Goal: Task Accomplishment & Management: Complete application form

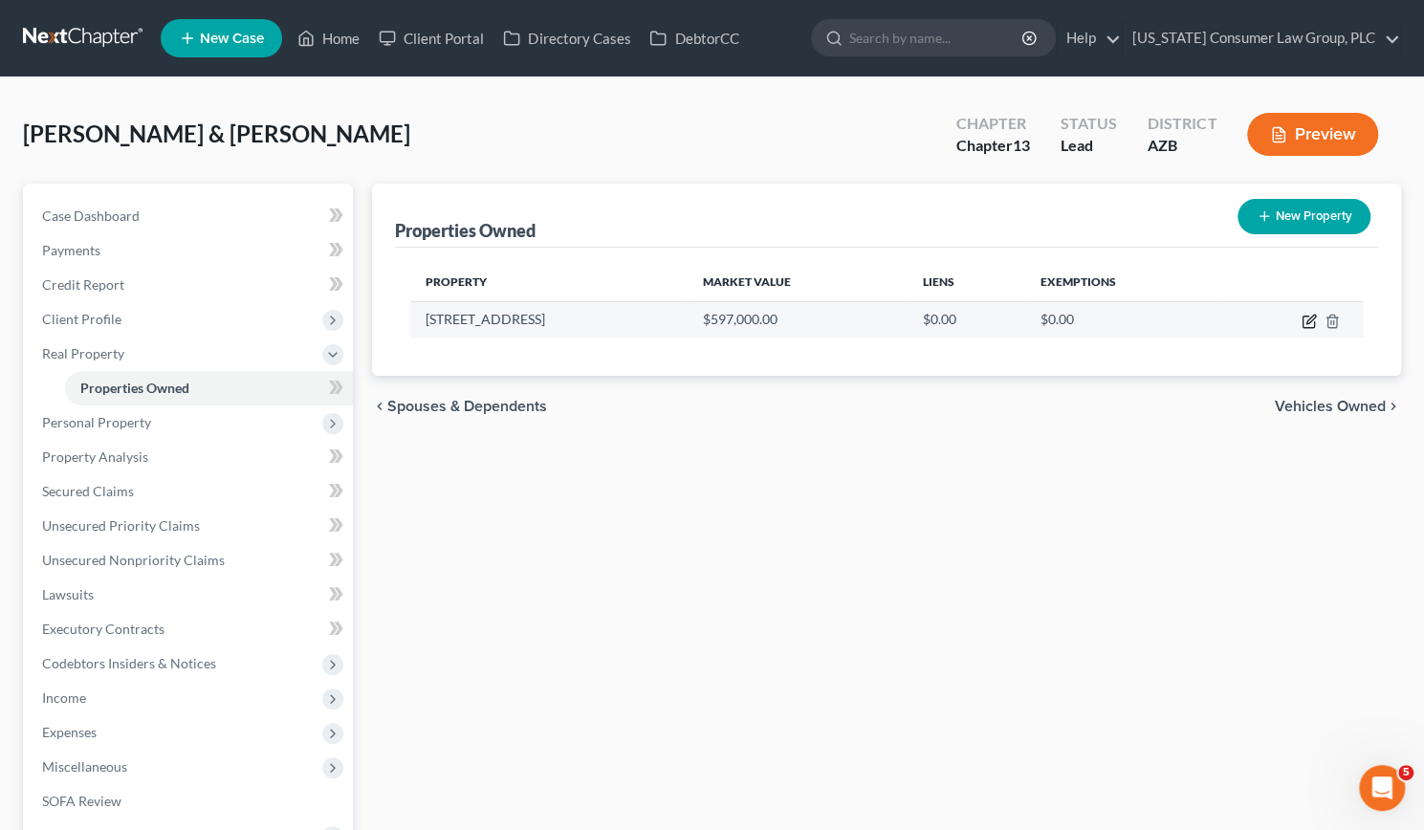
click at [1307, 318] on icon "button" at bounding box center [1310, 319] width 9 height 9
select select "3"
select select "7"
select select "3"
select select "7"
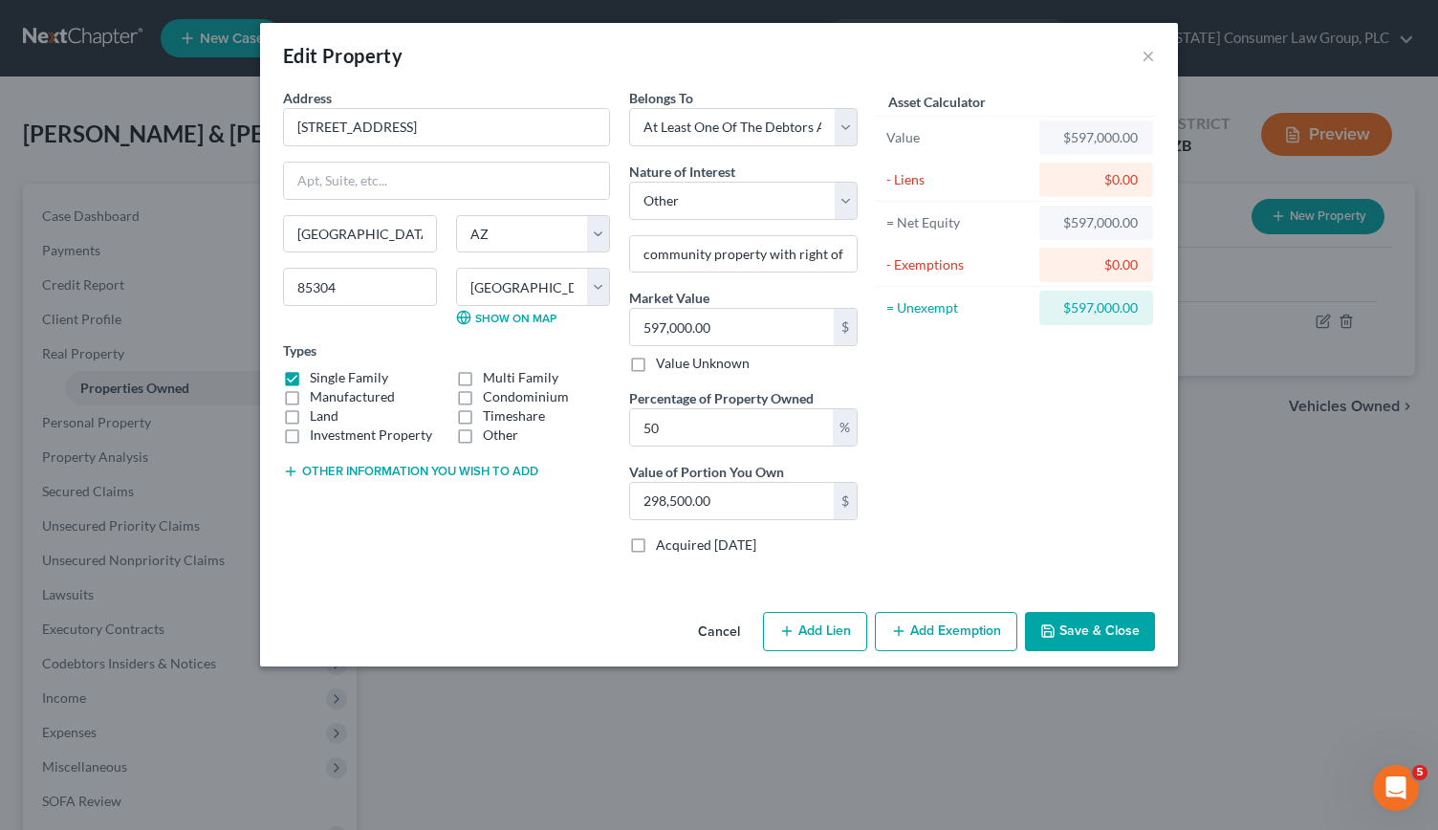
click at [1048, 473] on div "Asset Calculator Value $597,000.00 - Liens $0.00 = Net Equity $597,000.00 - Exe…" at bounding box center [1015, 329] width 297 height 482
click at [829, 249] on input "community property with right of survivorship" at bounding box center [743, 254] width 227 height 36
type input "community property with right of survivorship. Subject to mortgage payoff"
click at [1070, 630] on button "Save & Close" at bounding box center [1090, 632] width 130 height 40
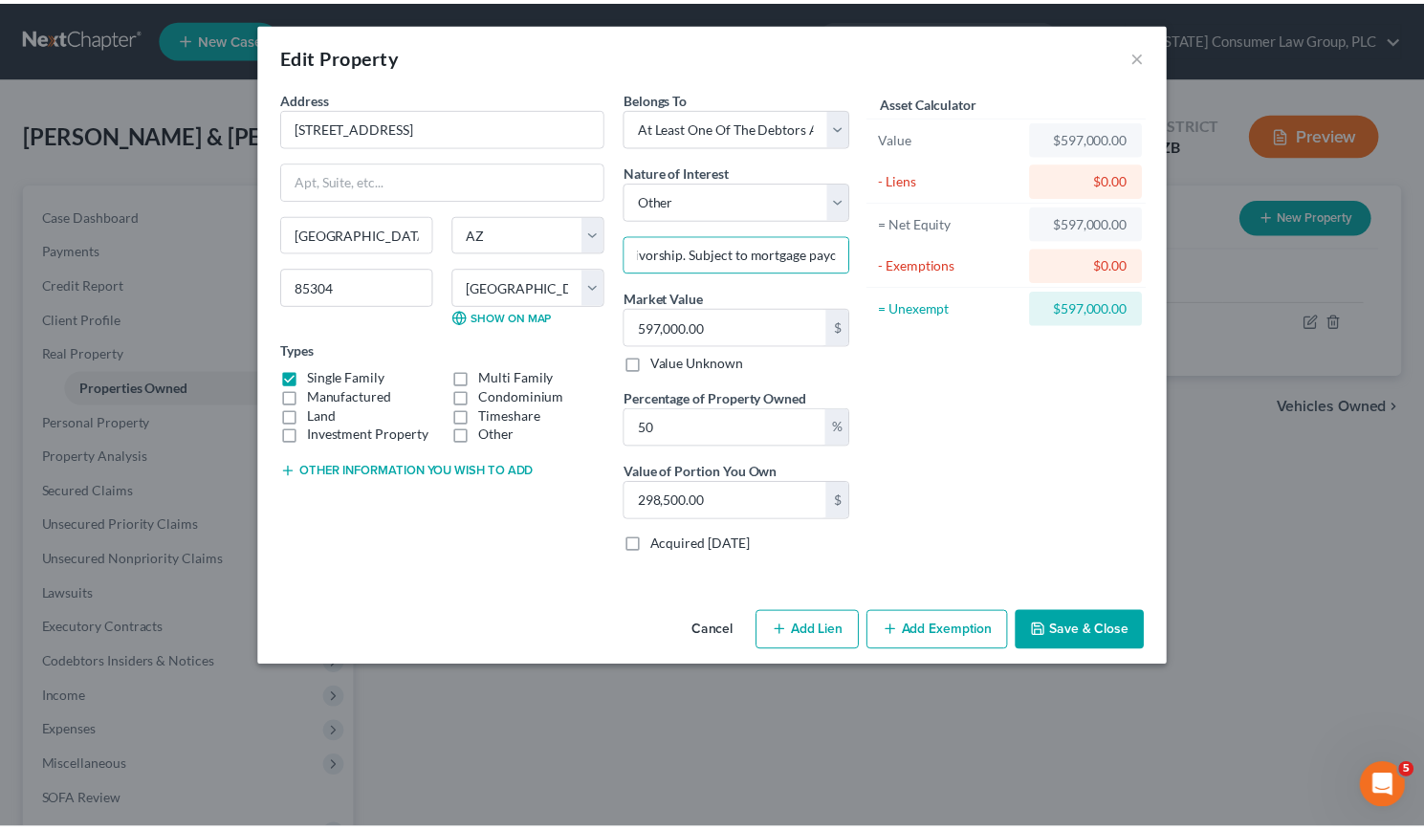
scroll to position [0, 0]
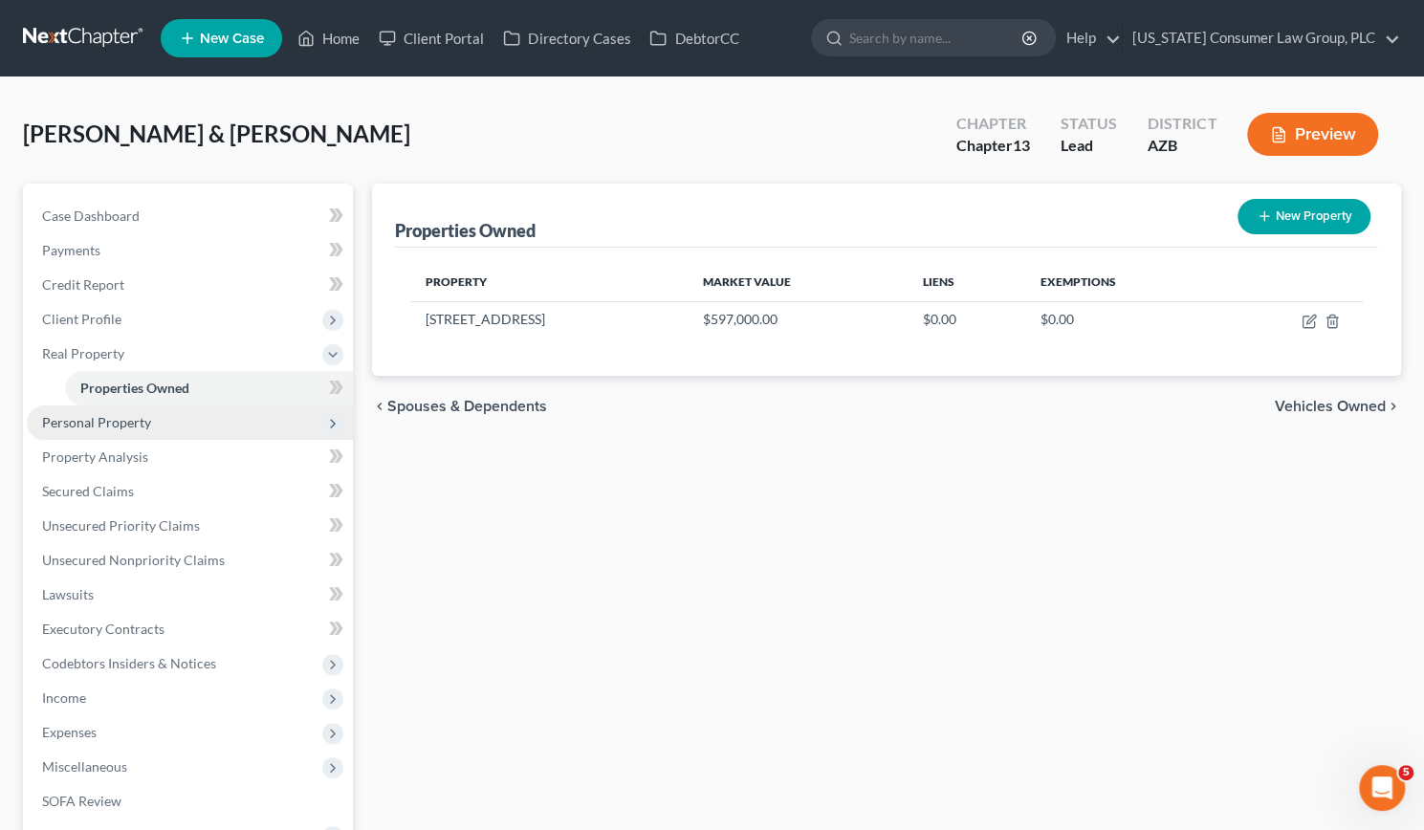
click at [125, 422] on span "Personal Property" at bounding box center [96, 422] width 109 height 16
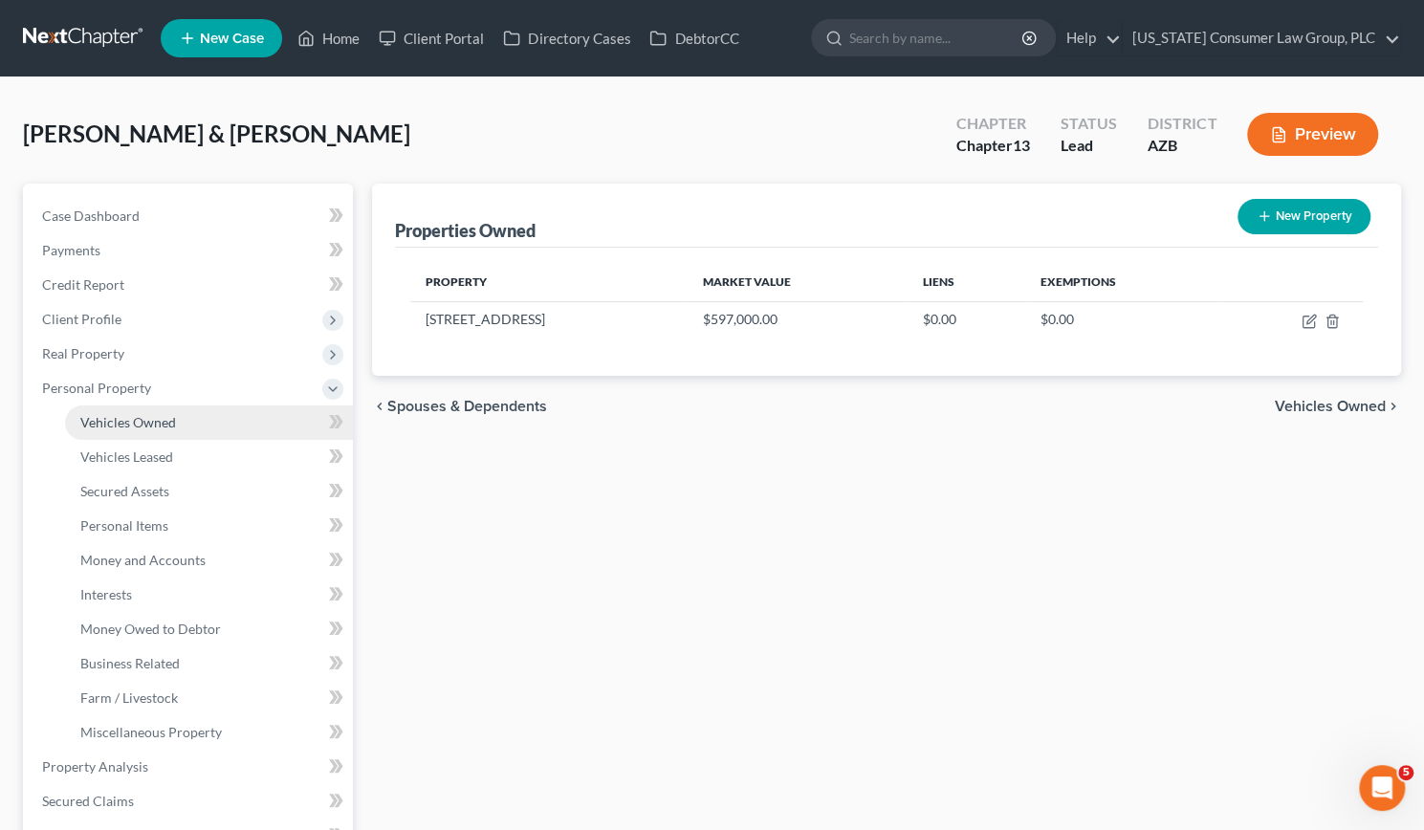
click at [122, 424] on span "Vehicles Owned" at bounding box center [128, 422] width 96 height 16
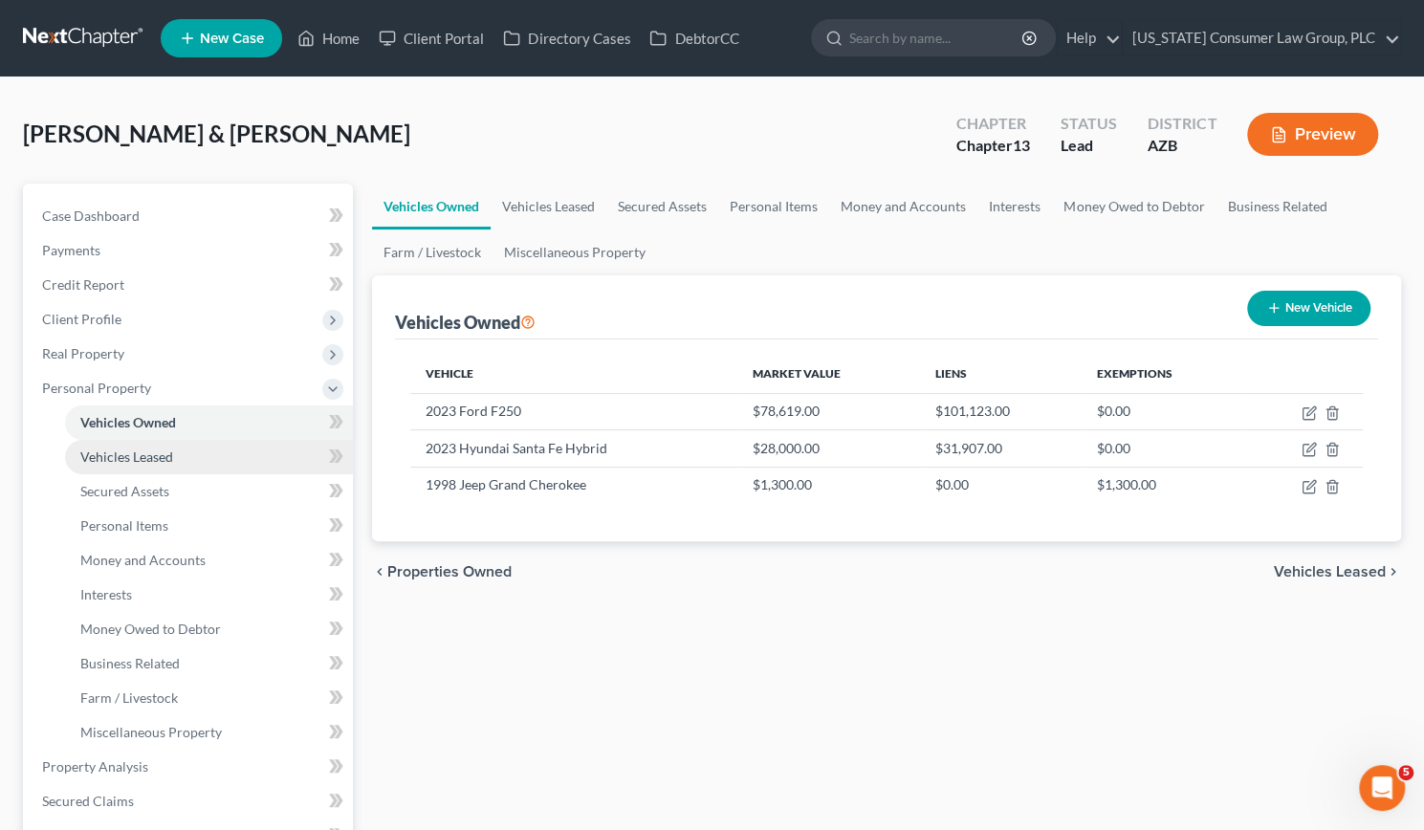
click at [119, 454] on span "Vehicles Leased" at bounding box center [126, 457] width 93 height 16
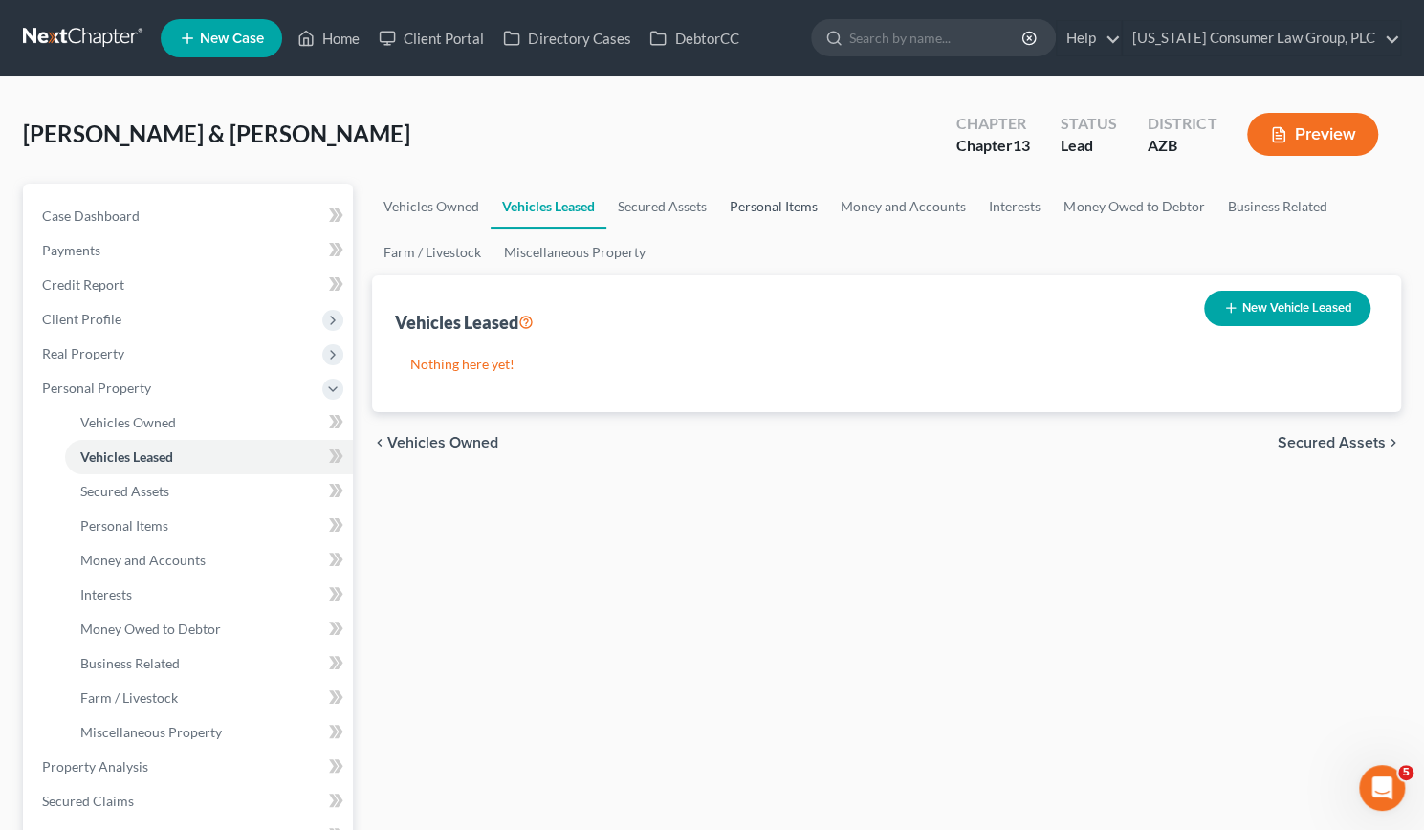
click at [797, 198] on link "Personal Items" at bounding box center [773, 207] width 111 height 46
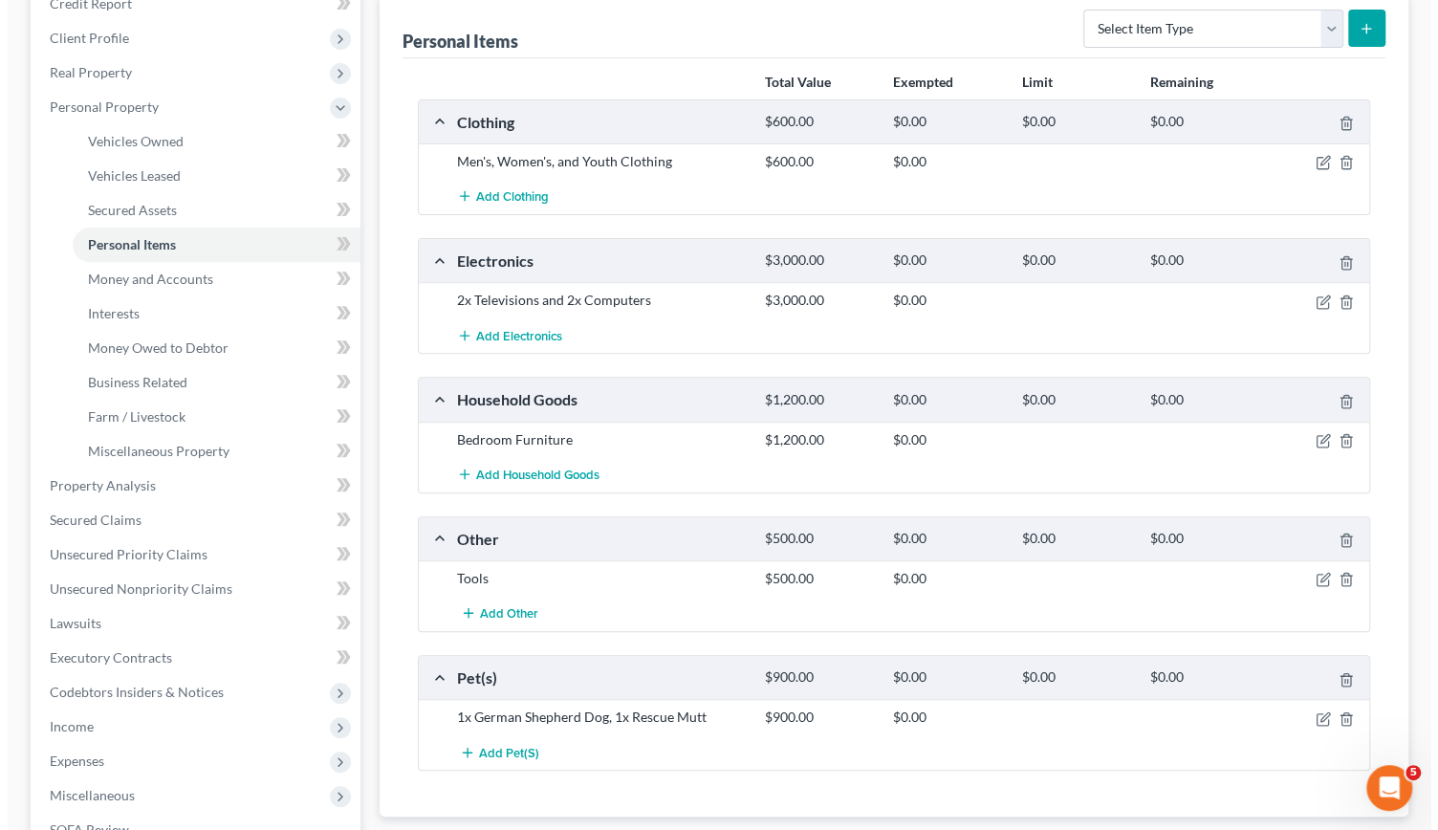
scroll to position [270, 0]
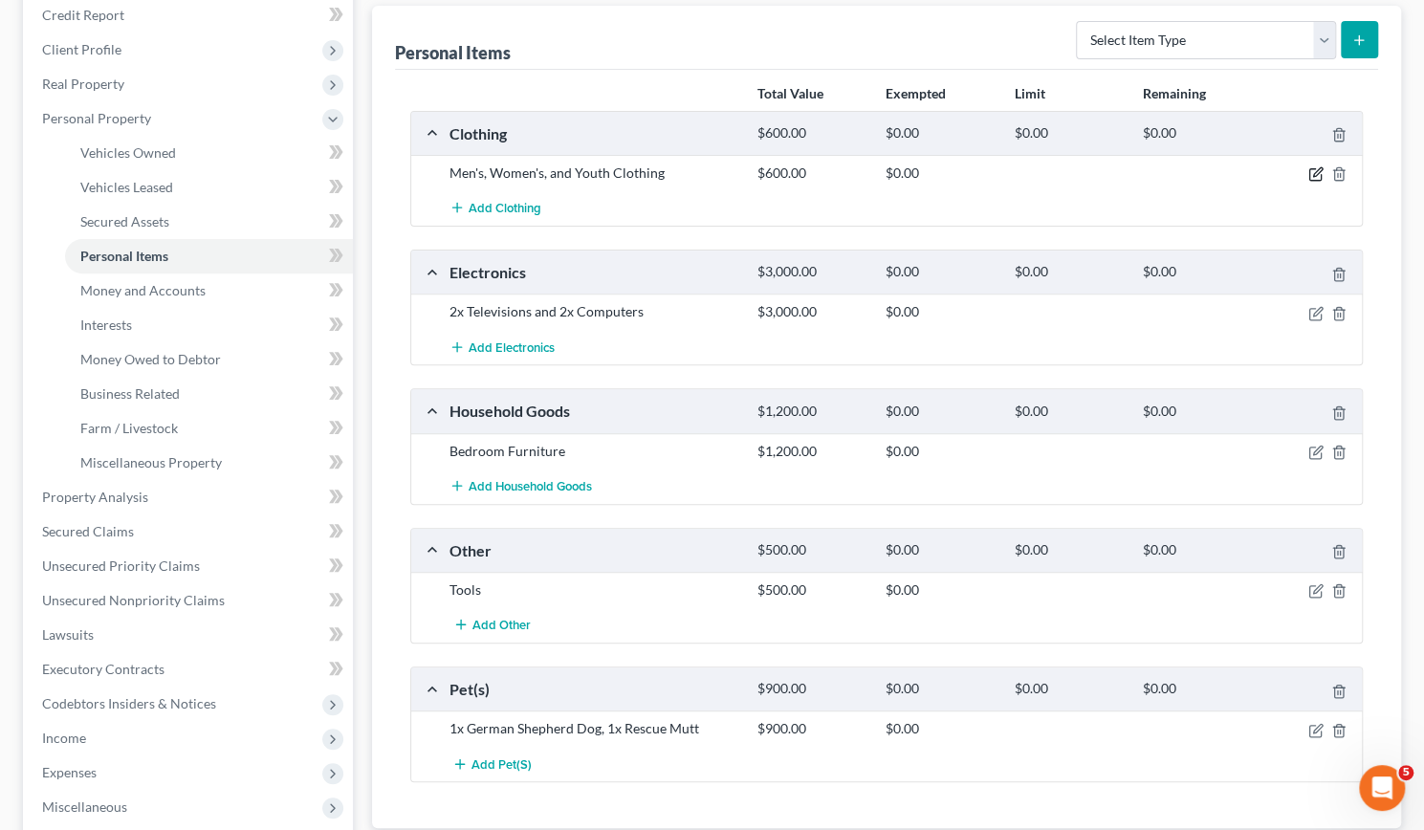
click at [1312, 169] on icon "button" at bounding box center [1315, 173] width 15 height 15
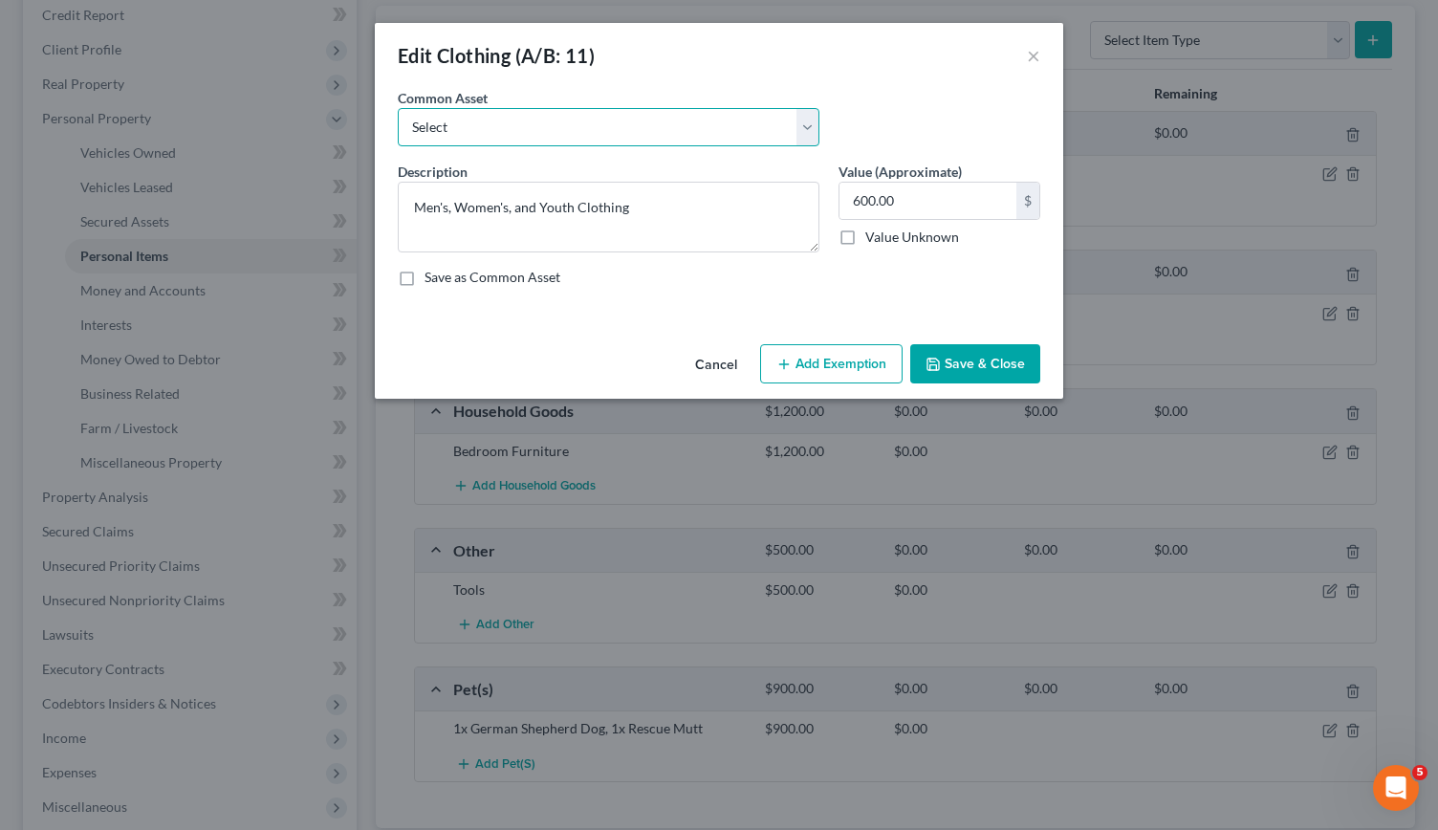
click at [805, 120] on select "Select Everyday clothing, shoes, coats" at bounding box center [609, 127] width 422 height 38
select select "0"
click at [398, 108] on select "Select Everyday clothing, shoes, coats" at bounding box center [609, 127] width 422 height 38
type textarea "Everyday clothing, shoes, coats"
click at [827, 355] on button "Add Exemption" at bounding box center [831, 364] width 143 height 40
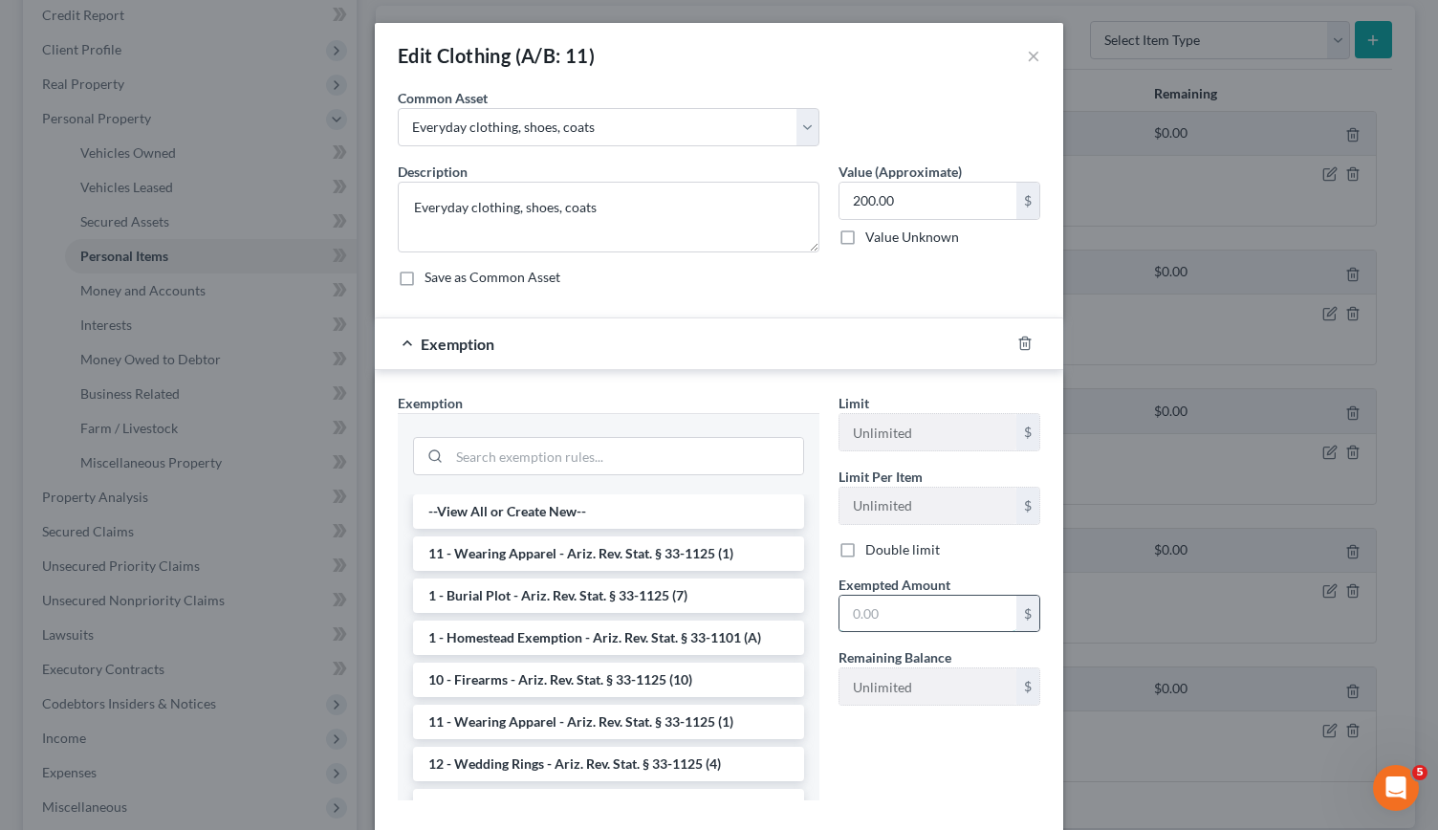
click at [875, 615] on input "text" at bounding box center [928, 614] width 177 height 36
click at [800, 123] on select "Select Everyday clothing, shoes, coats" at bounding box center [609, 127] width 422 height 38
click at [597, 211] on textarea "Everyday clothing, shoes, coats" at bounding box center [609, 217] width 422 height 71
click at [941, 272] on div "Save as Common Asset" at bounding box center [719, 277] width 643 height 19
click at [541, 559] on li "11 - Wearing Apparel - Ariz. Rev. Stat. § 33-1125 (1)" at bounding box center [608, 554] width 391 height 34
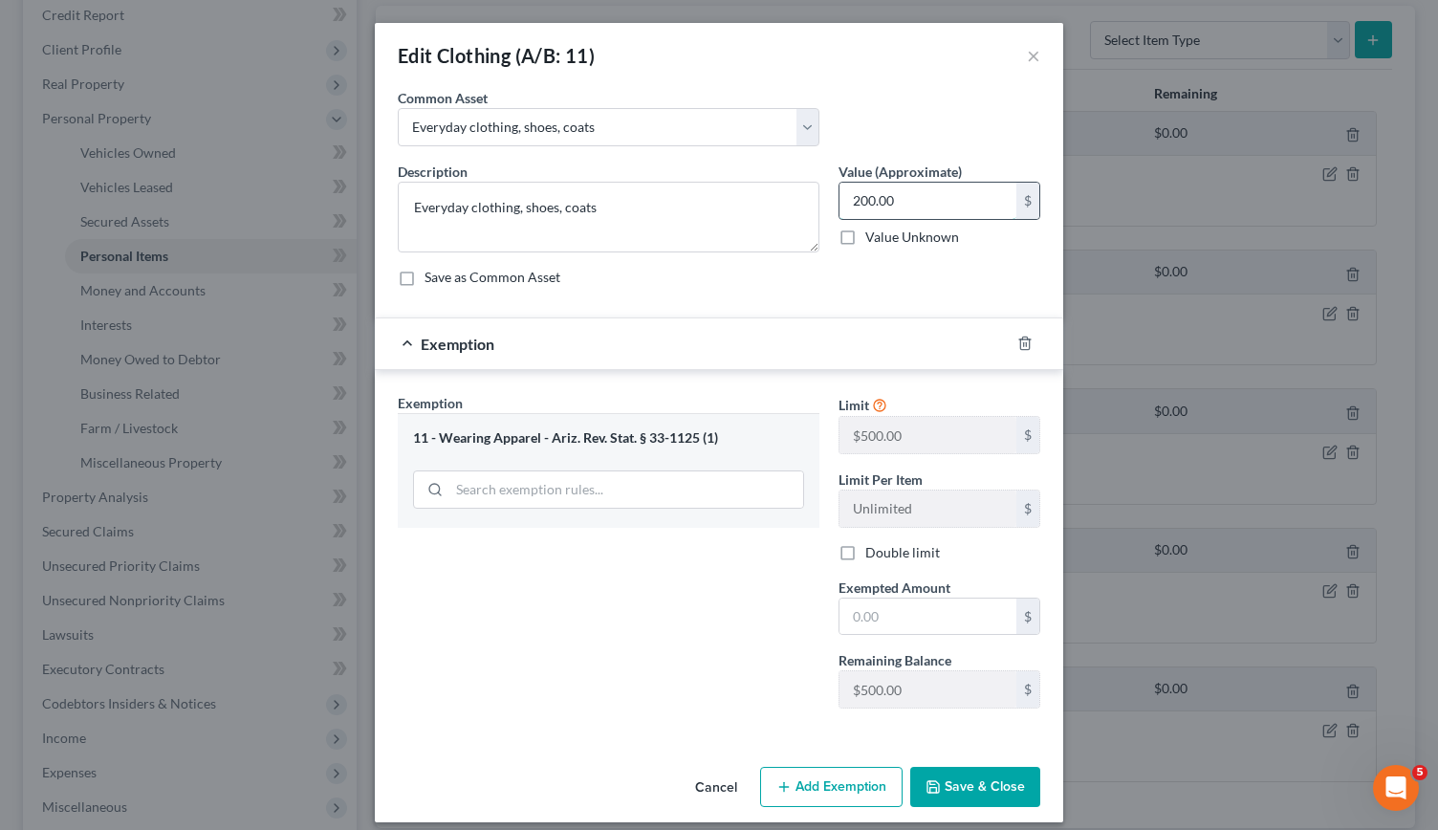
click at [890, 190] on input "200.00" at bounding box center [928, 201] width 177 height 36
type input "500"
click at [861, 620] on input "text" at bounding box center [928, 617] width 177 height 36
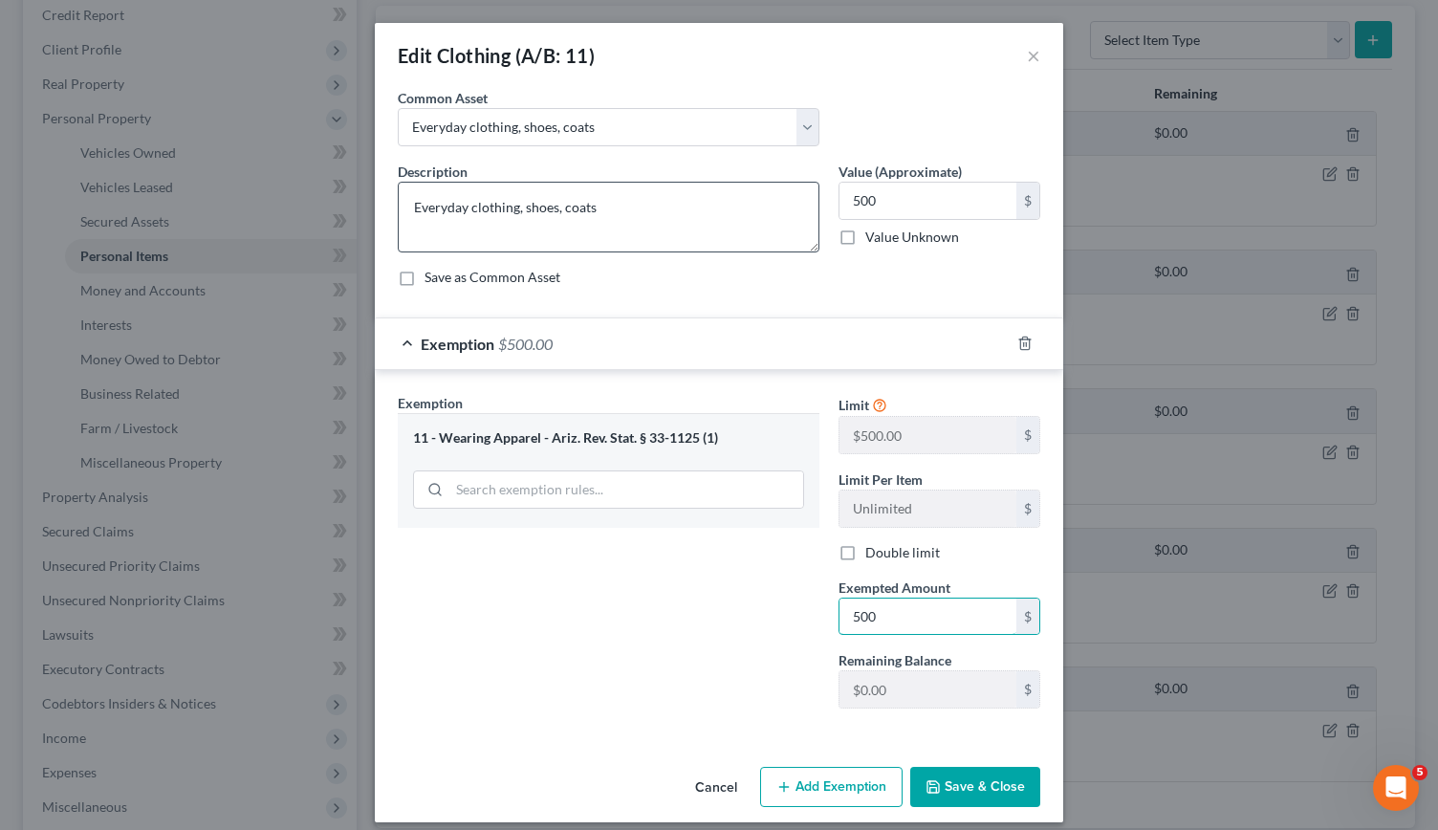
type input "500"
drag, startPoint x: 611, startPoint y: 208, endPoint x: 329, endPoint y: 214, distance: 282.2
click at [329, 214] on div "Edit Clothing (A/B: 11) × An exemption set must first be selected from the Fili…" at bounding box center [719, 415] width 1438 height 830
click at [962, 791] on button "Save & Close" at bounding box center [975, 787] width 130 height 40
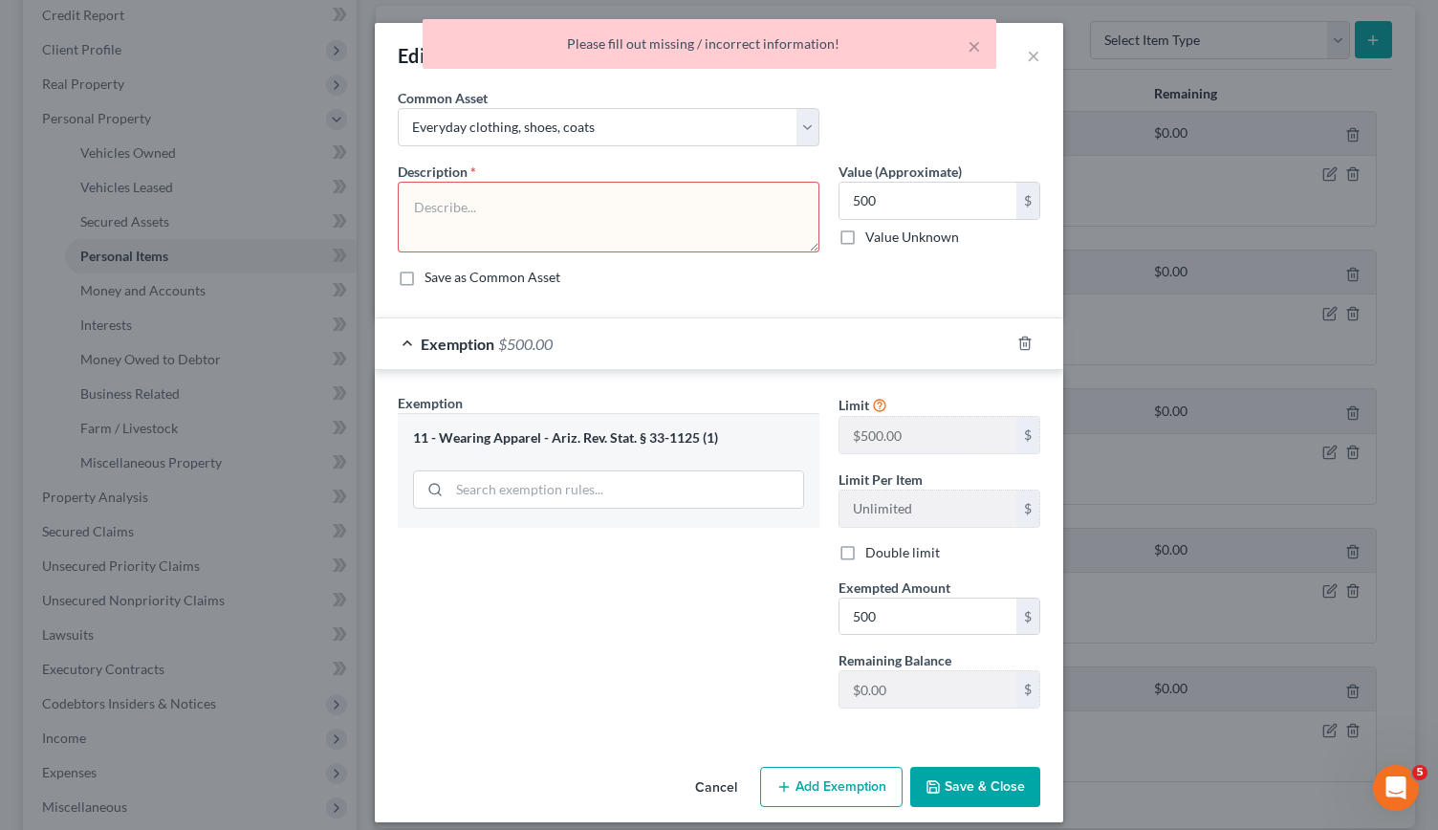
click at [564, 226] on textarea at bounding box center [609, 217] width 422 height 71
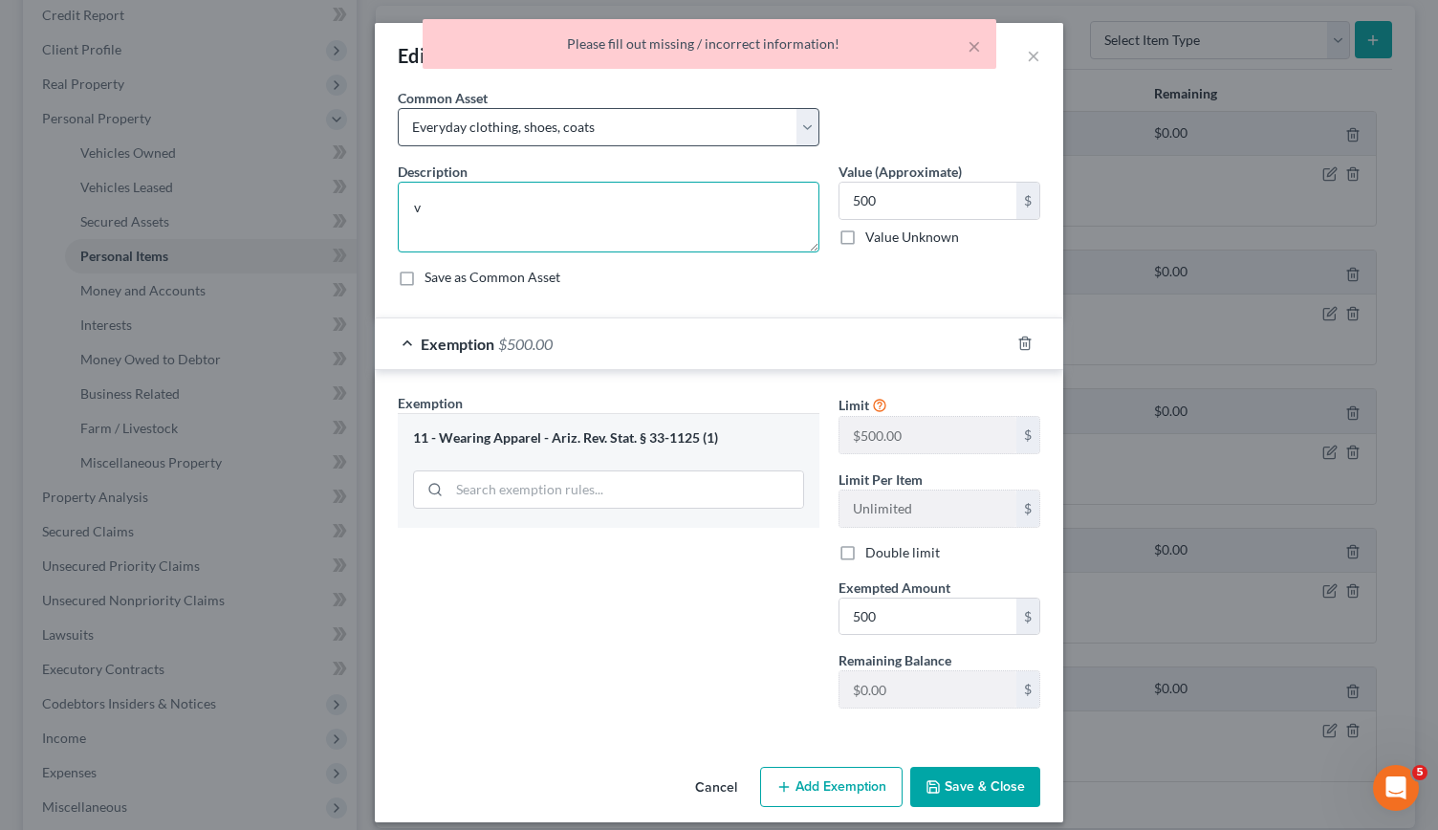
type textarea "v"
click at [799, 127] on select "Select Everyday clothing, shoes, coats" at bounding box center [609, 127] width 422 height 38
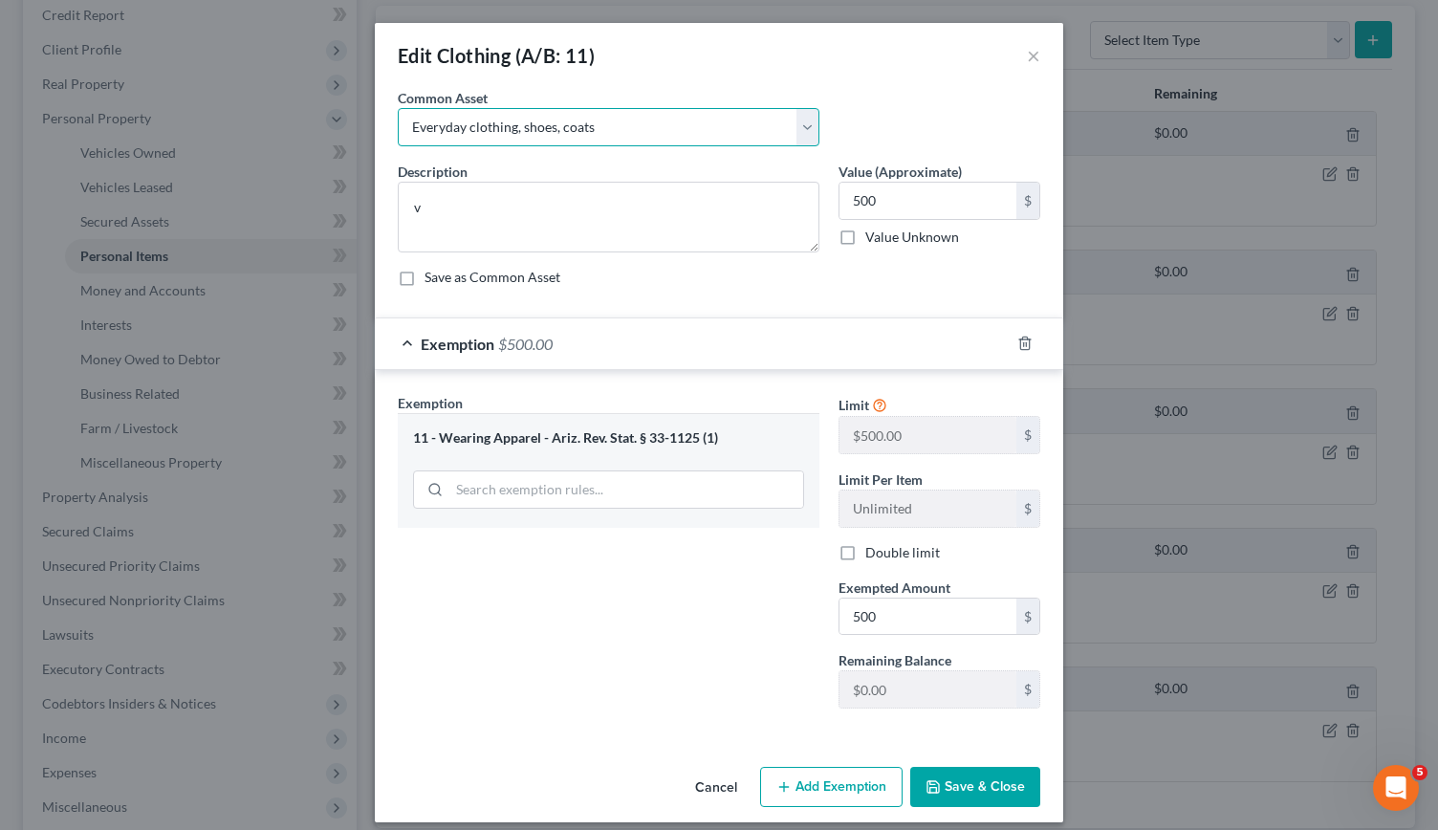
click at [398, 108] on select "Select Everyday clothing, shoes, coats" at bounding box center [609, 127] width 422 height 38
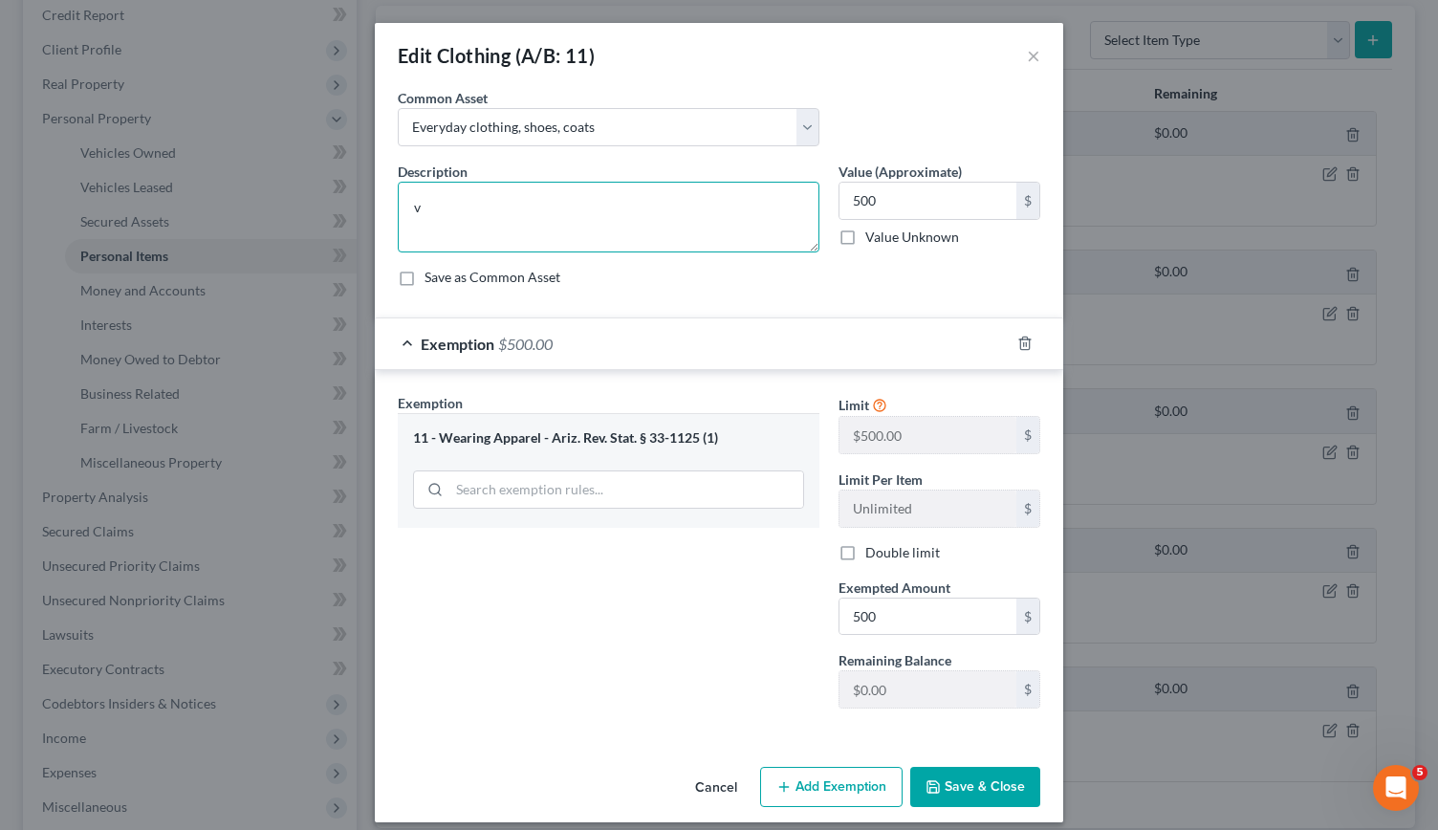
drag, startPoint x: 515, startPoint y: 193, endPoint x: 380, endPoint y: 202, distance: 135.1
click at [380, 202] on div "An exemption set must first be selected from the Filing Information section. Co…" at bounding box center [719, 423] width 689 height 671
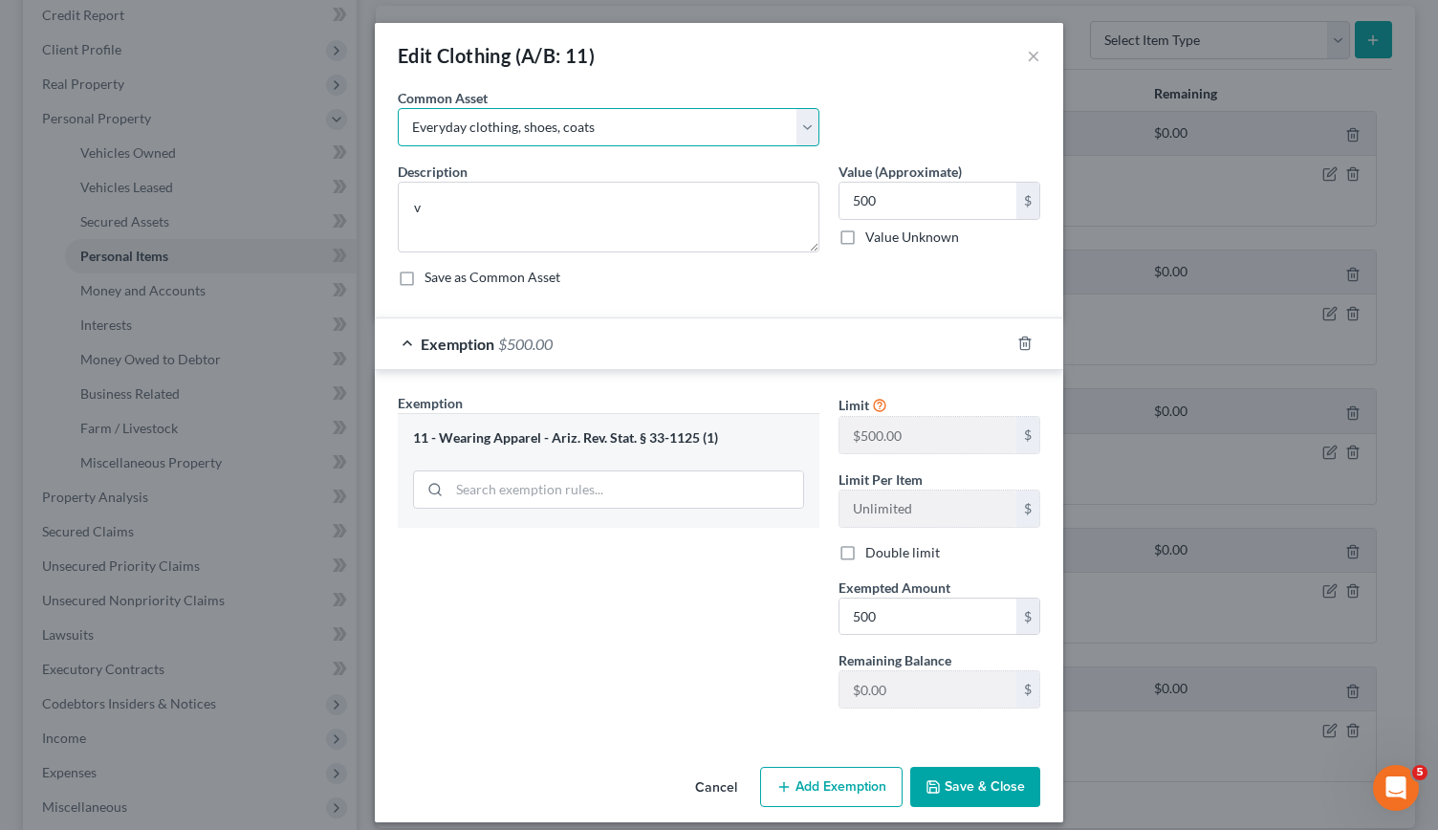
click at [801, 120] on select "Select Everyday clothing, shoes, coats" at bounding box center [609, 127] width 422 height 38
select select
click at [398, 108] on select "Select Everyday clothing, shoes, coats" at bounding box center [609, 127] width 422 height 38
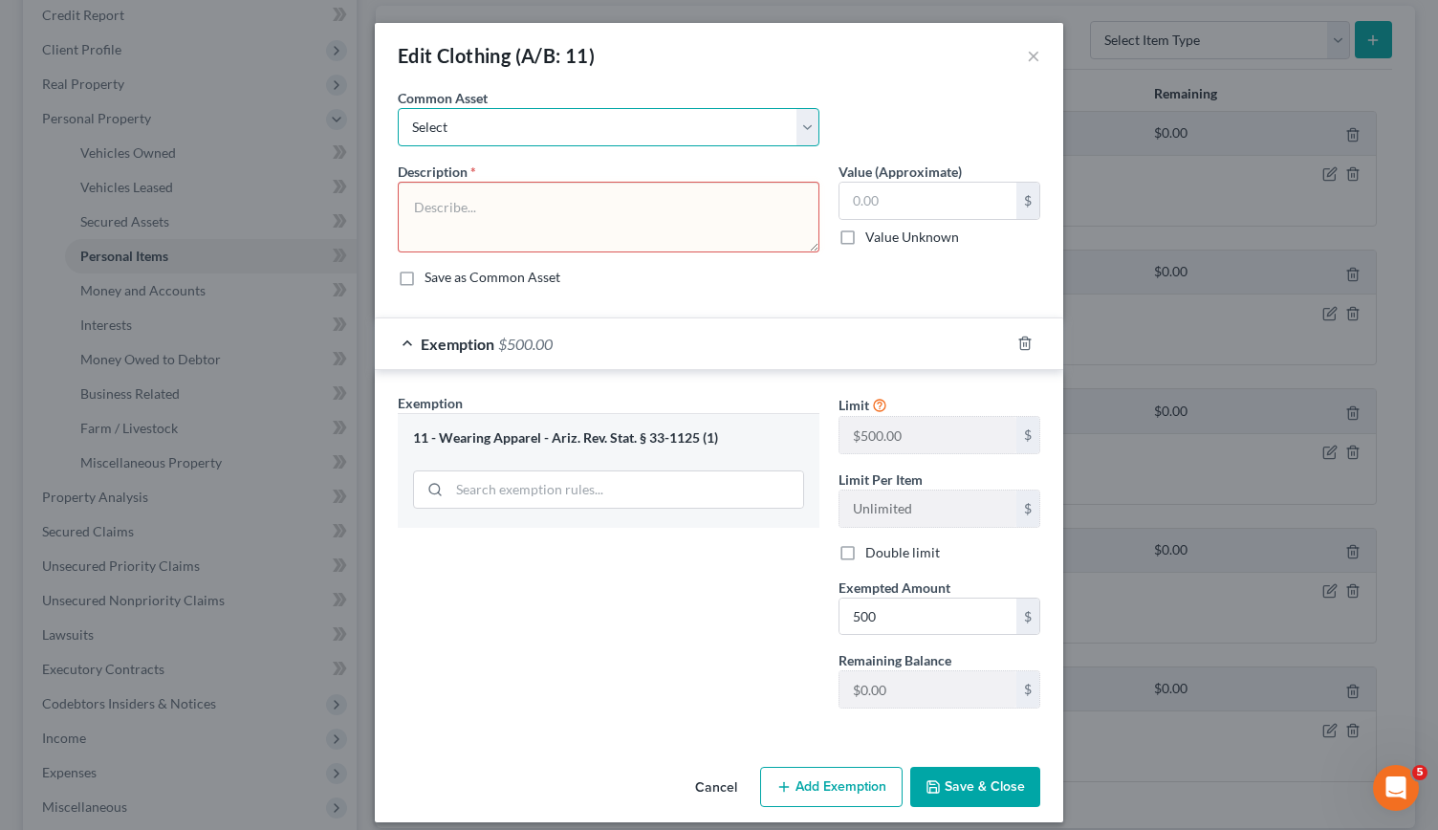
click at [798, 121] on select "Select Everyday clothing, shoes, coats" at bounding box center [609, 127] width 422 height 38
select select "0"
click at [398, 108] on select "Select Everyday clothing, shoes, coats" at bounding box center [609, 127] width 422 height 38
type textarea "Everyday clothing, shoes, coats"
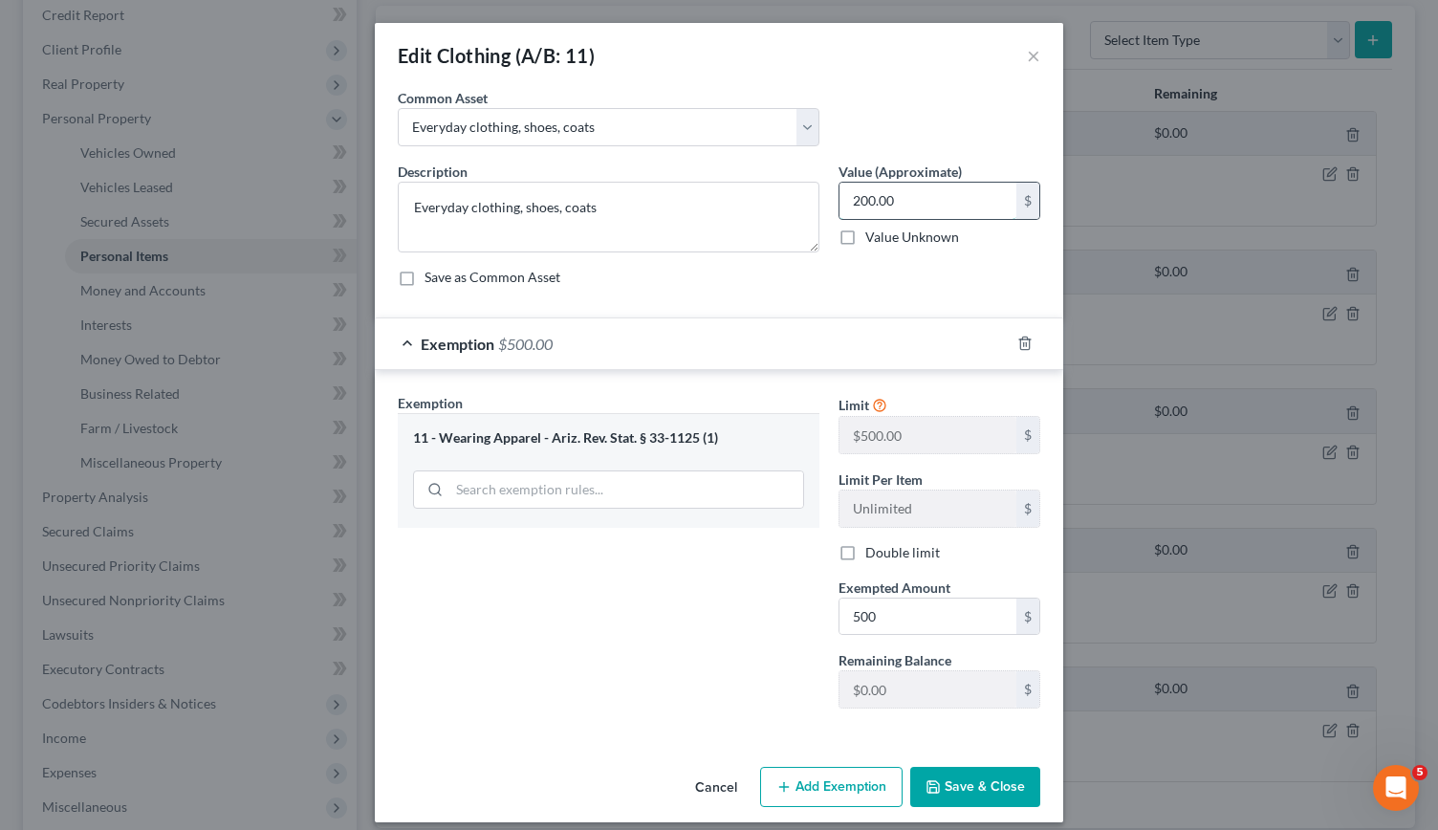
click at [896, 206] on input "200.00" at bounding box center [928, 201] width 177 height 36
type input "500"
click at [990, 784] on button "Save & Close" at bounding box center [975, 787] width 130 height 40
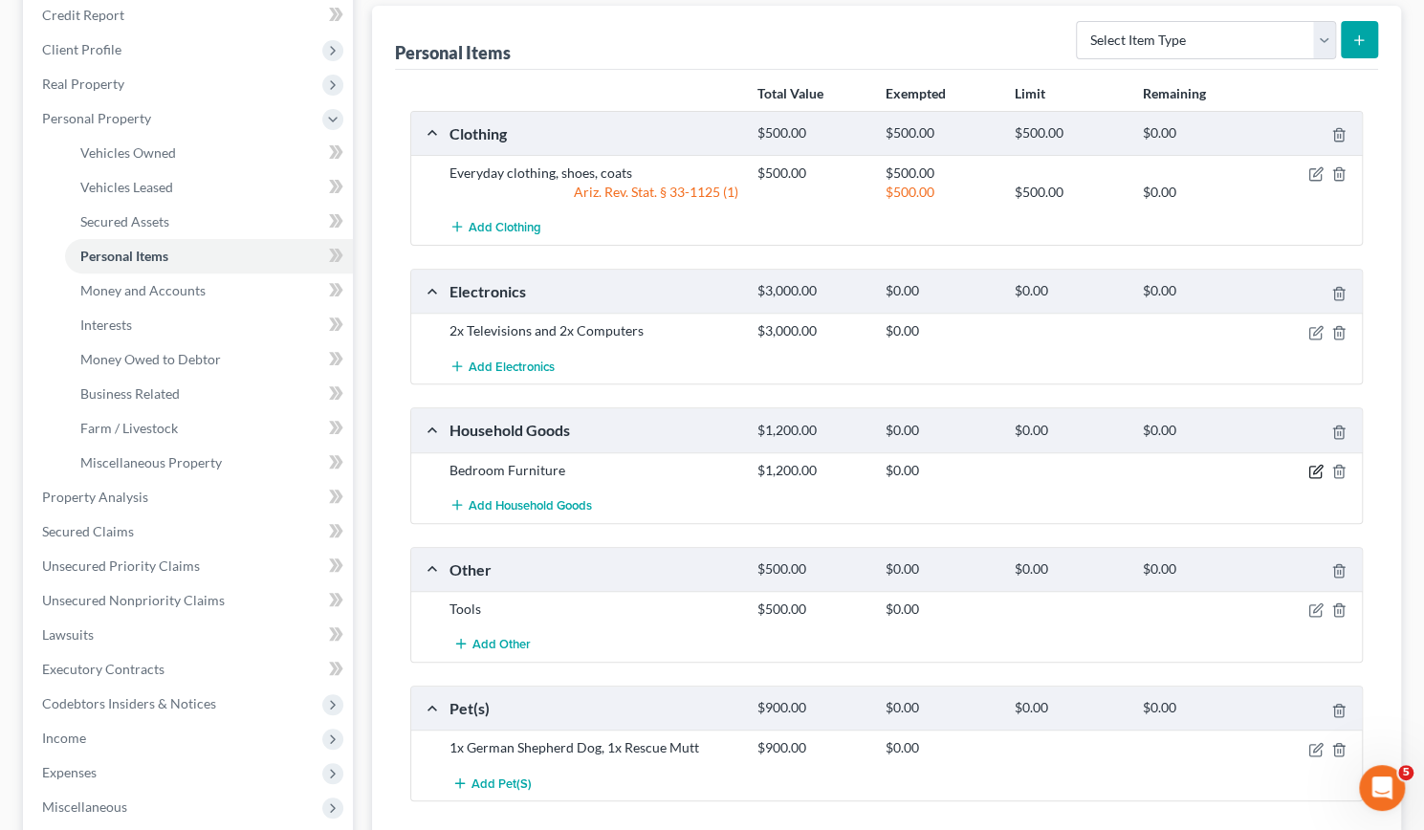
click at [1311, 470] on icon "button" at bounding box center [1315, 471] width 15 height 15
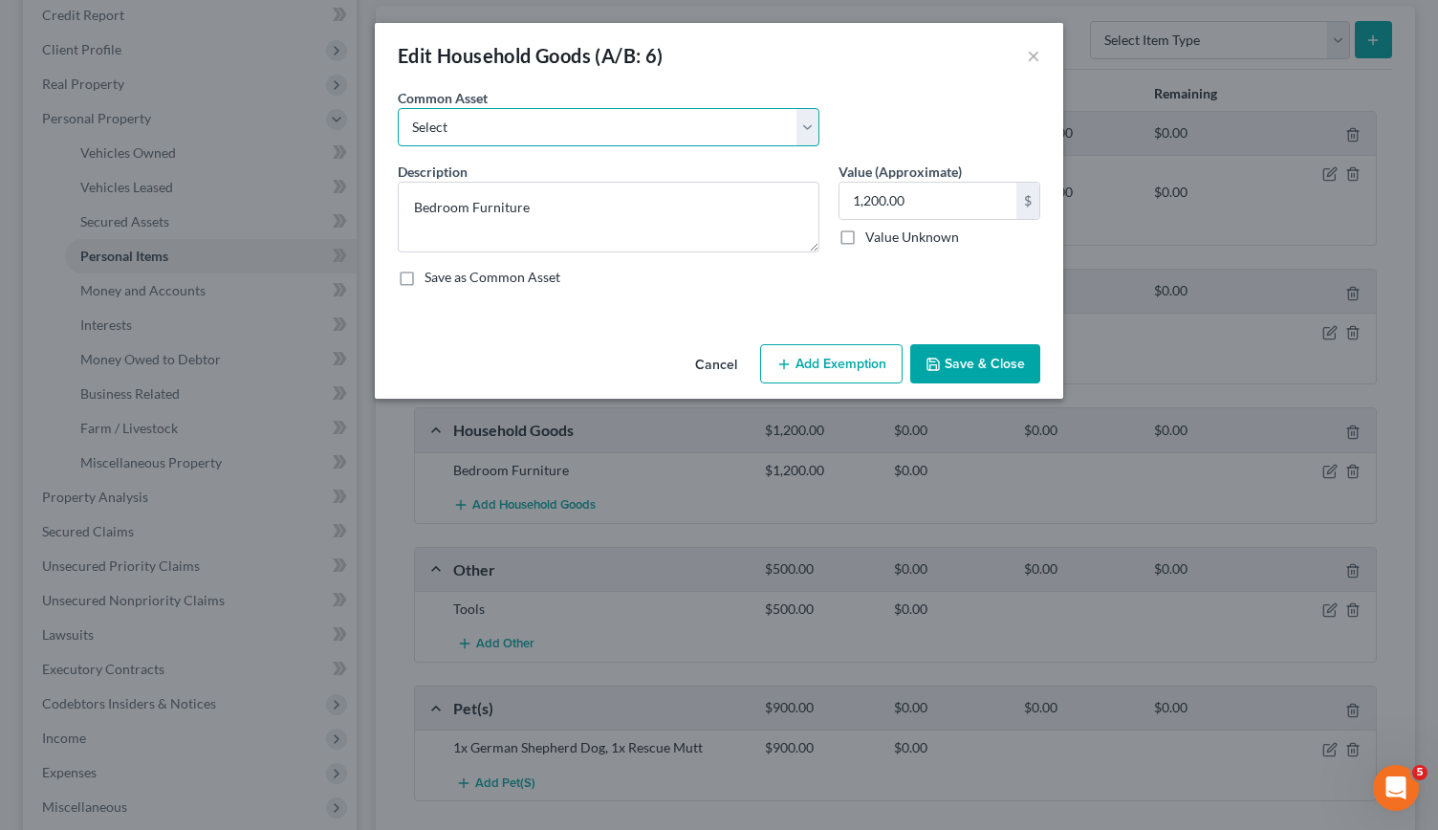
click at [809, 121] on select "Select Furniture, linens, kitchen supplies, miscellaneous household goods" at bounding box center [609, 127] width 422 height 38
select select "0"
click at [398, 108] on select "Select Furniture, linens, kitchen supplies, miscellaneous household goods" at bounding box center [609, 127] width 422 height 38
type textarea "Furniture, linens, kitchen supplies, miscellaneous household goods"
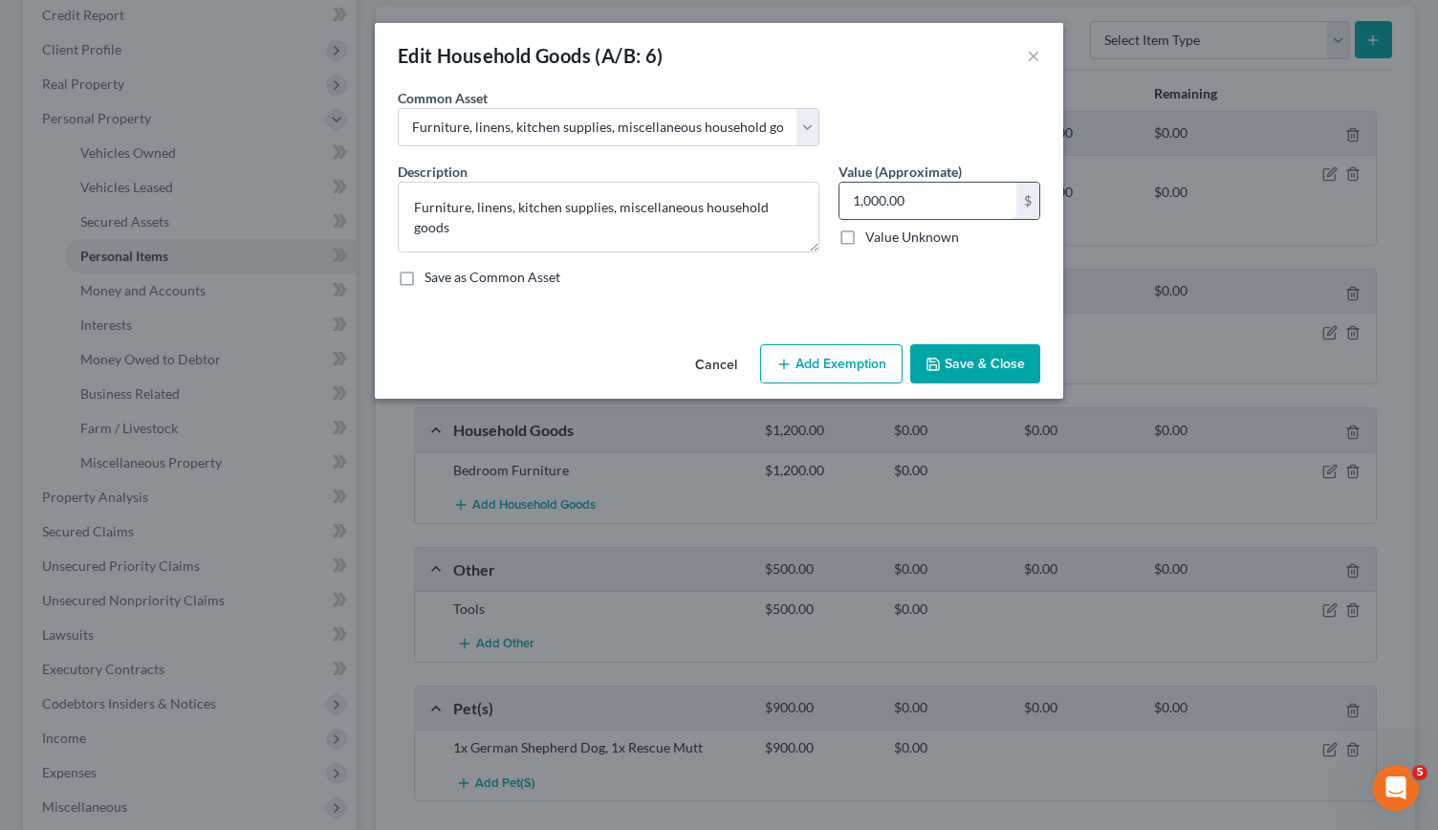
click at [939, 193] on input "1,000.00" at bounding box center [928, 201] width 177 height 36
type input "2,500"
click at [844, 368] on button "Add Exemption" at bounding box center [831, 364] width 143 height 40
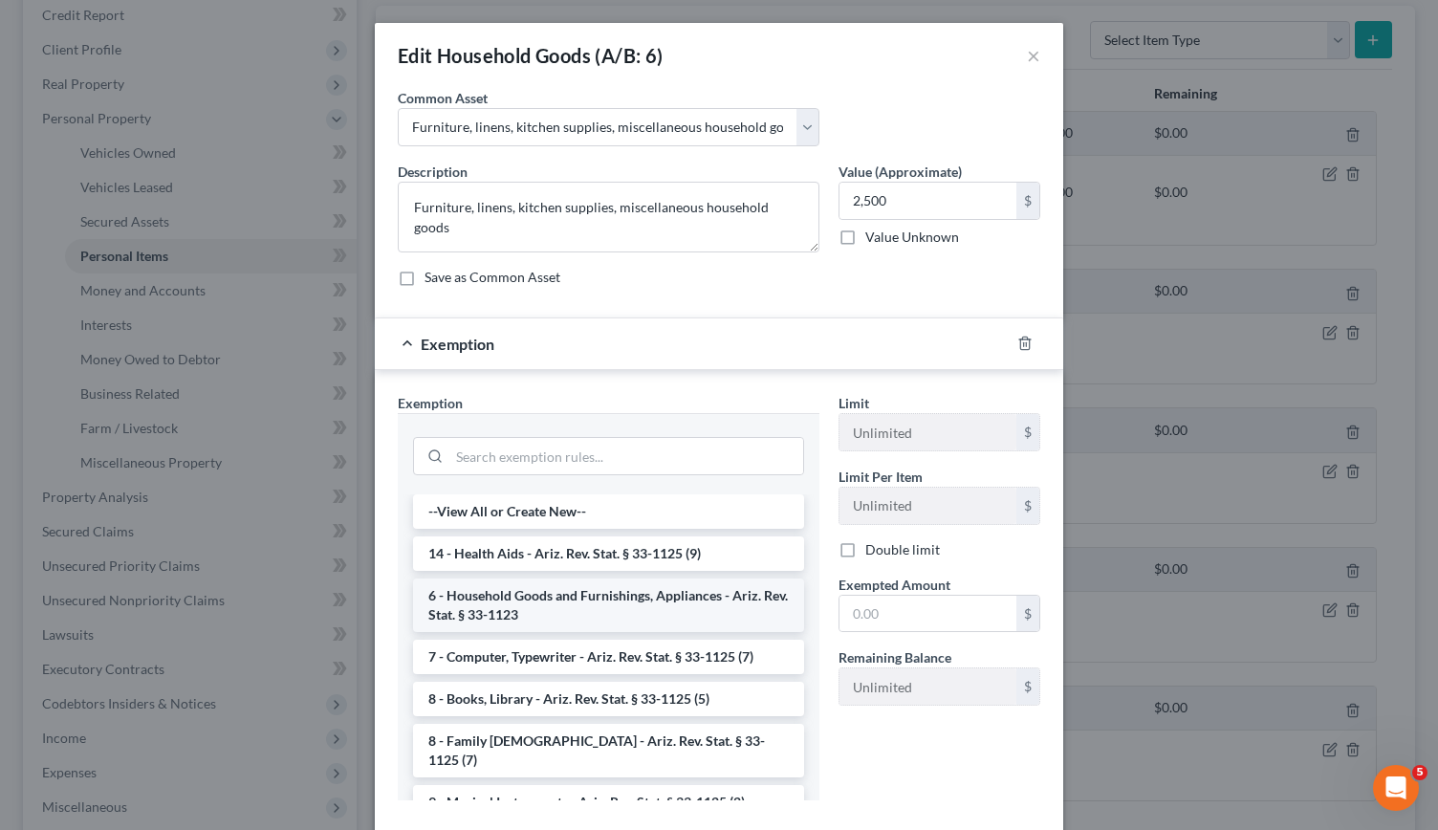
click at [557, 600] on li "6 - Household Goods and Furnishings, Appliances - Ariz. Rev. Stat. § 33-1123" at bounding box center [608, 606] width 391 height 54
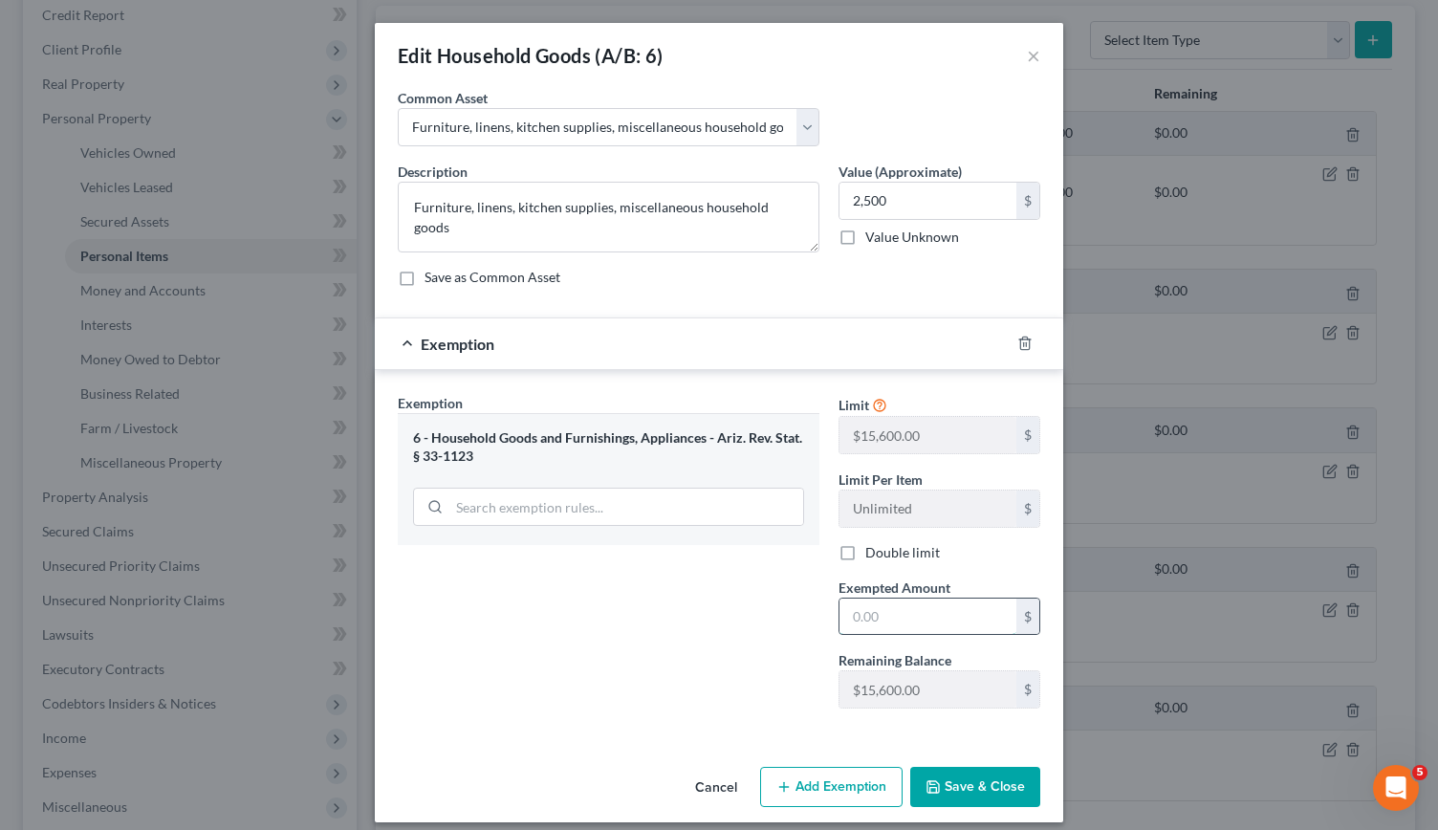
click at [865, 612] on input "text" at bounding box center [928, 617] width 177 height 36
type input "2,500"
click at [954, 772] on button "Save & Close" at bounding box center [975, 787] width 130 height 40
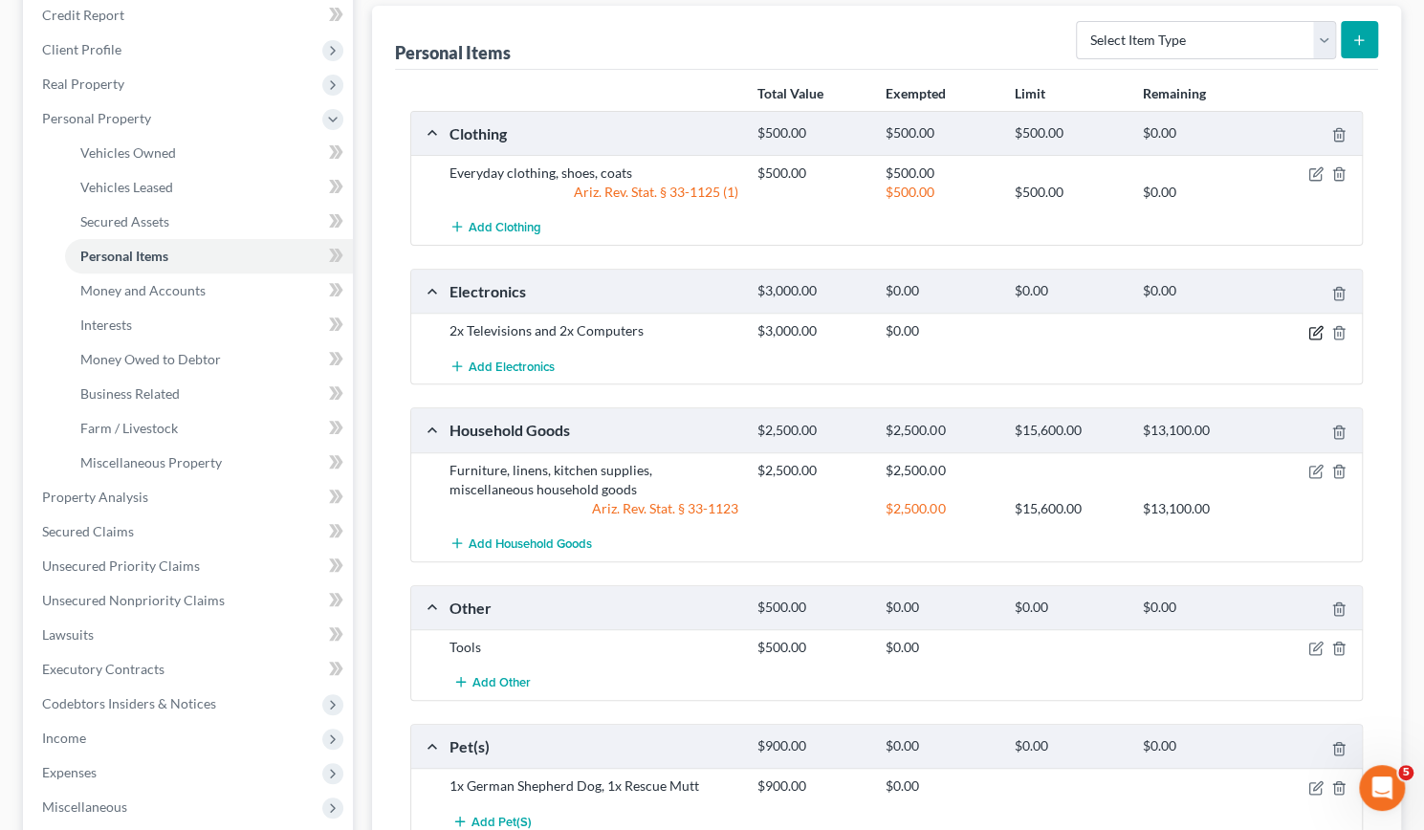
click at [1309, 325] on icon "button" at bounding box center [1315, 332] width 15 height 15
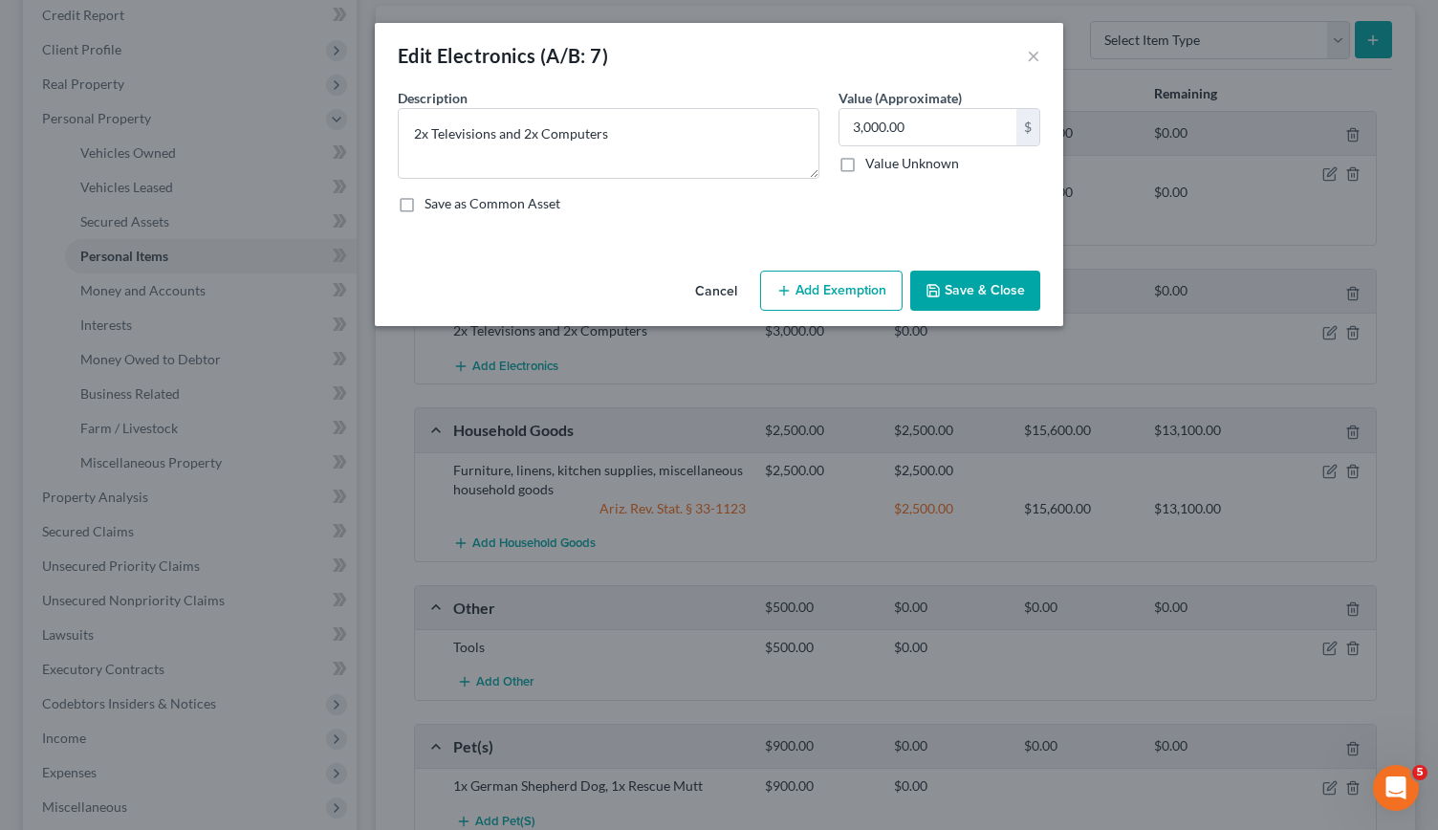
click at [866, 280] on button "Add Exemption" at bounding box center [831, 291] width 143 height 40
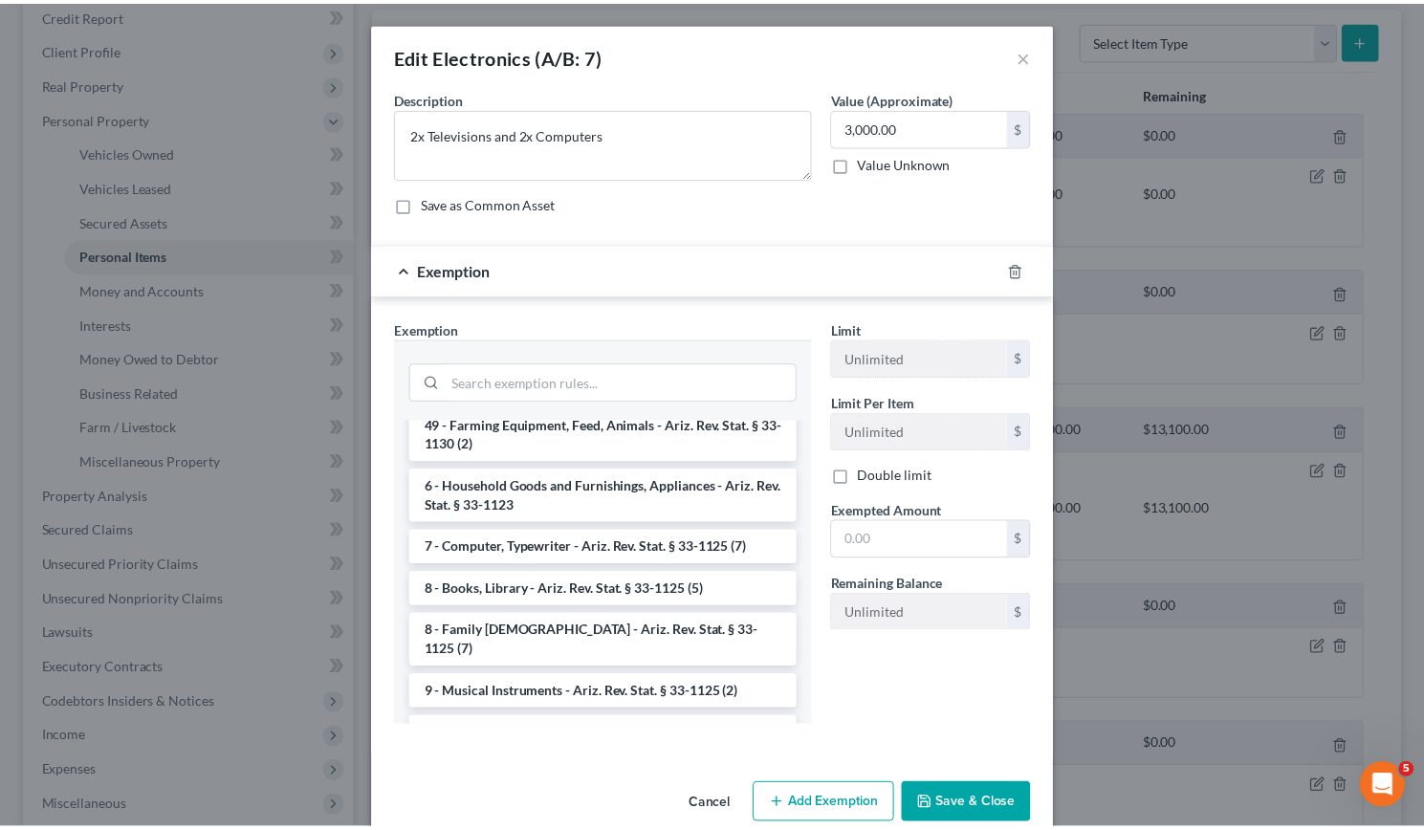
scroll to position [2223, 0]
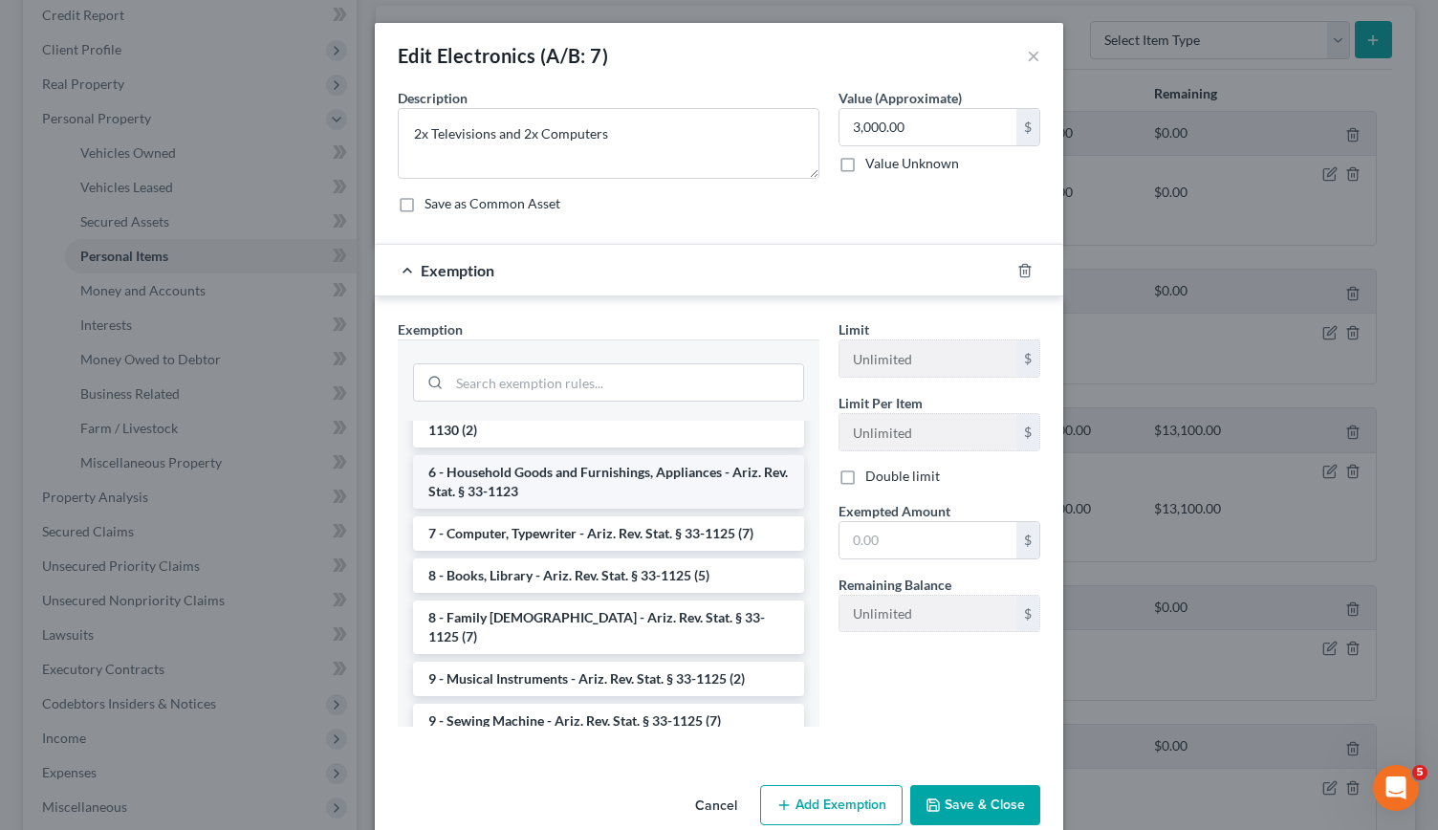
click at [541, 501] on li "6 - Household Goods and Furnishings, Appliances - Ariz. Rev. Stat. § 33-1123" at bounding box center [608, 482] width 391 height 54
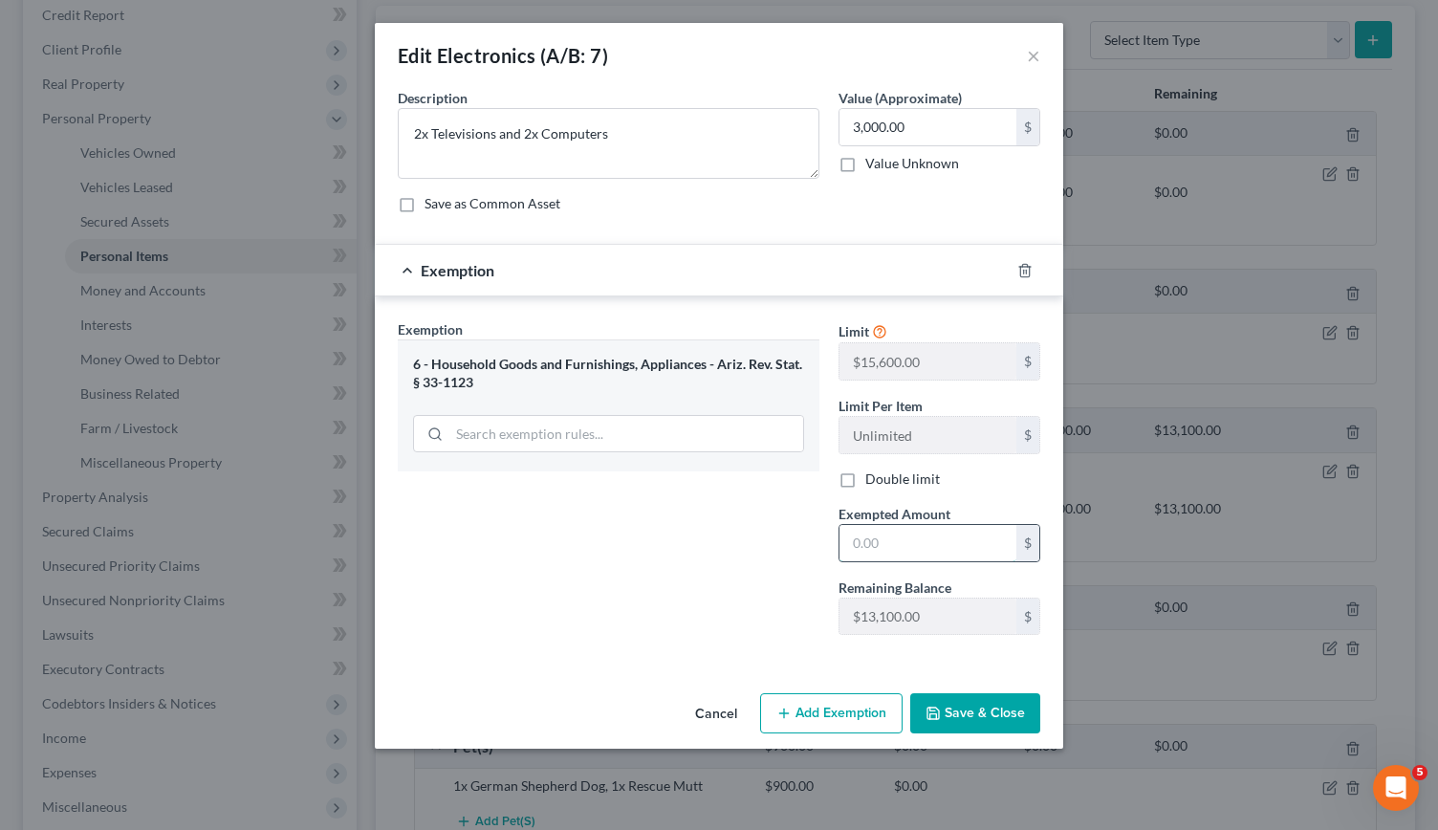
click at [870, 539] on input "text" at bounding box center [928, 543] width 177 height 36
type input "3,000"
click at [954, 708] on button "Save & Close" at bounding box center [975, 713] width 130 height 40
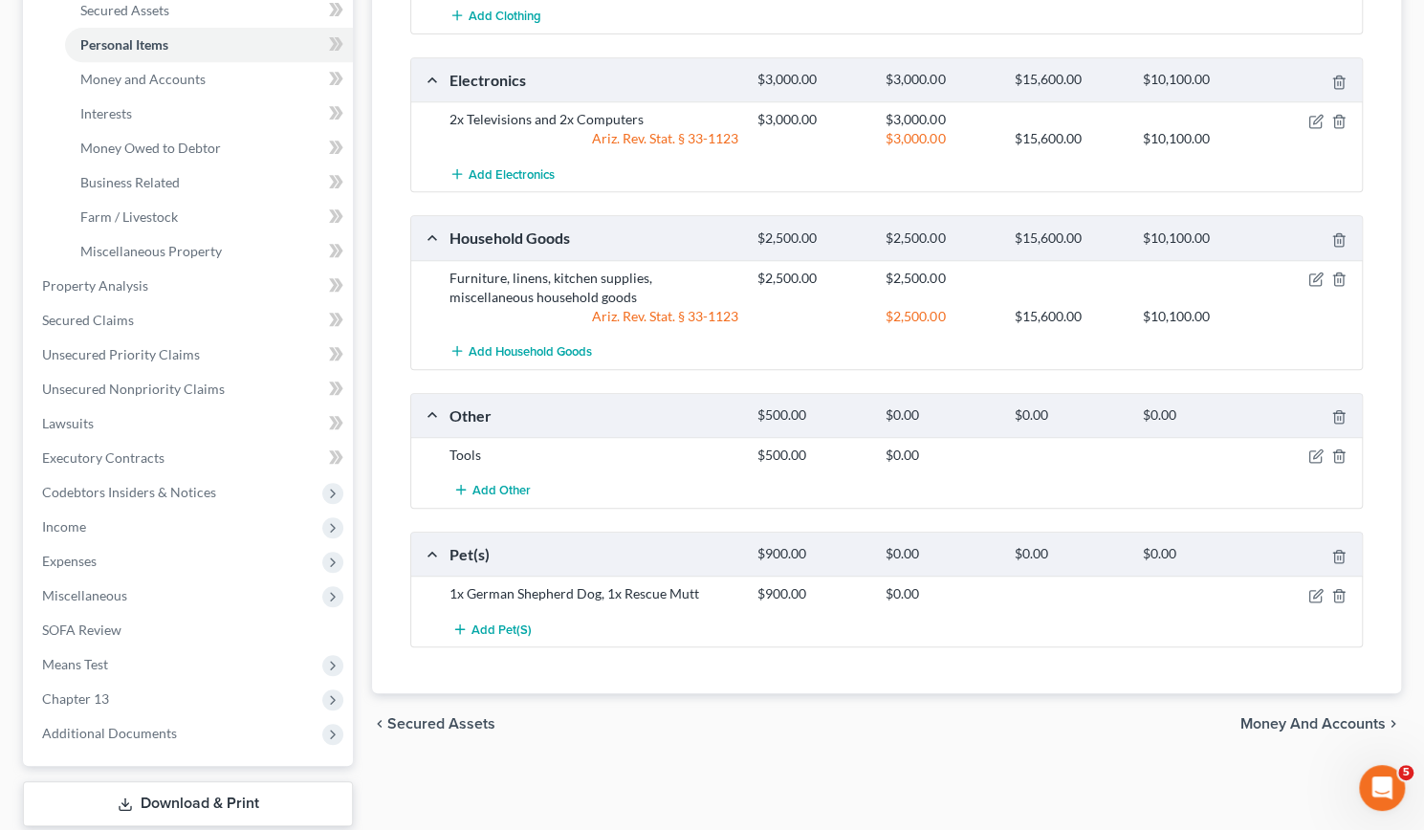
scroll to position [482, 0]
click at [1312, 590] on icon "button" at bounding box center [1315, 594] width 15 height 15
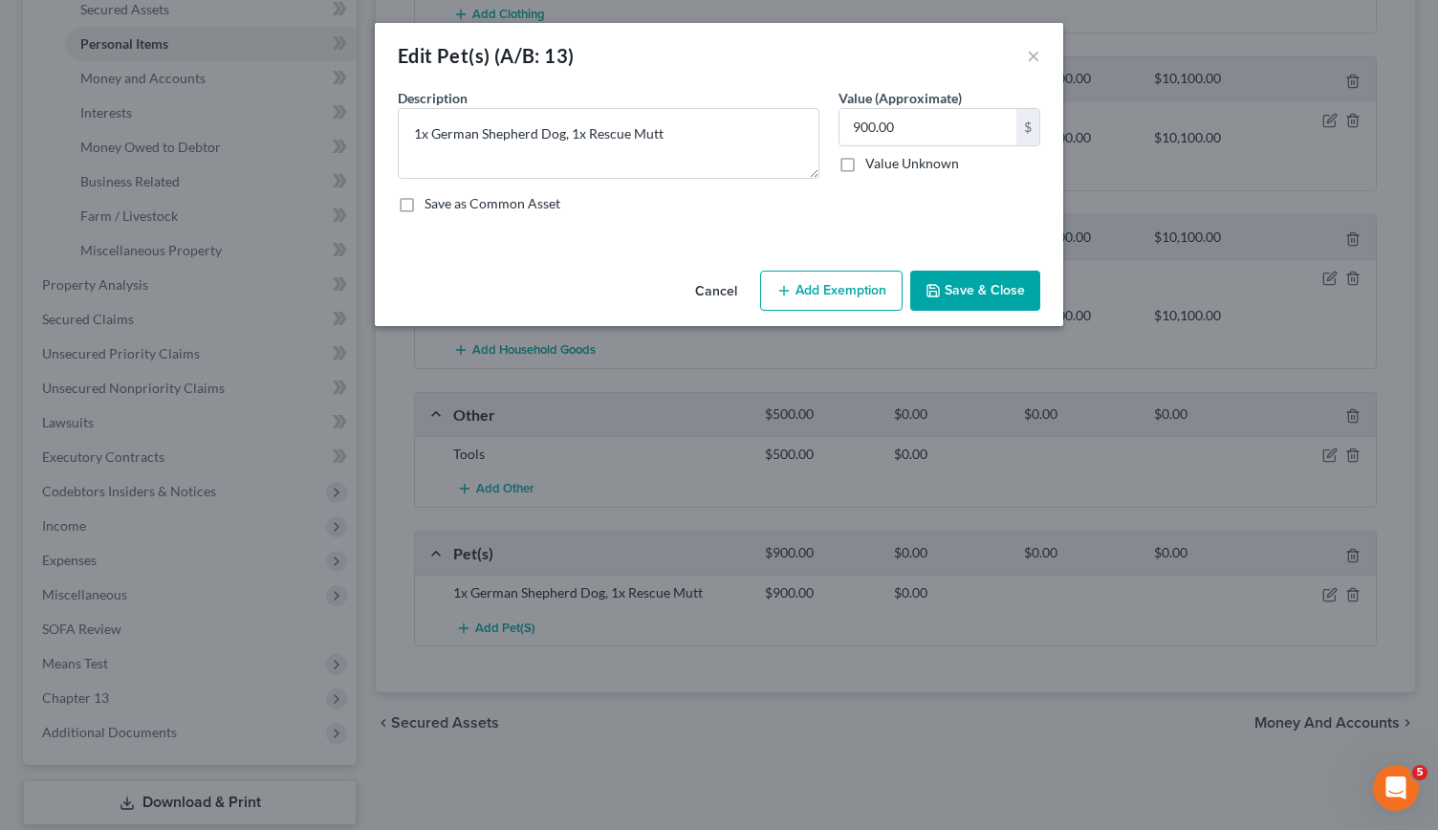
click at [833, 296] on button "Add Exemption" at bounding box center [831, 291] width 143 height 40
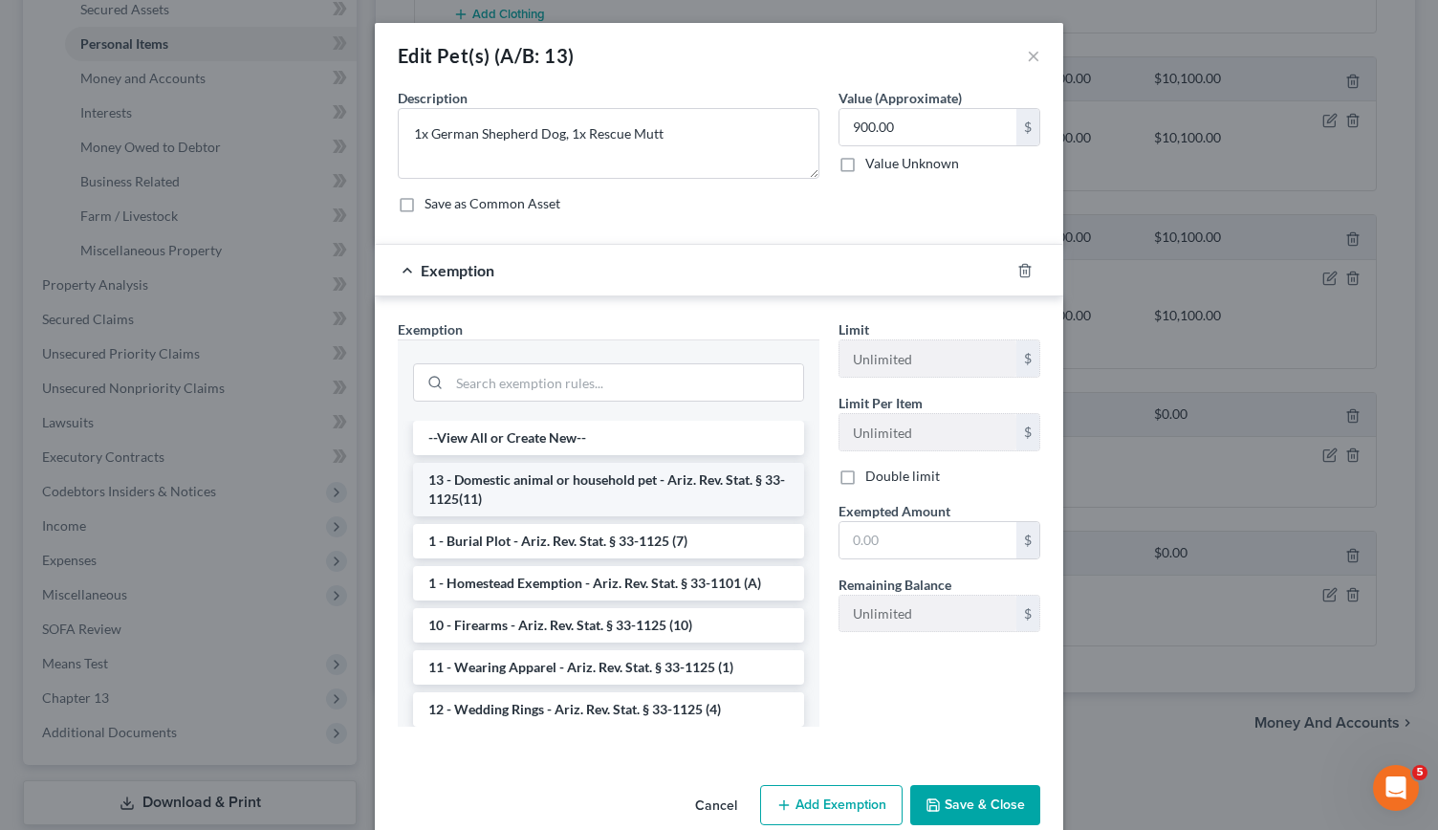
click at [542, 483] on li "13 - Domestic animal or household pet - Ariz. Rev. Stat. § 33-1125(11)" at bounding box center [608, 490] width 391 height 54
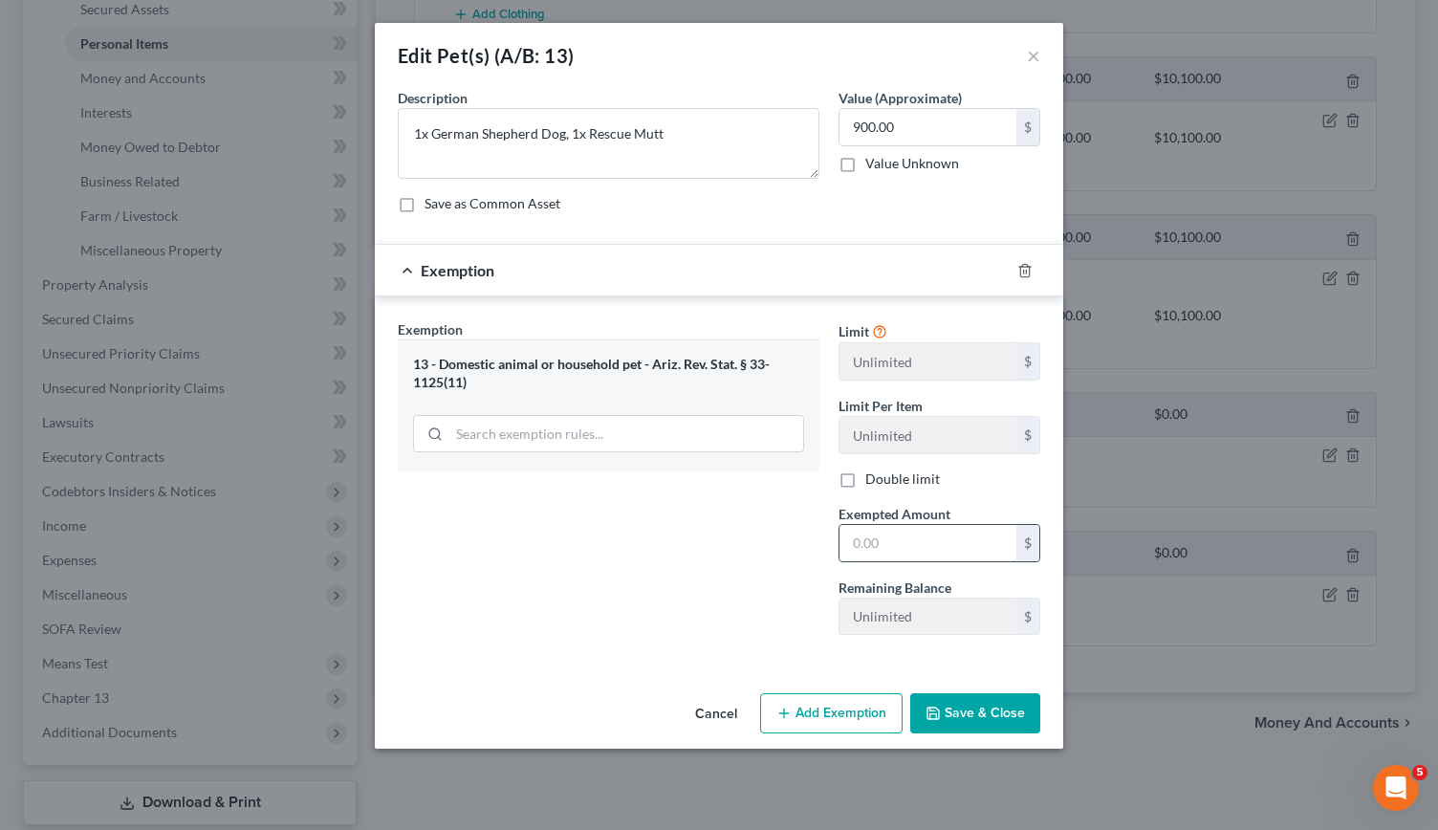
click at [871, 547] on input "text" at bounding box center [928, 543] width 177 height 36
type input "900"
click at [946, 711] on button "Save & Close" at bounding box center [975, 713] width 130 height 40
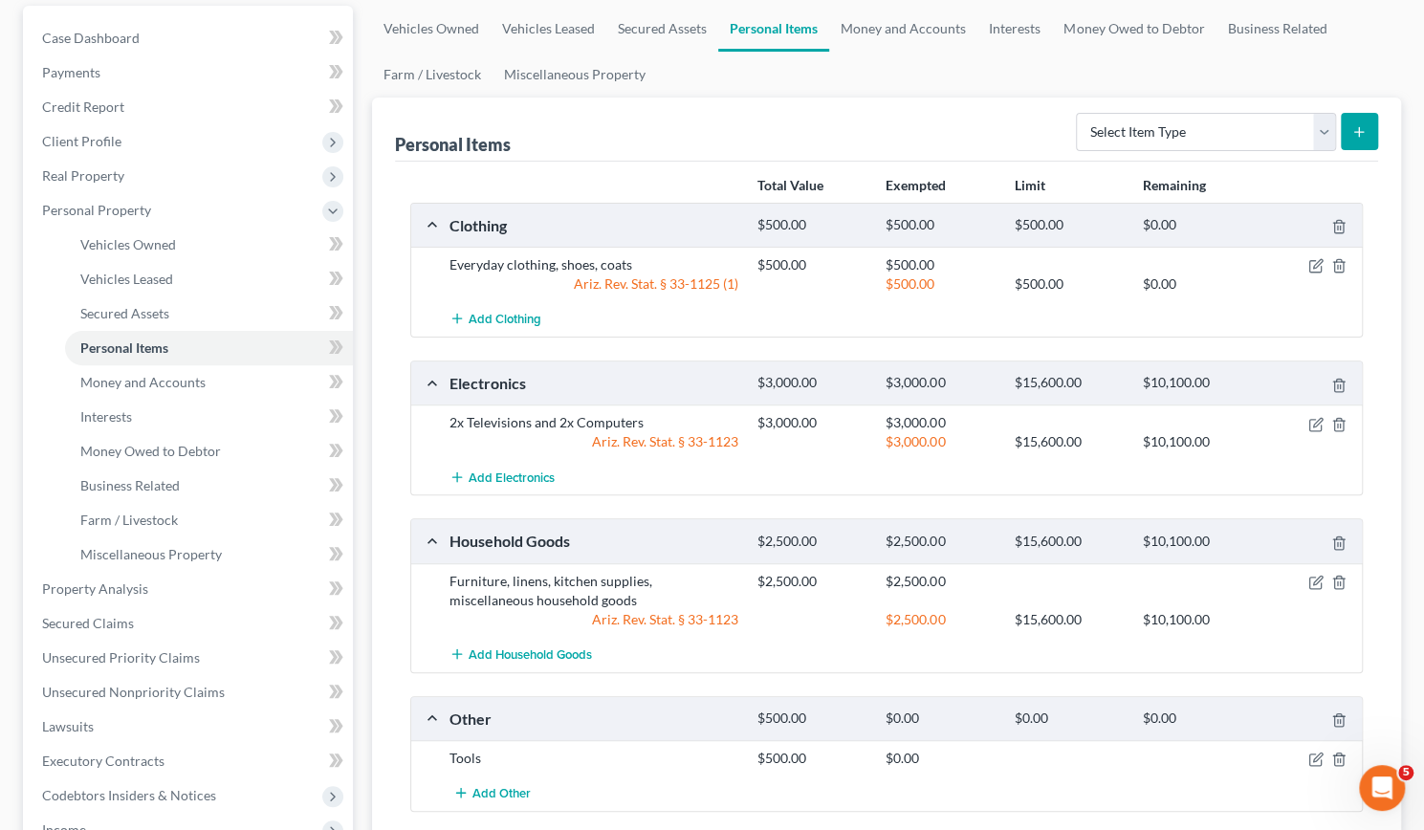
scroll to position [158, 0]
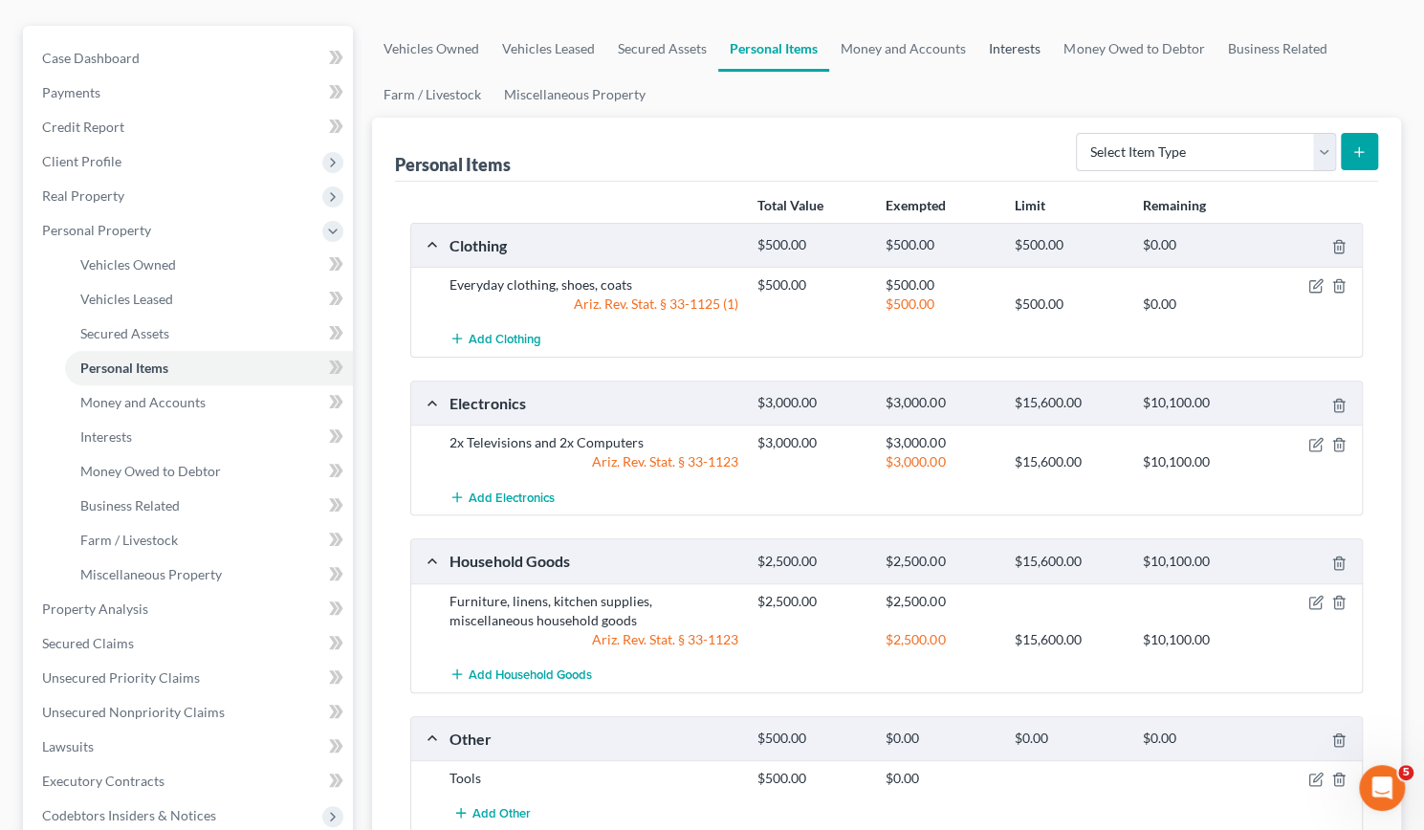
click at [1006, 39] on link "Interests" at bounding box center [1014, 49] width 75 height 46
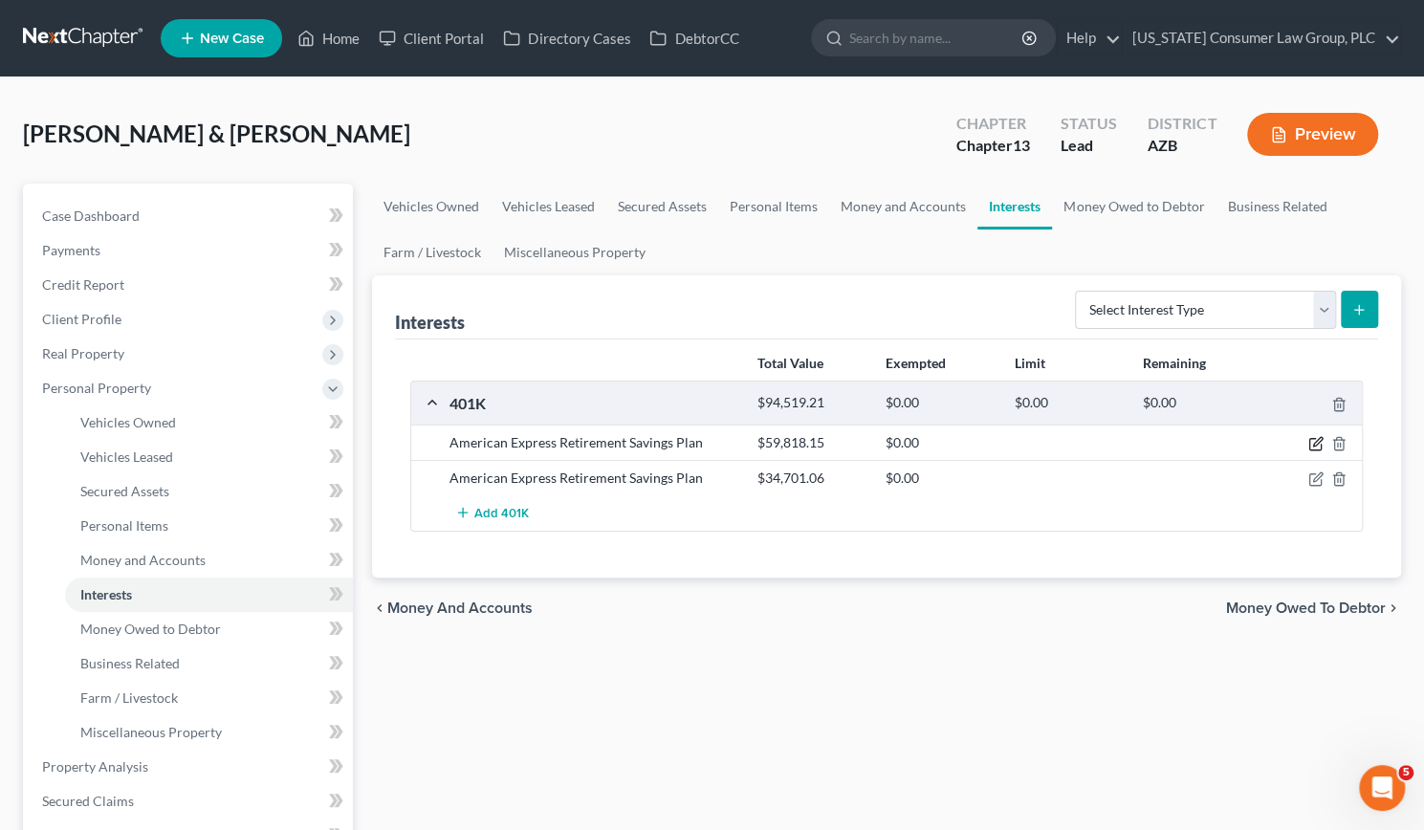
click at [1314, 441] on icon "button" at bounding box center [1317, 442] width 9 height 9
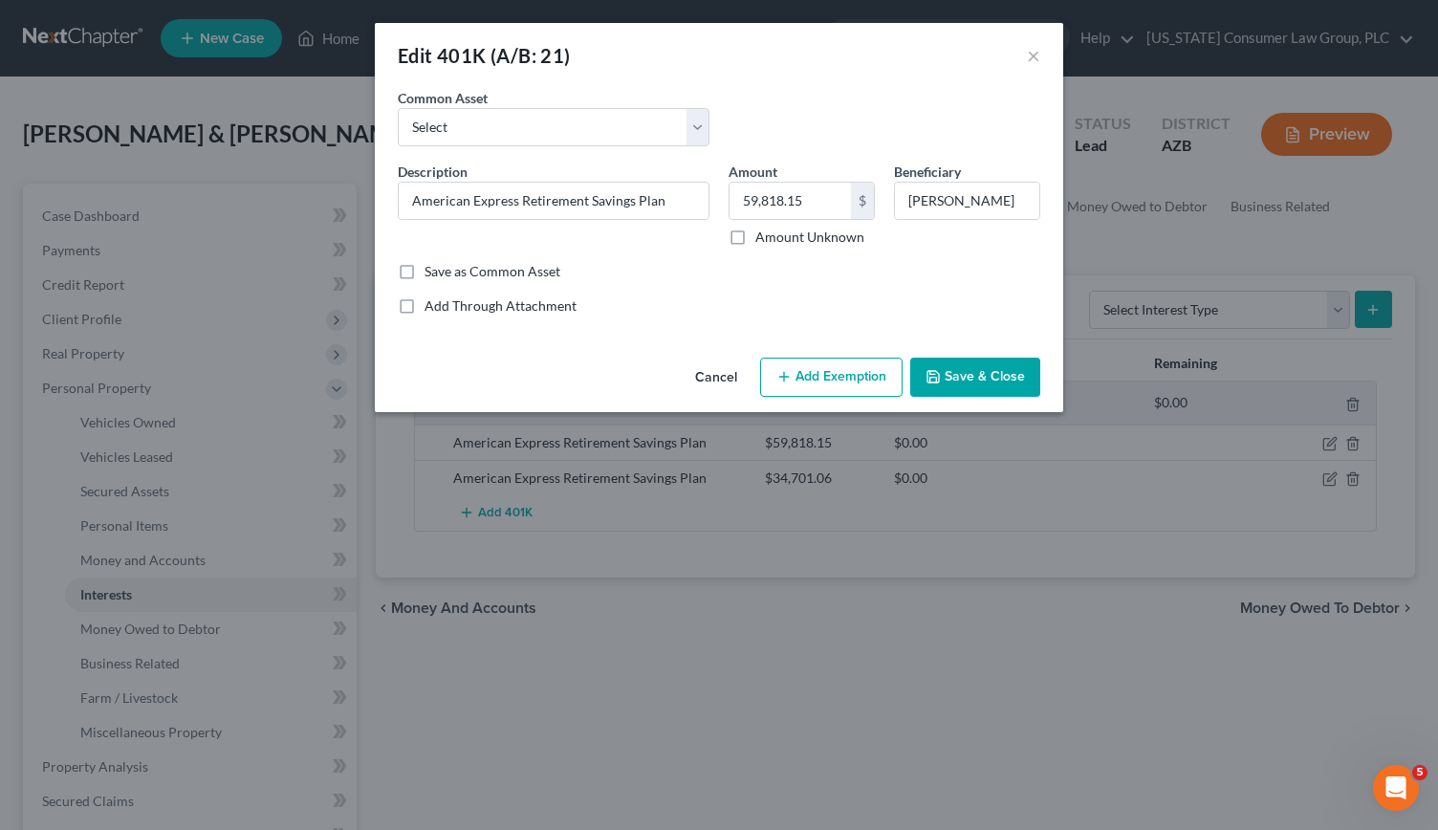
click at [845, 379] on button "Add Exemption" at bounding box center [831, 378] width 143 height 40
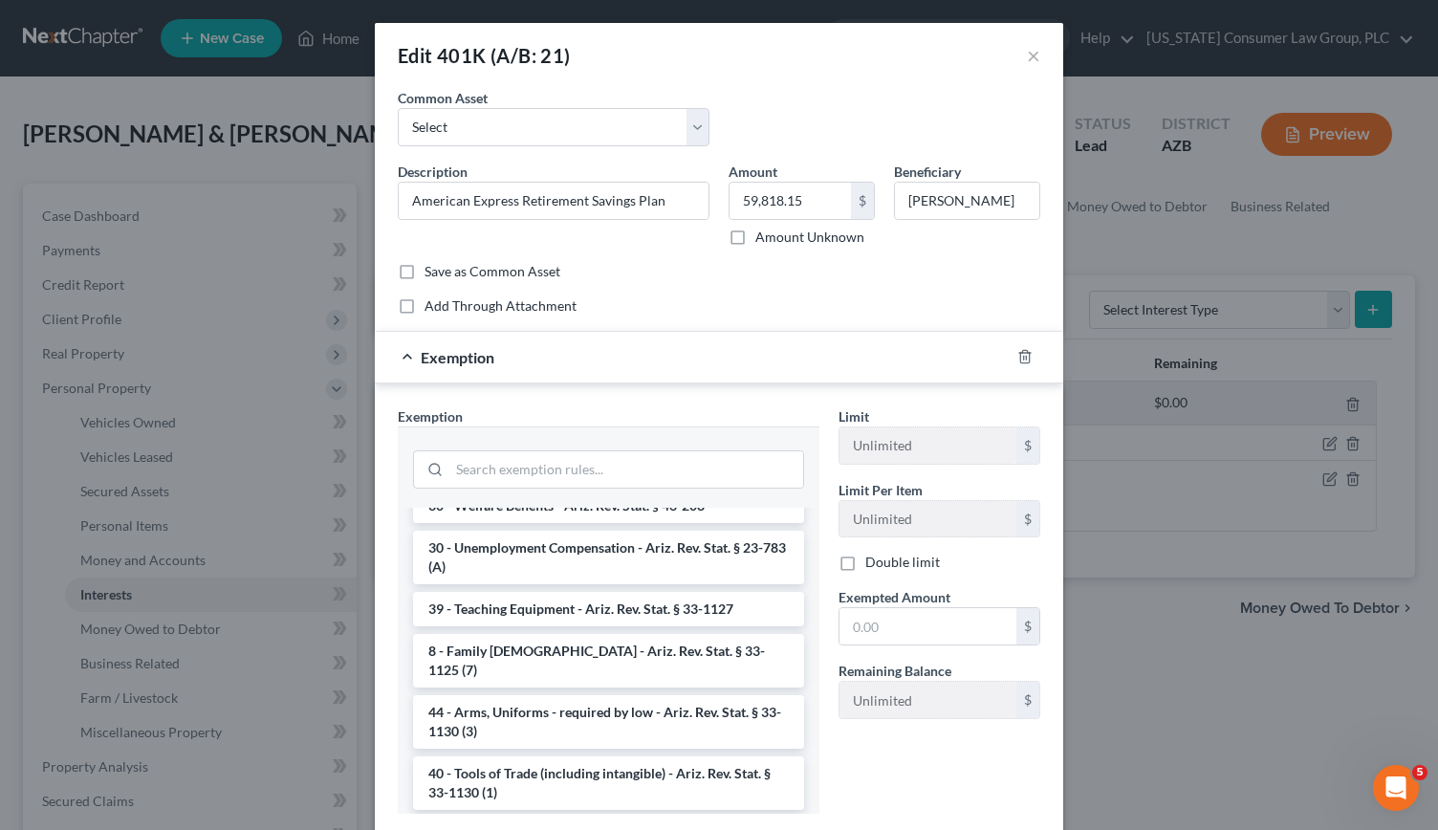
scroll to position [565, 0]
click at [693, 121] on select "Select 401(k)" at bounding box center [554, 127] width 312 height 38
select select "0"
click at [398, 108] on select "Select 401(k)" at bounding box center [554, 127] width 312 height 38
type input "401(k)"
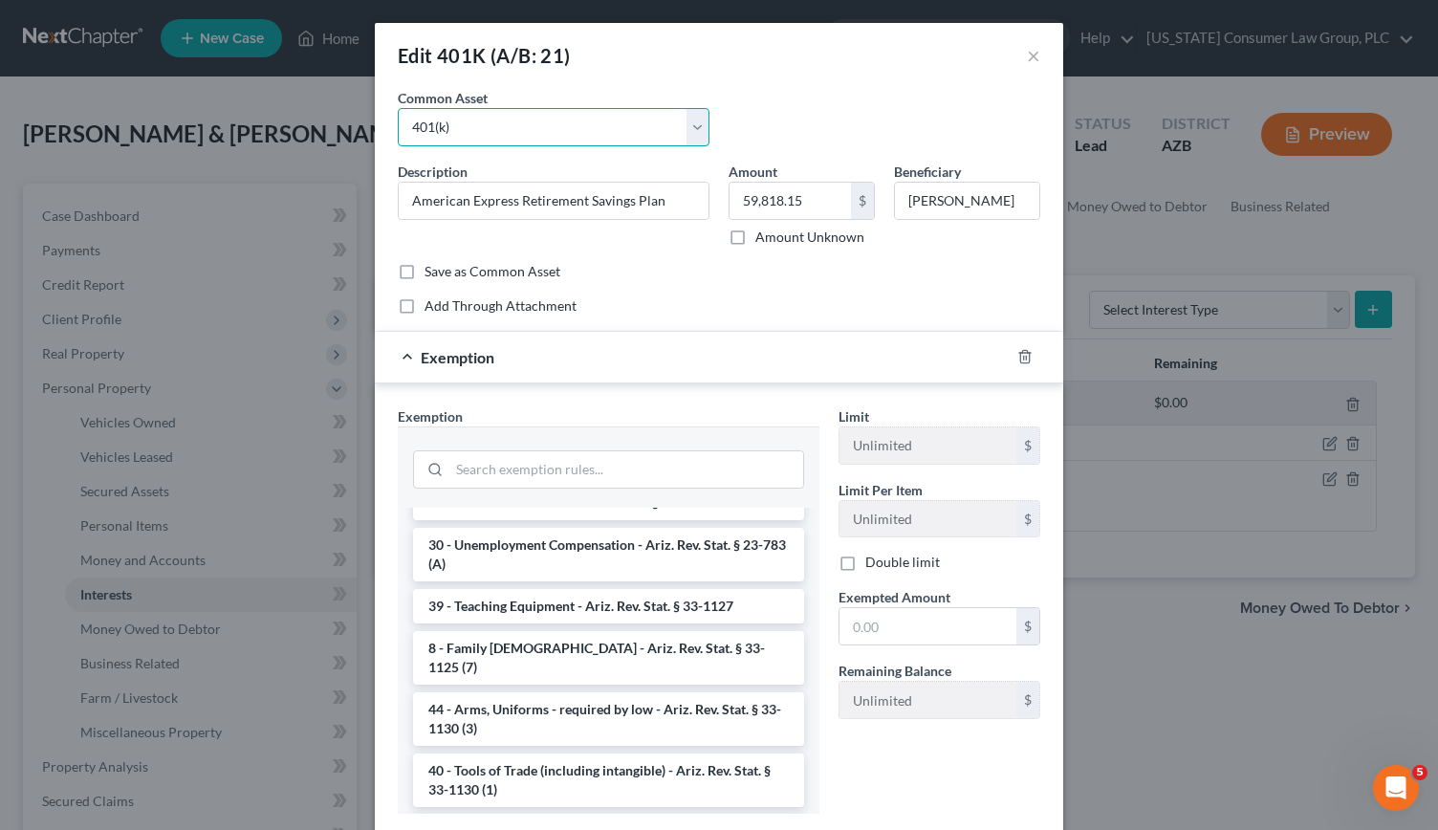
type input "5,000.00"
click at [1027, 49] on button "×" at bounding box center [1033, 55] width 13 height 23
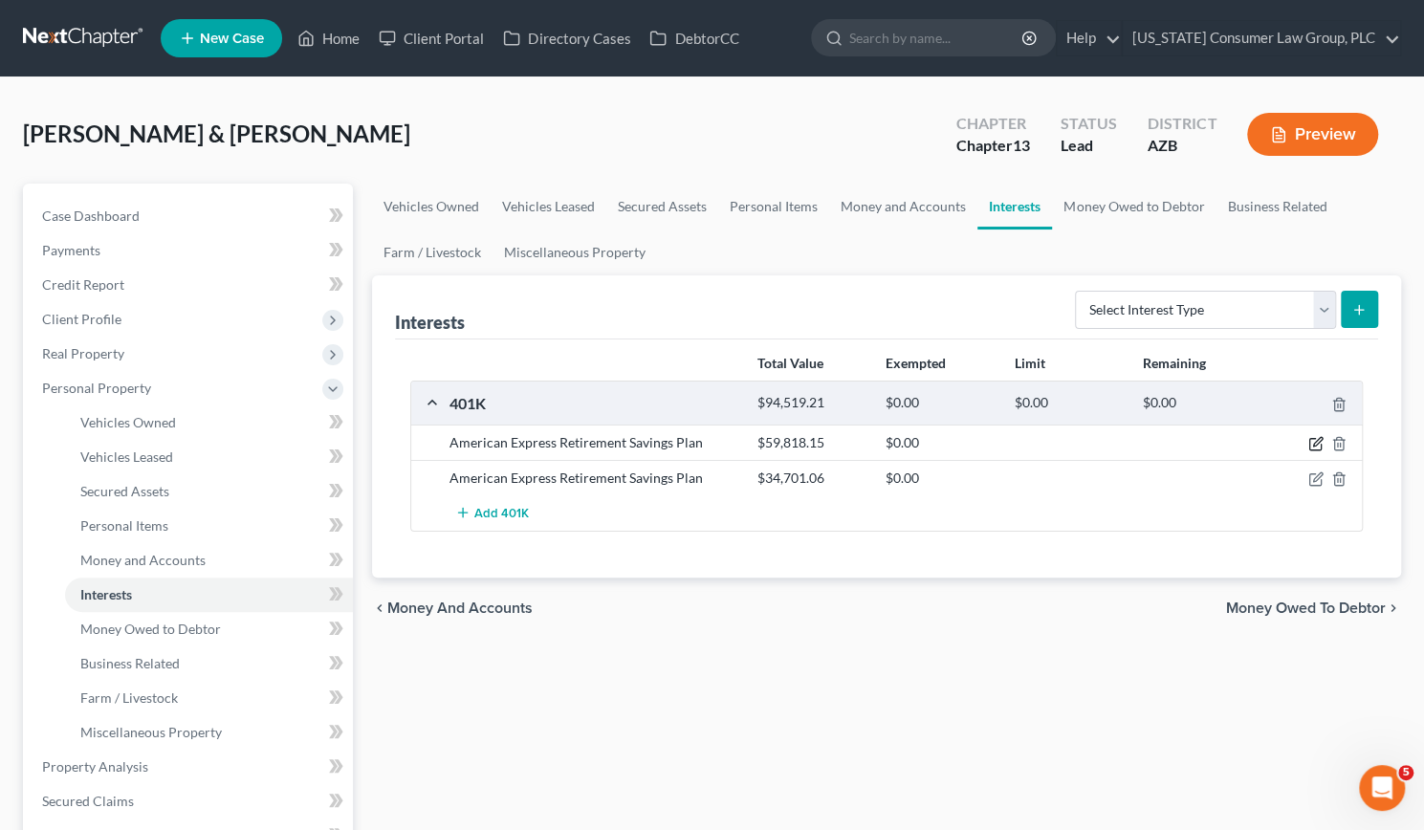
click at [1317, 446] on icon "button" at bounding box center [1315, 443] width 15 height 15
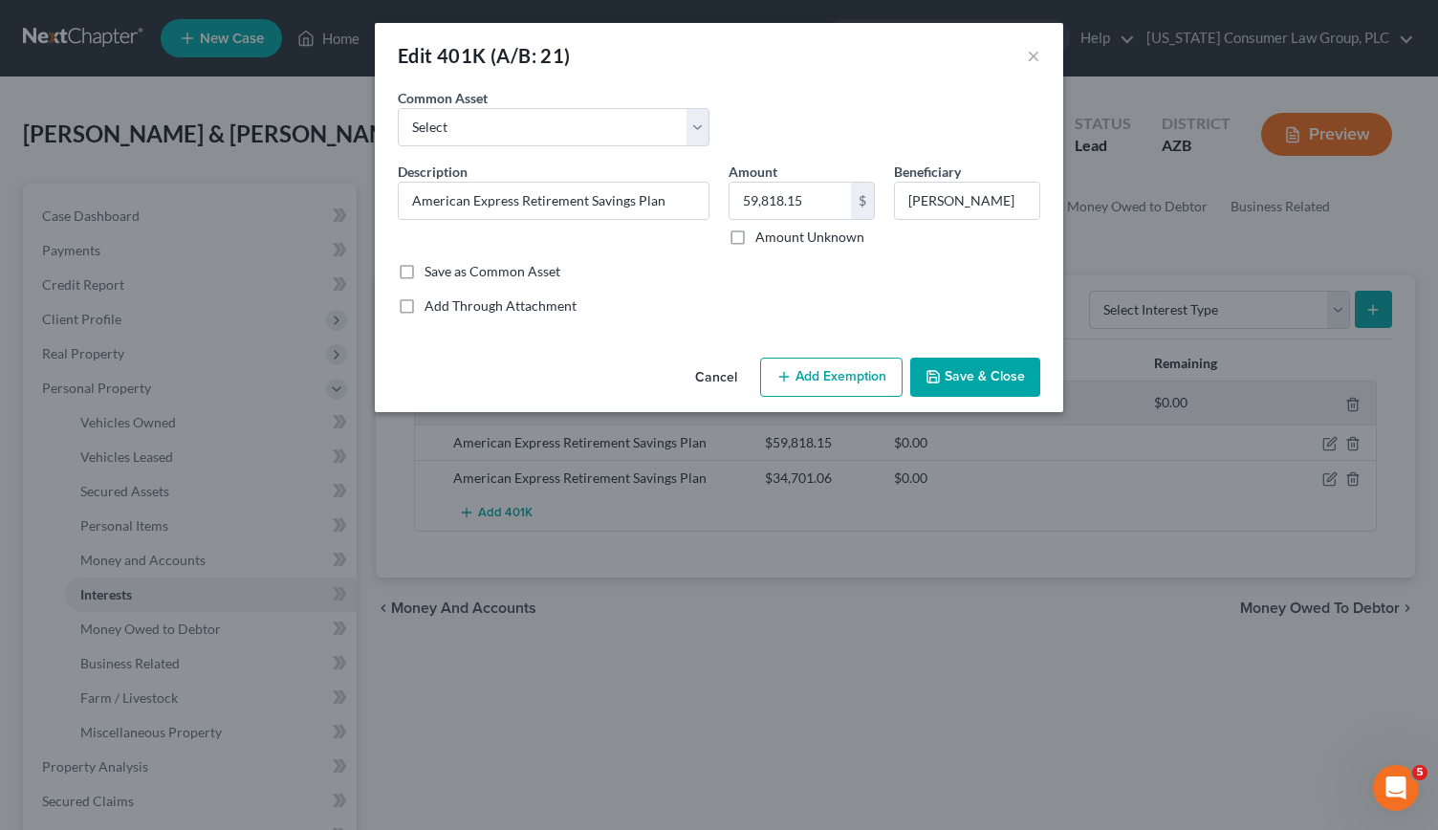
click at [851, 371] on button "Add Exemption" at bounding box center [831, 378] width 143 height 40
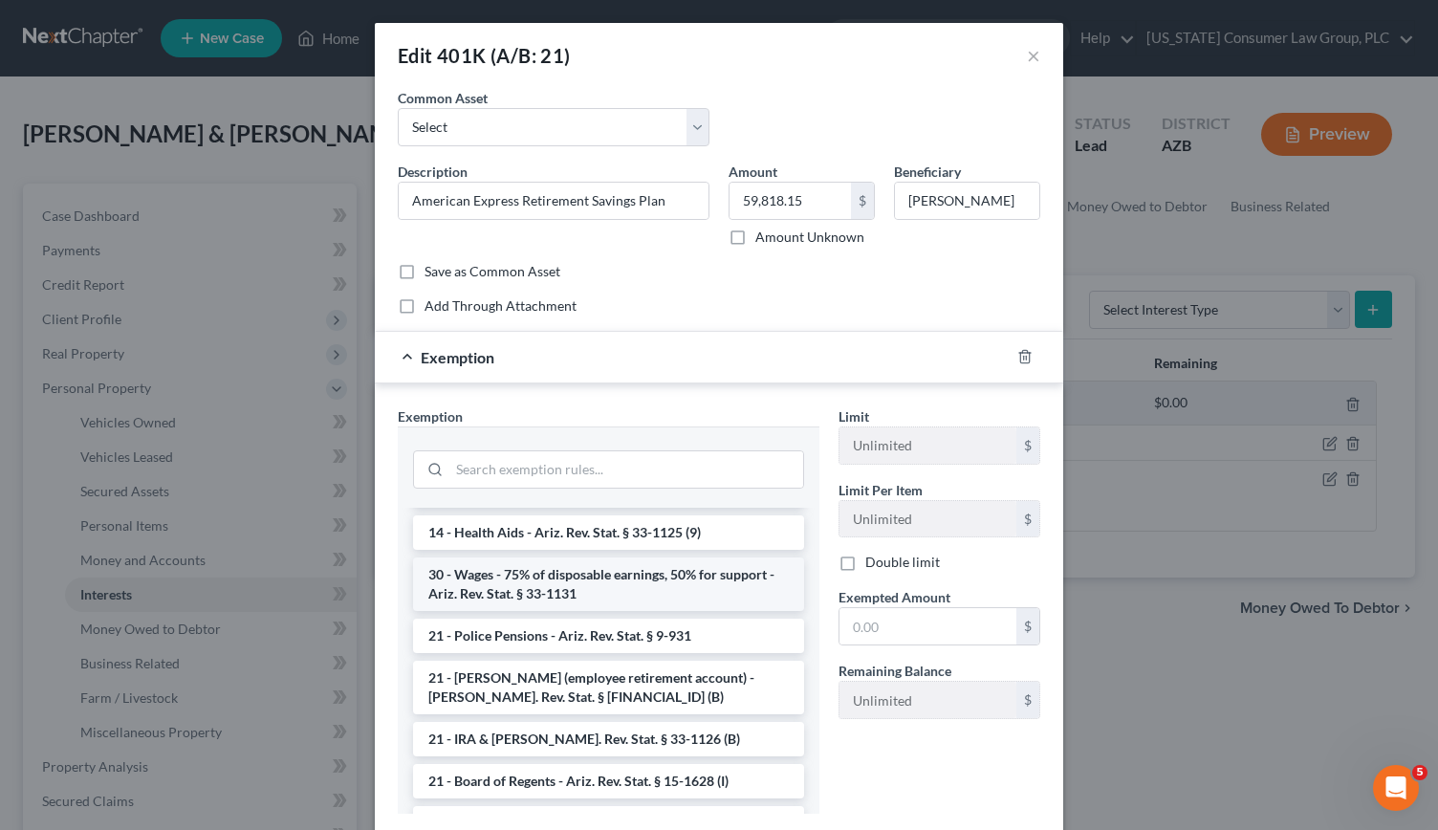
scroll to position [1283, 0]
click at [521, 741] on li "21 - IRA & [PERSON_NAME]. Rev. Stat. § 33-1126 (B)" at bounding box center [608, 738] width 391 height 34
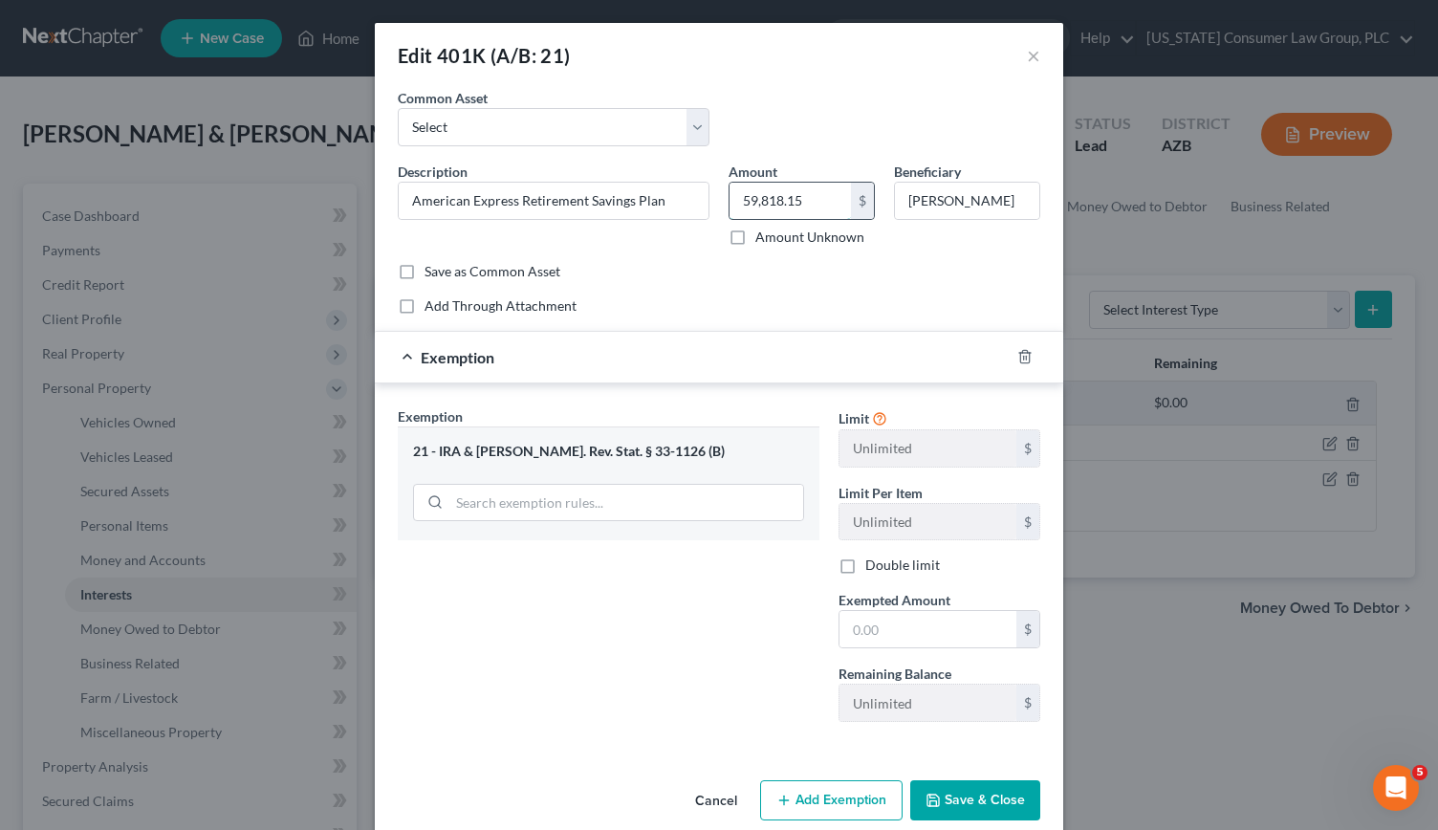
click at [775, 206] on input "59,818.15" at bounding box center [790, 201] width 121 height 36
drag, startPoint x: 811, startPoint y: 202, endPoint x: 654, endPoint y: 188, distance: 157.4
click at [654, 188] on div "Description * American Express Retirement Savings Plan Amount 59,818.15 $ Amoun…" at bounding box center [719, 212] width 662 height 100
click at [875, 616] on input "text" at bounding box center [928, 629] width 177 height 36
paste input "59,818.15"
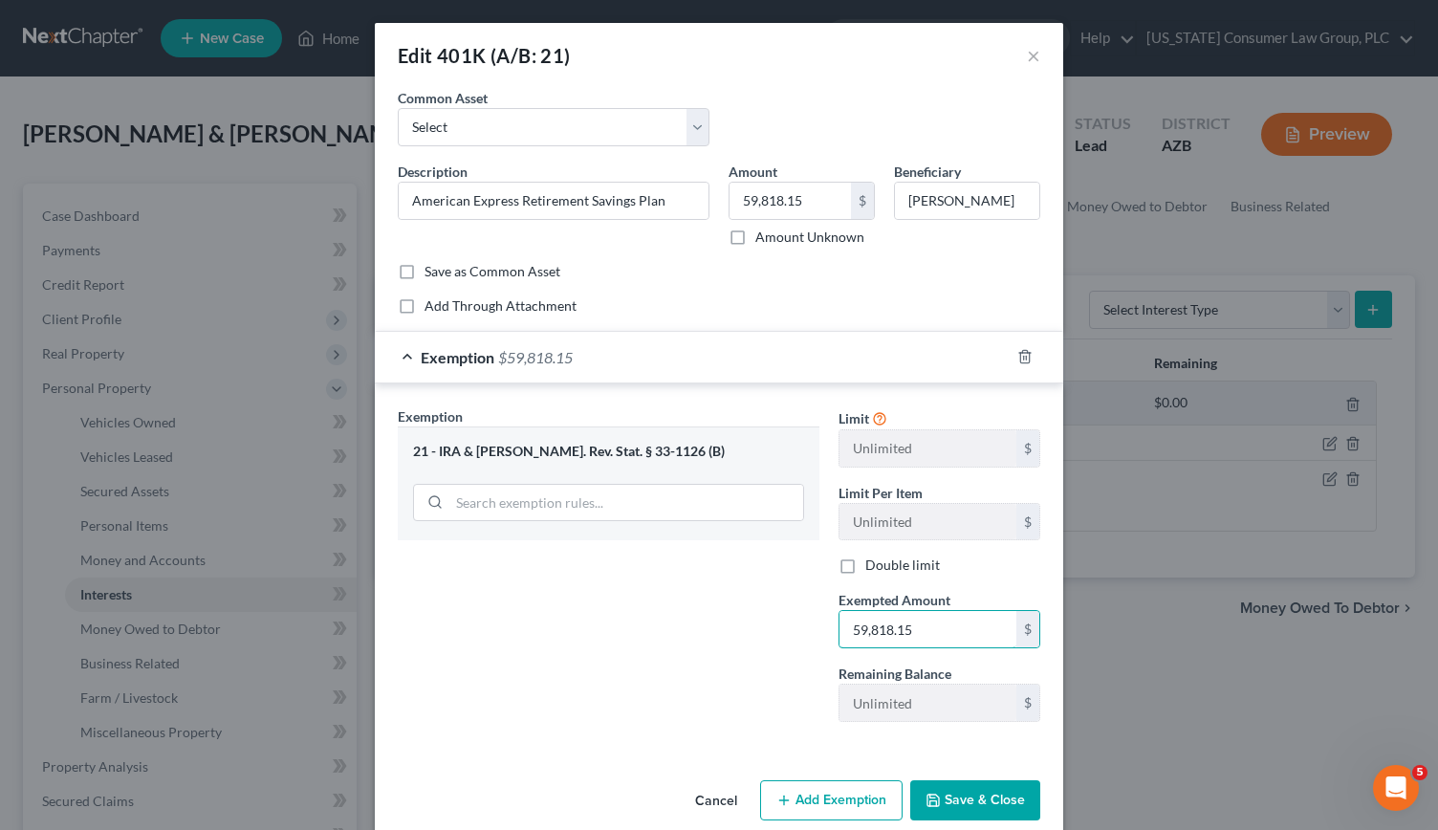
type input "59,818.15"
click at [996, 795] on button "Save & Close" at bounding box center [975, 800] width 130 height 40
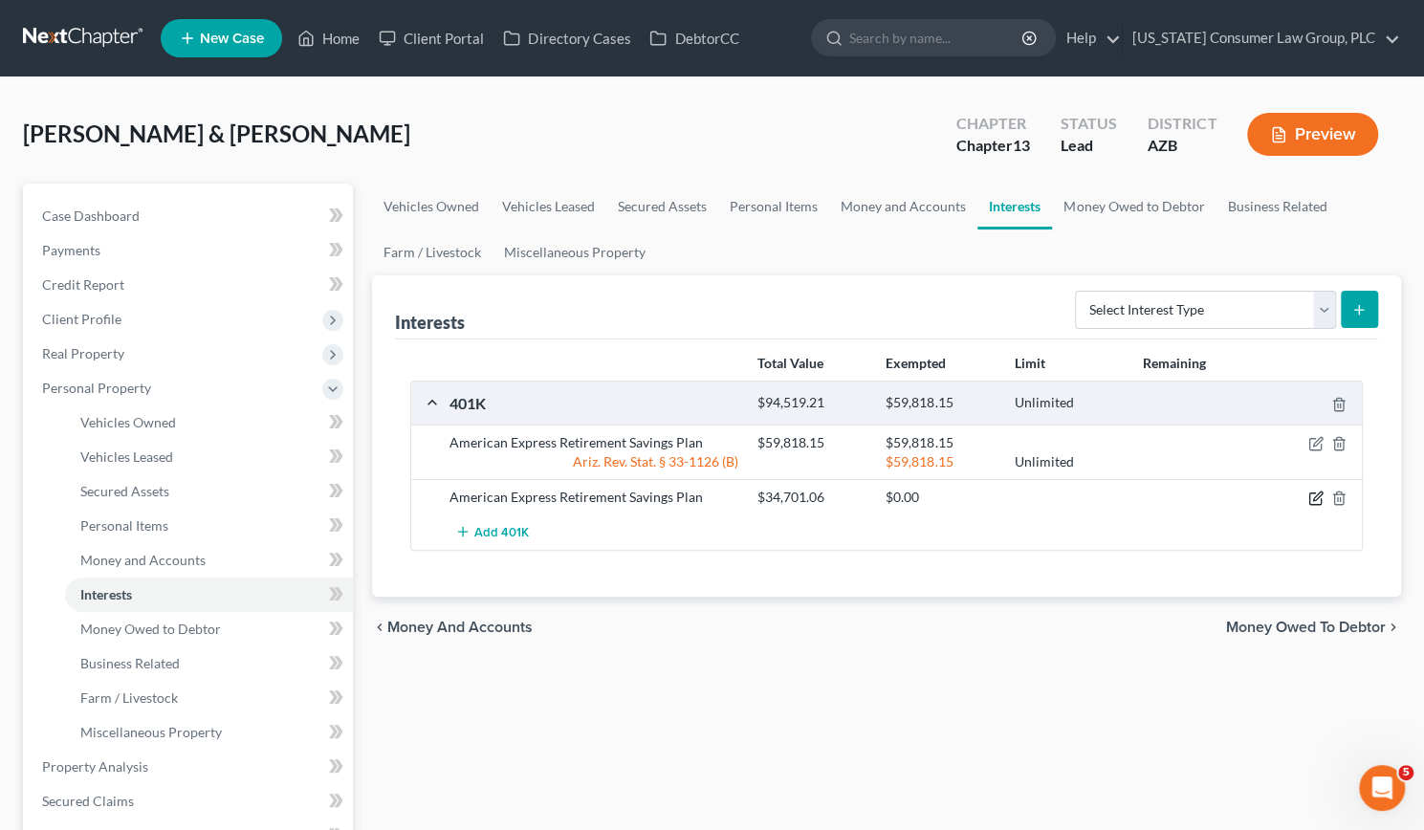
click at [1315, 493] on icon "button" at bounding box center [1315, 498] width 15 height 15
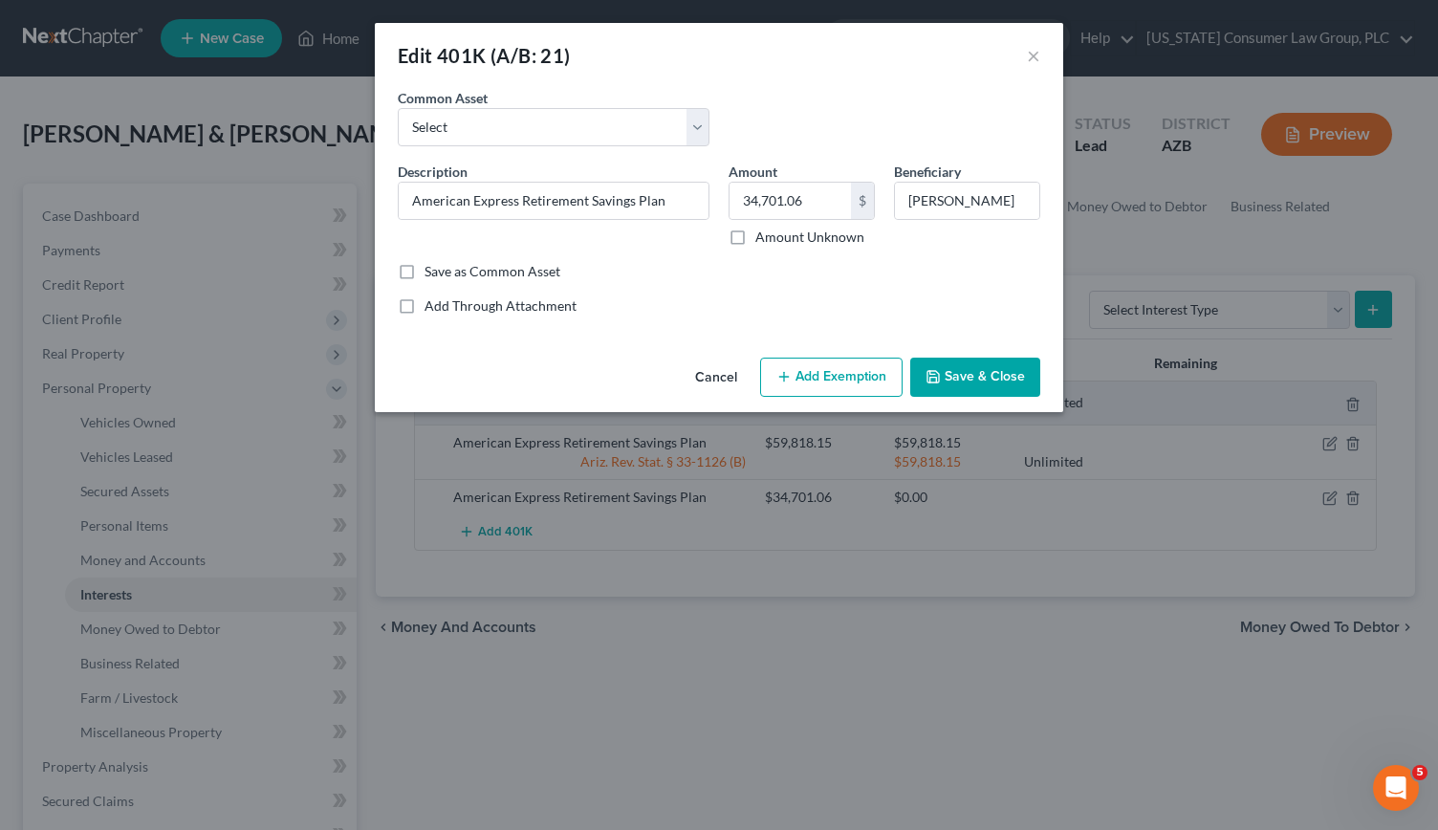
click at [816, 373] on button "Add Exemption" at bounding box center [831, 378] width 143 height 40
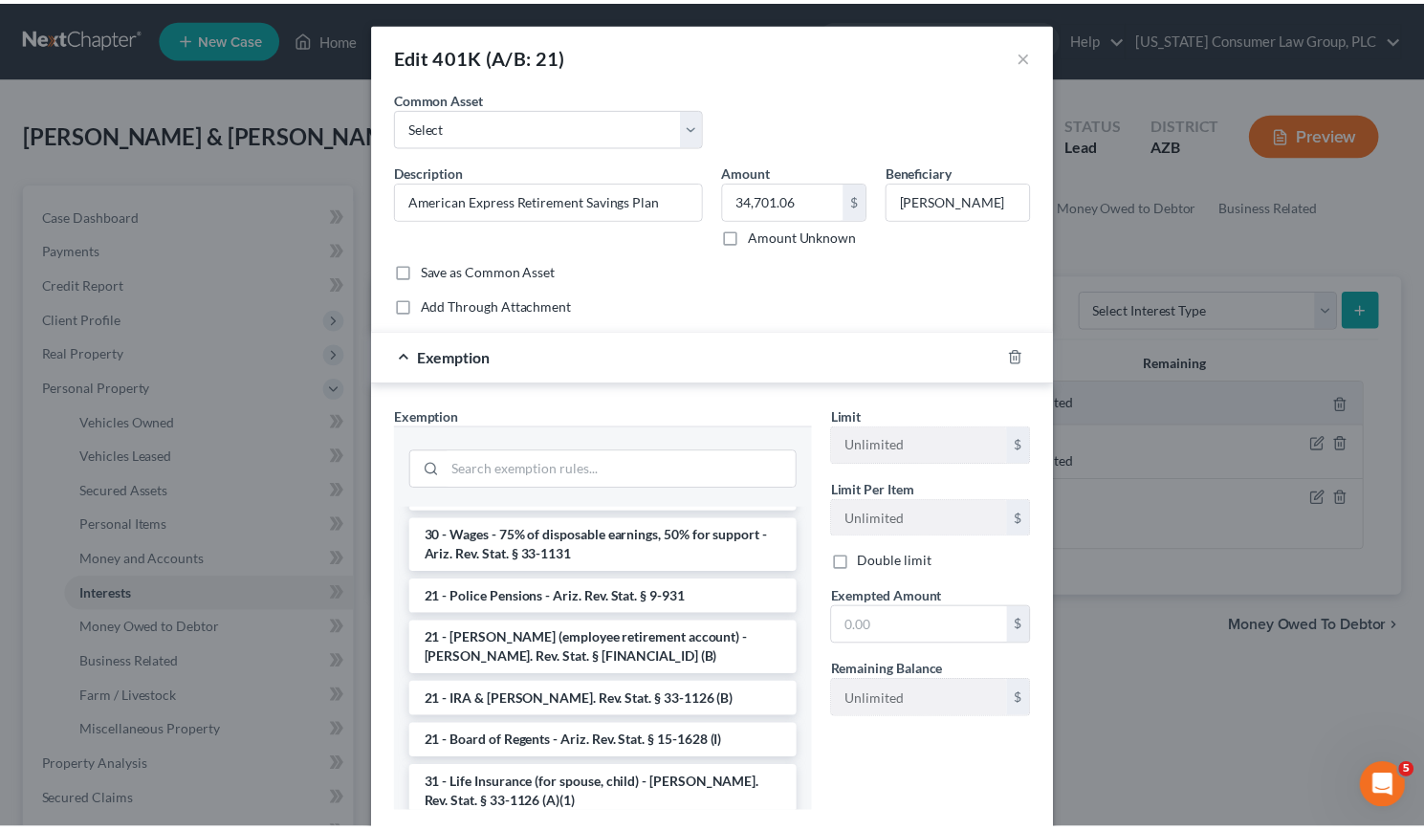
scroll to position [1328, 0]
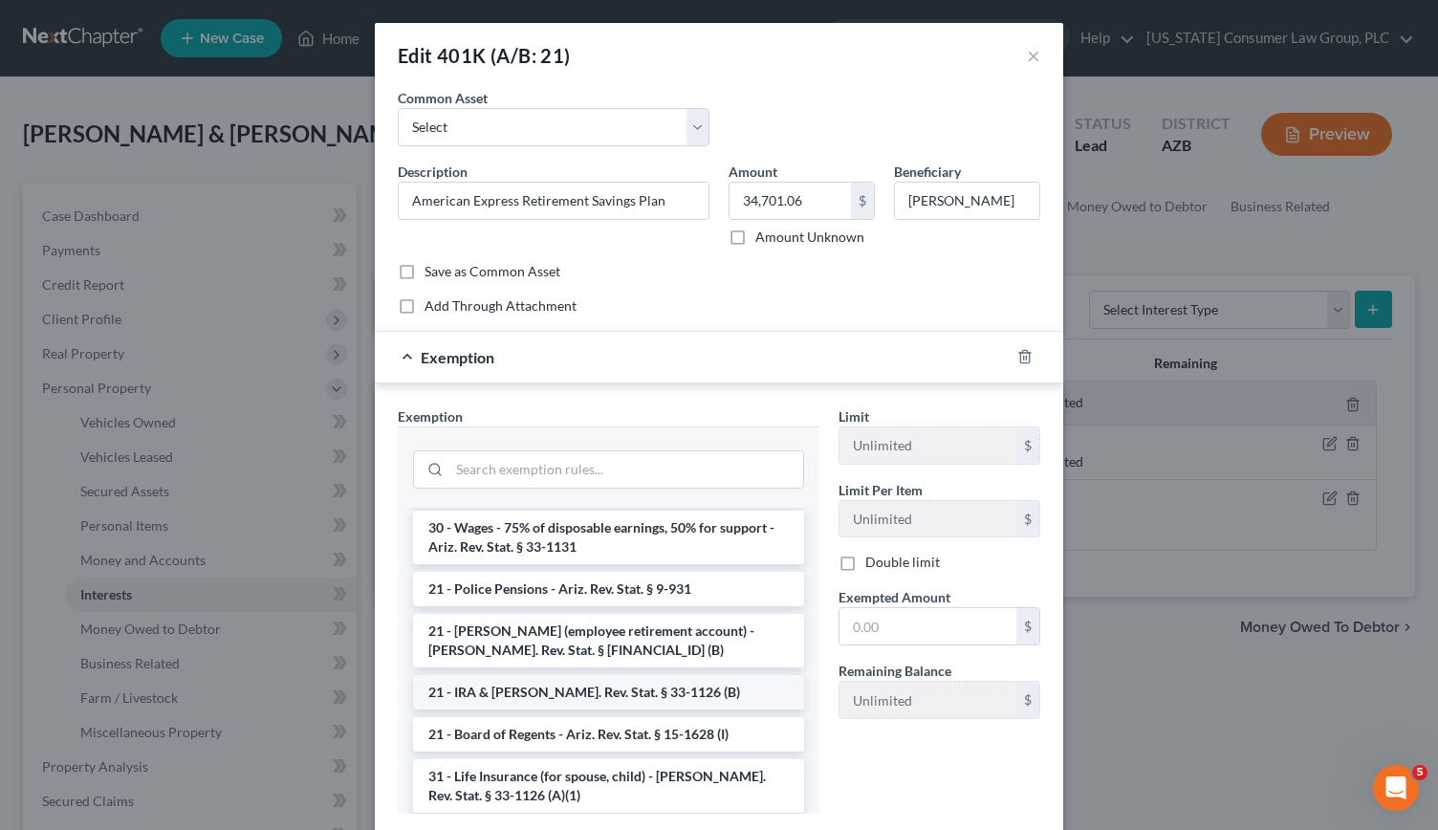
click at [578, 682] on li "21 - IRA & [PERSON_NAME]. Rev. Stat. § 33-1126 (B)" at bounding box center [608, 692] width 391 height 34
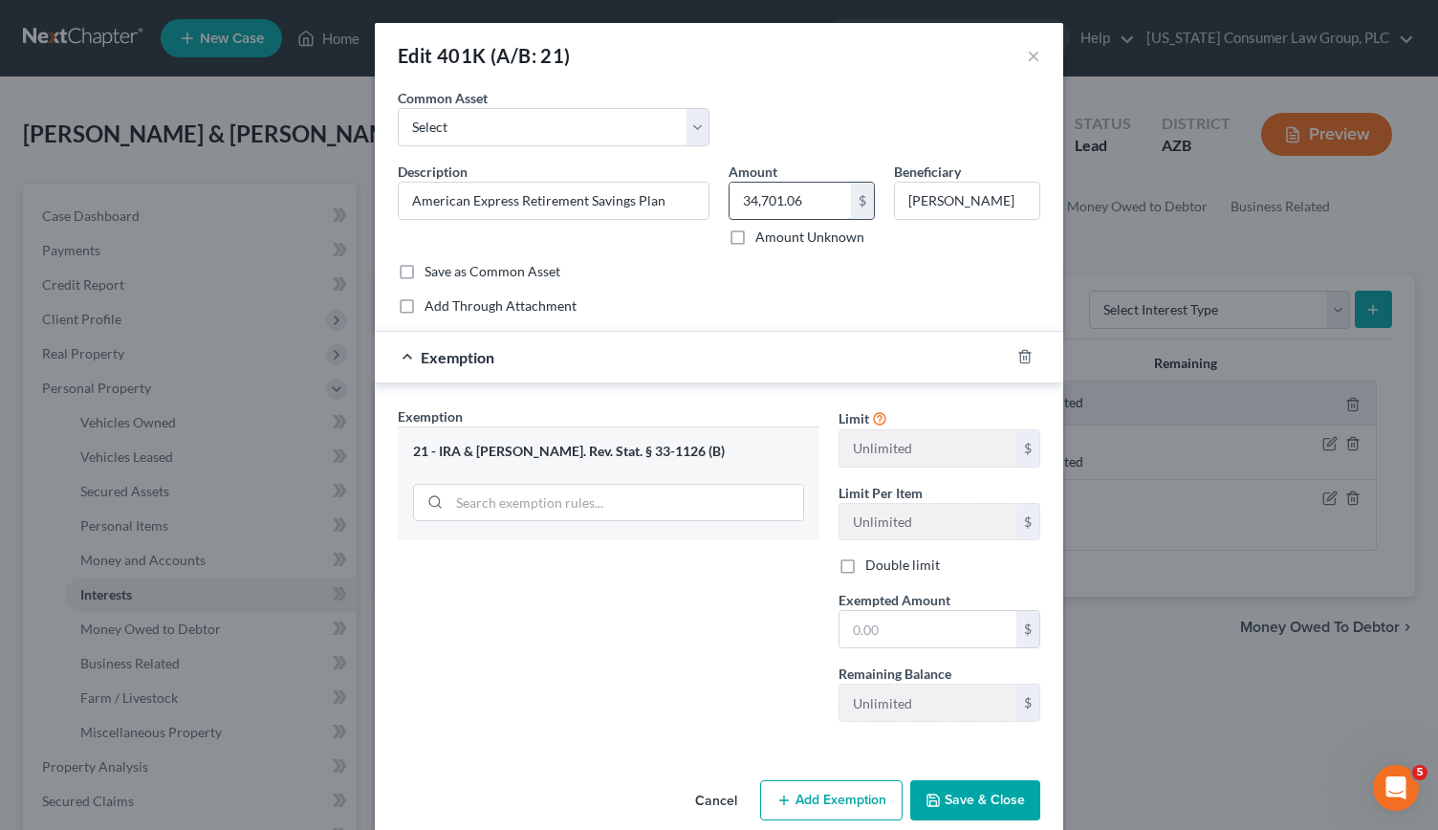
click at [800, 204] on input "34,701.06" at bounding box center [790, 201] width 121 height 36
click at [873, 623] on input "text" at bounding box center [928, 629] width 177 height 36
paste input "34,701.06"
type input "34,701.06"
click at [989, 797] on button "Save & Close" at bounding box center [975, 800] width 130 height 40
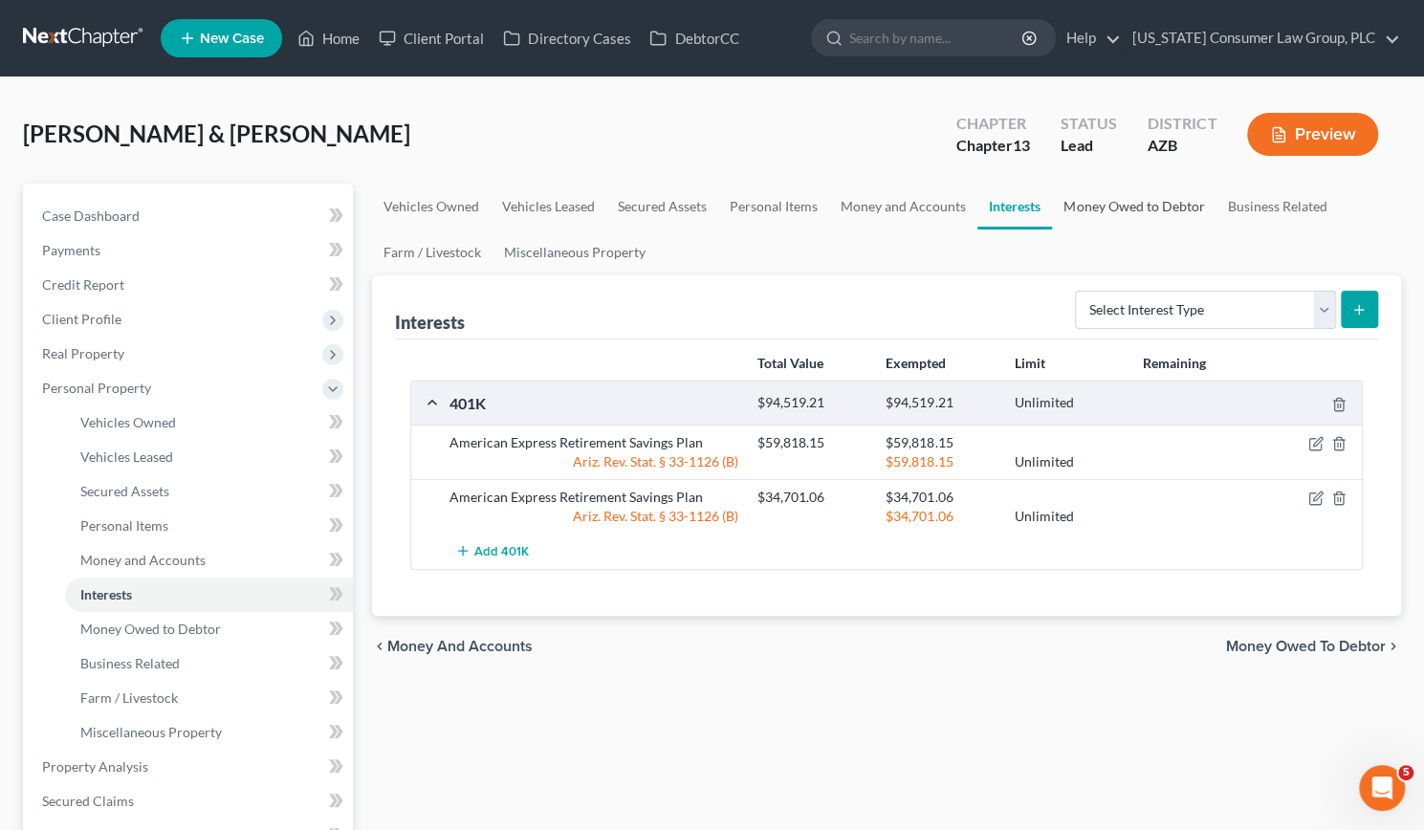
click at [1164, 206] on link "Money Owed to Debtor" at bounding box center [1134, 207] width 164 height 46
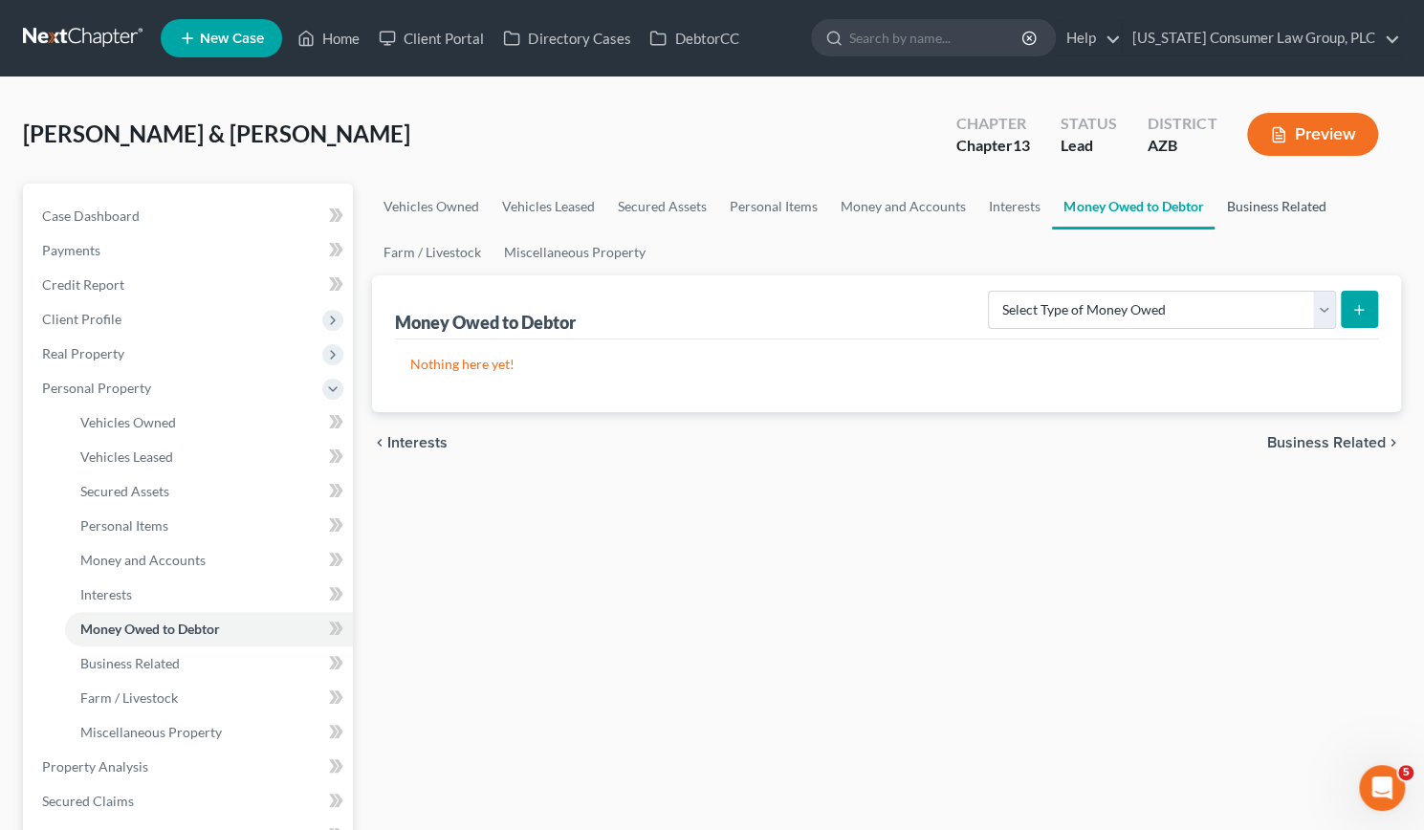
click at [1268, 189] on link "Business Related" at bounding box center [1276, 207] width 122 height 46
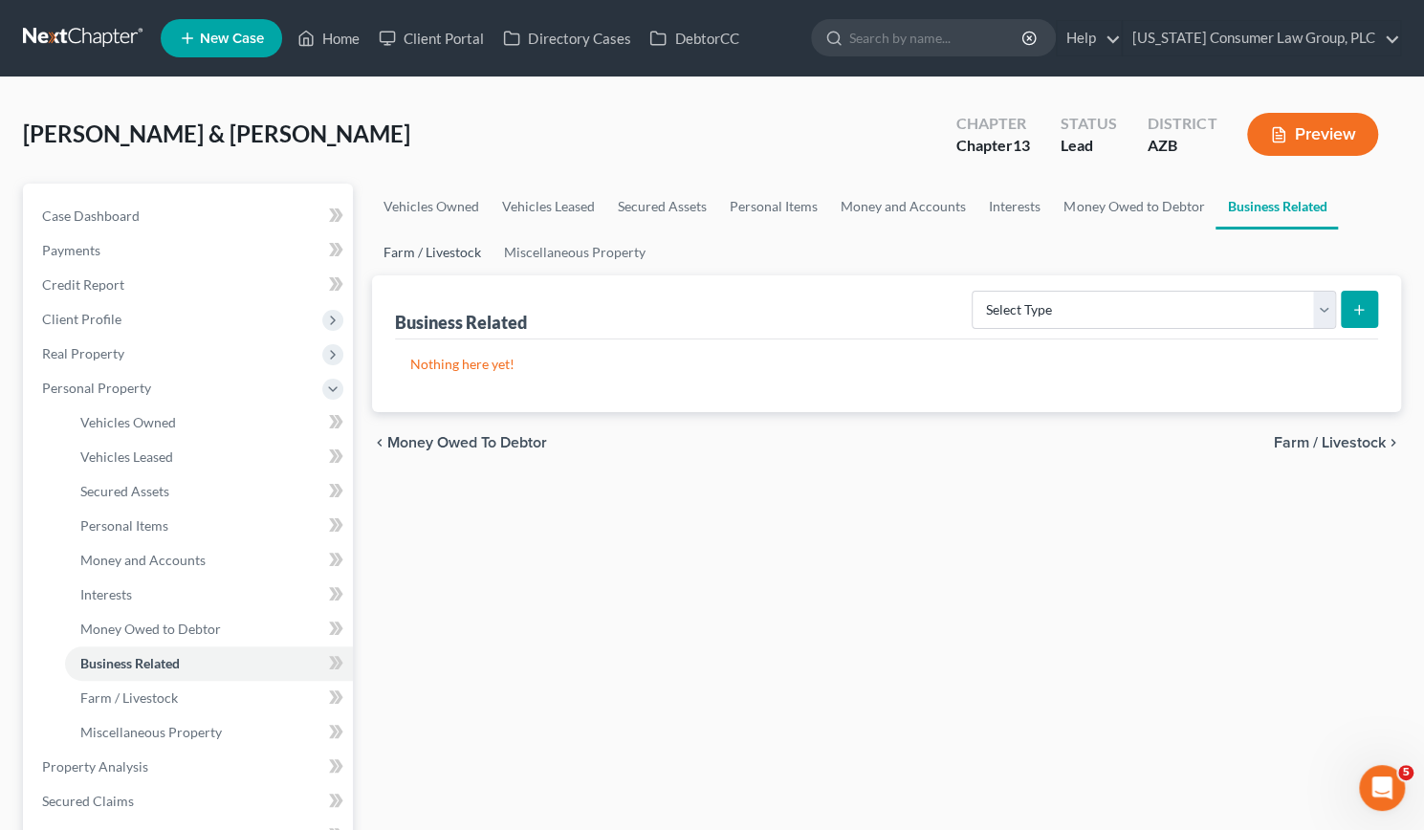
click at [439, 246] on link "Farm / Livestock" at bounding box center [432, 253] width 121 height 46
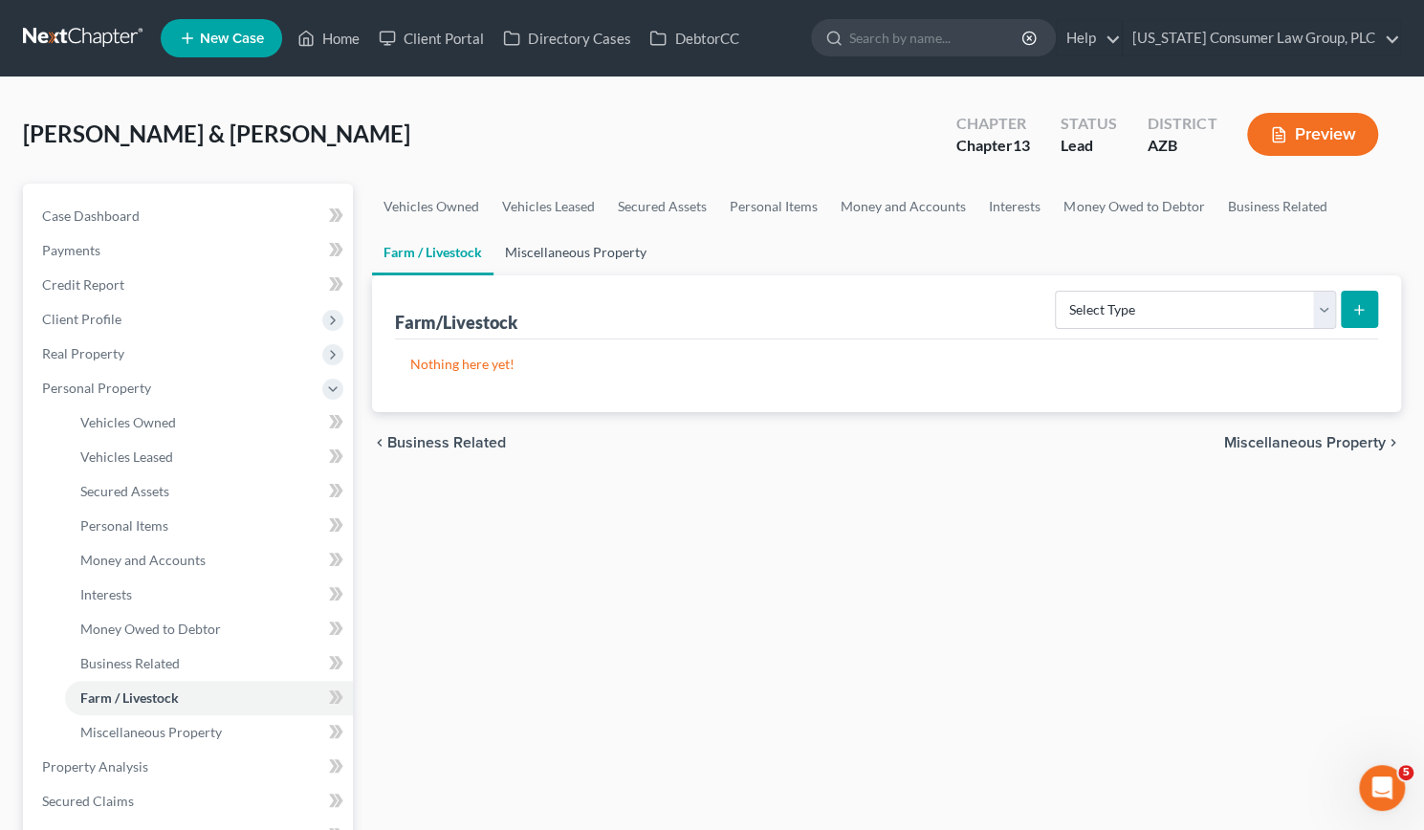
click at [576, 247] on link "Miscellaneous Property" at bounding box center [575, 253] width 164 height 46
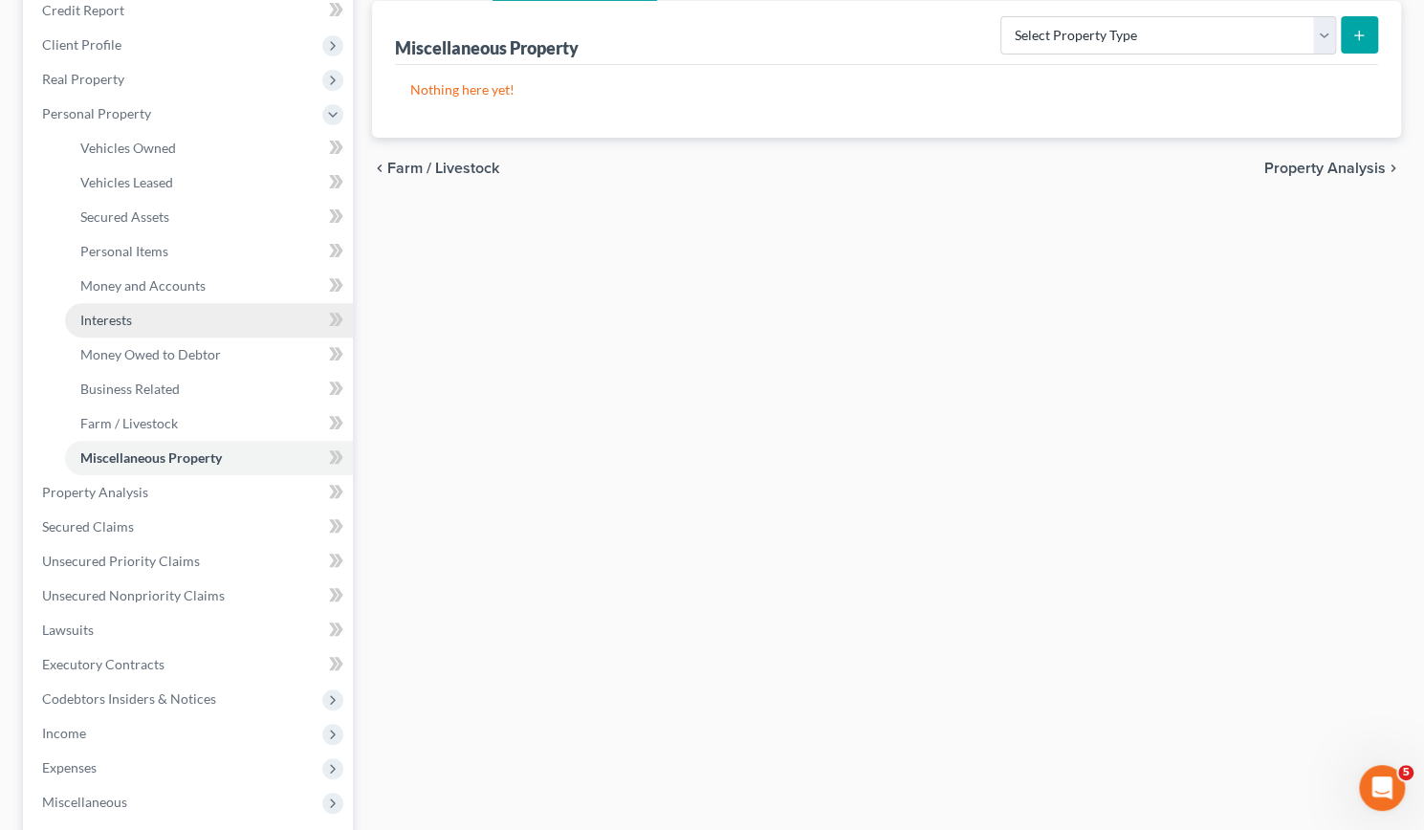
scroll to position [275, 0]
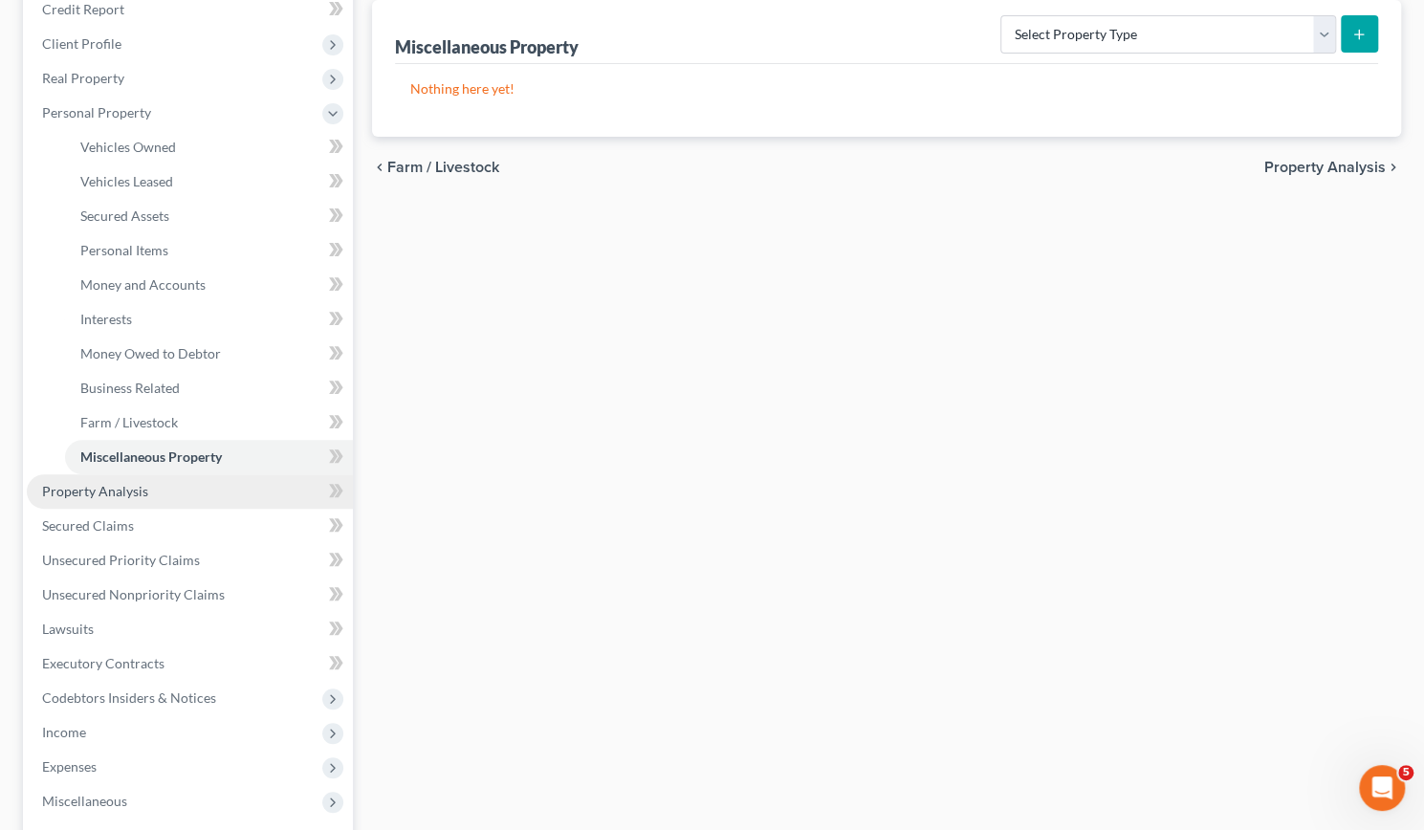
click at [119, 492] on span "Property Analysis" at bounding box center [95, 491] width 106 height 16
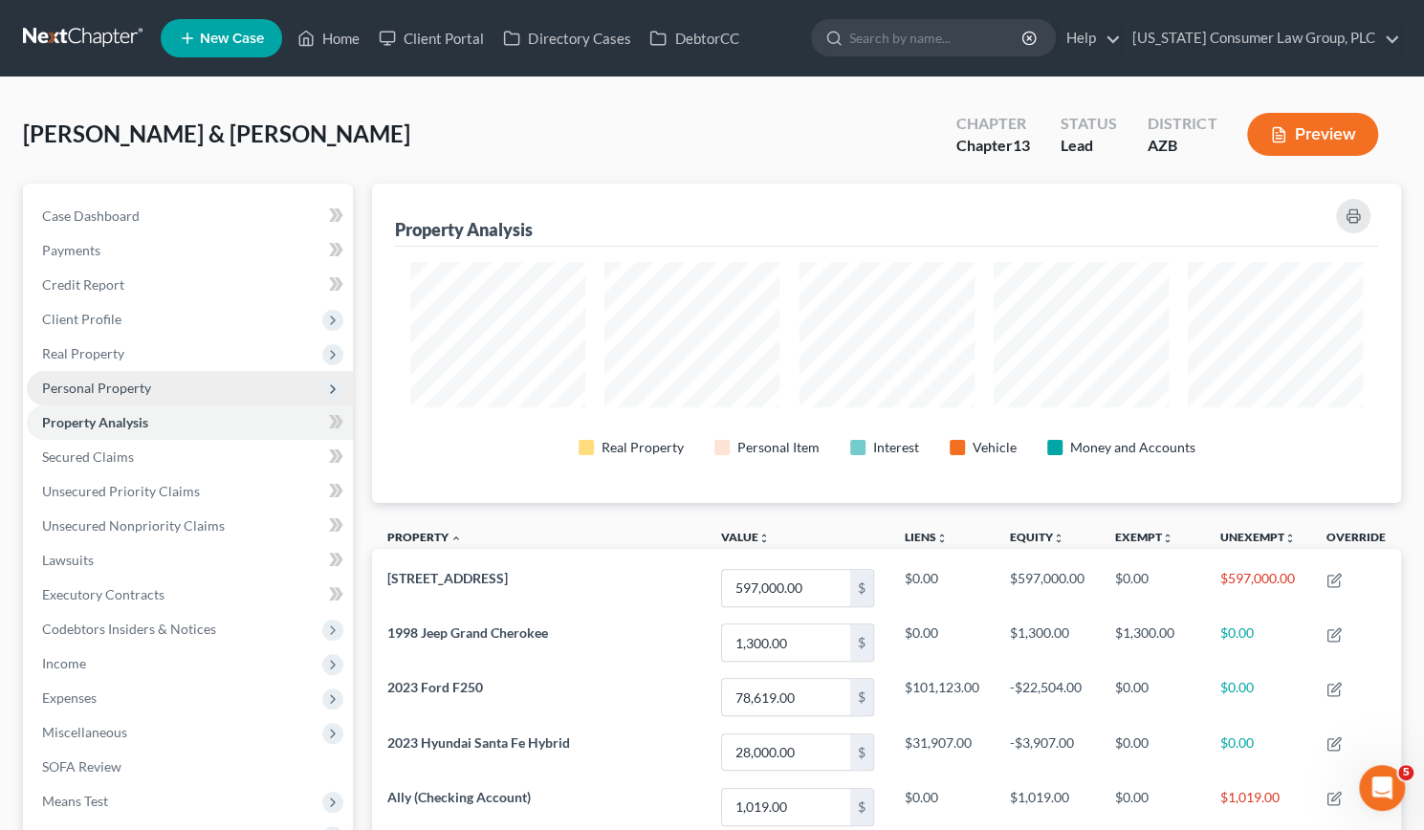
click at [94, 382] on span "Personal Property" at bounding box center [96, 388] width 109 height 16
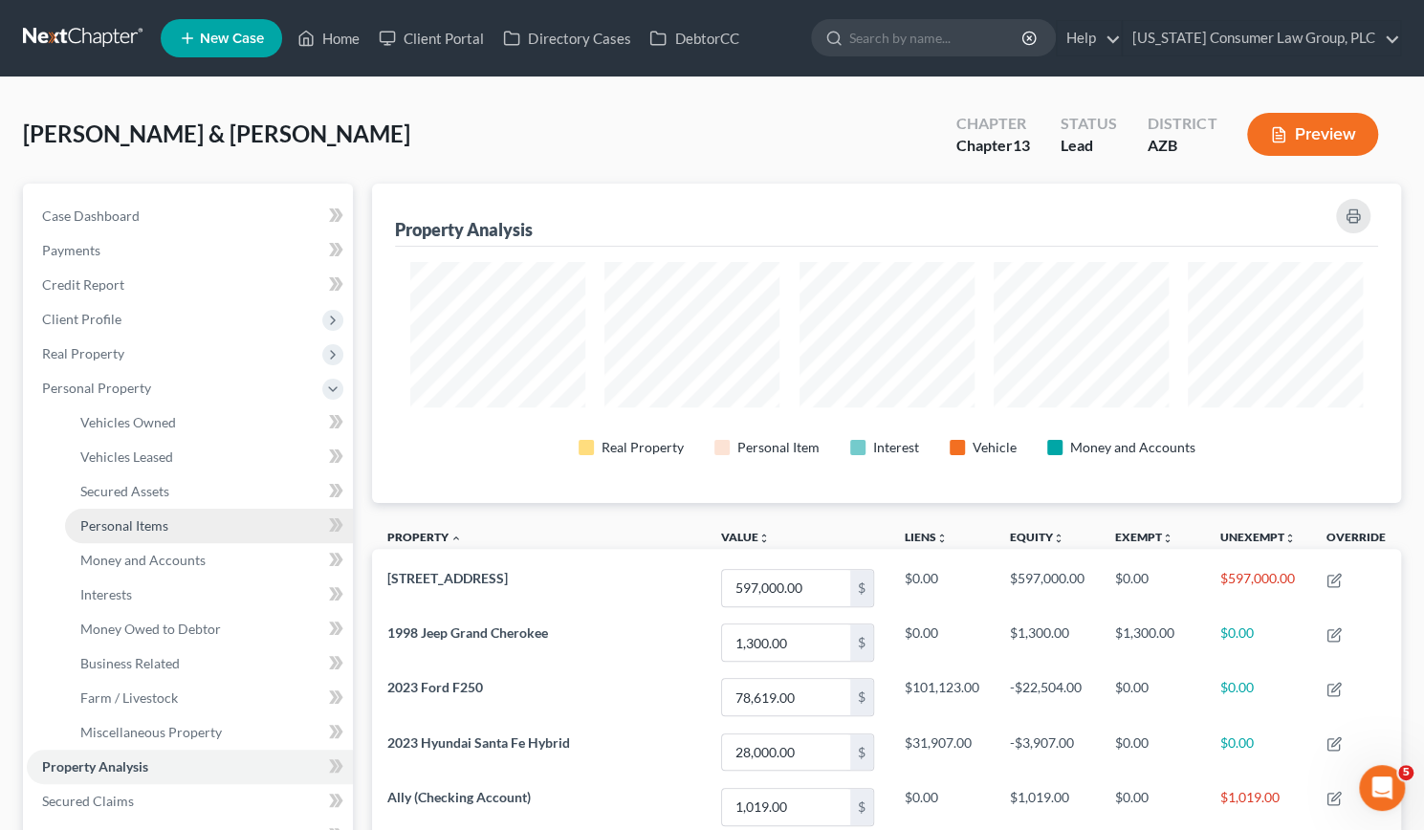
click at [121, 526] on span "Personal Items" at bounding box center [124, 525] width 88 height 16
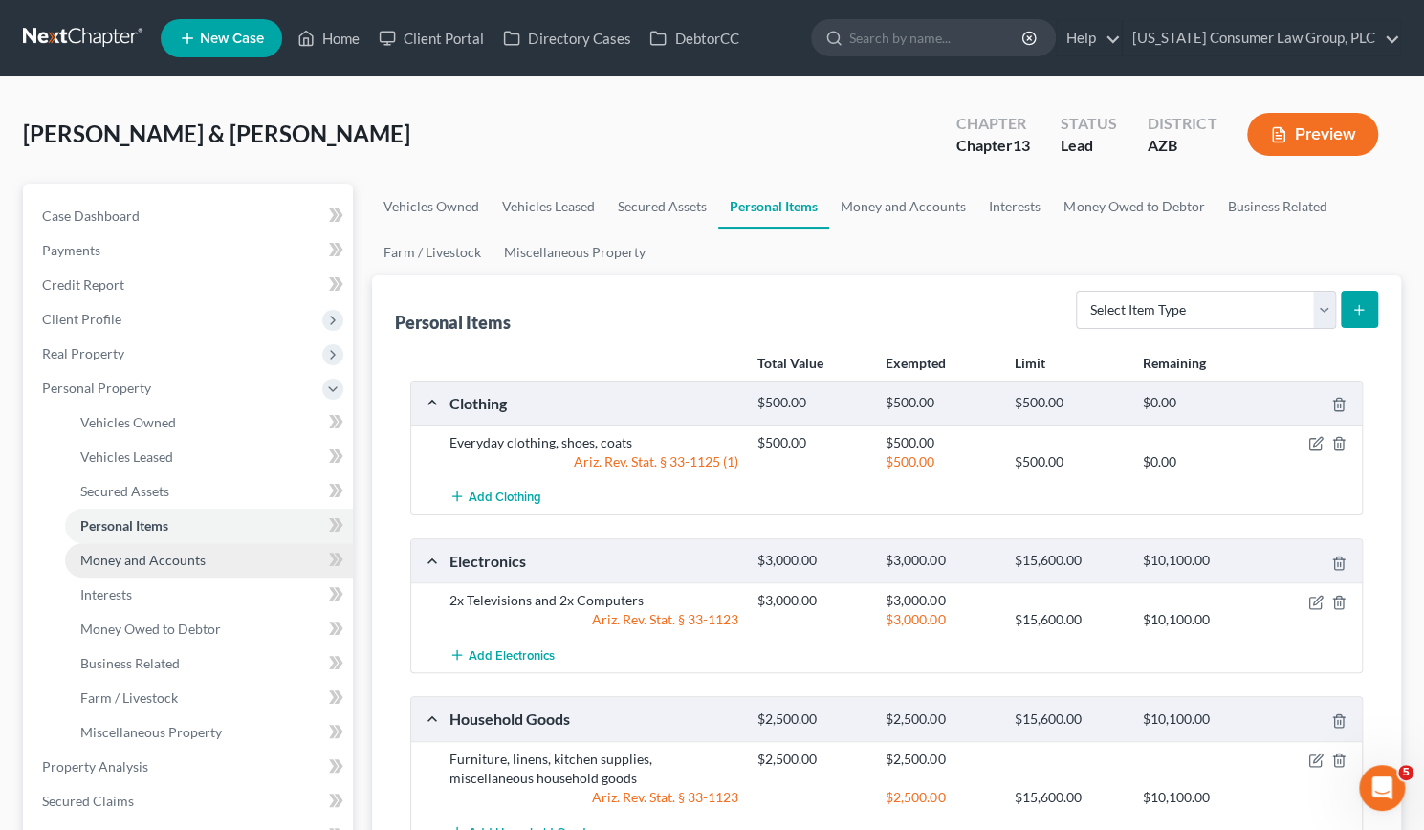
click at [121, 561] on span "Money and Accounts" at bounding box center [142, 560] width 125 height 16
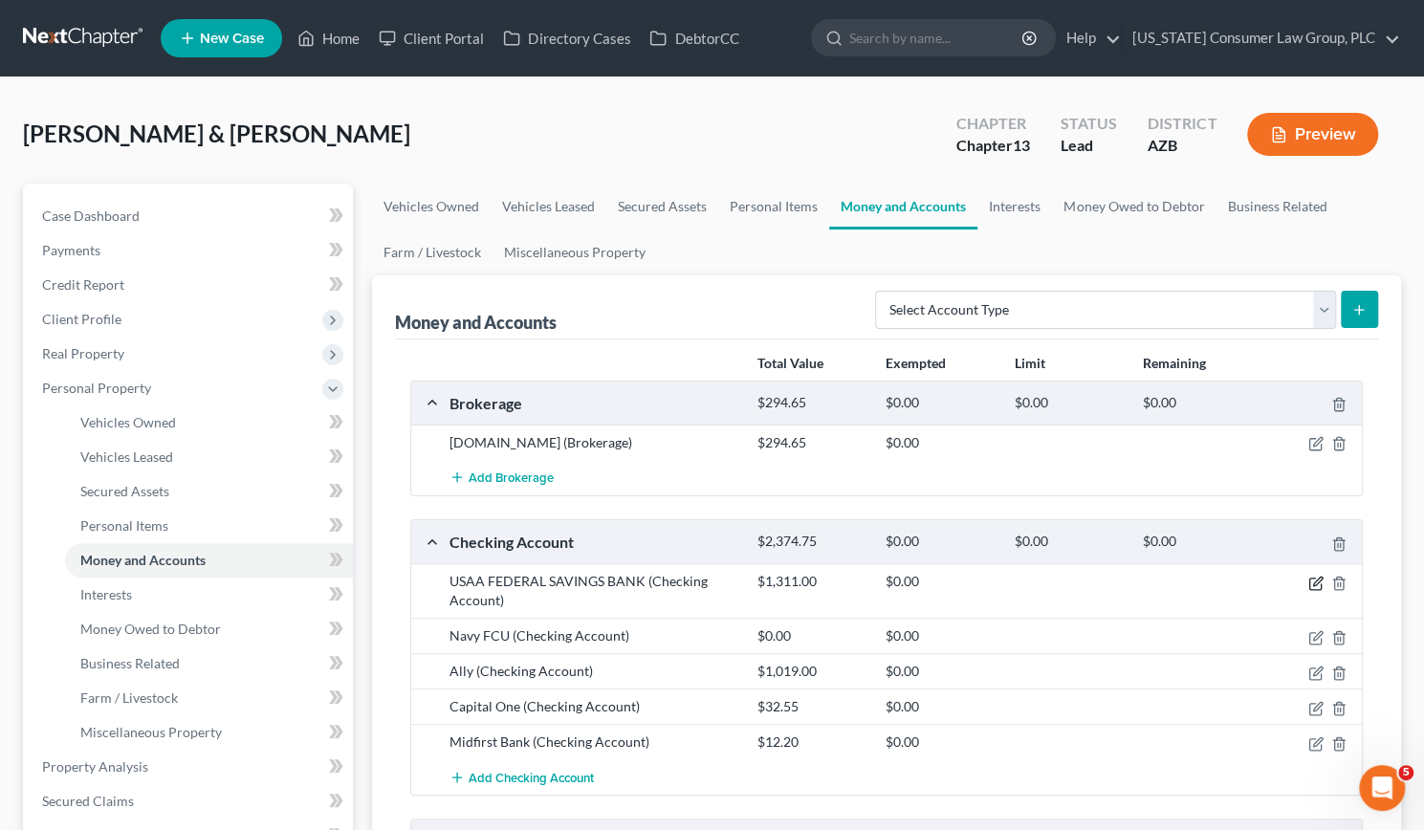
click at [1323, 579] on icon "button" at bounding box center [1315, 583] width 15 height 15
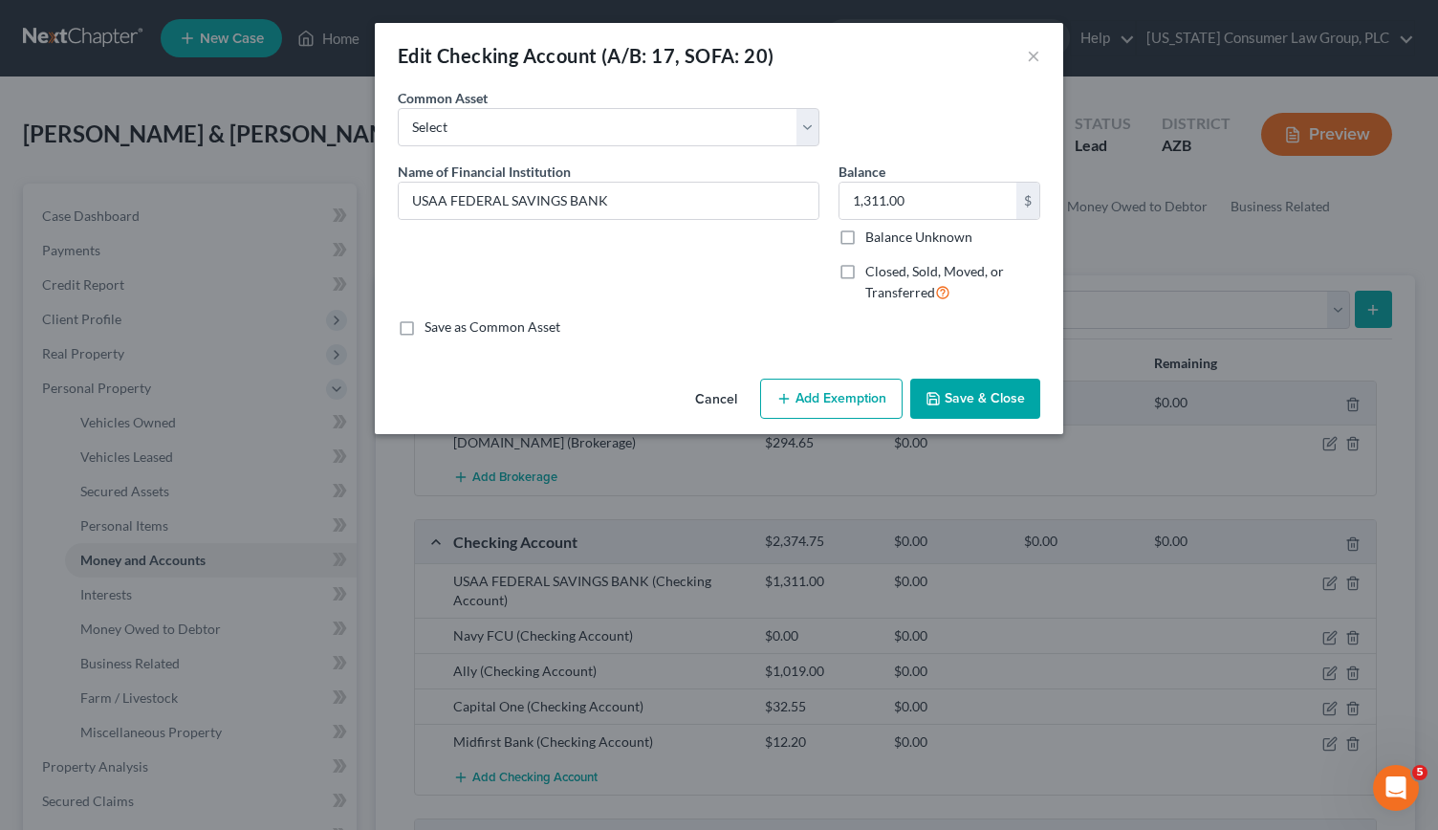
click at [820, 395] on button "Add Exemption" at bounding box center [831, 399] width 143 height 40
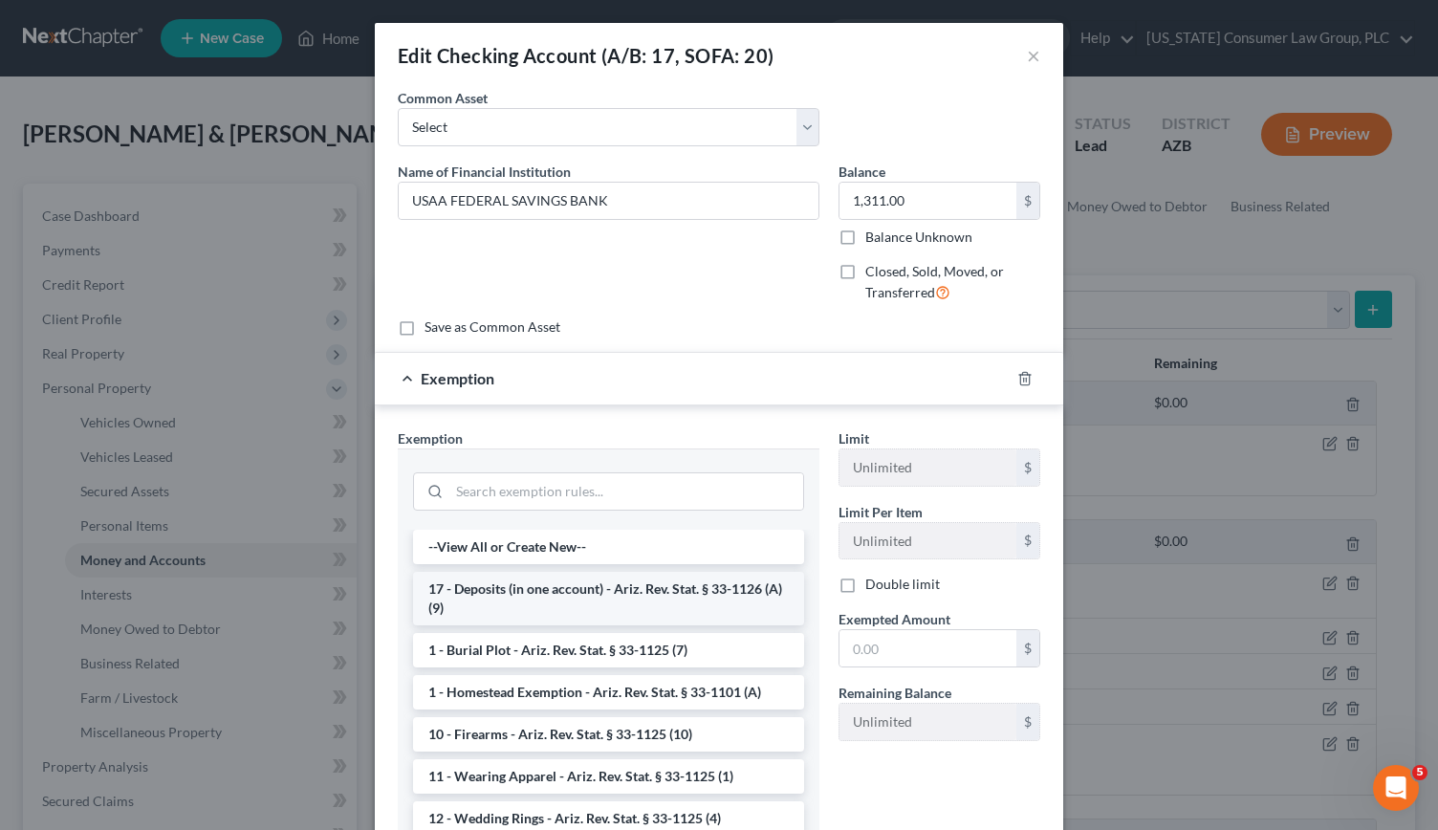
click at [586, 583] on li "17 - Deposits (in one account) - Ariz. Rev. Stat. § 33-1126 (A)(9)" at bounding box center [608, 599] width 391 height 54
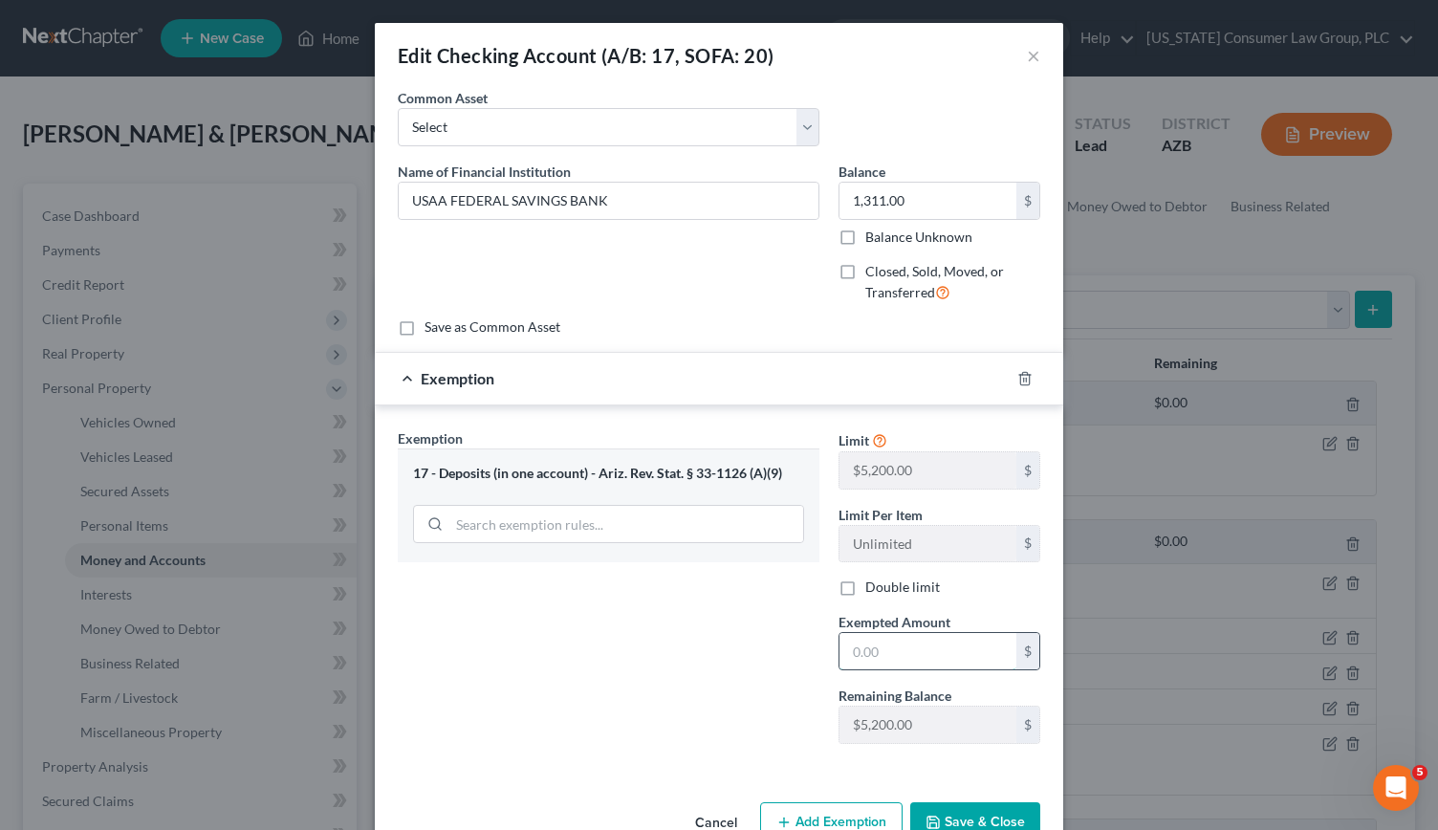
click at [859, 651] on input "text" at bounding box center [928, 651] width 177 height 36
type input "1,311"
click at [978, 814] on button "Save & Close" at bounding box center [975, 822] width 130 height 40
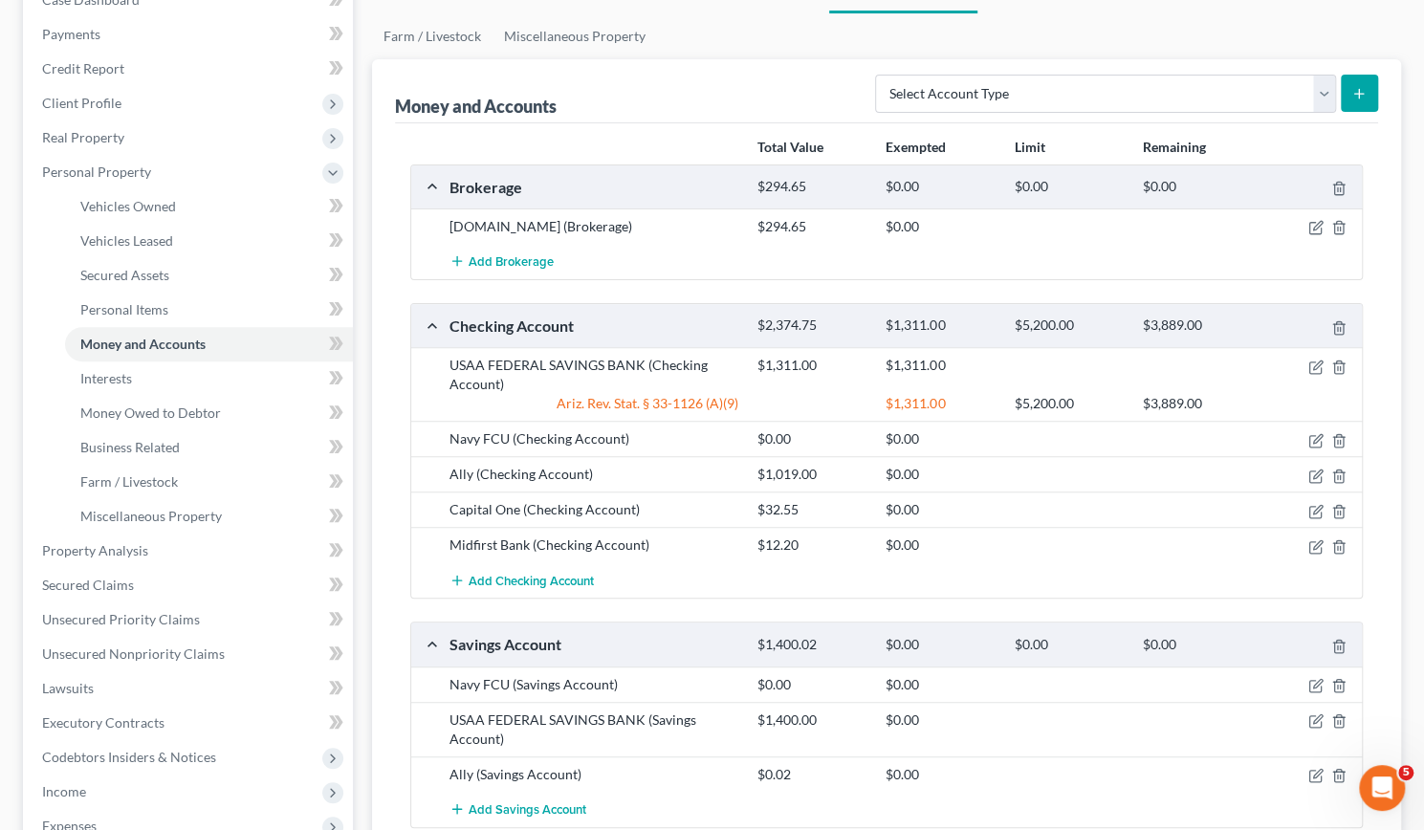
scroll to position [217, 0]
click at [1312, 475] on icon "button" at bounding box center [1315, 475] width 15 height 15
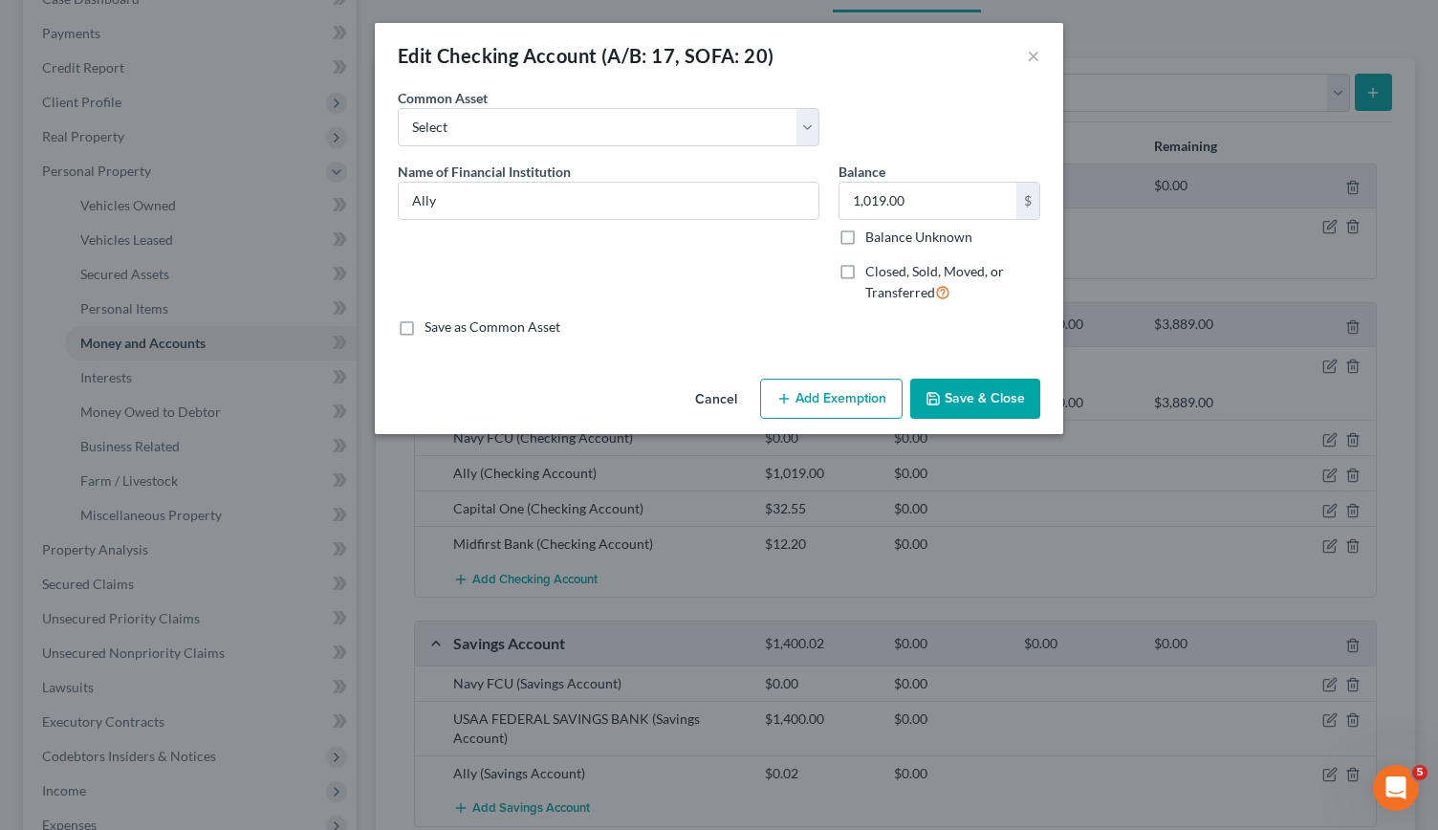
click at [827, 398] on button "Add Exemption" at bounding box center [831, 399] width 143 height 40
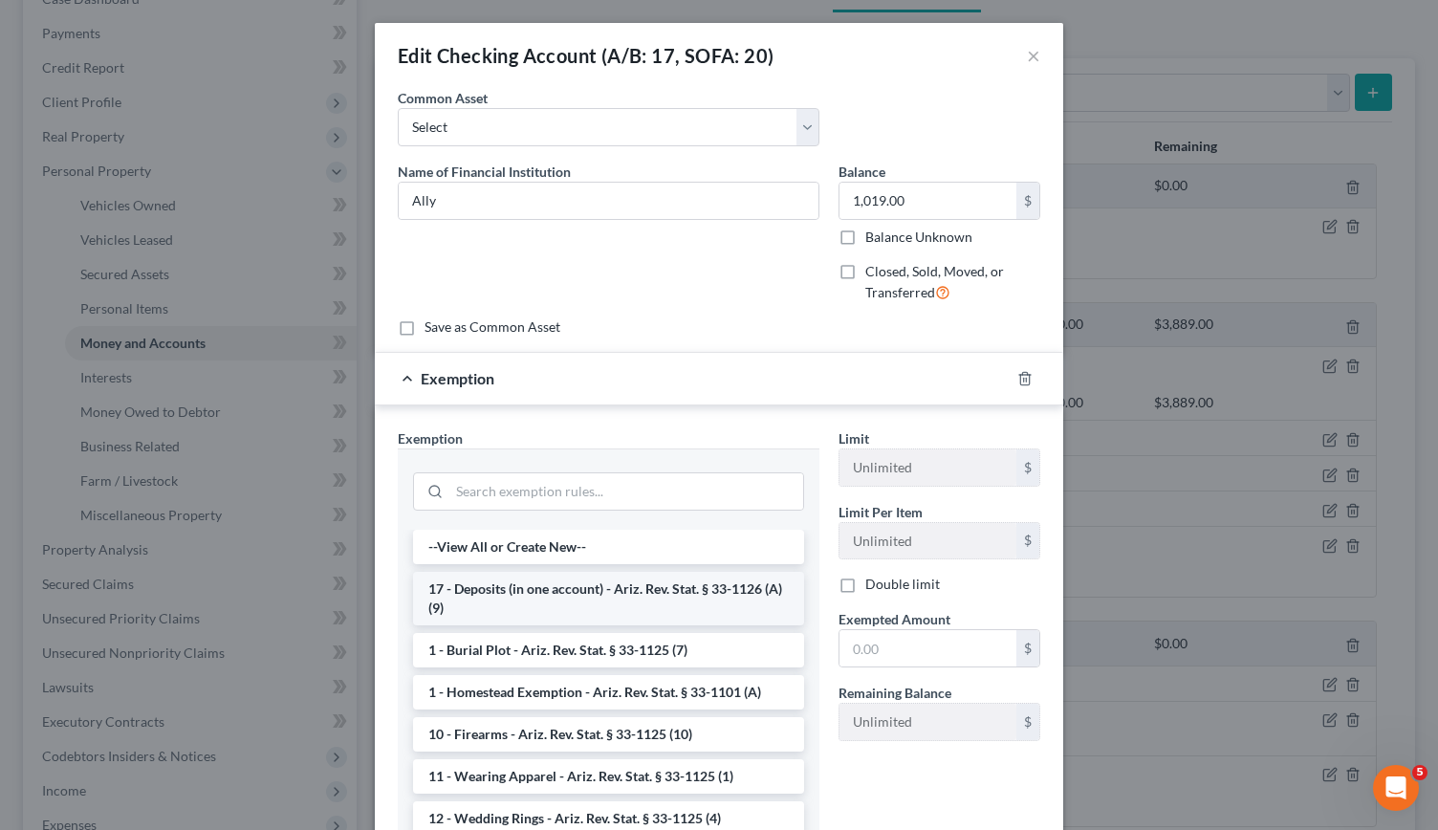
click at [537, 606] on li "17 - Deposits (in one account) - Ariz. Rev. Stat. § 33-1126 (A)(9)" at bounding box center [608, 599] width 391 height 54
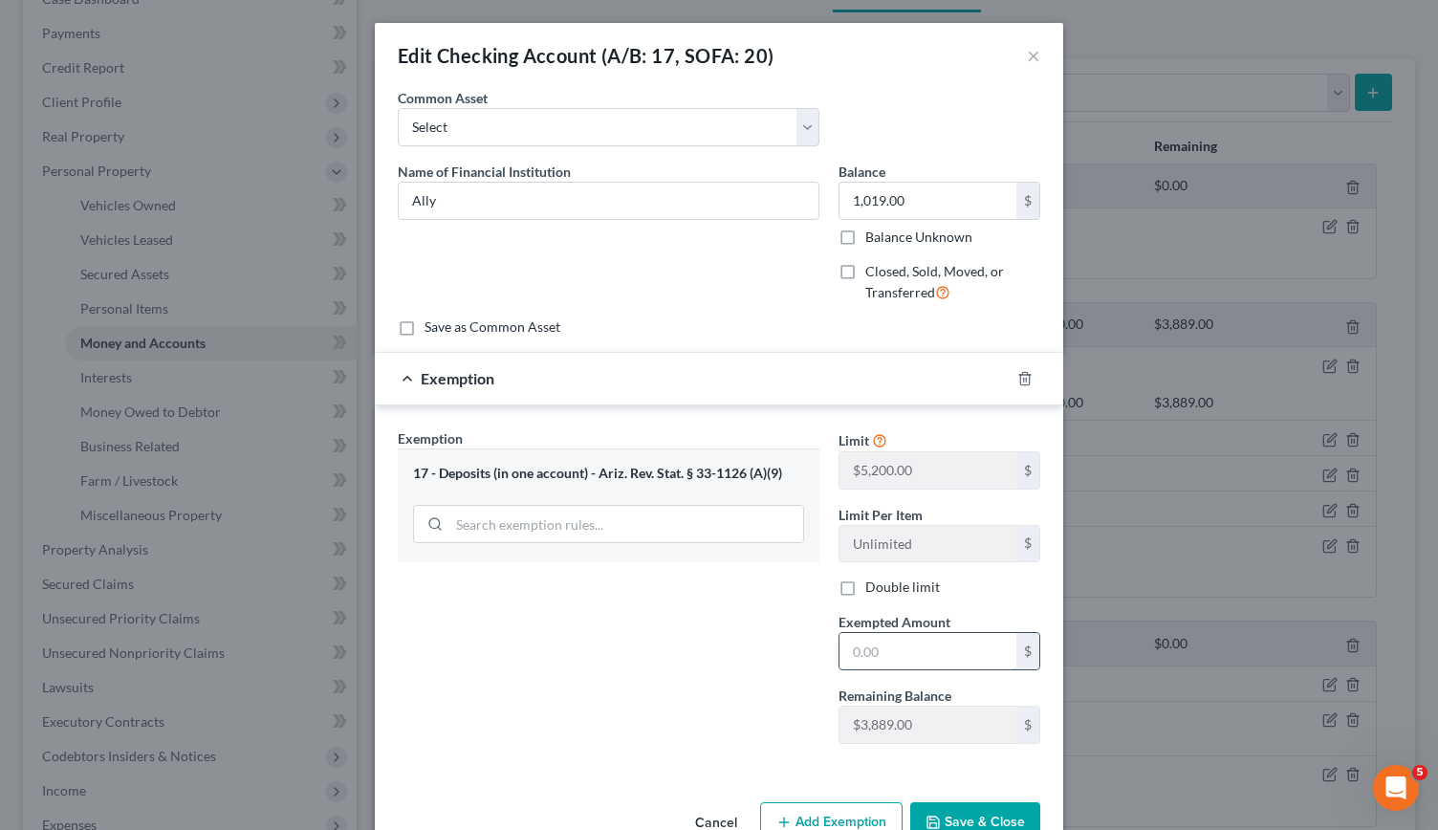
click at [870, 650] on input "text" at bounding box center [928, 651] width 177 height 36
type input "1,019"
click at [987, 807] on button "Save & Close" at bounding box center [975, 822] width 130 height 40
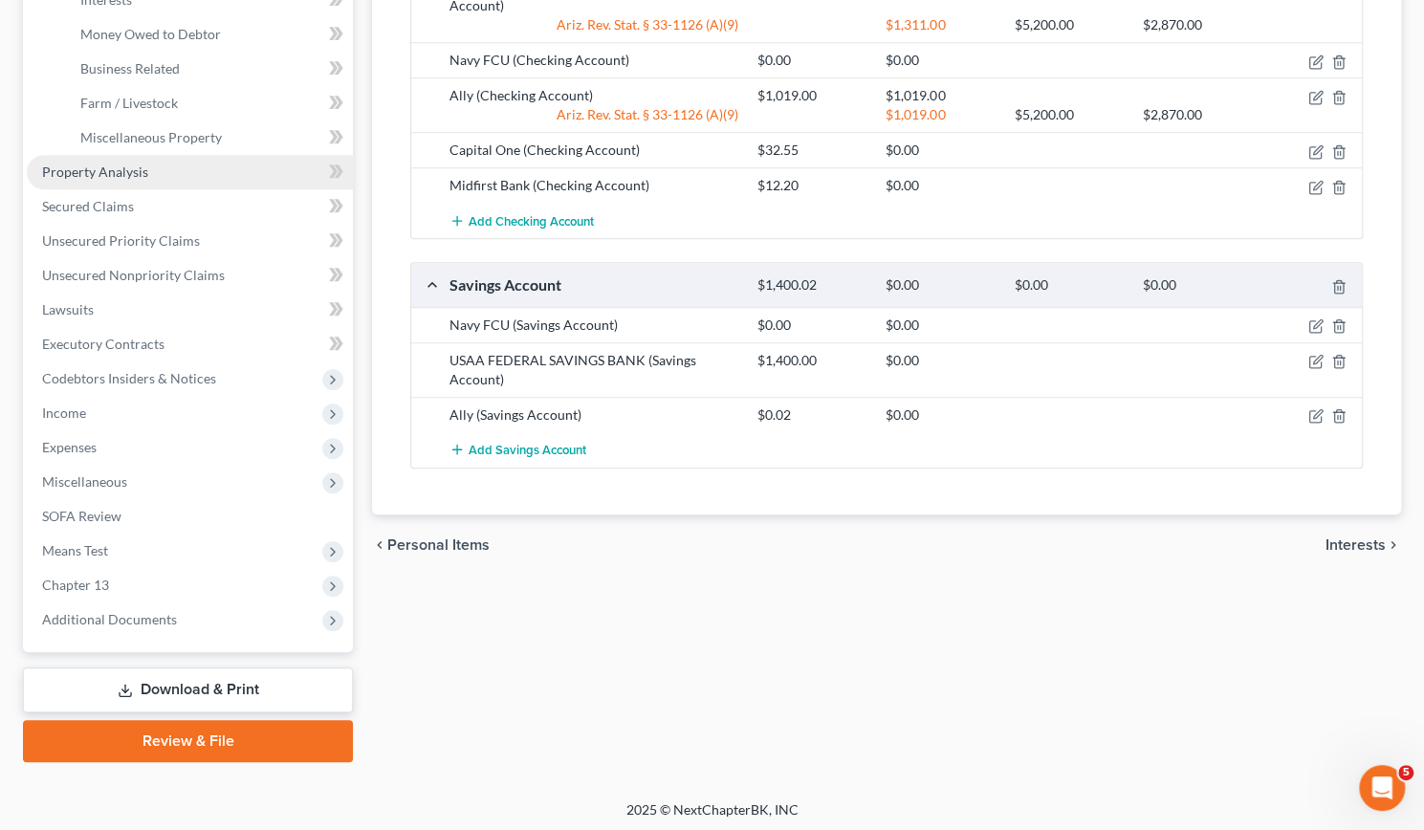
scroll to position [593, 0]
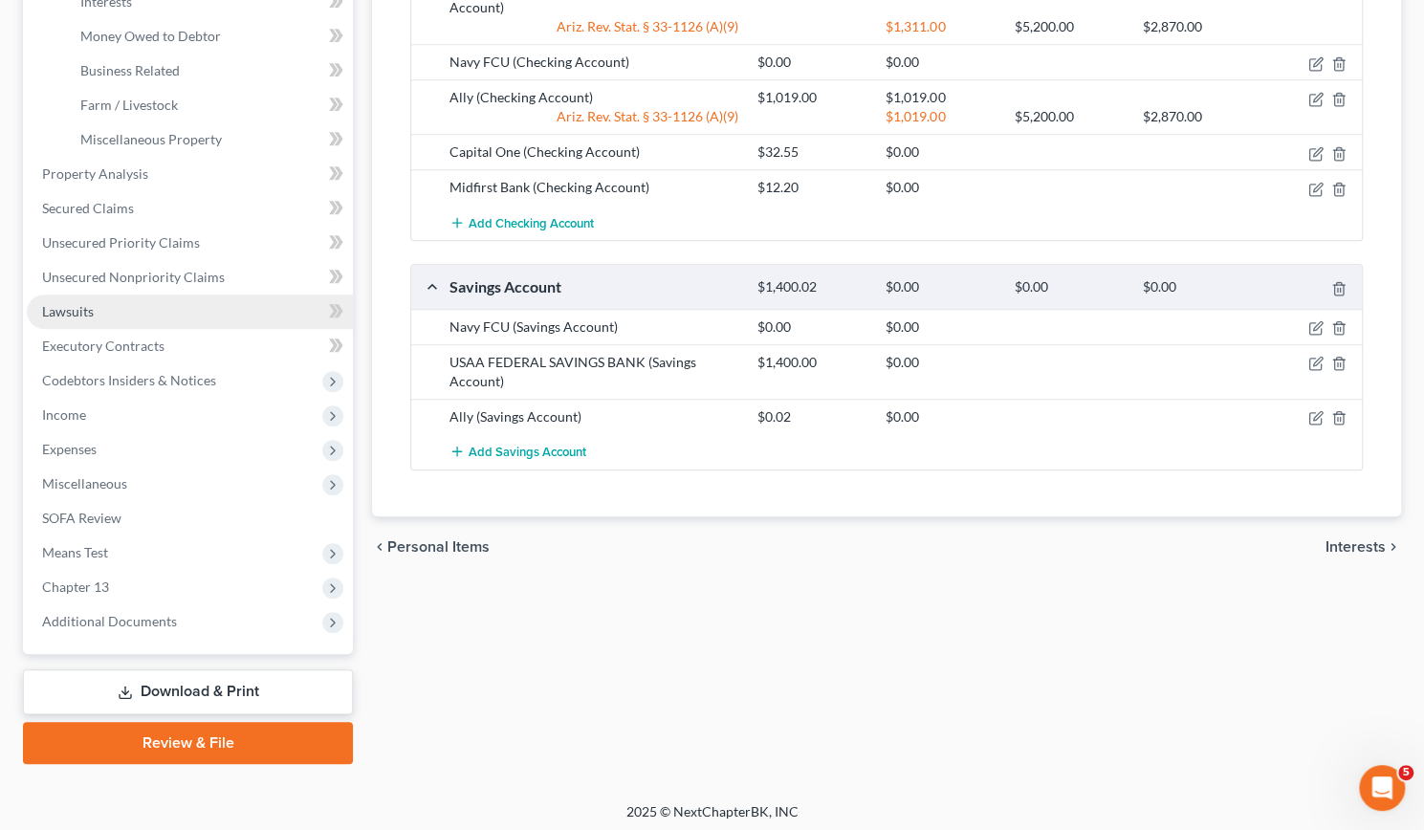
click at [75, 303] on span "Lawsuits" at bounding box center [68, 311] width 52 height 16
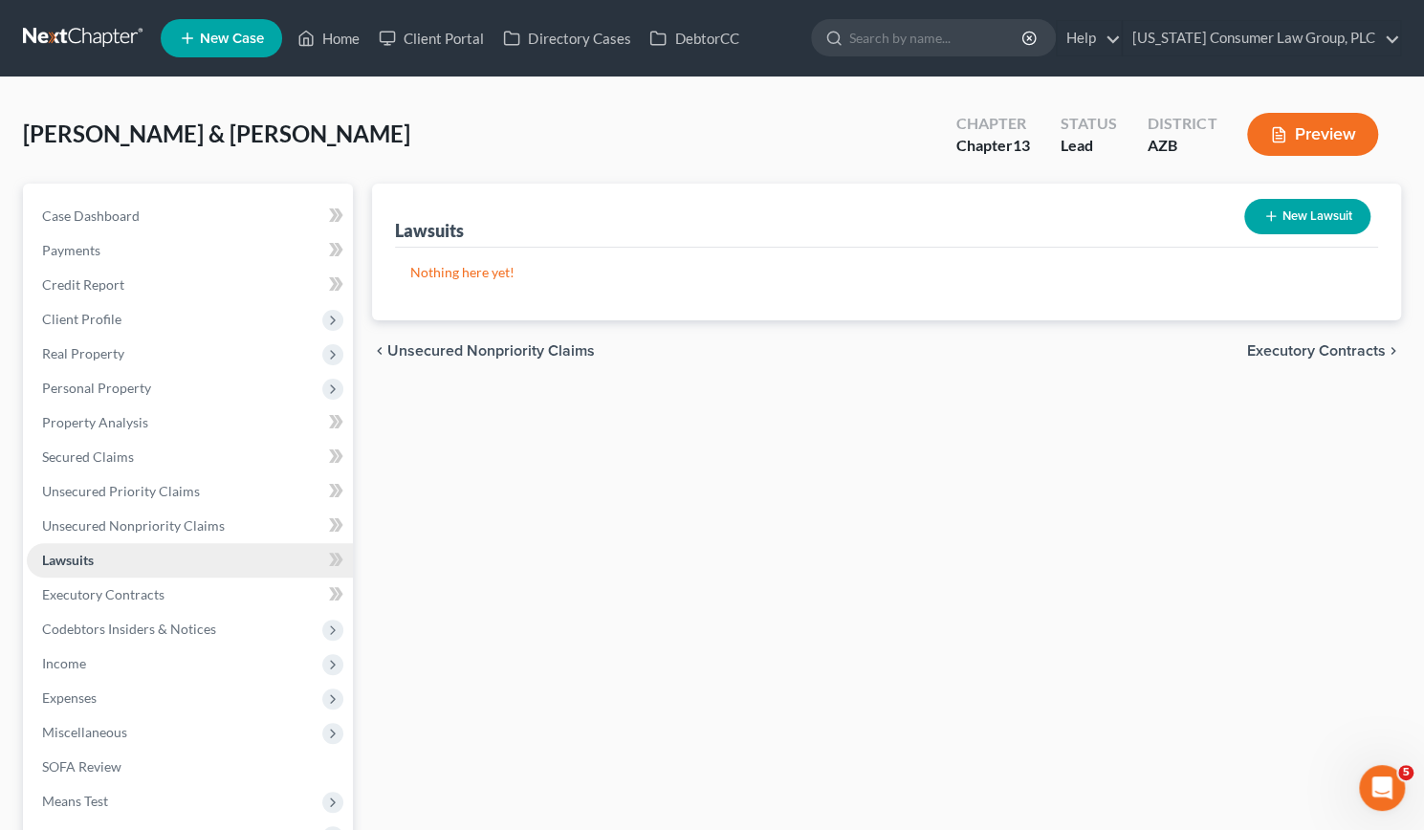
scroll to position [252, 0]
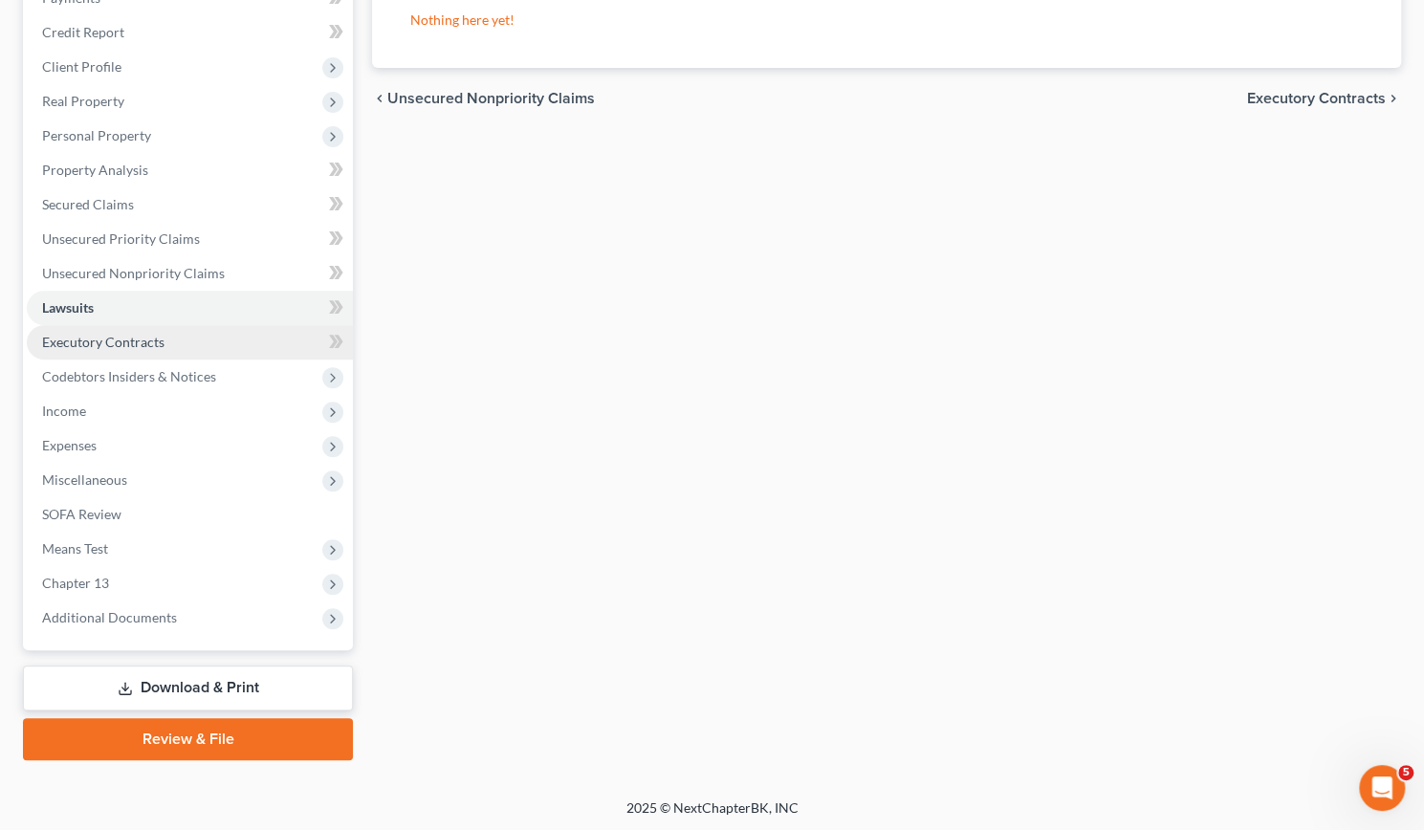
click at [85, 349] on link "Executory Contracts" at bounding box center [190, 342] width 326 height 34
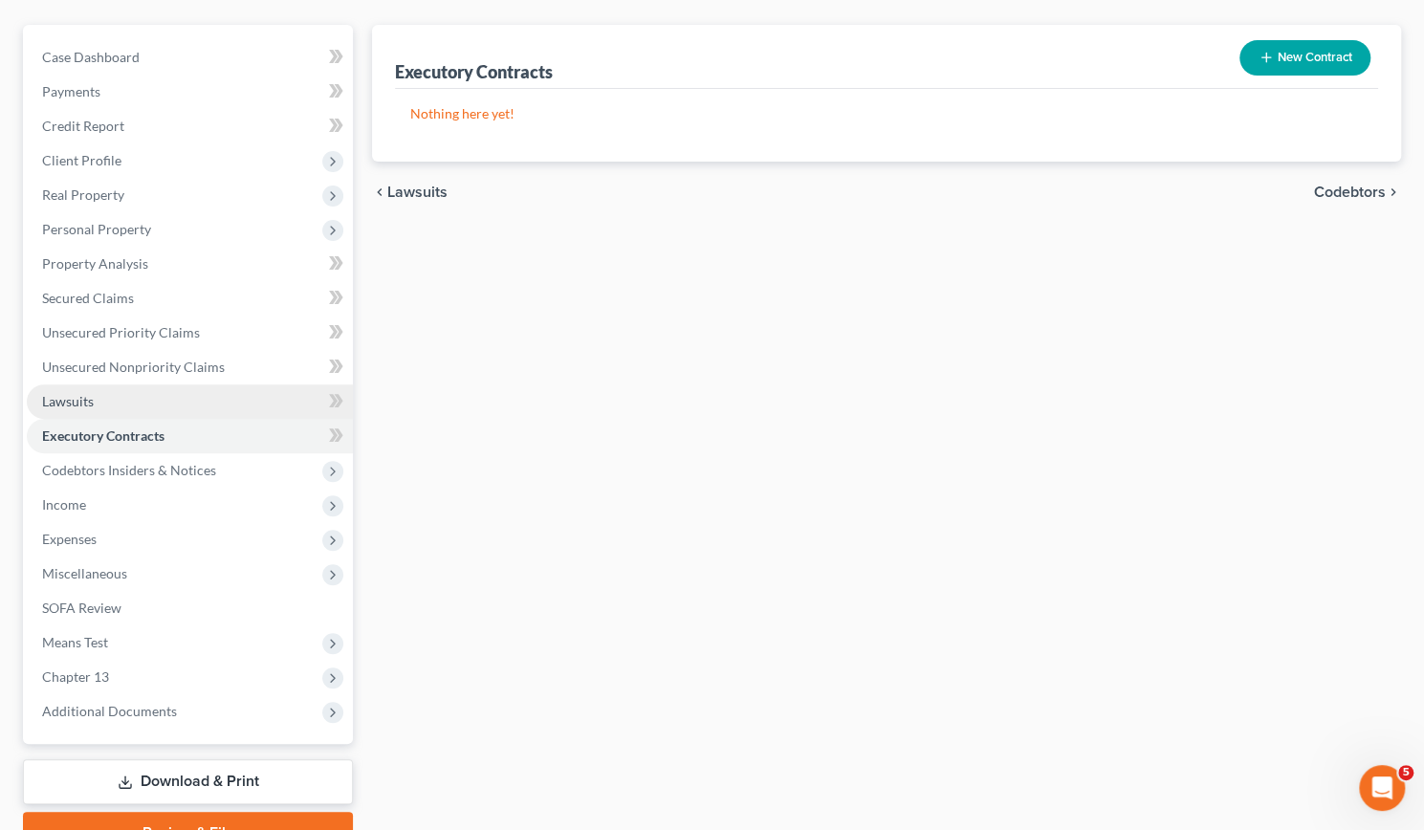
scroll to position [161, 0]
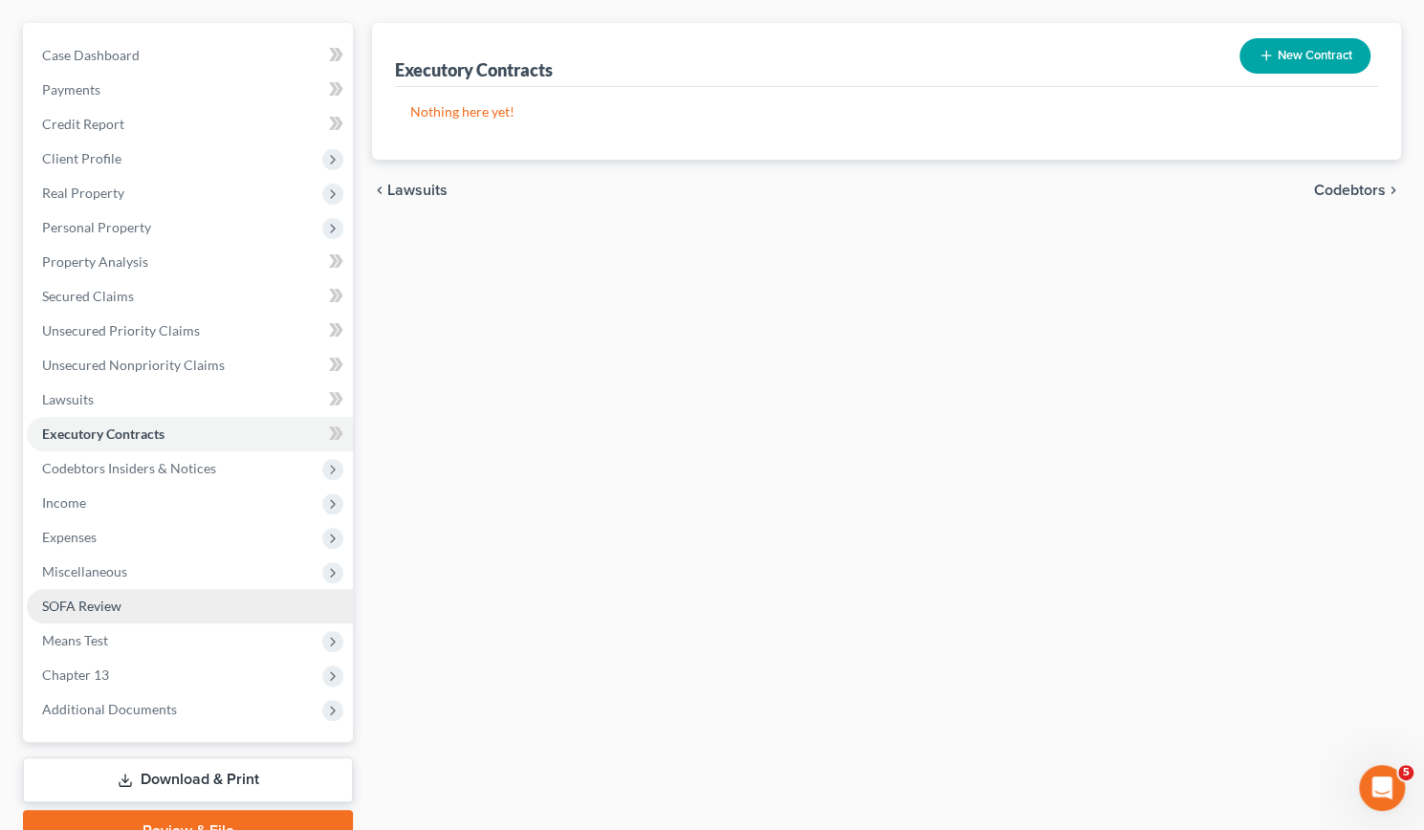
click at [66, 601] on span "SOFA Review" at bounding box center [81, 606] width 79 height 16
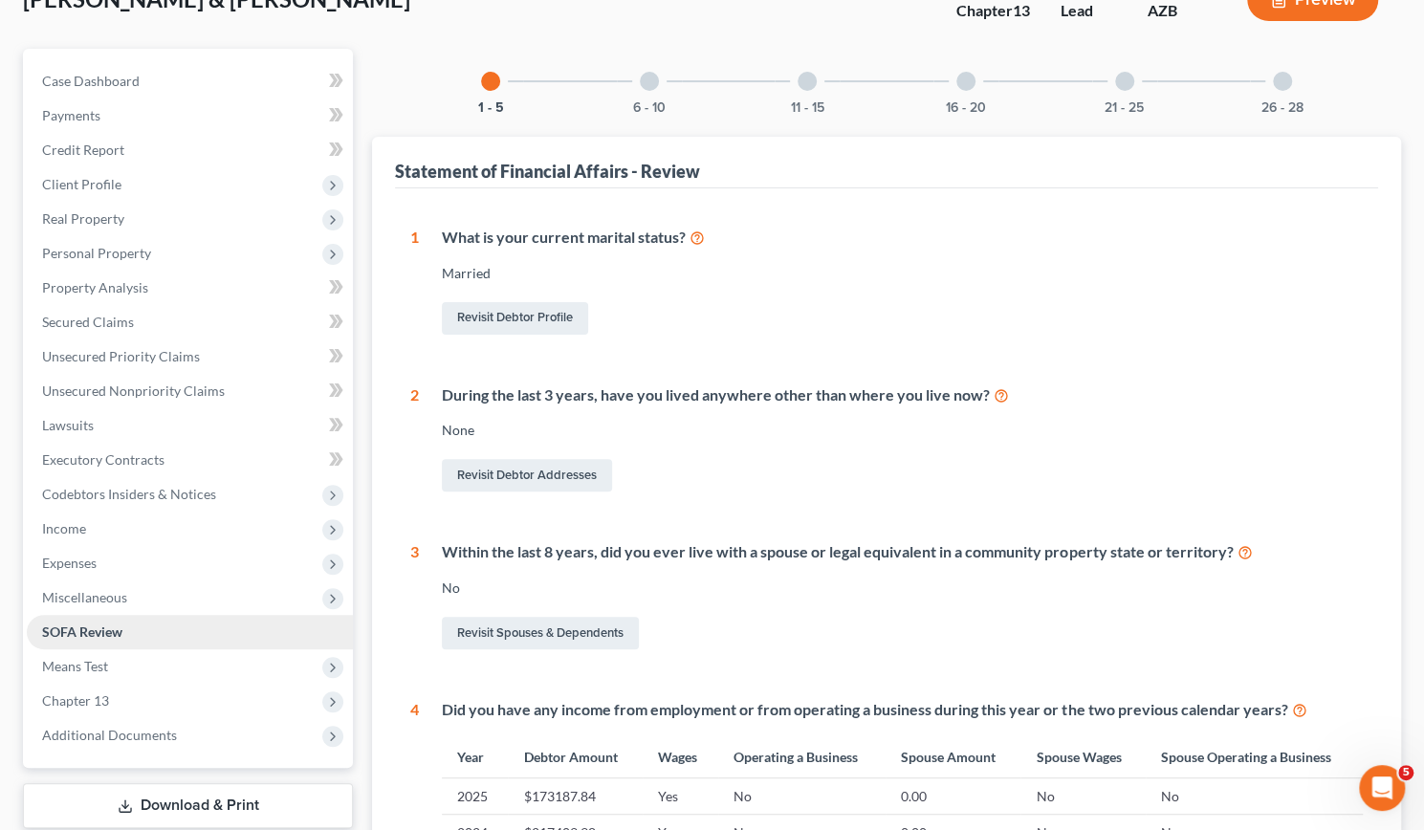
scroll to position [136, 0]
click at [652, 77] on div at bounding box center [649, 80] width 19 height 19
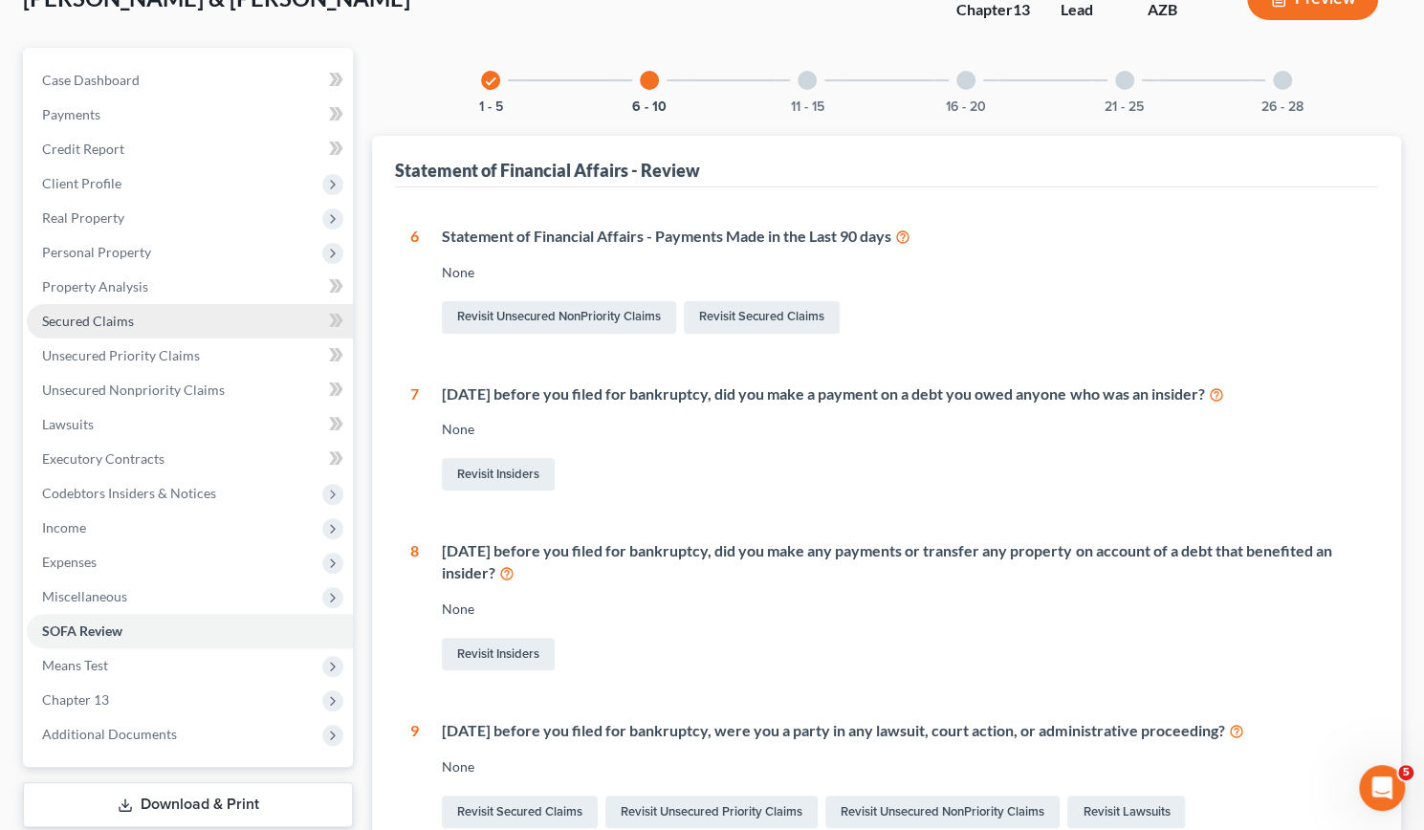
click at [81, 316] on span "Secured Claims" at bounding box center [88, 321] width 92 height 16
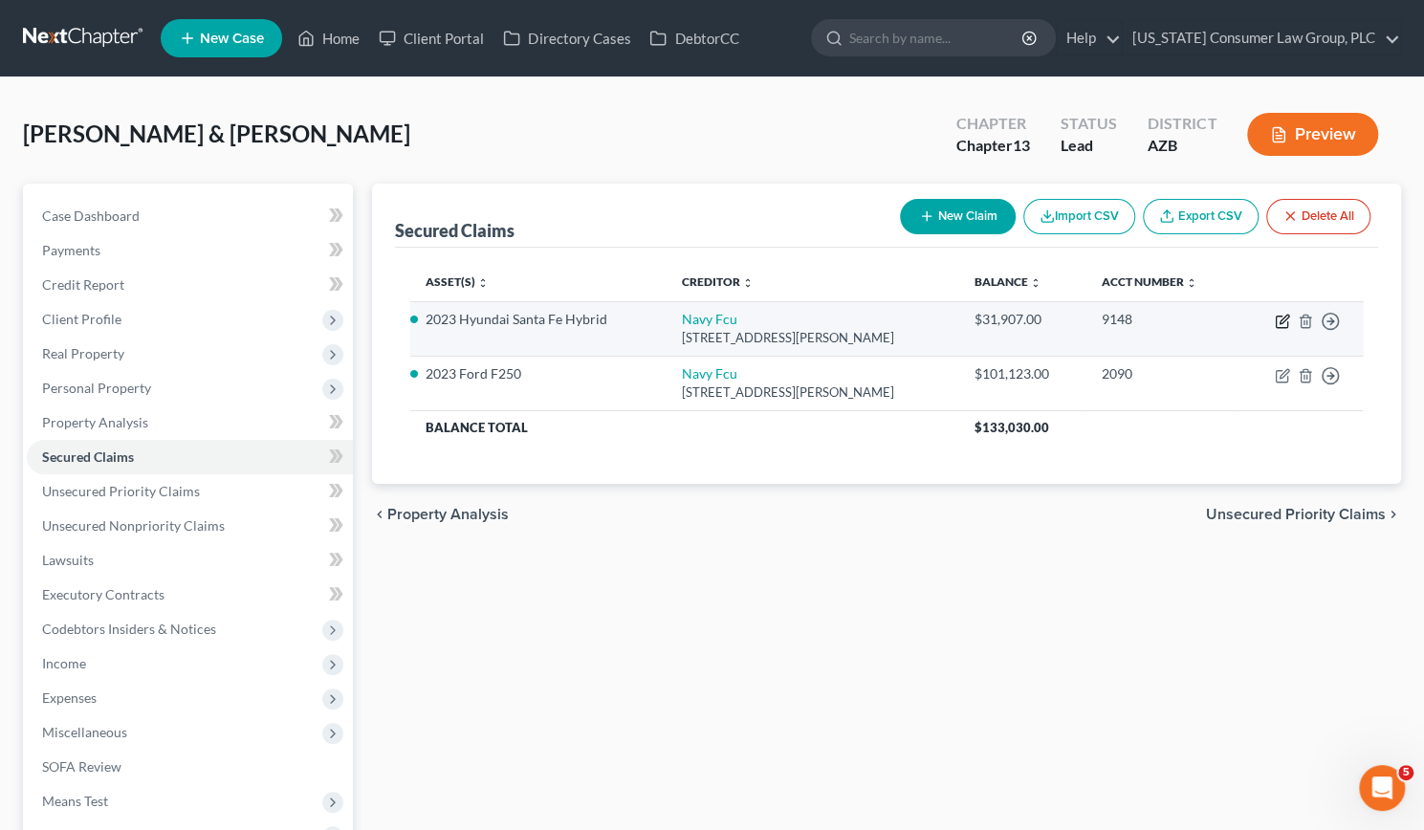
click at [1280, 319] on icon "button" at bounding box center [1282, 321] width 15 height 15
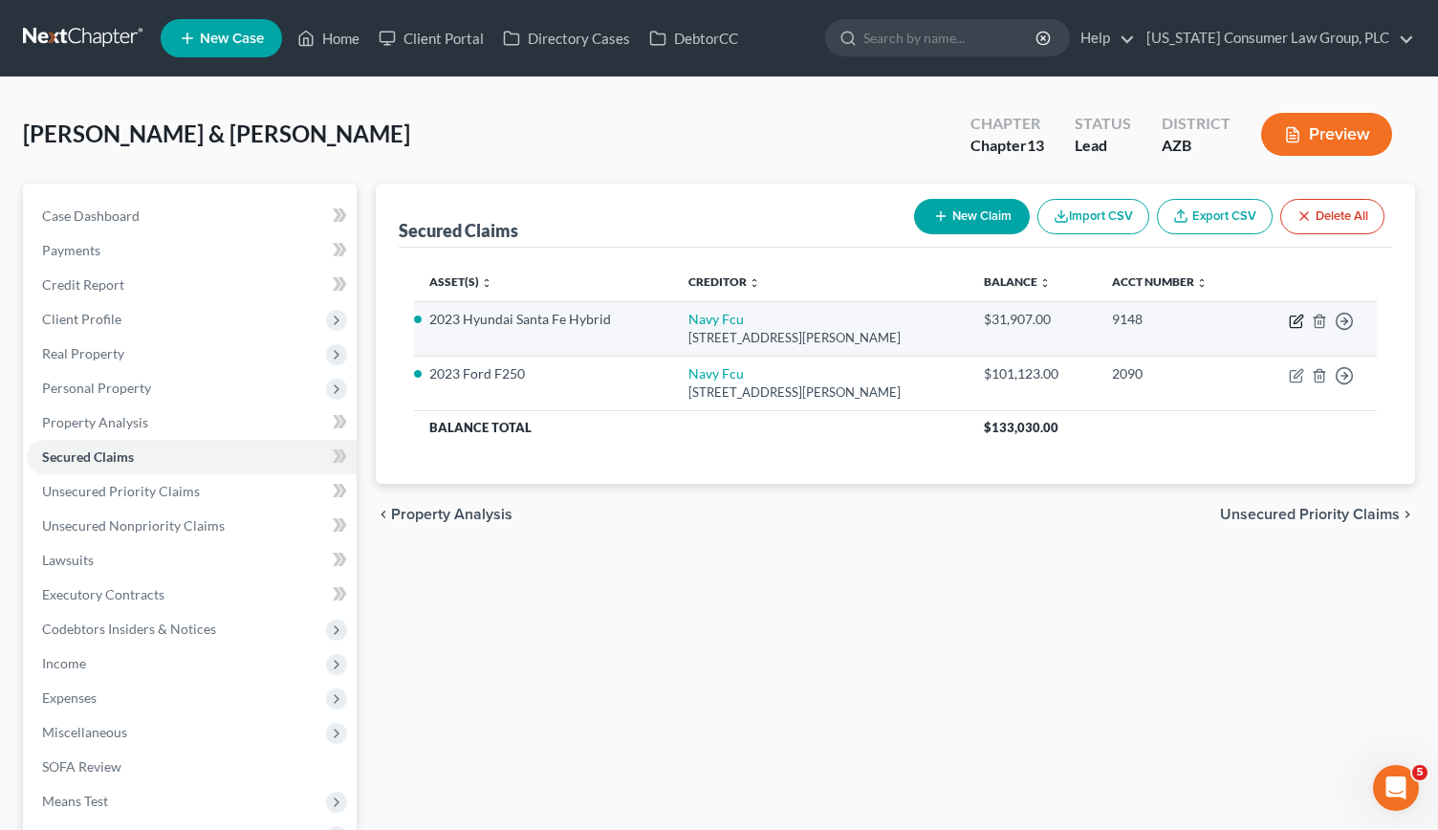
select select "48"
select select "7"
select select "2"
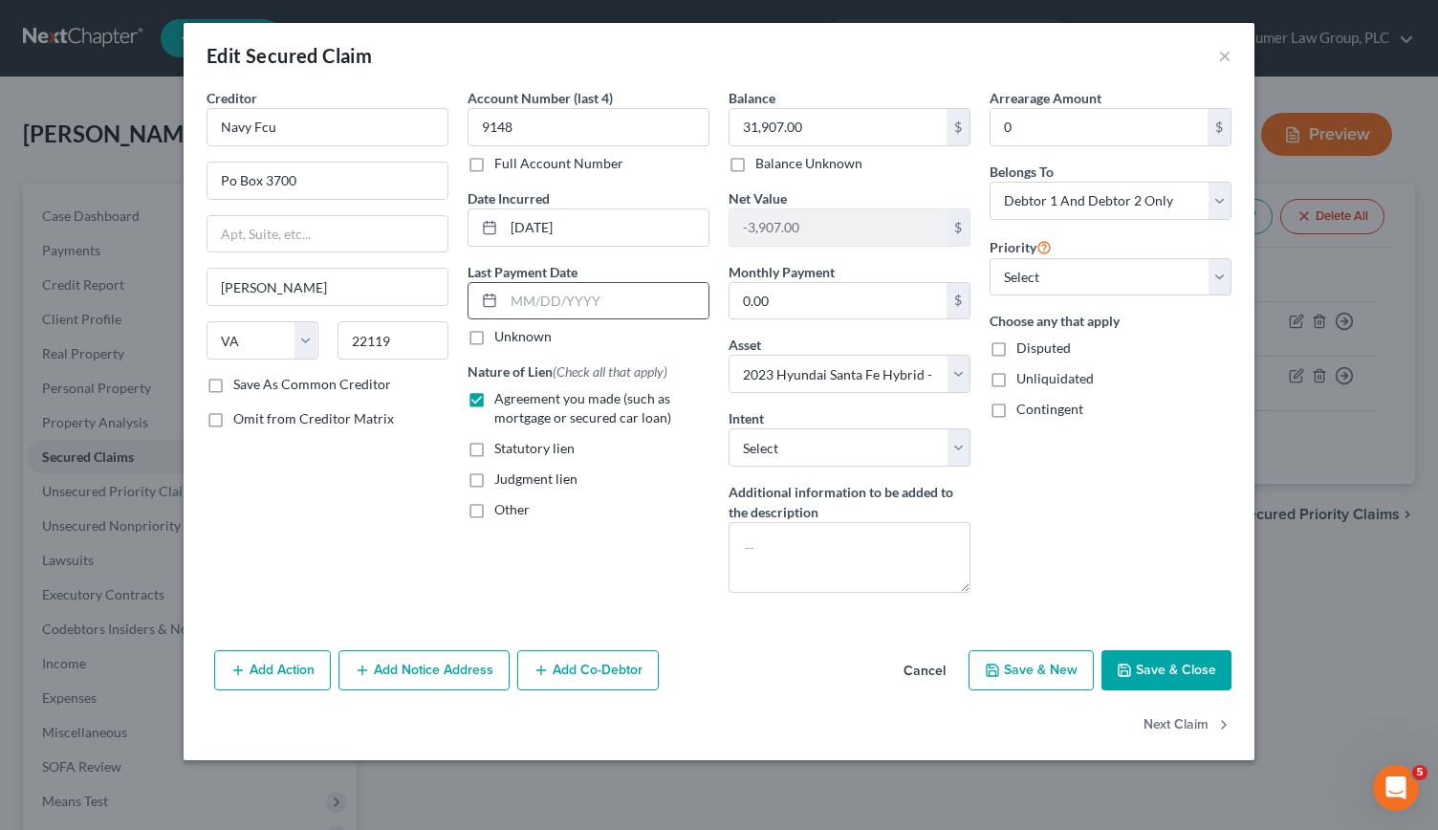
click at [486, 296] on icon at bounding box center [489, 300] width 15 height 15
click at [535, 296] on input "text" at bounding box center [606, 301] width 205 height 36
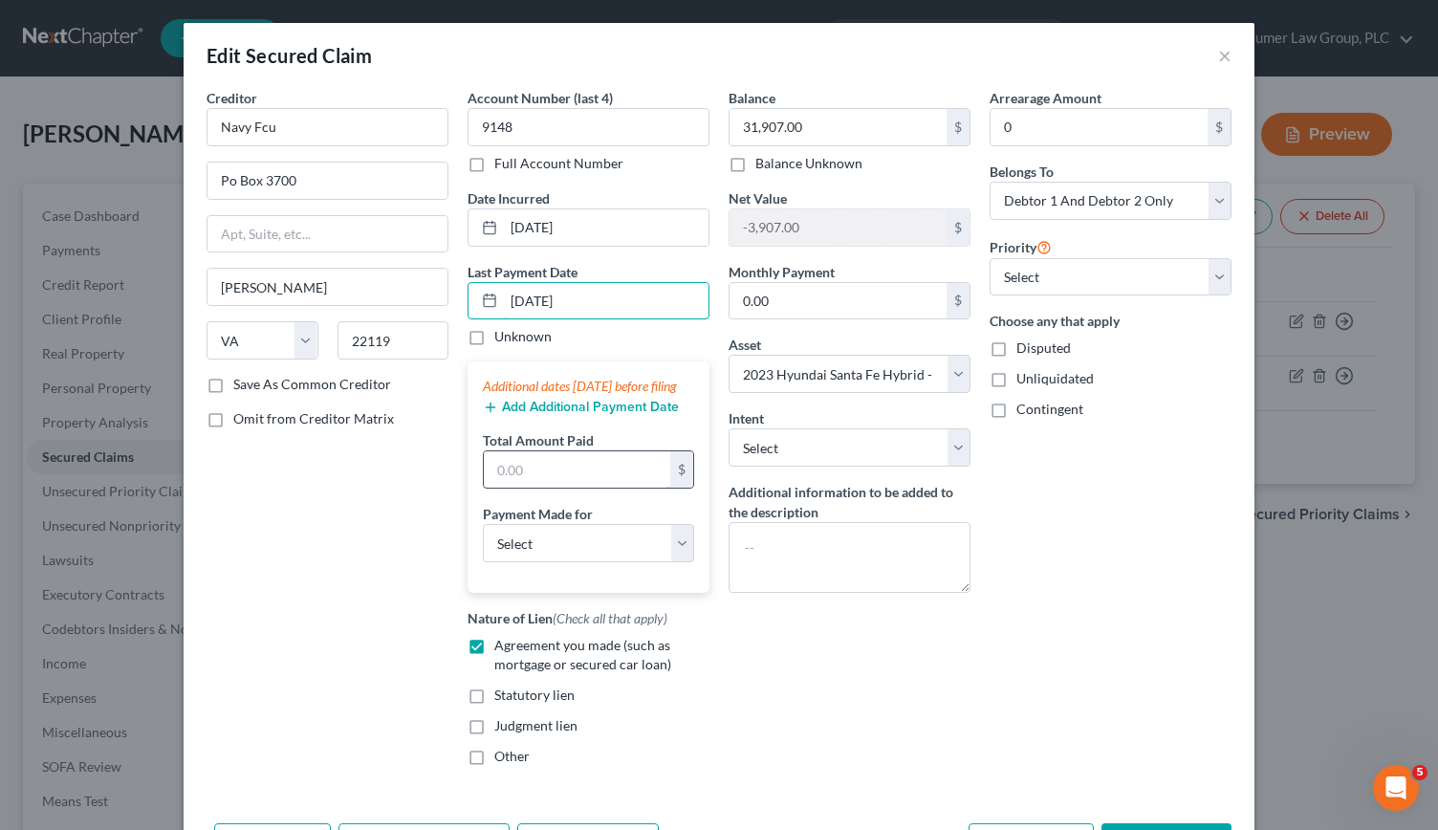
type input "[DATE]"
click at [514, 483] on input "text" at bounding box center [577, 469] width 186 height 36
type input "2,832"
click at [674, 558] on select "Select Car Credit Card Loan Repayment Mortgage Other Suppliers Or Vendors" at bounding box center [588, 543] width 211 height 38
select select "0"
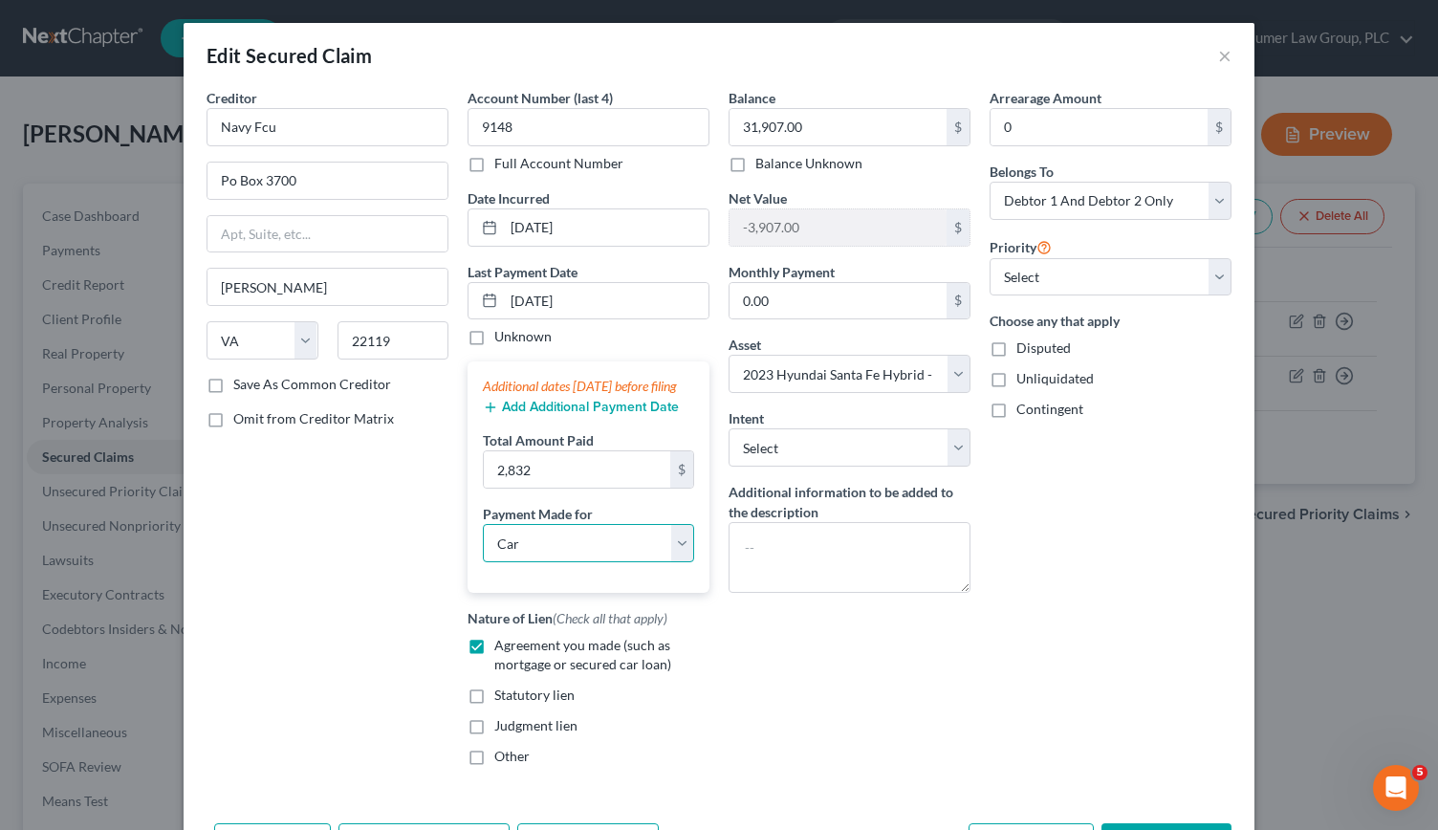
click at [483, 540] on select "Select Car Credit Card Loan Repayment Mortgage Other Suppliers Or Vendors" at bounding box center [588, 543] width 211 height 38
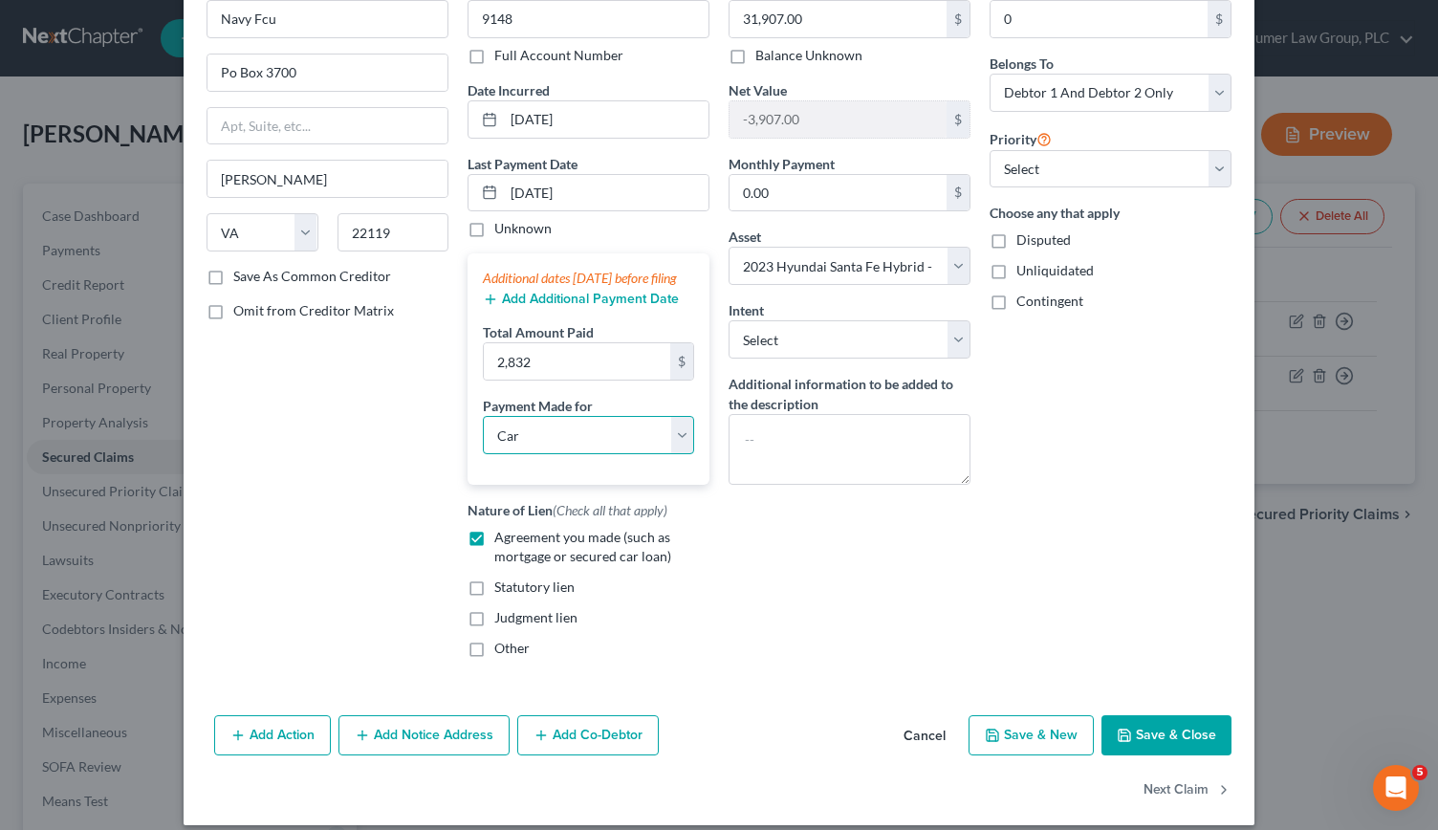
scroll to position [109, 0]
click at [1151, 755] on button "Save & Close" at bounding box center [1167, 734] width 130 height 40
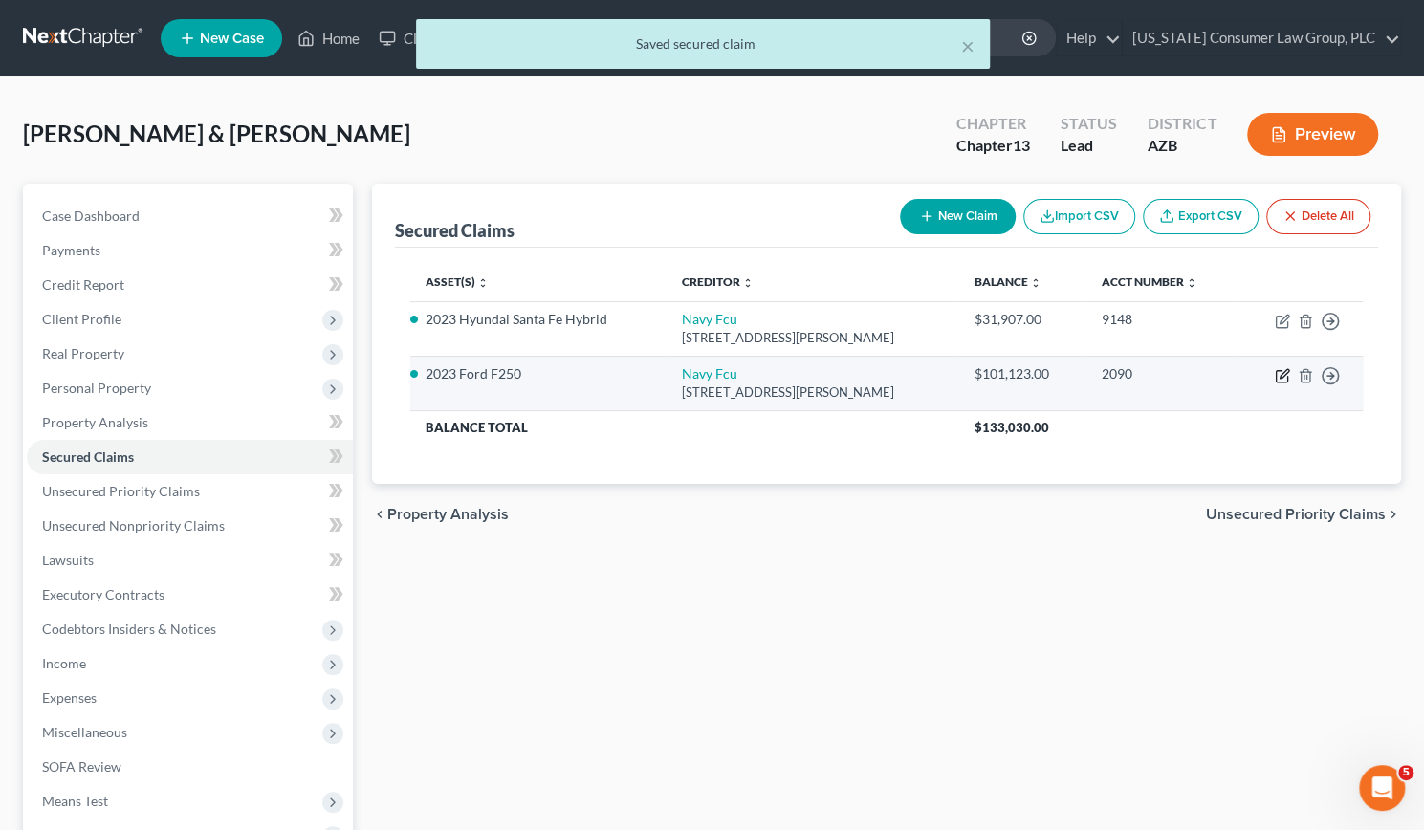
click at [1287, 376] on icon "button" at bounding box center [1281, 376] width 11 height 11
select select "48"
select select "6"
select select "2"
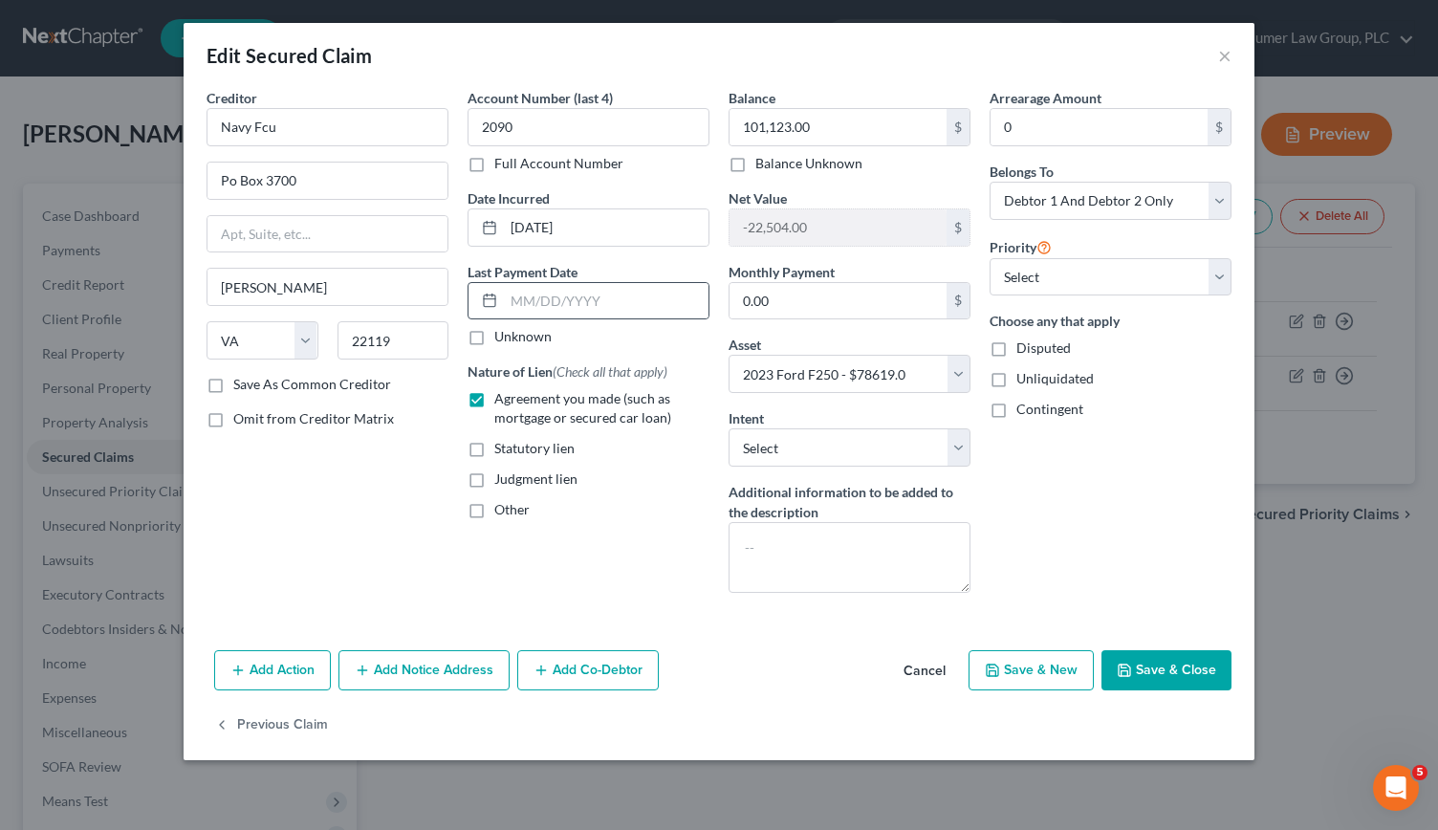
click at [493, 295] on line at bounding box center [493, 296] width 0 height 3
click at [488, 300] on icon at bounding box center [489, 300] width 15 height 15
click at [526, 291] on input "text" at bounding box center [606, 301] width 205 height 36
click at [575, 339] on div "Unknown" at bounding box center [589, 336] width 242 height 19
click at [516, 298] on input "009/01/2025" at bounding box center [606, 301] width 205 height 36
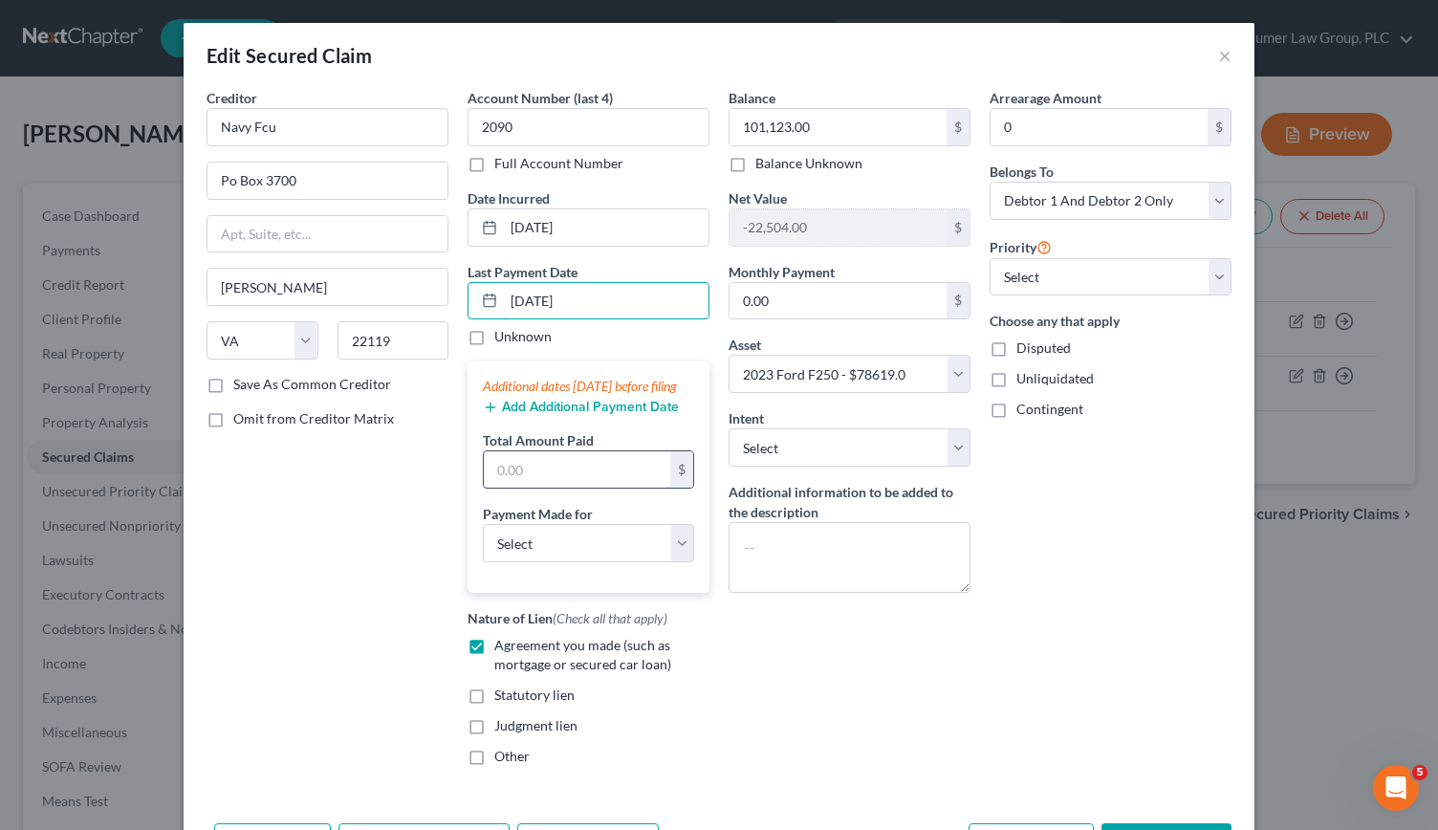
type input "[DATE]"
click at [528, 482] on input "text" at bounding box center [577, 469] width 186 height 36
type input "5,223"
click at [673, 559] on select "Select Car Credit Card Loan Repayment Mortgage Other Suppliers Or Vendors" at bounding box center [588, 543] width 211 height 38
select select "0"
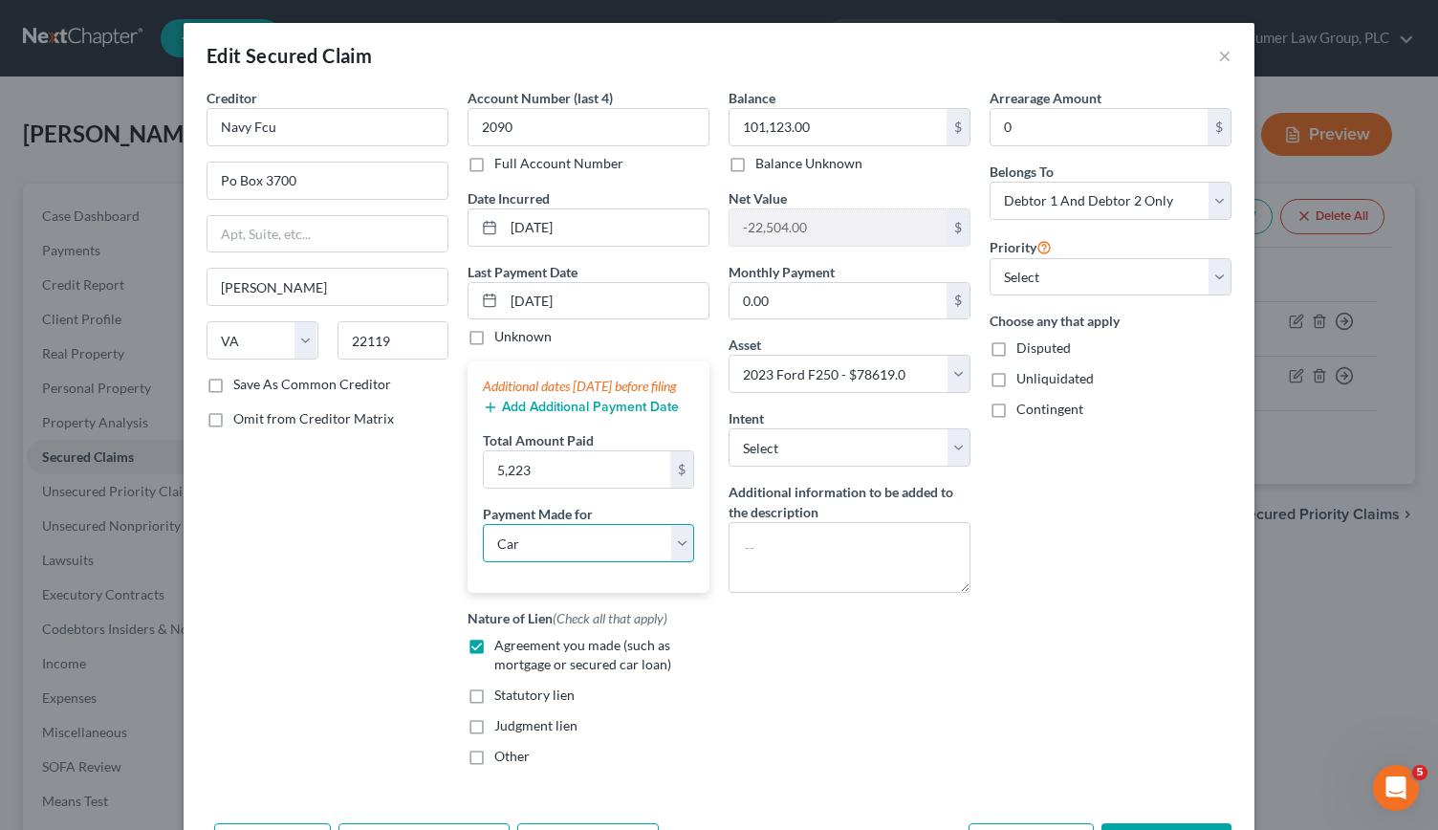
click at [483, 540] on select "Select Car Credit Card Loan Repayment Mortgage Other Suppliers Or Vendors" at bounding box center [588, 543] width 211 height 38
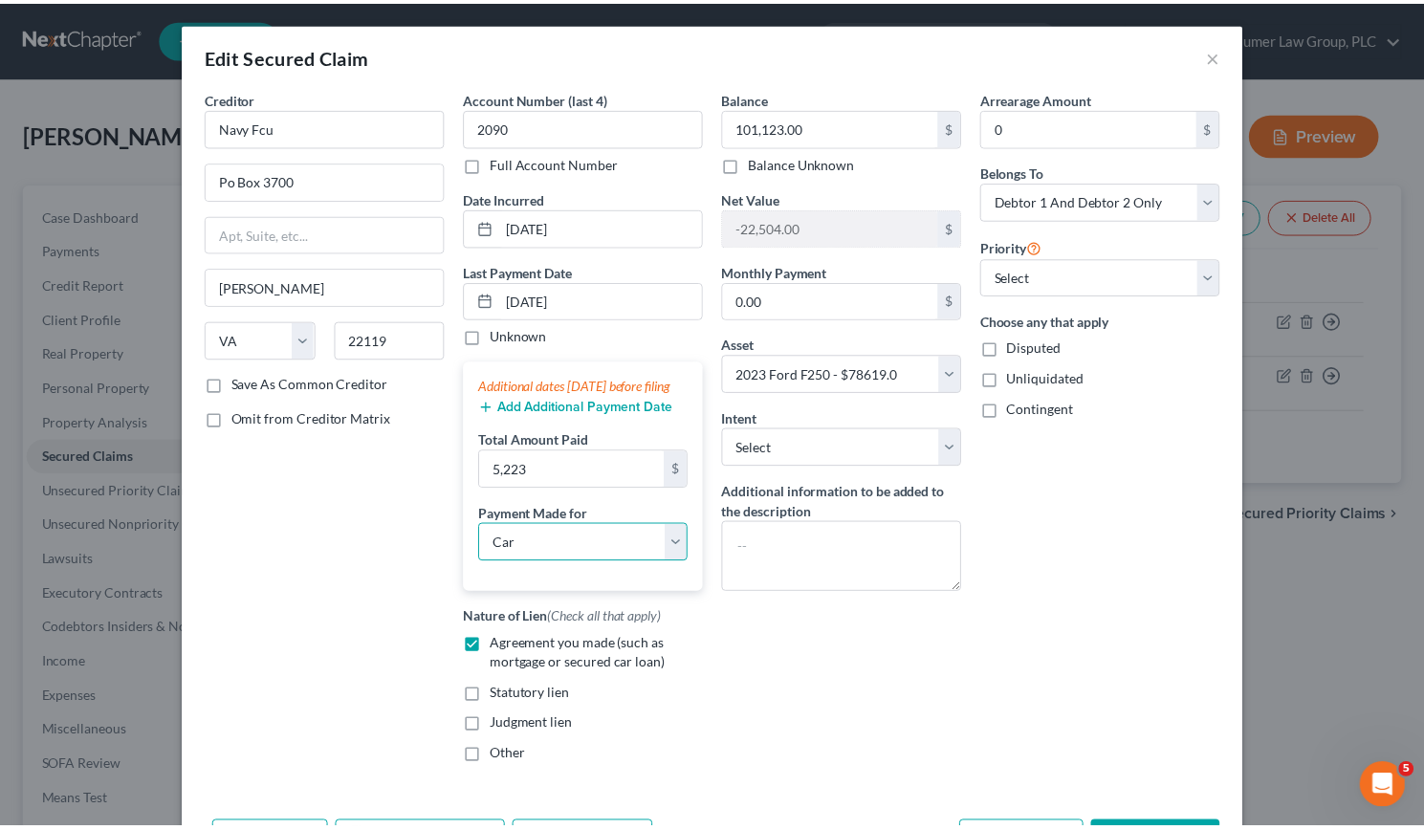
scroll to position [142, 0]
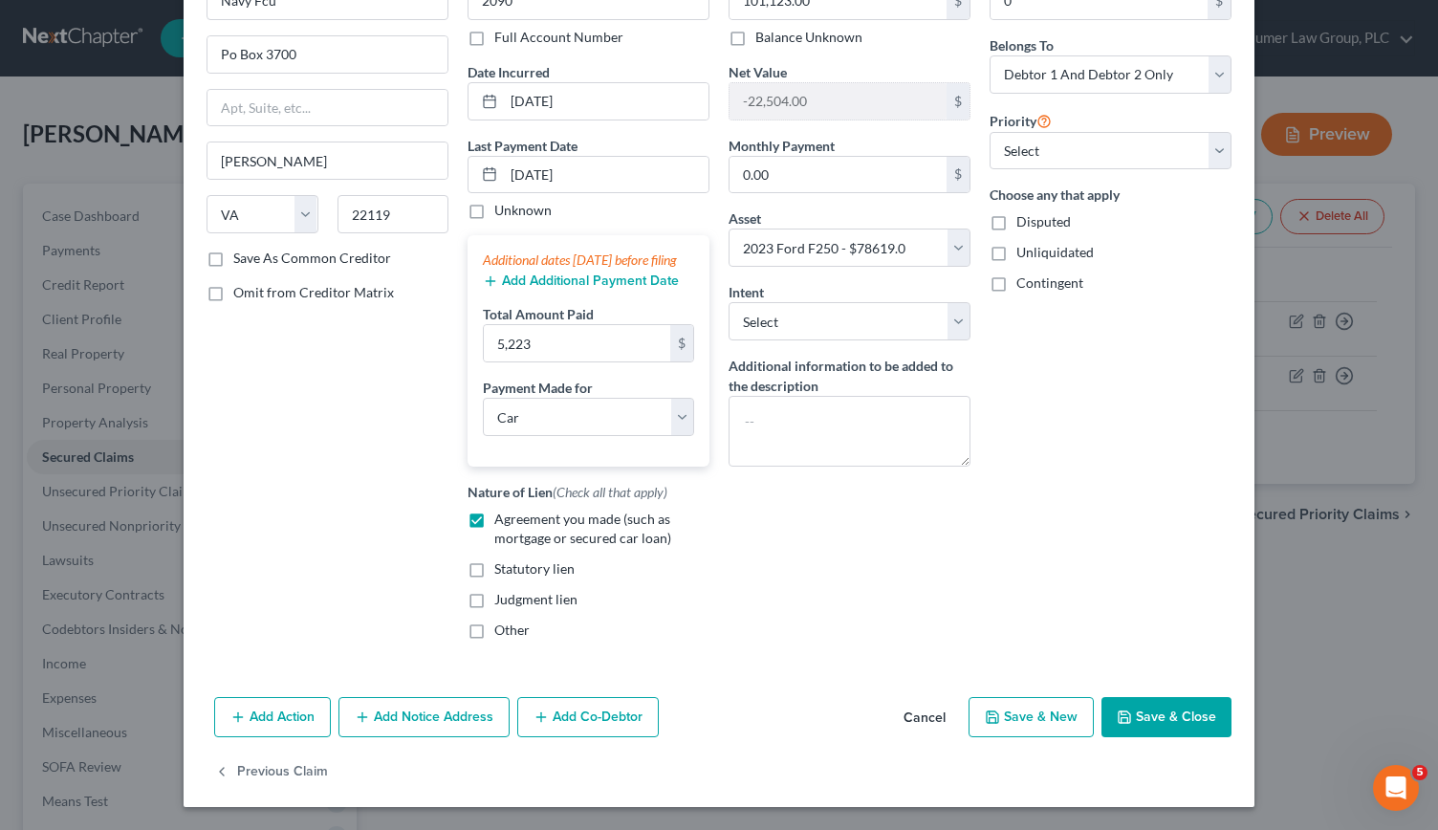
click at [1134, 719] on button "Save & Close" at bounding box center [1167, 717] width 130 height 40
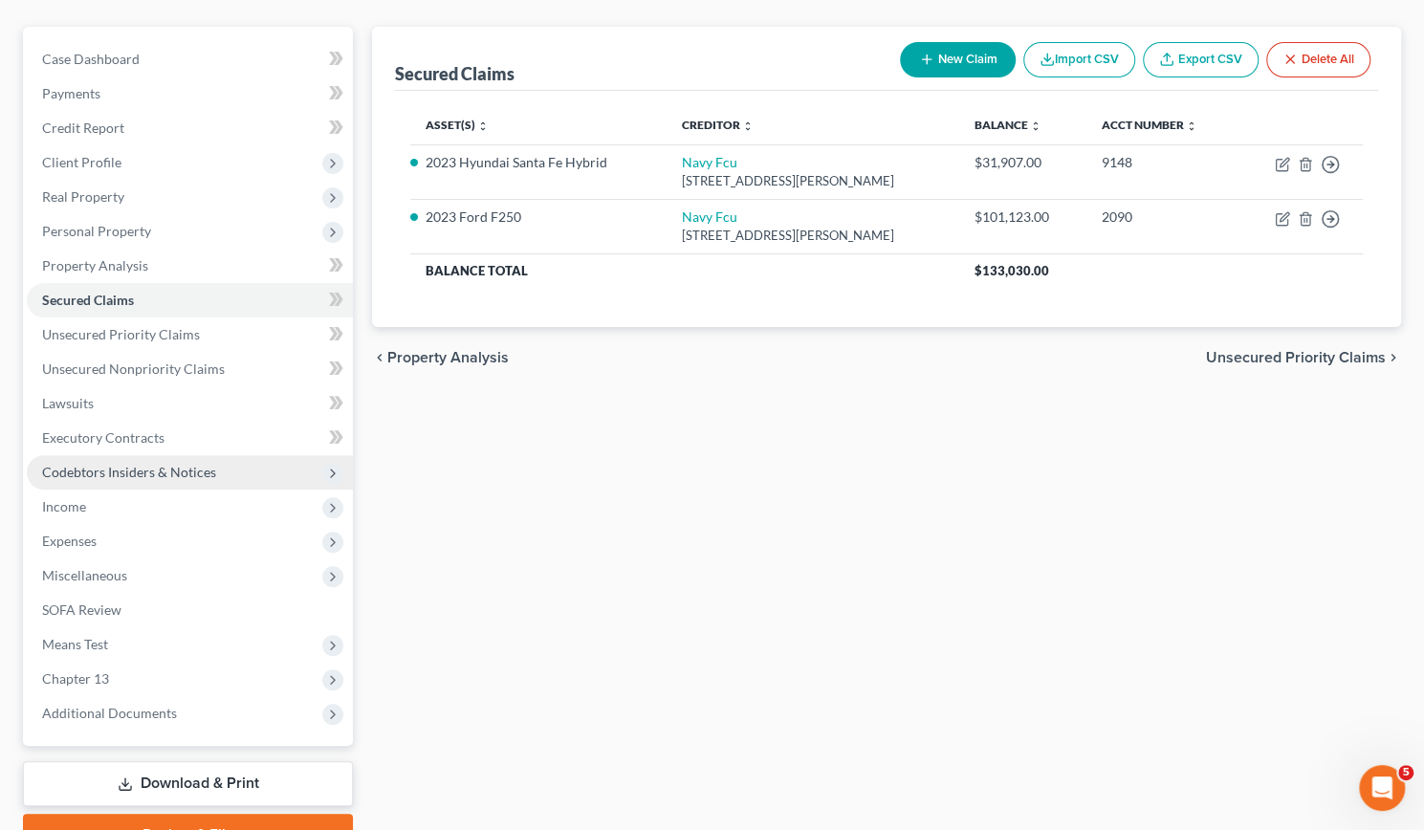
scroll to position [164, 0]
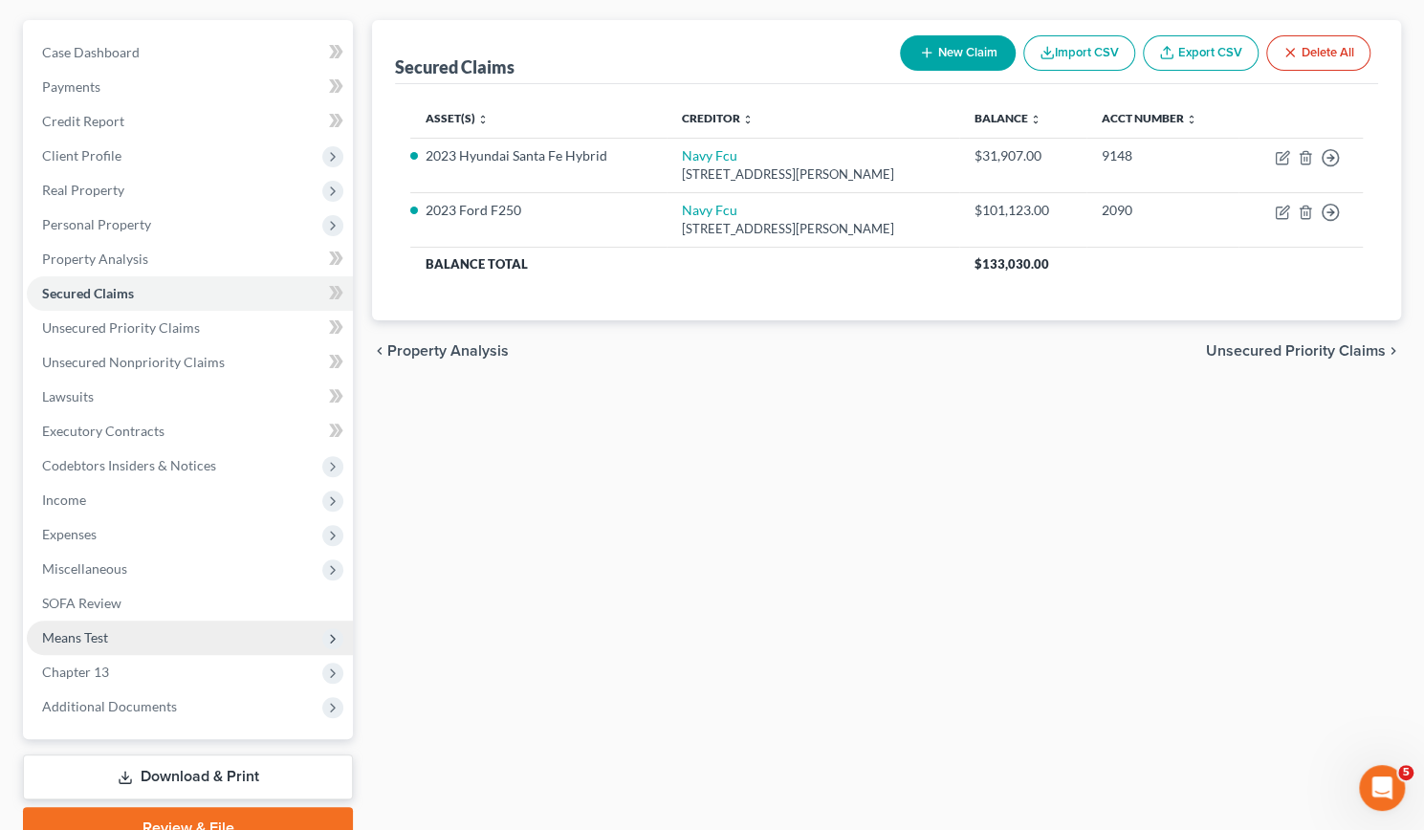
click at [84, 636] on span "Means Test" at bounding box center [75, 637] width 66 height 16
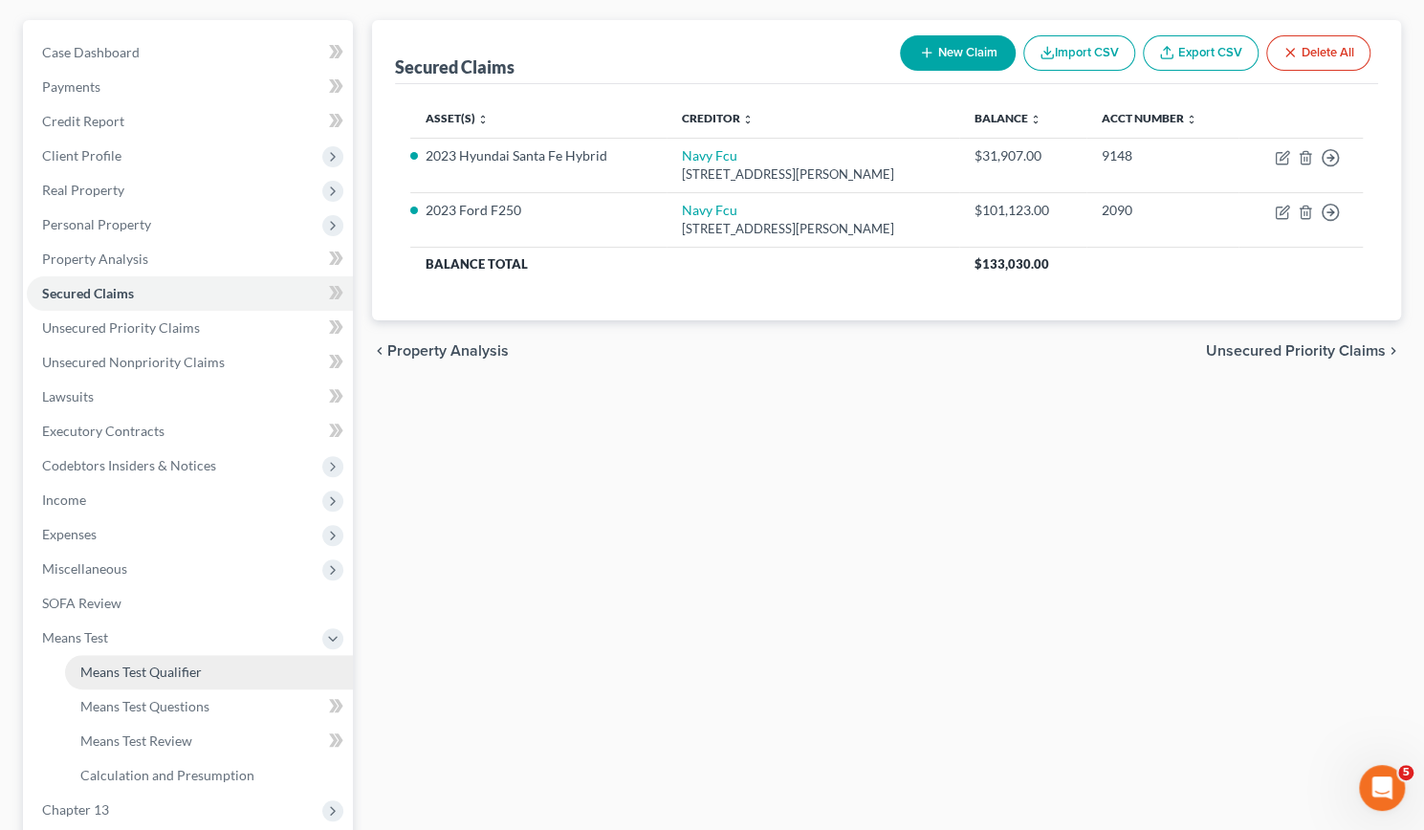
click at [118, 670] on span "Means Test Qualifier" at bounding box center [140, 672] width 121 height 16
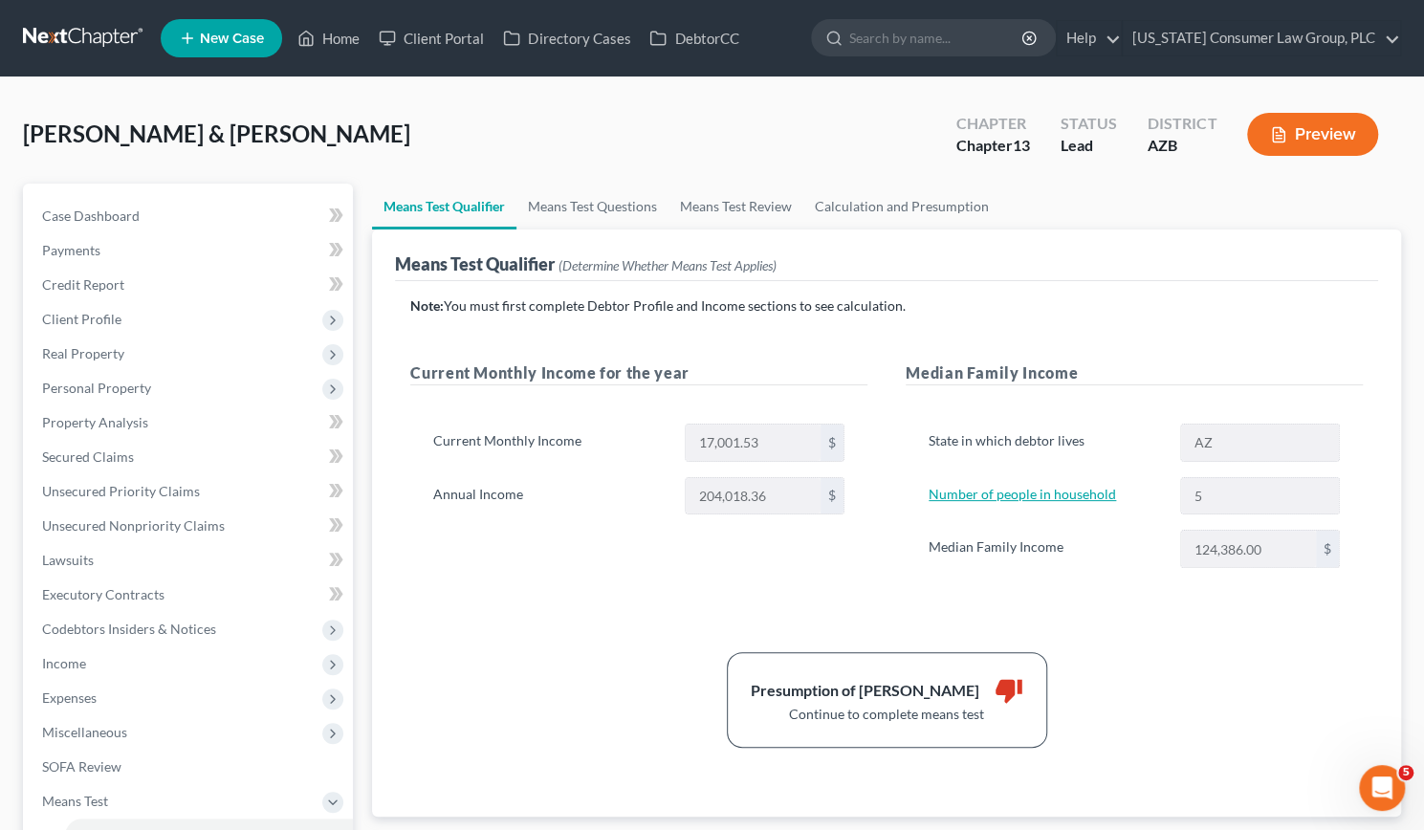
click at [1096, 489] on link "Number of people in household" at bounding box center [1022, 494] width 187 height 16
select select "1"
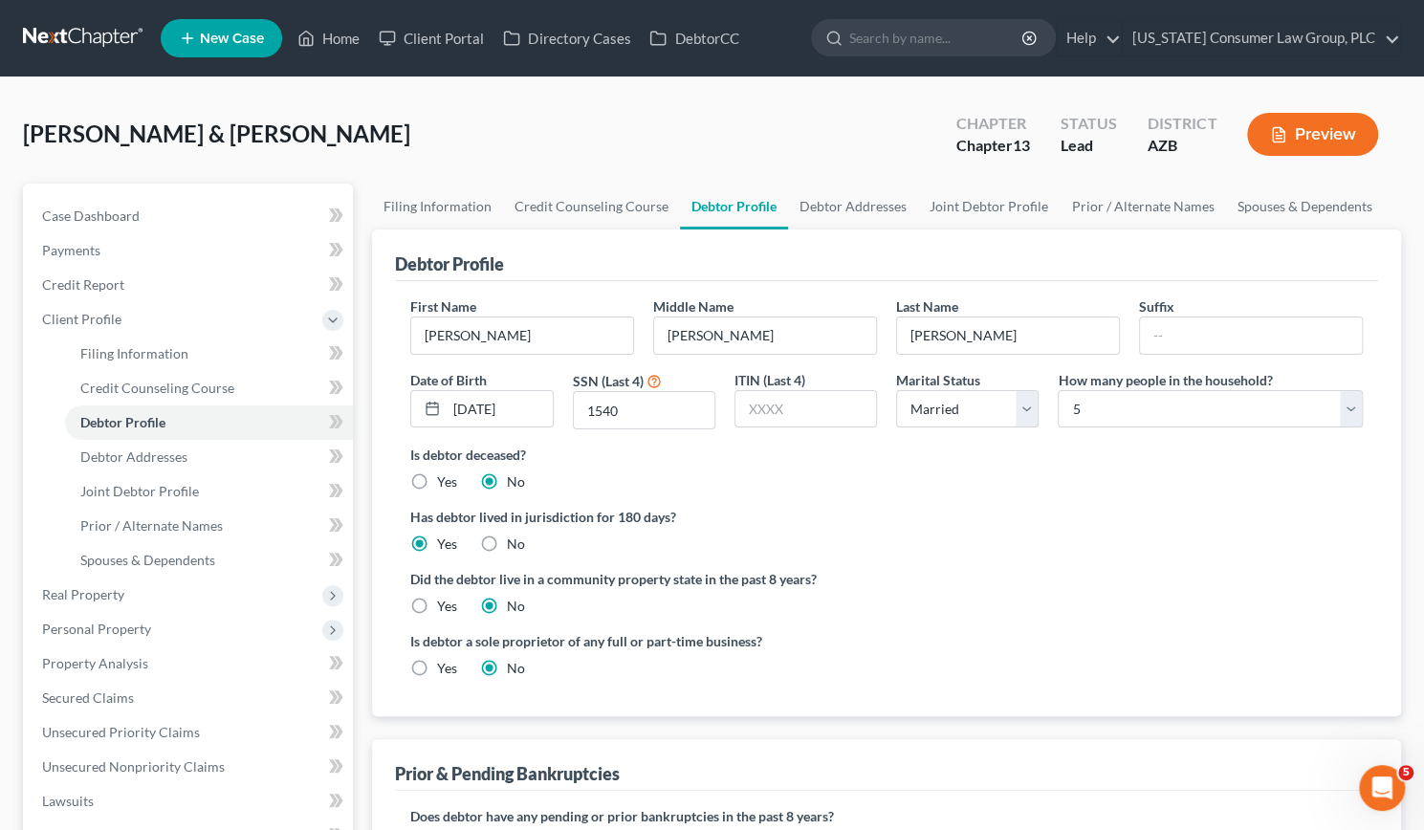
click at [1106, 560] on ng-include "First Name [PERSON_NAME] Middle Name [PERSON_NAME] Name [PERSON_NAME] Date of B…" at bounding box center [886, 494] width 953 height 397
click at [1349, 402] on select "Select 1 2 3 4 5 6 7 8 9 10 11 12 13 14 15 16 17 18 19 20" at bounding box center [1210, 409] width 305 height 38
select select "2"
click at [1058, 390] on select "Select 1 2 3 4 5 6 7 8 9 10 11 12 13 14 15 16 17 18 19 20" at bounding box center [1210, 409] width 305 height 38
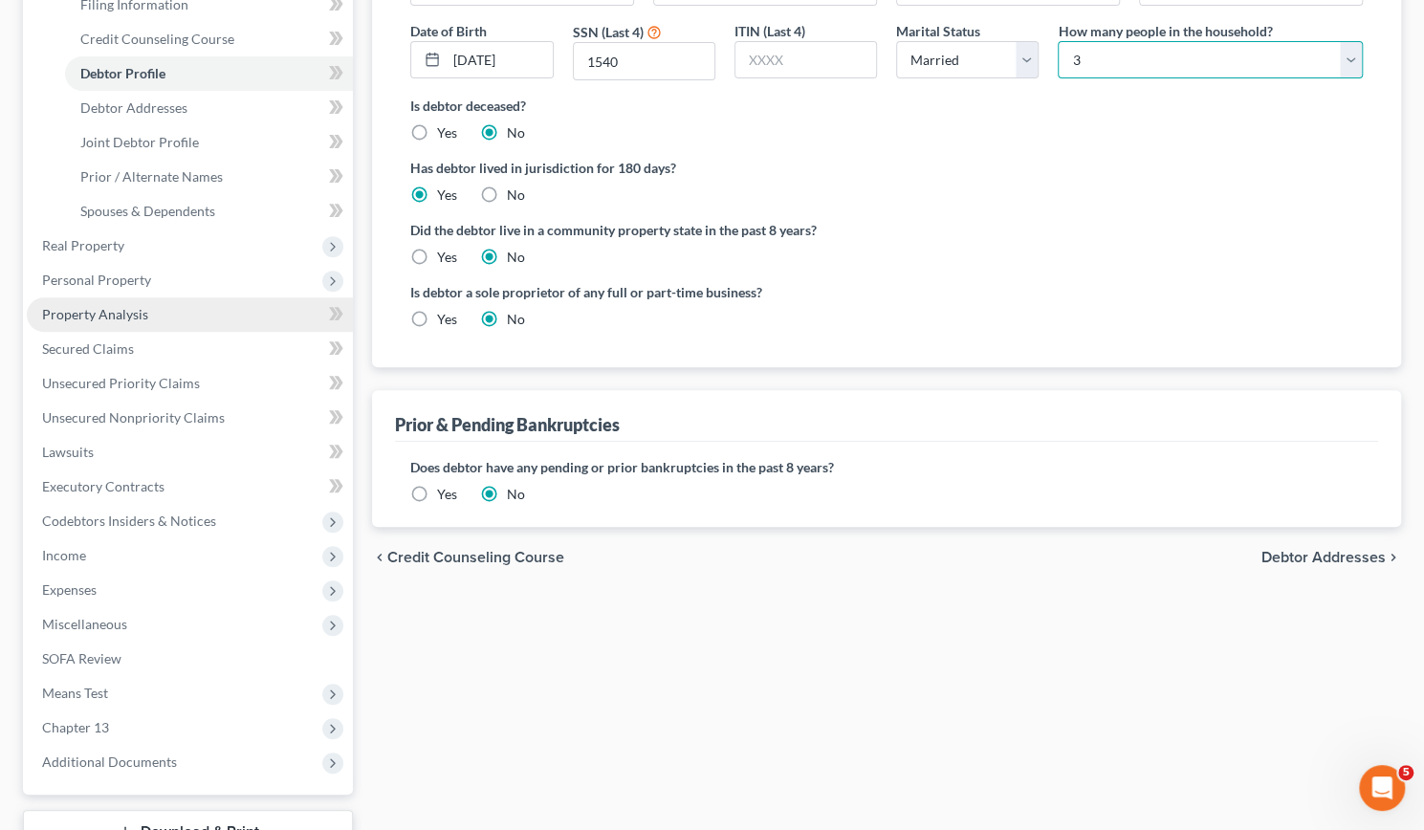
scroll to position [350, 0]
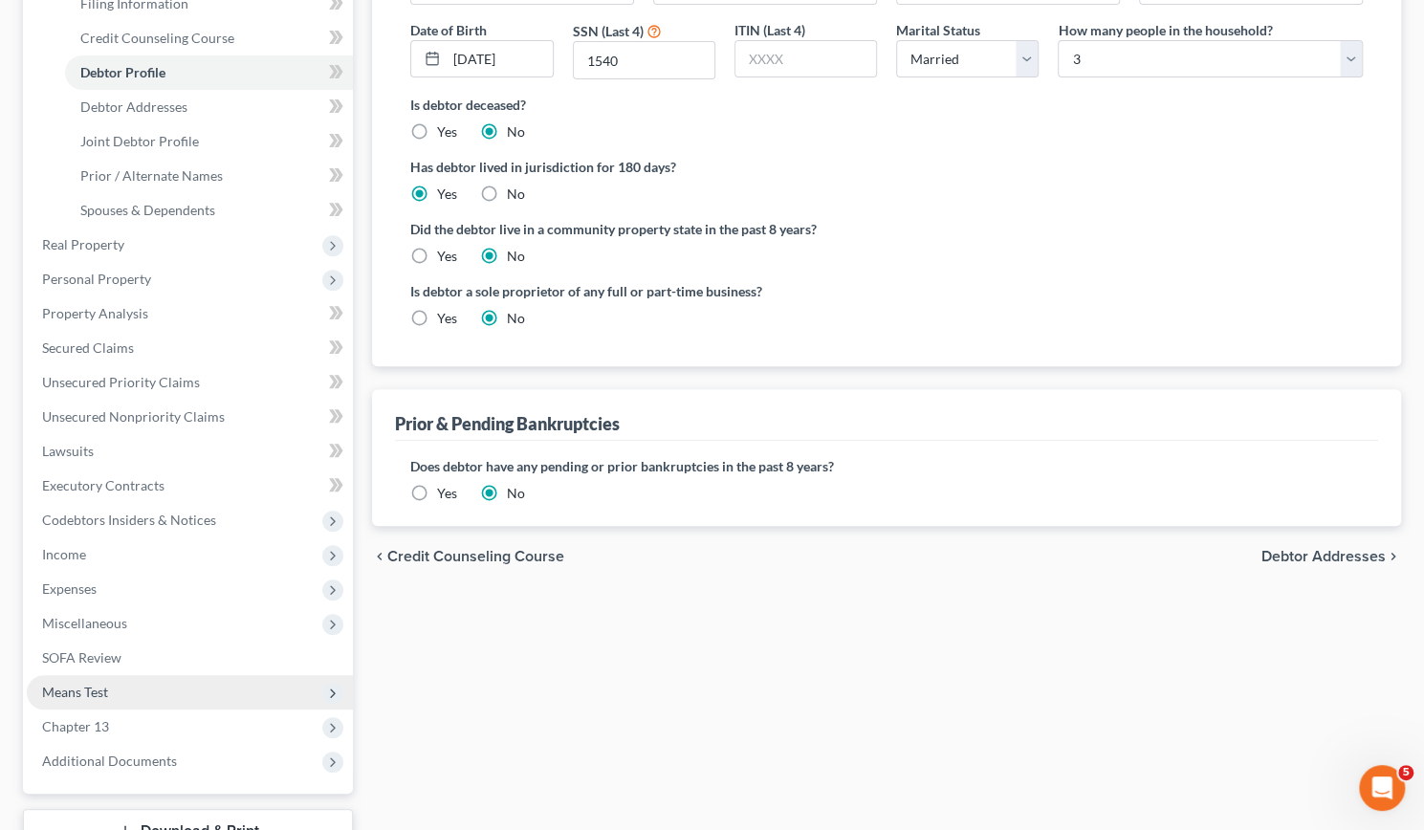
drag, startPoint x: 76, startPoint y: 692, endPoint x: 63, endPoint y: 690, distance: 12.8
click at [63, 690] on span "Means Test" at bounding box center [75, 692] width 66 height 16
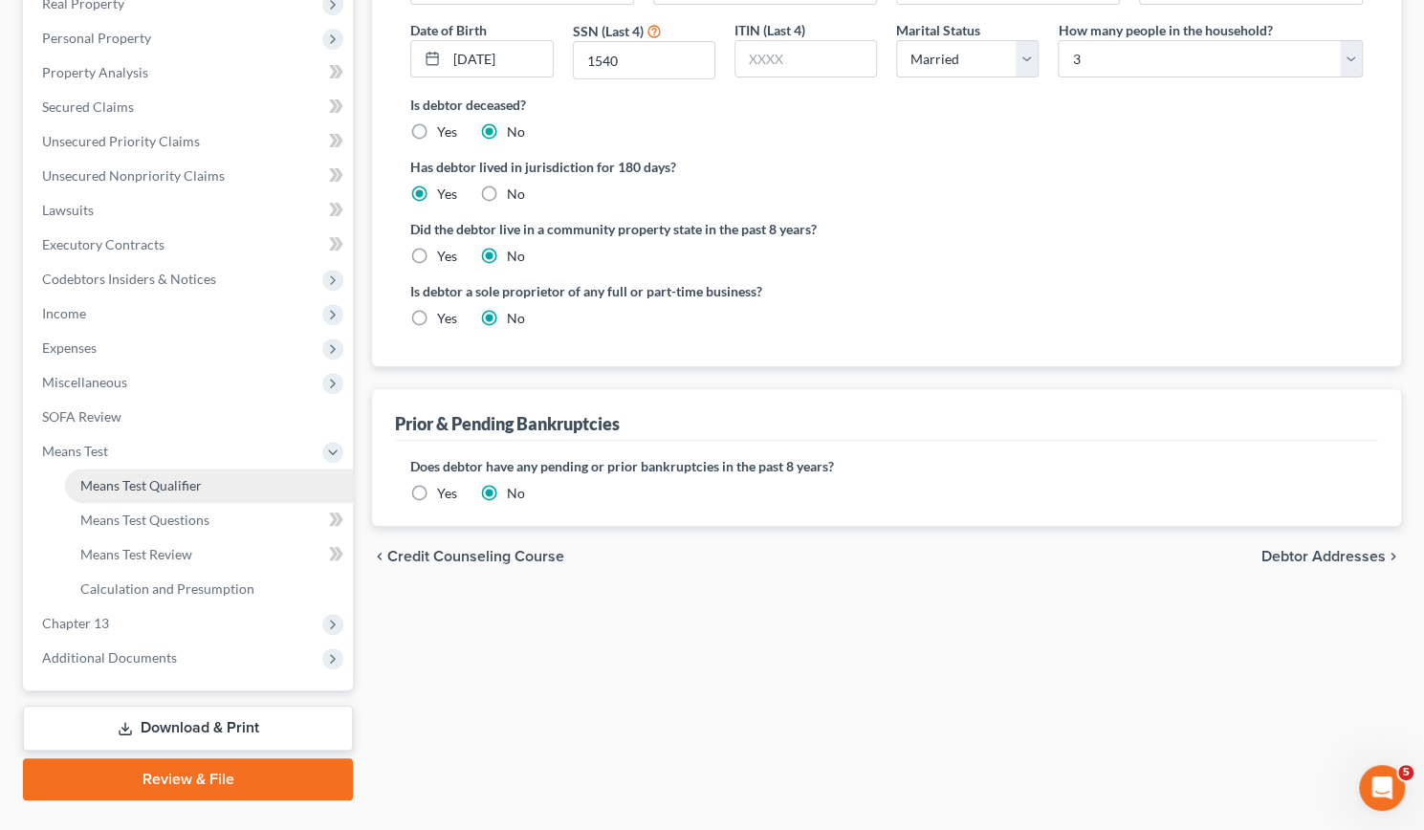
click at [143, 483] on span "Means Test Qualifier" at bounding box center [140, 485] width 121 height 16
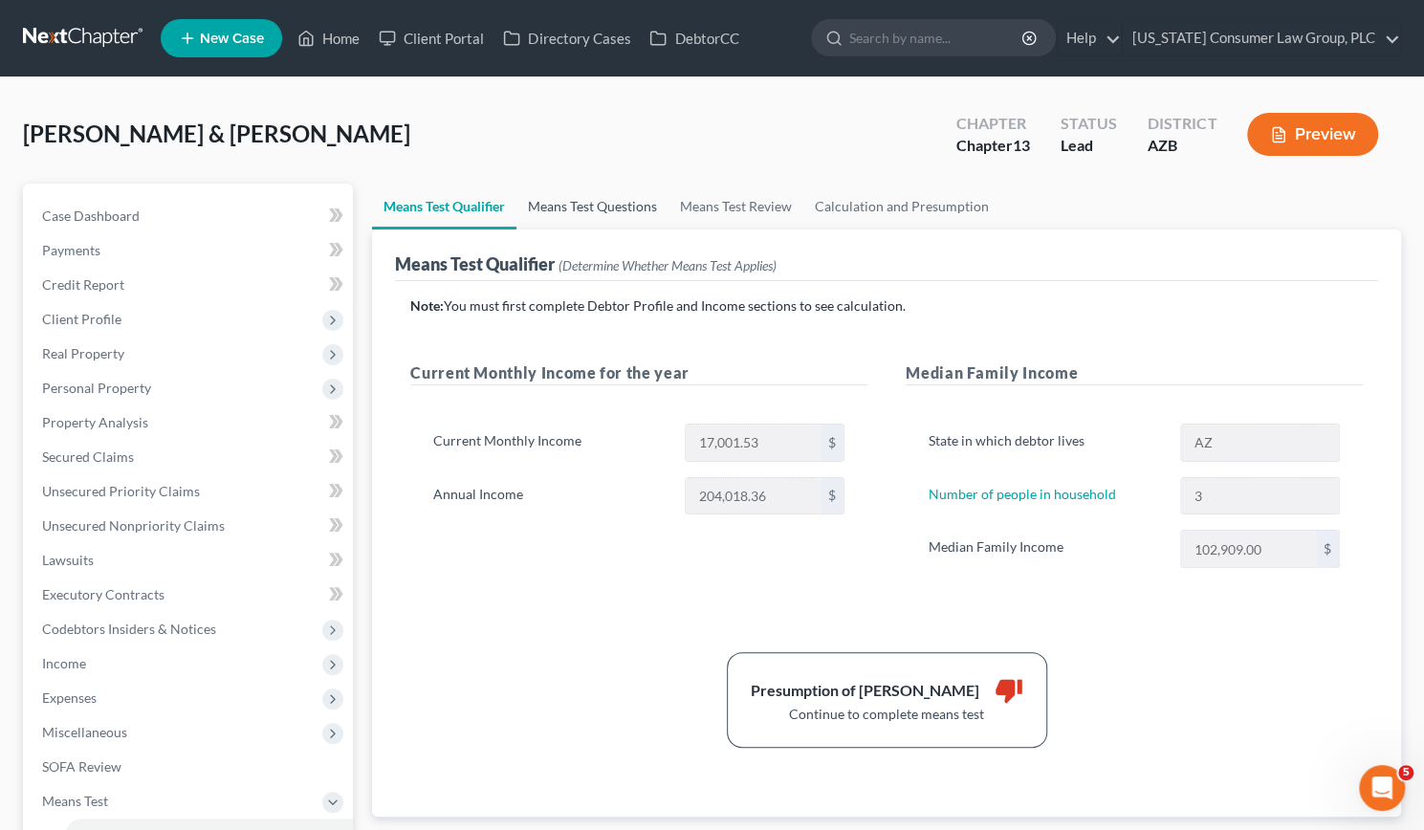
click at [587, 206] on link "Means Test Questions" at bounding box center [592, 207] width 152 height 46
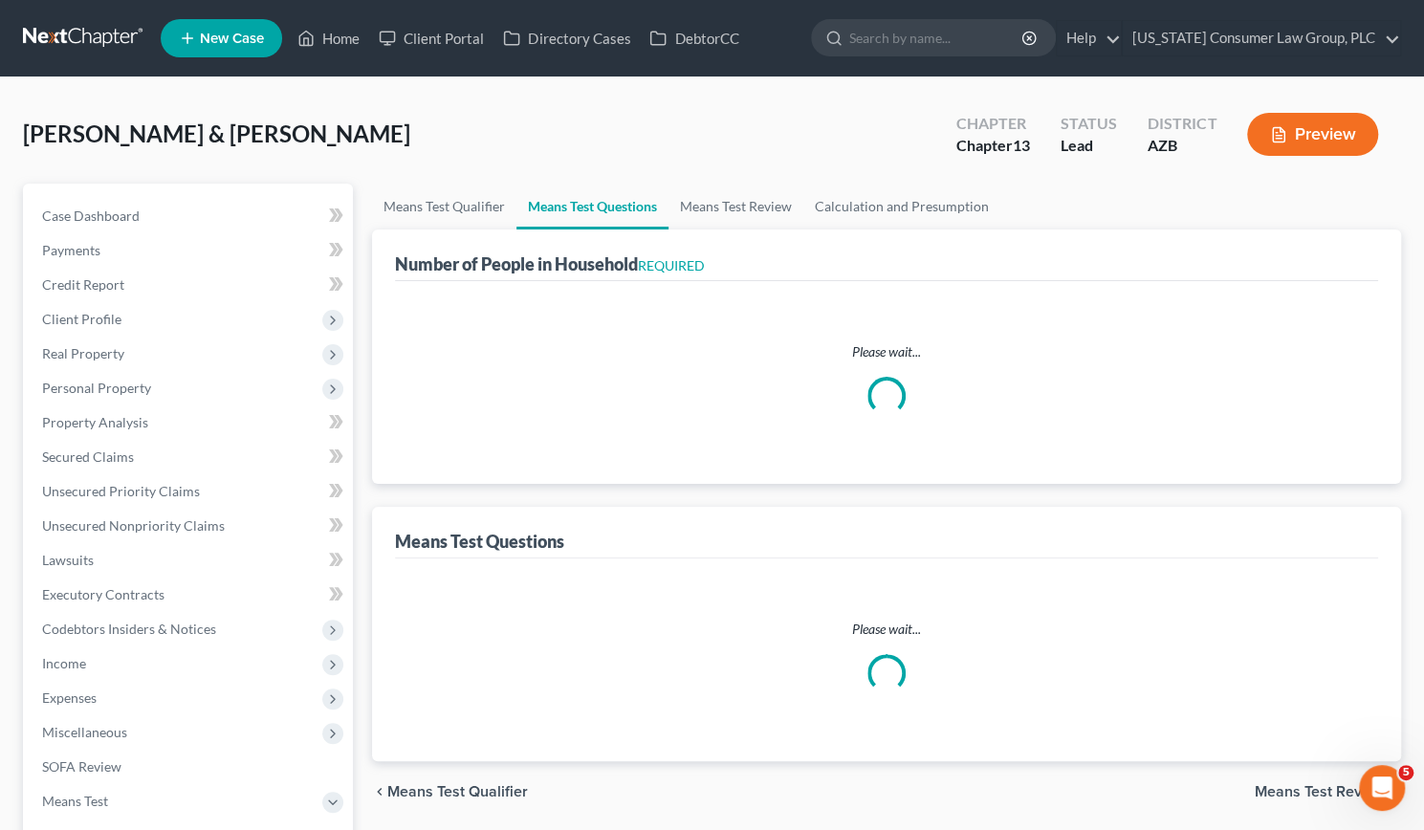
select select "1"
select select "60"
select select "1"
select select "60"
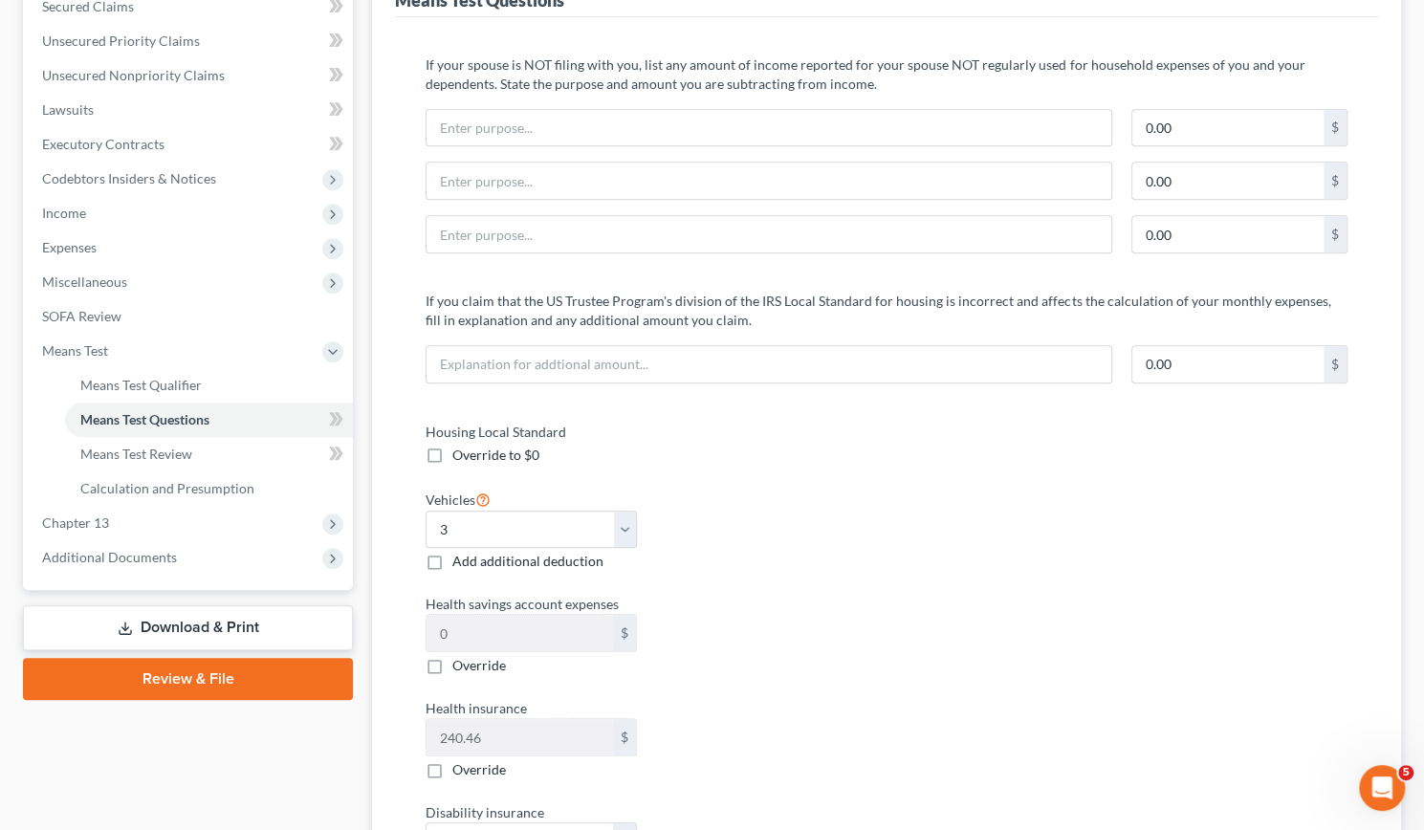
scroll to position [464, 0]
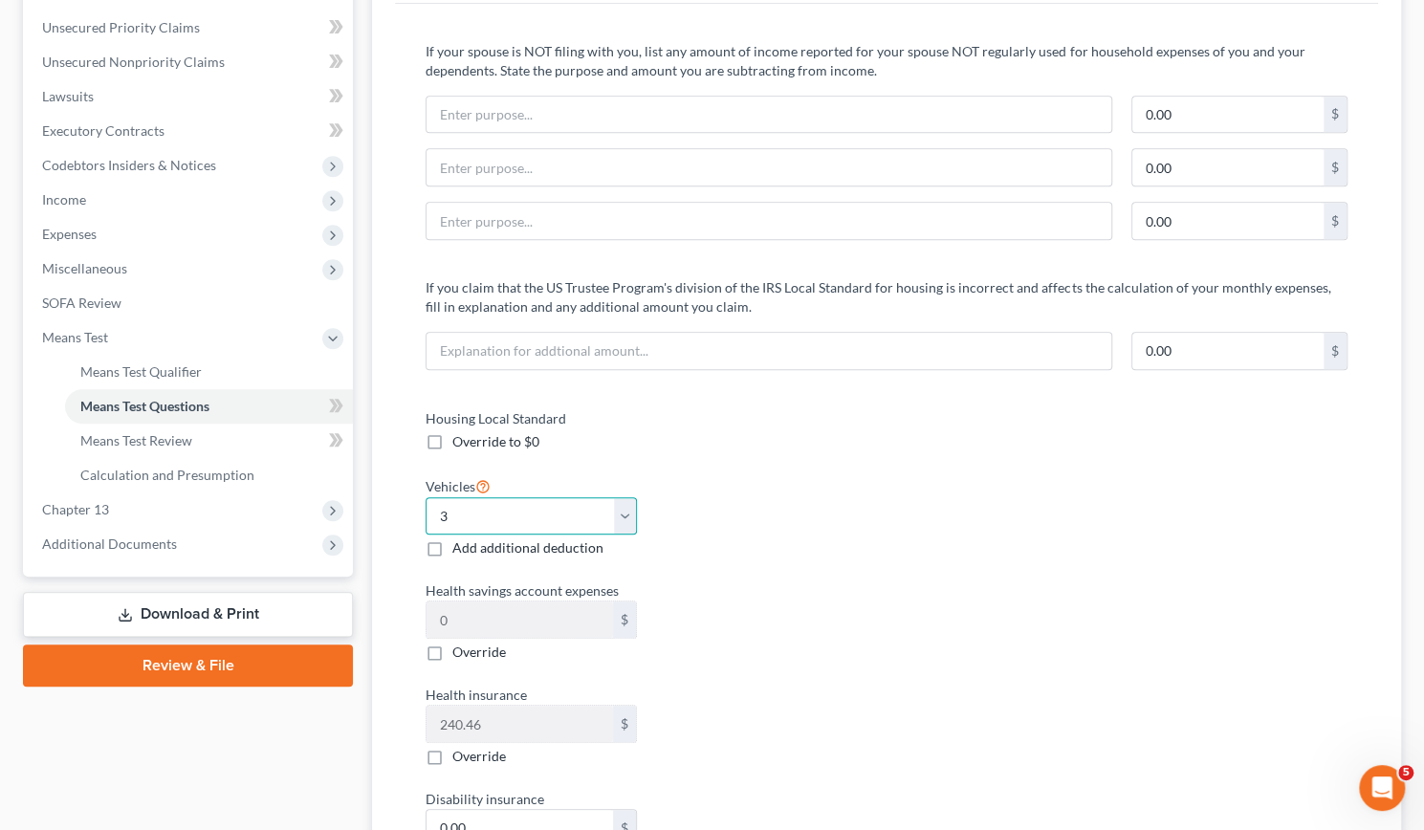
click at [482, 508] on select "Select 0 1 2 3 4 5" at bounding box center [531, 516] width 211 height 38
select select "2"
click at [426, 497] on select "Select 0 1 2 3 4 5" at bounding box center [531, 516] width 211 height 38
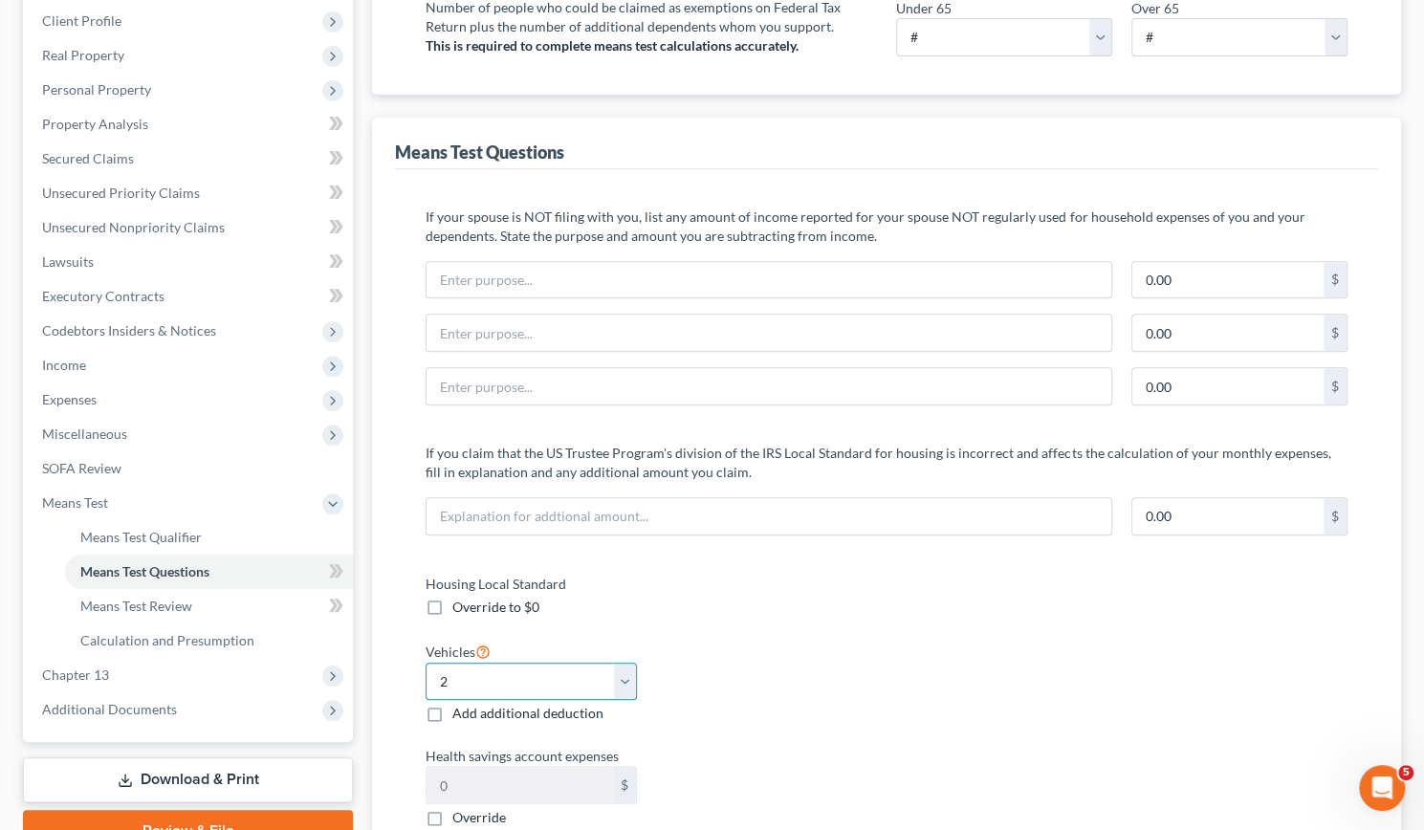
scroll to position [294, 0]
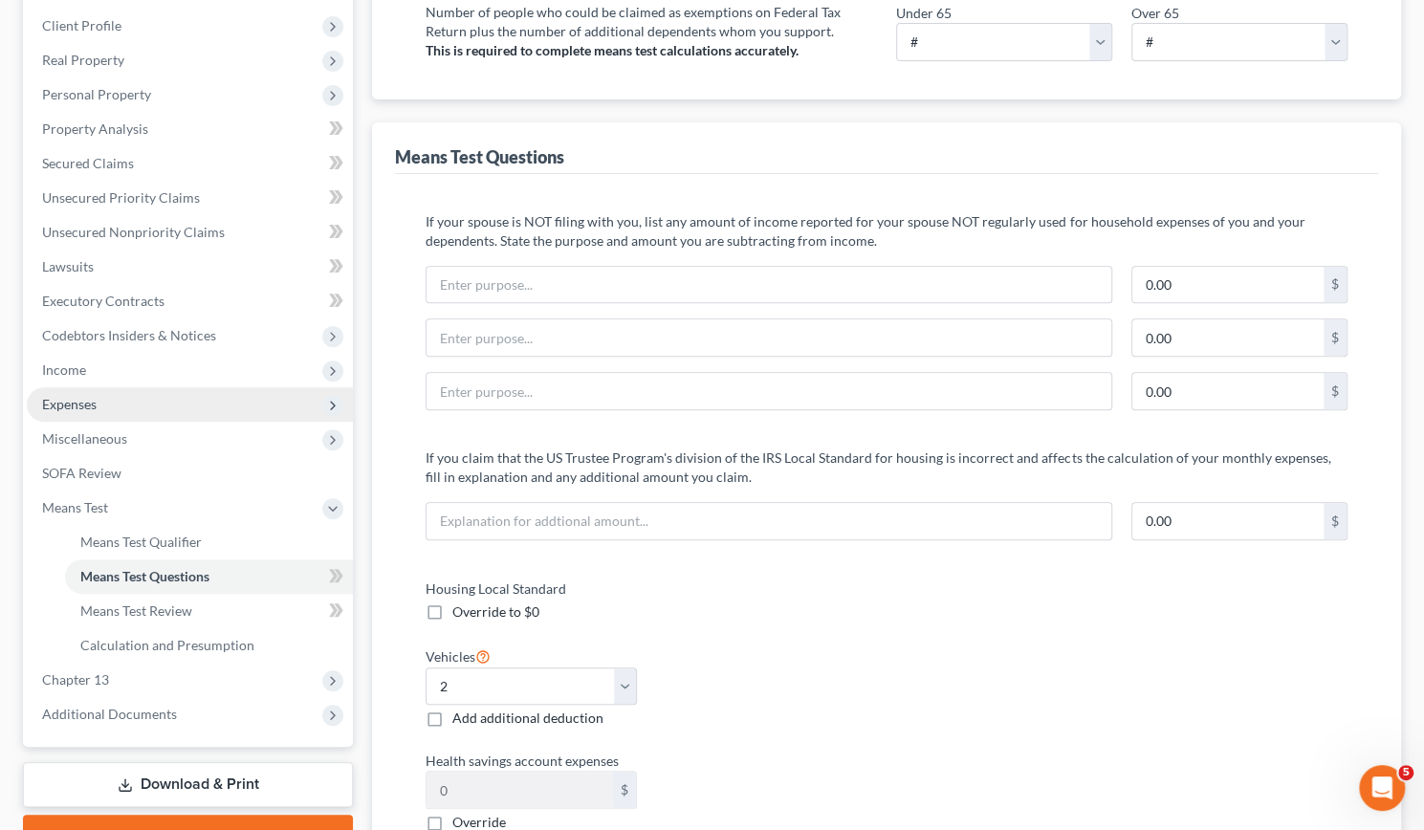
click at [55, 401] on span "Expenses" at bounding box center [69, 404] width 55 height 16
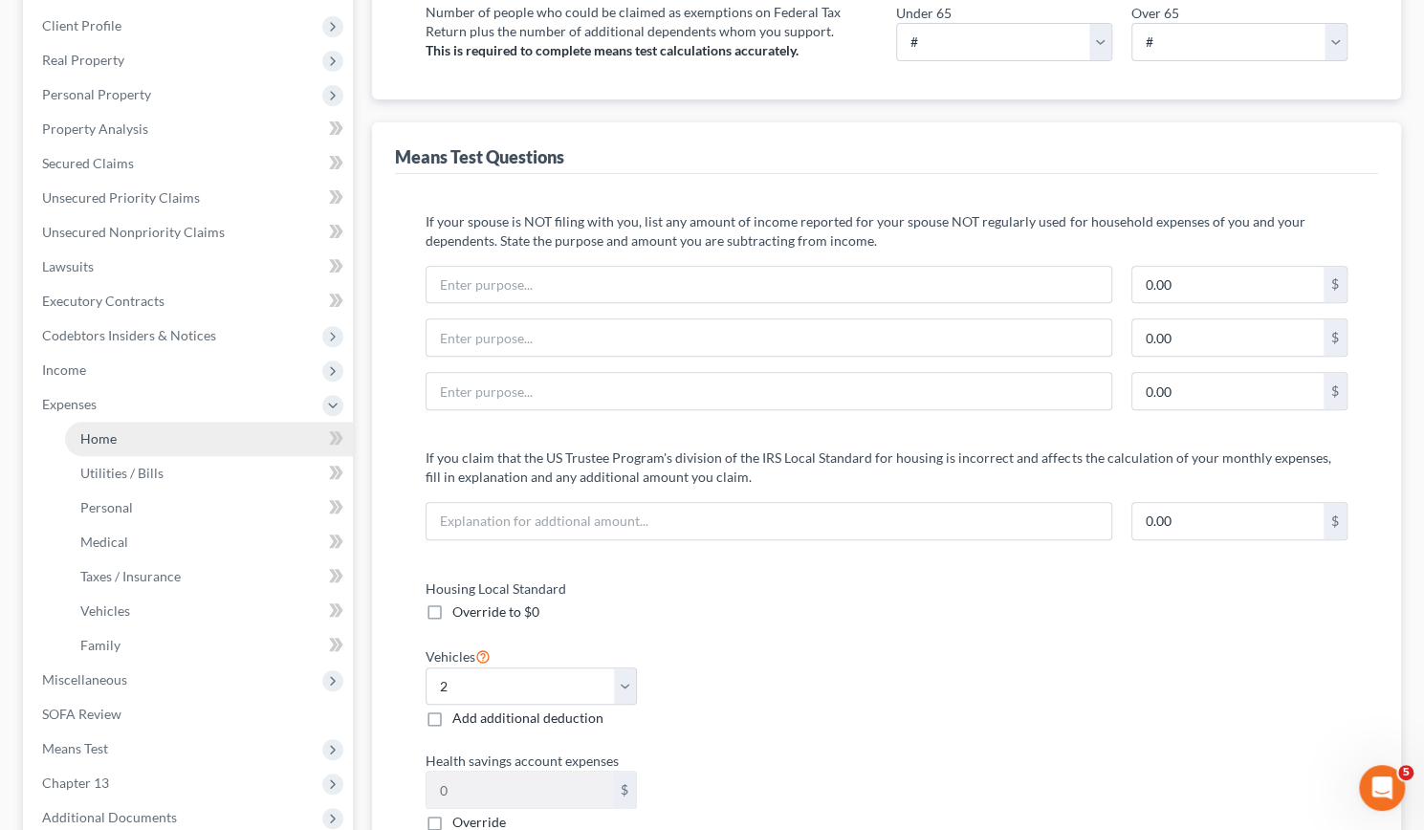
click at [103, 425] on link "Home" at bounding box center [209, 439] width 288 height 34
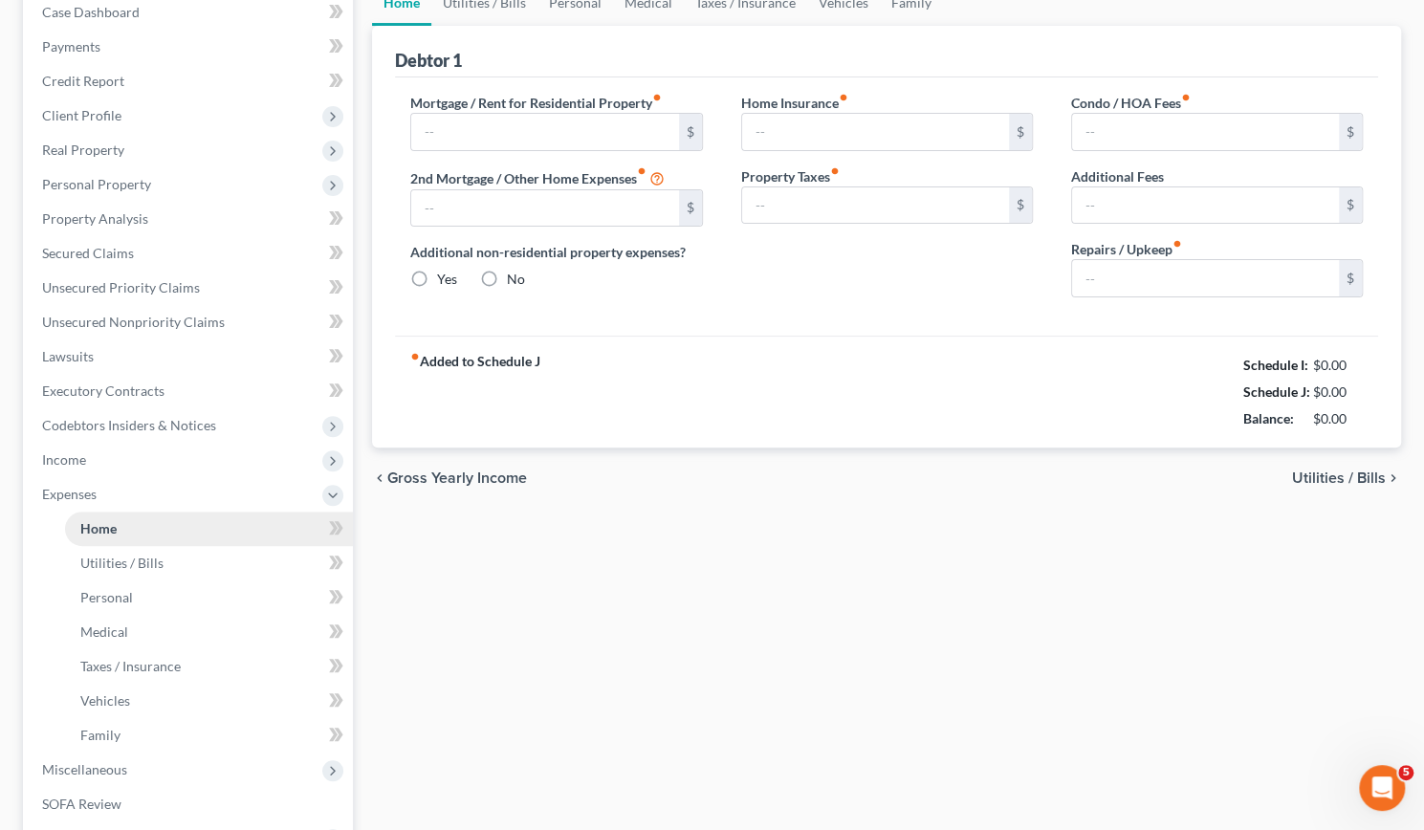
type input "2,500.00"
type input "0.00"
radio input "true"
type input "0.00"
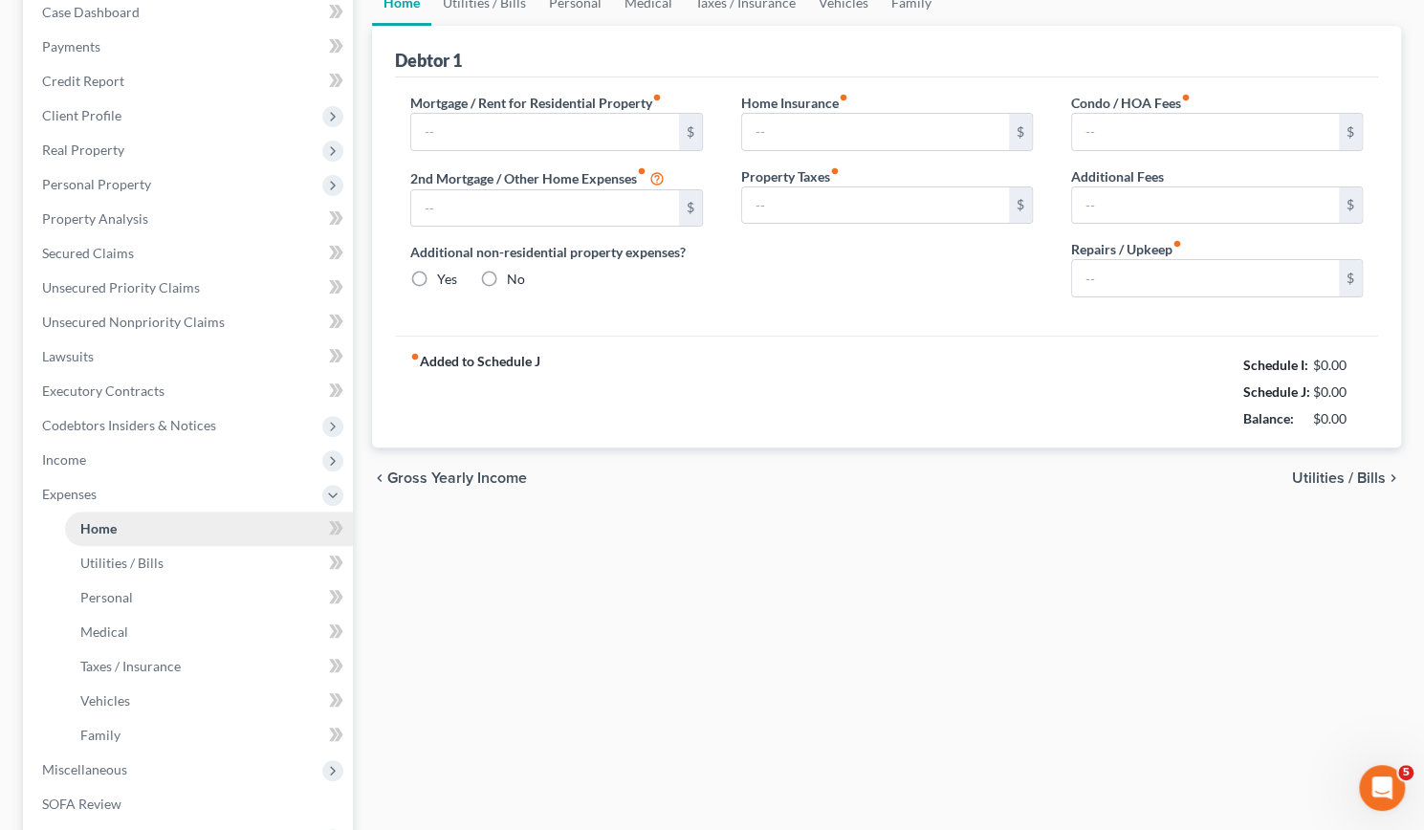
type input "0.00"
type input "200.00"
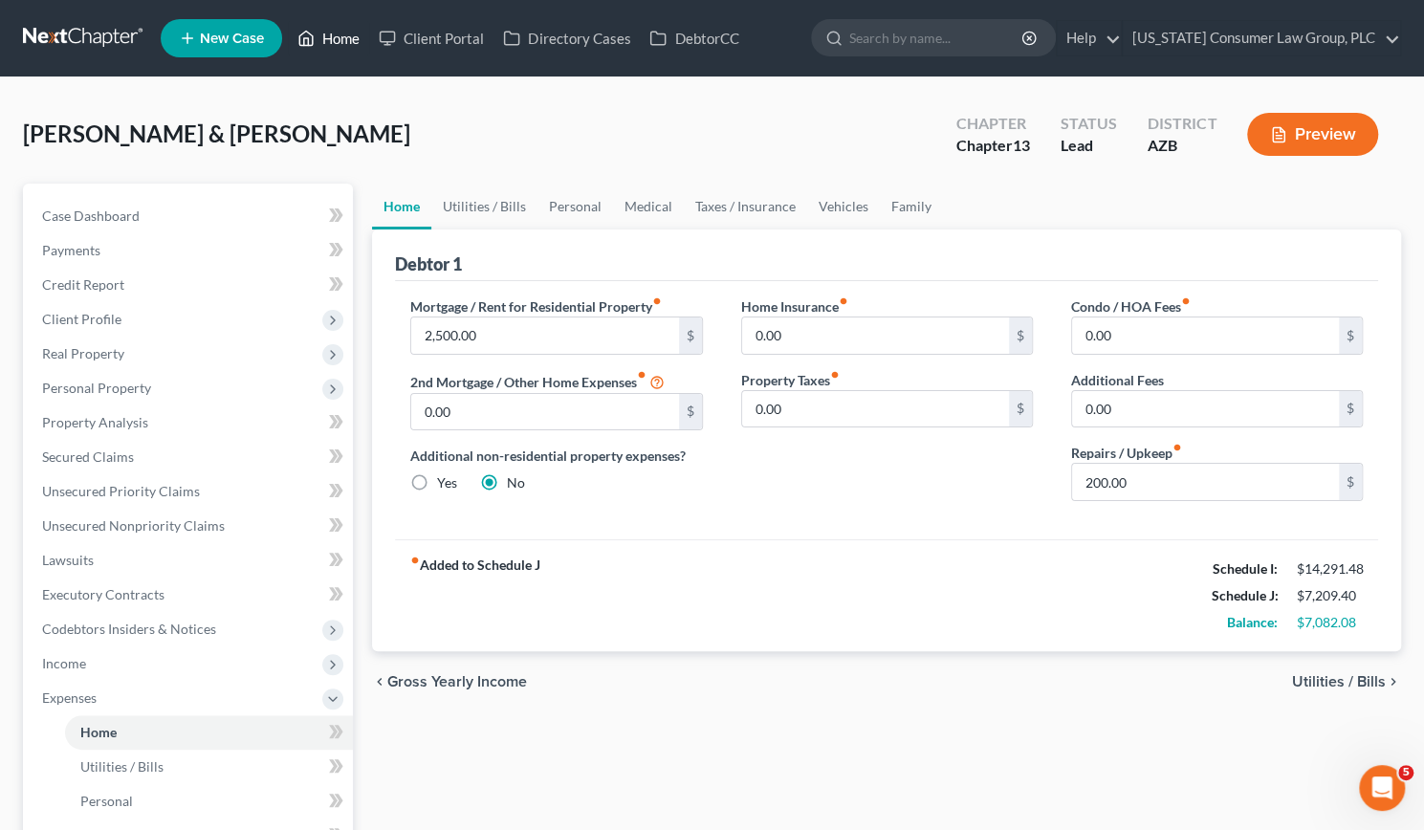
click at [332, 38] on link "Home" at bounding box center [328, 38] width 81 height 34
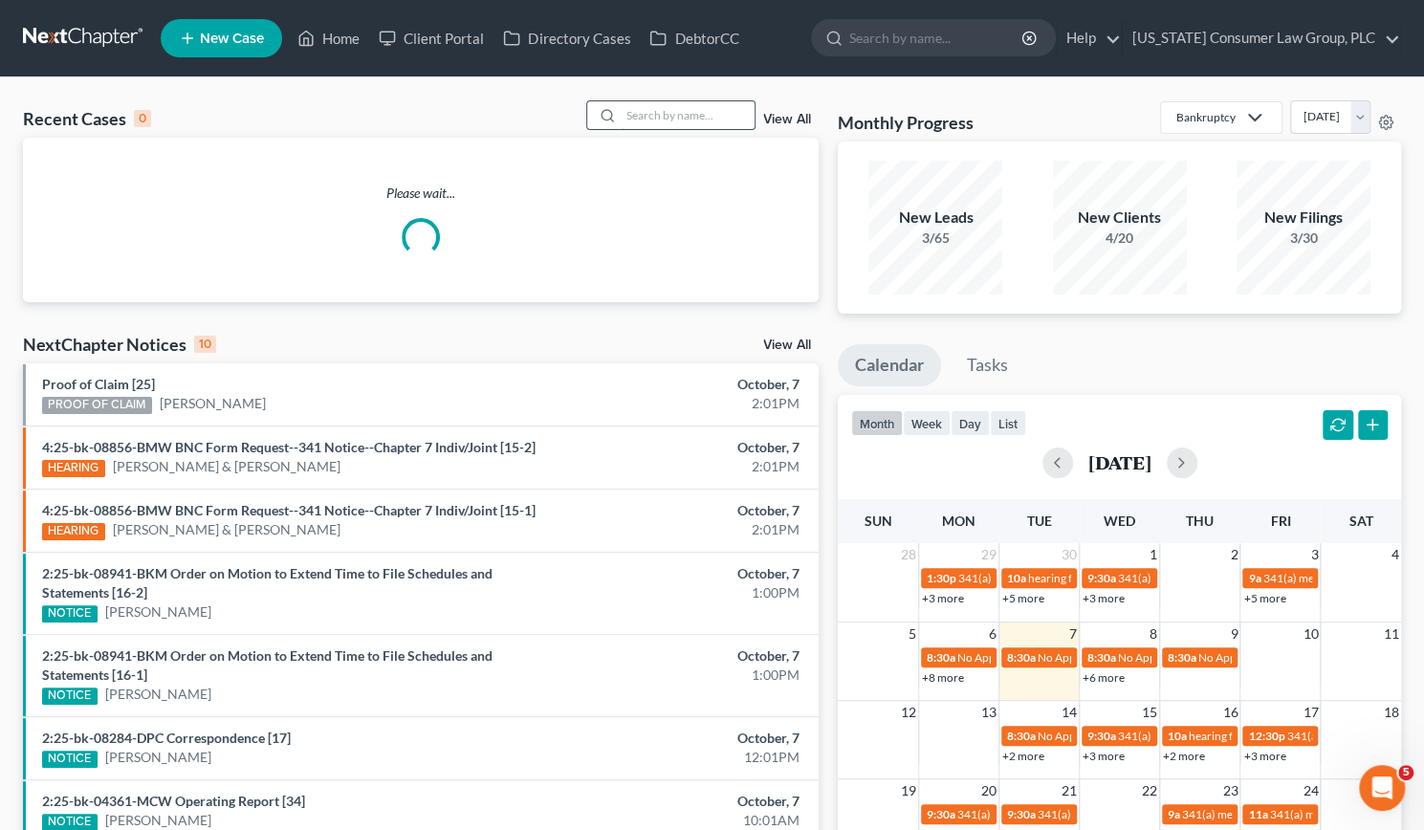
click at [653, 118] on input "search" at bounding box center [688, 115] width 134 height 28
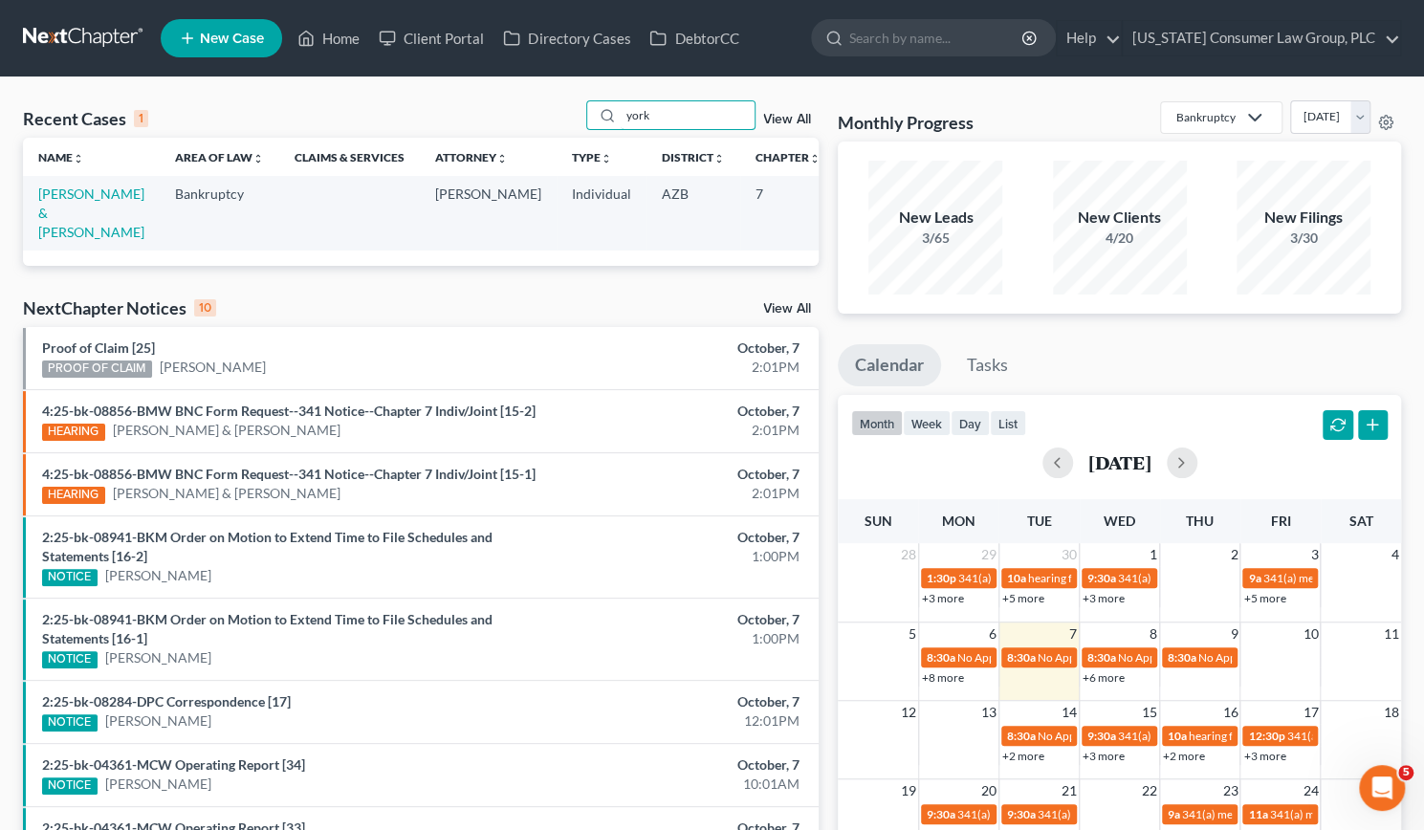
type input "york"
click at [88, 221] on td "[PERSON_NAME] & [PERSON_NAME]" at bounding box center [91, 213] width 137 height 74
click at [67, 233] on link "[PERSON_NAME] & [PERSON_NAME]" at bounding box center [91, 213] width 106 height 55
select select "4"
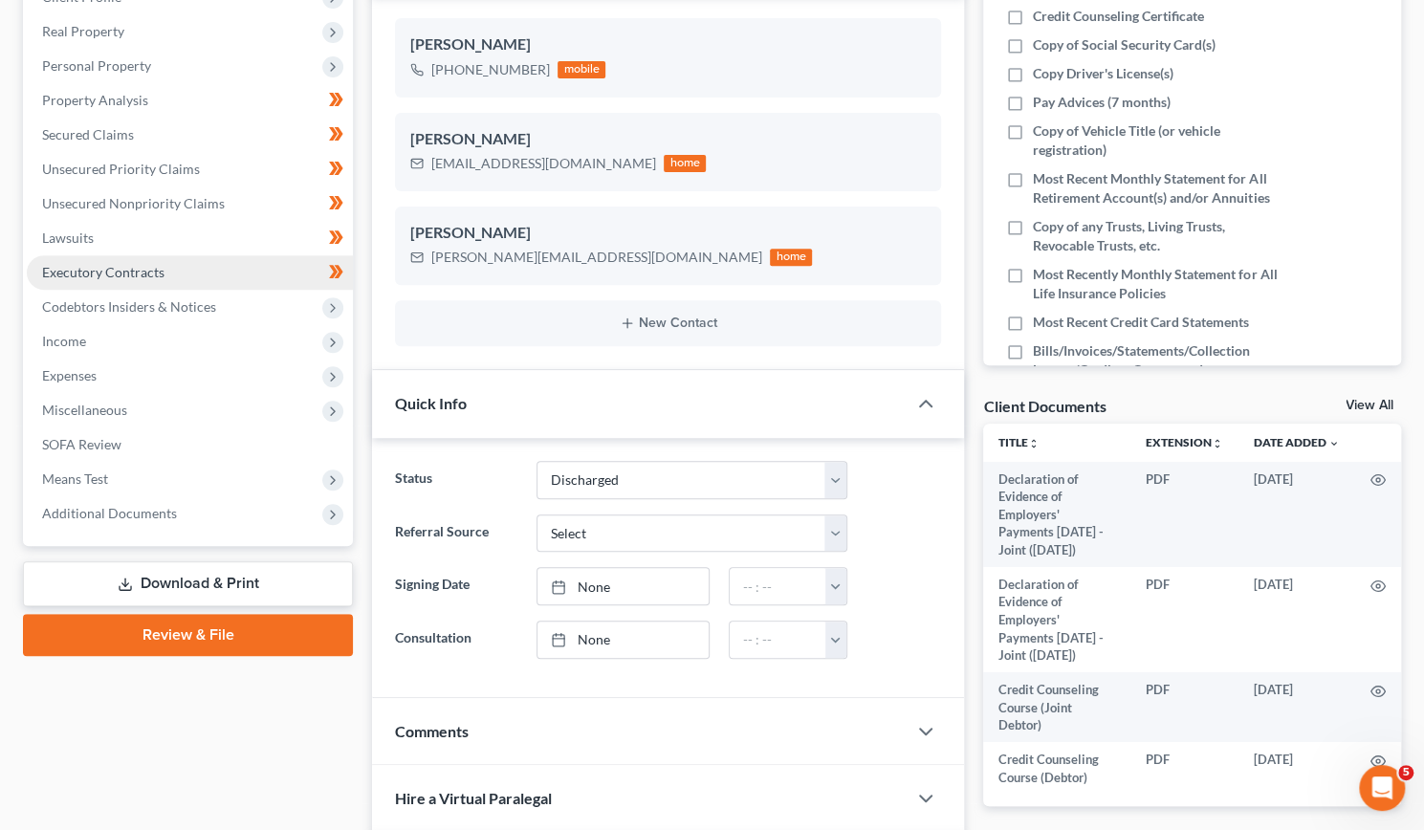
scroll to position [323, 0]
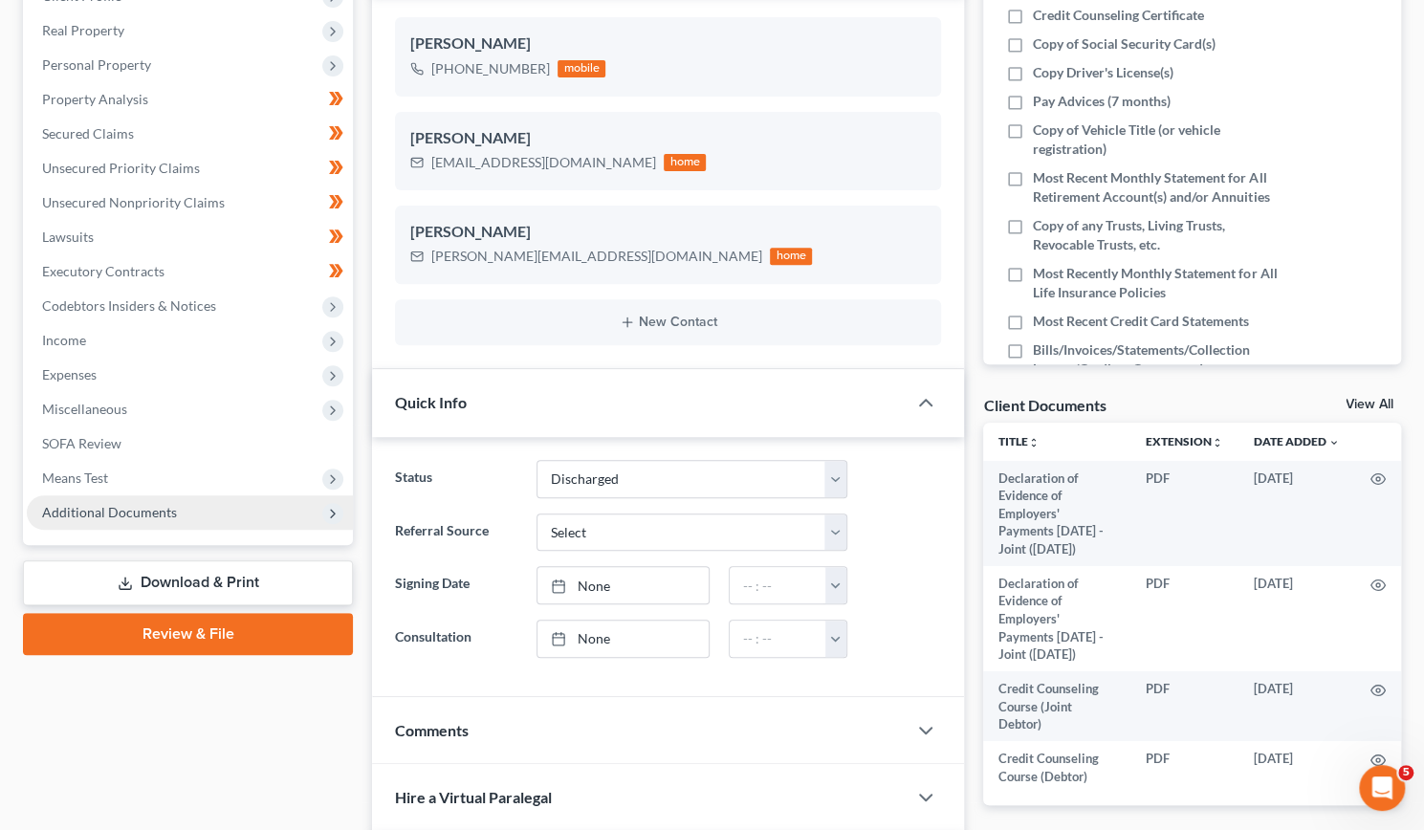
click at [154, 512] on span "Additional Documents" at bounding box center [109, 512] width 135 height 16
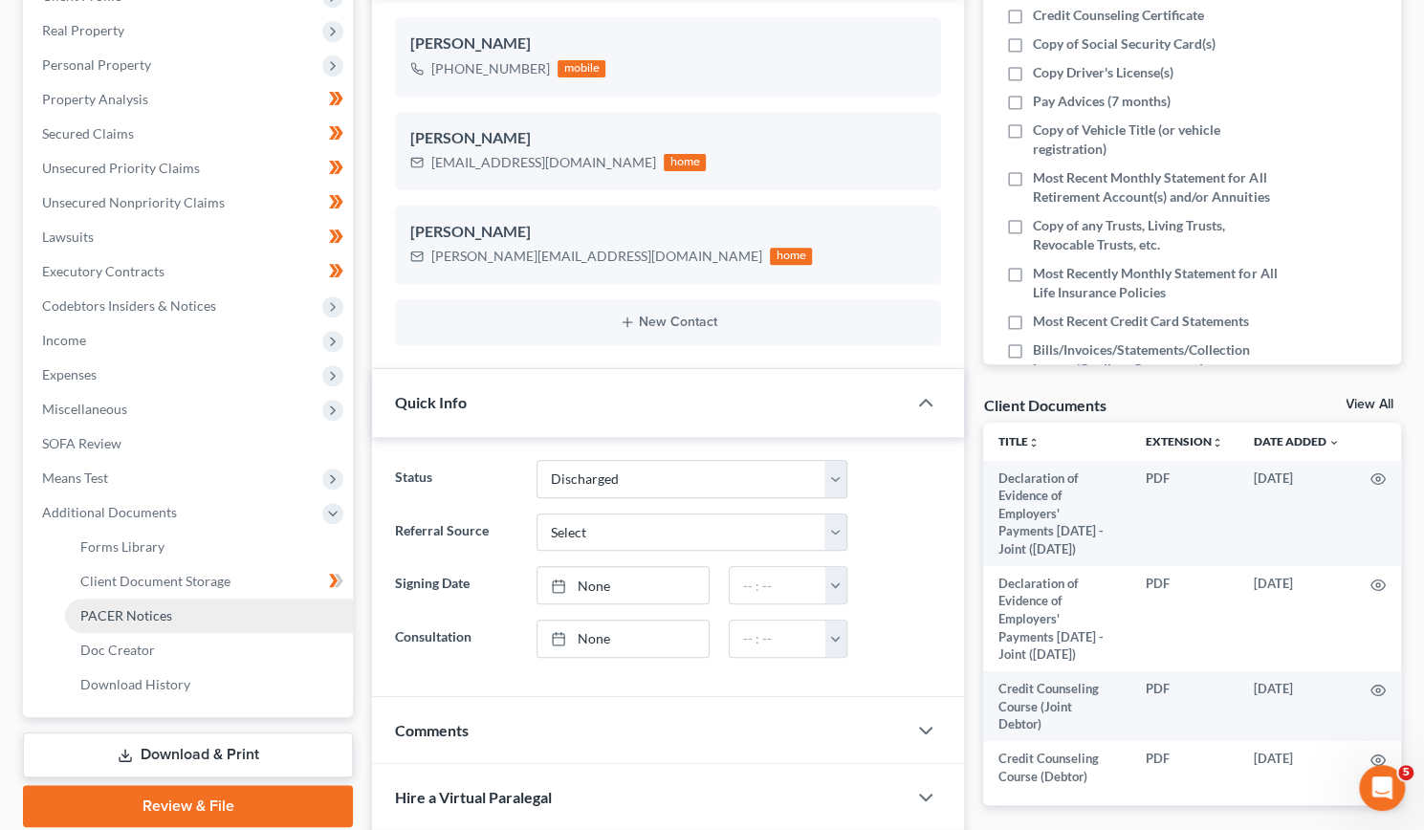
click at [118, 619] on span "PACER Notices" at bounding box center [126, 615] width 92 height 16
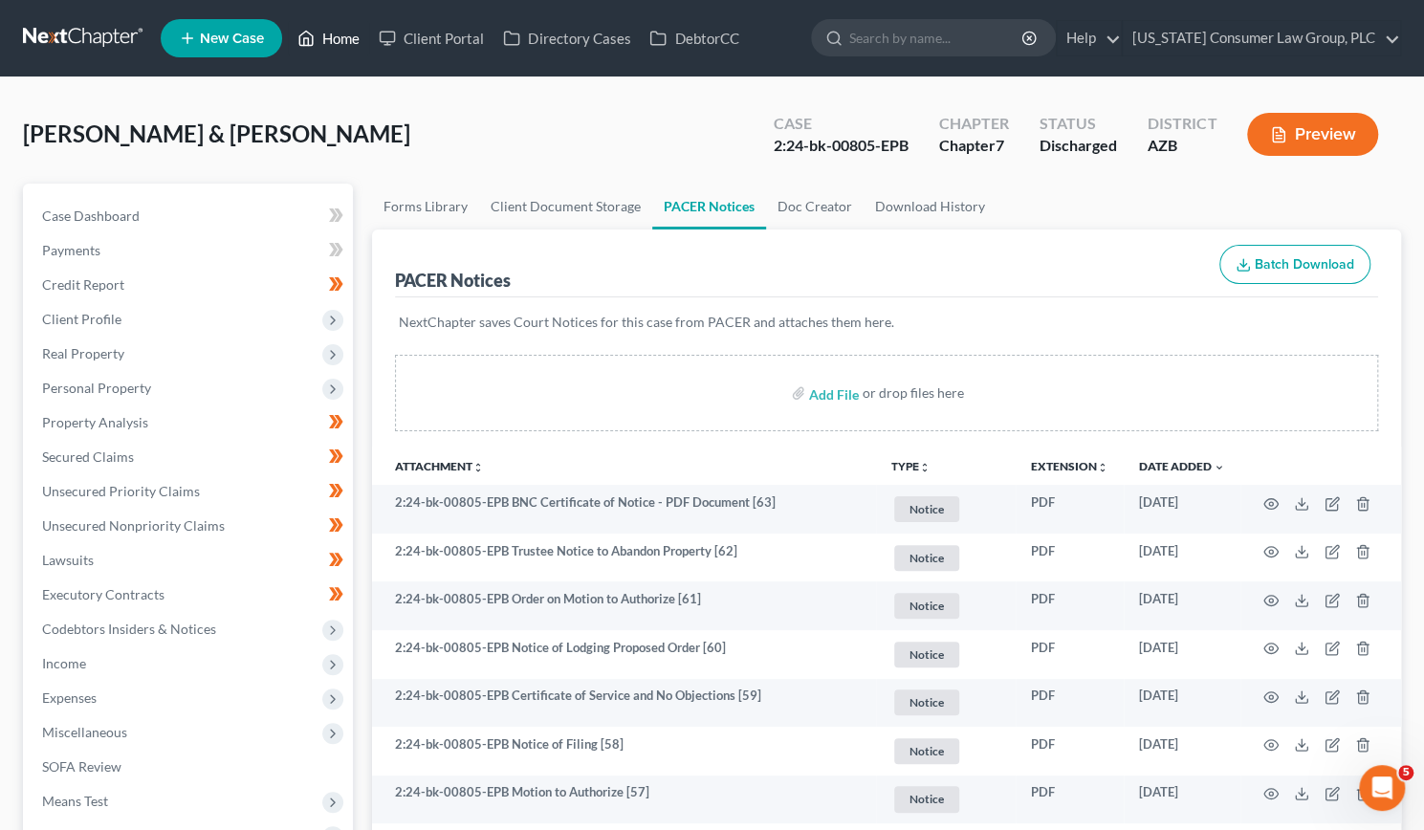
click at [340, 37] on link "Home" at bounding box center [328, 38] width 81 height 34
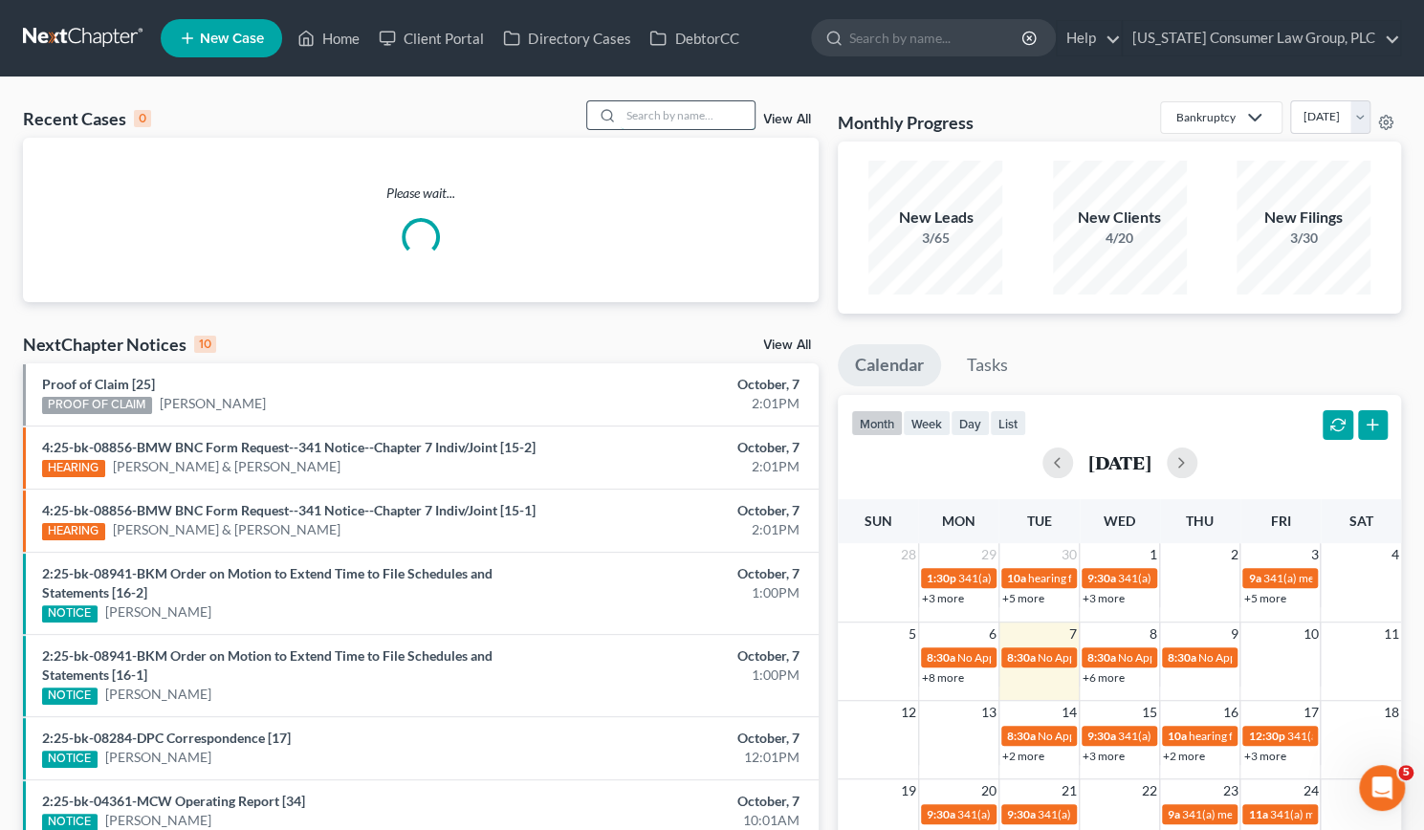
click at [666, 119] on input "search" at bounding box center [688, 115] width 134 height 28
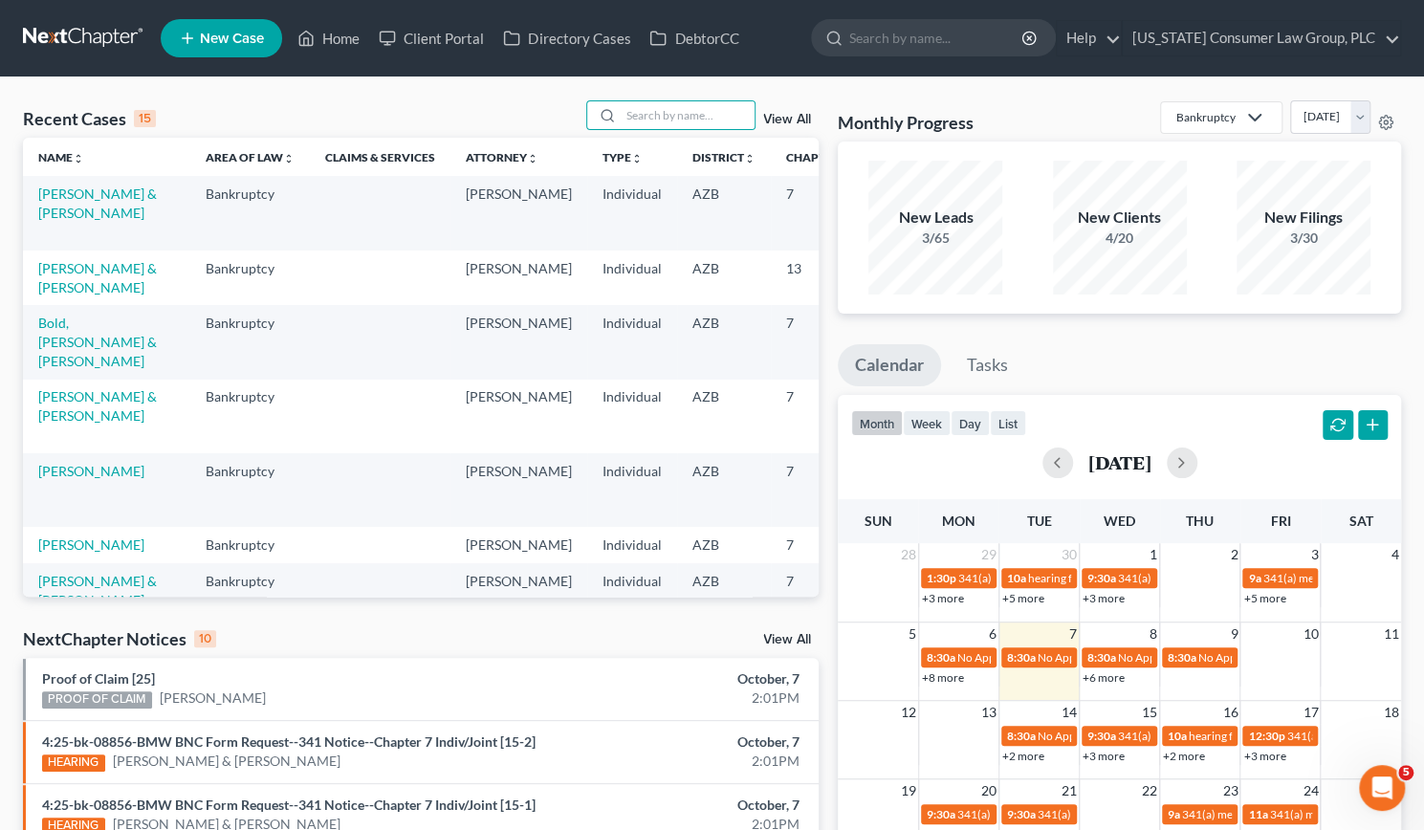
click at [34, 305] on td "[PERSON_NAME] & [PERSON_NAME]" at bounding box center [106, 278] width 167 height 55
click at [48, 296] on link "[PERSON_NAME] & [PERSON_NAME]" at bounding box center [97, 277] width 119 height 35
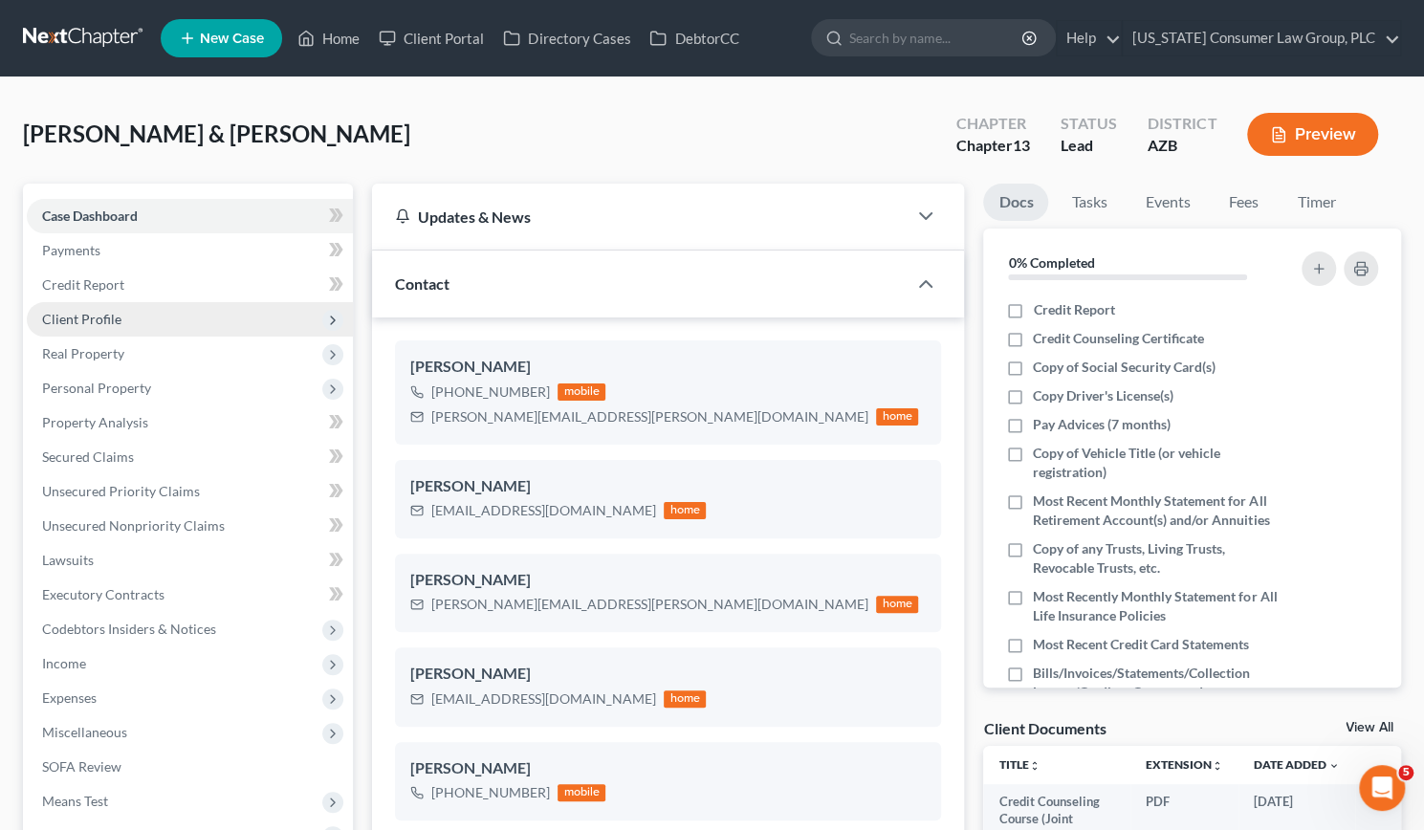
click at [90, 311] on span "Client Profile" at bounding box center [81, 319] width 79 height 16
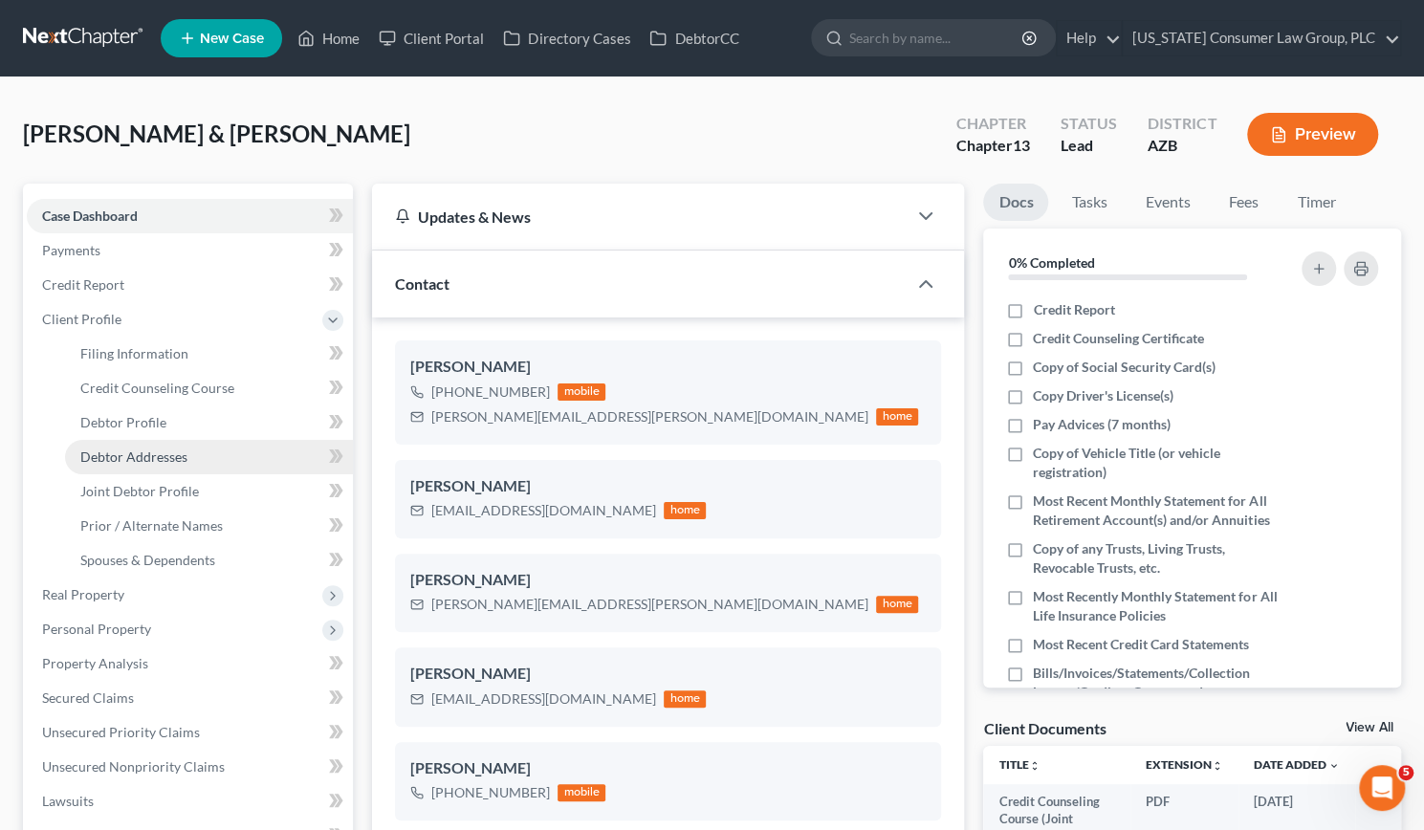
click at [149, 453] on span "Debtor Addresses" at bounding box center [133, 457] width 107 height 16
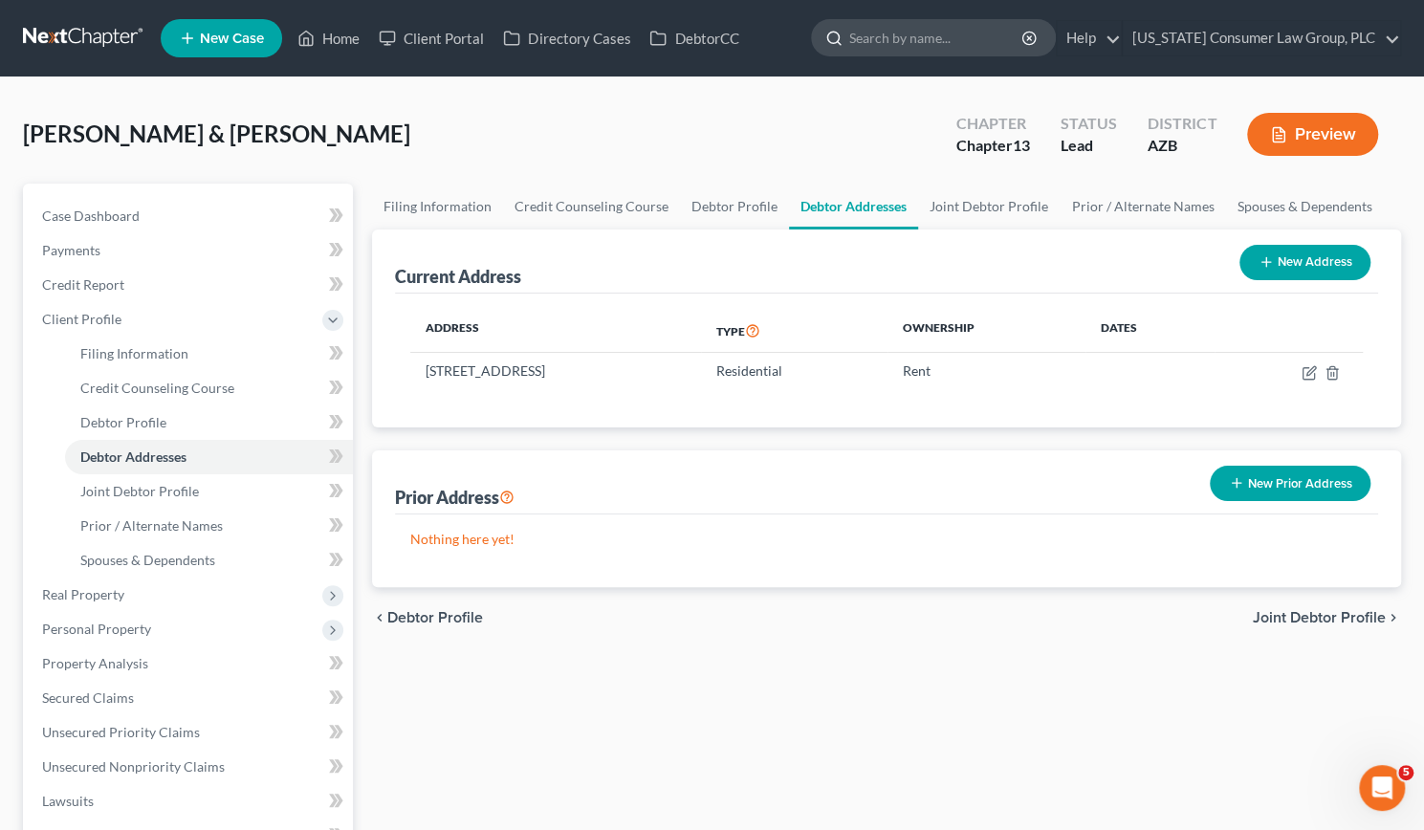
click at [901, 34] on input "search" at bounding box center [936, 37] width 175 height 35
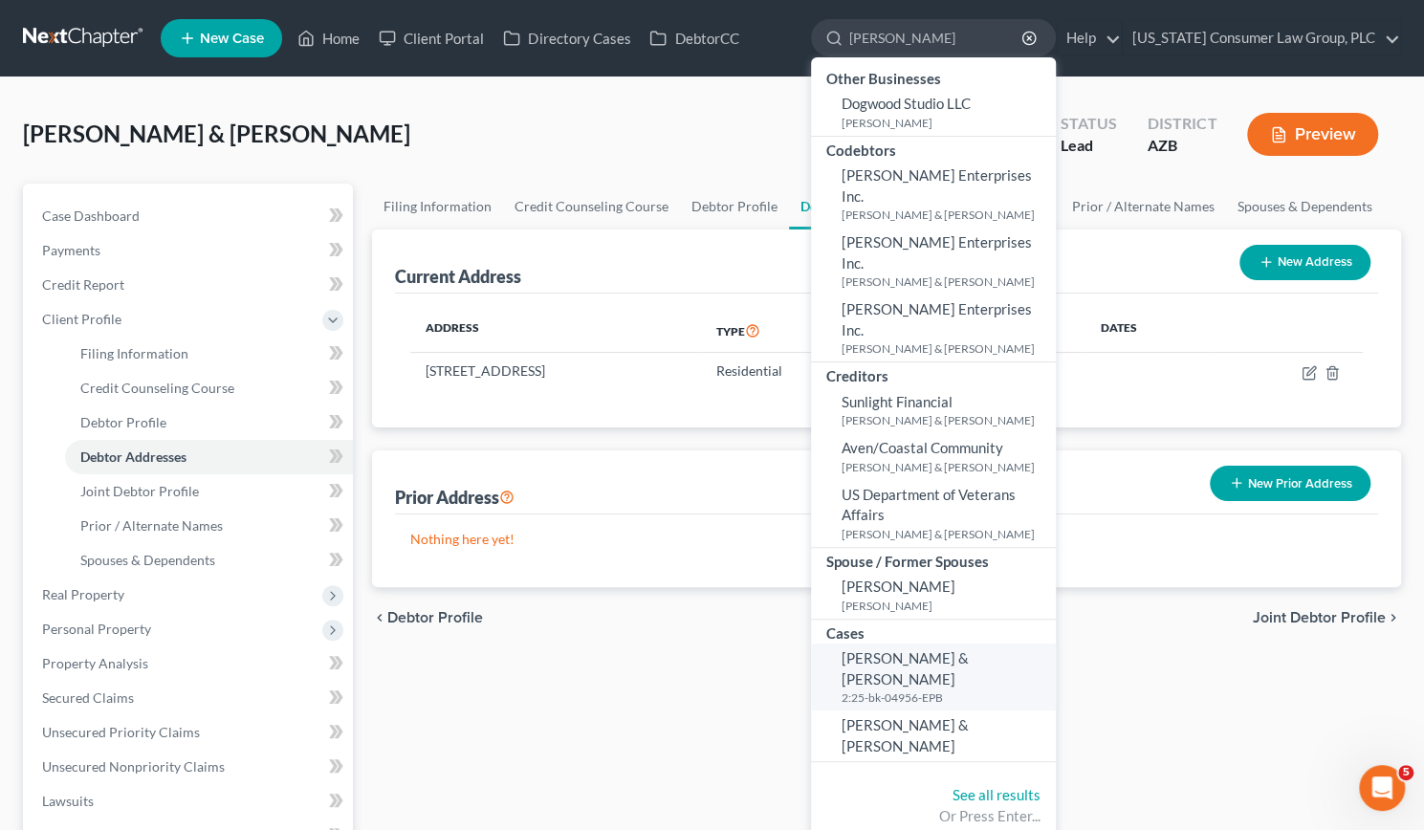
type input "[PERSON_NAME]"
click at [933, 649] on span "[PERSON_NAME] & [PERSON_NAME]" at bounding box center [905, 667] width 127 height 37
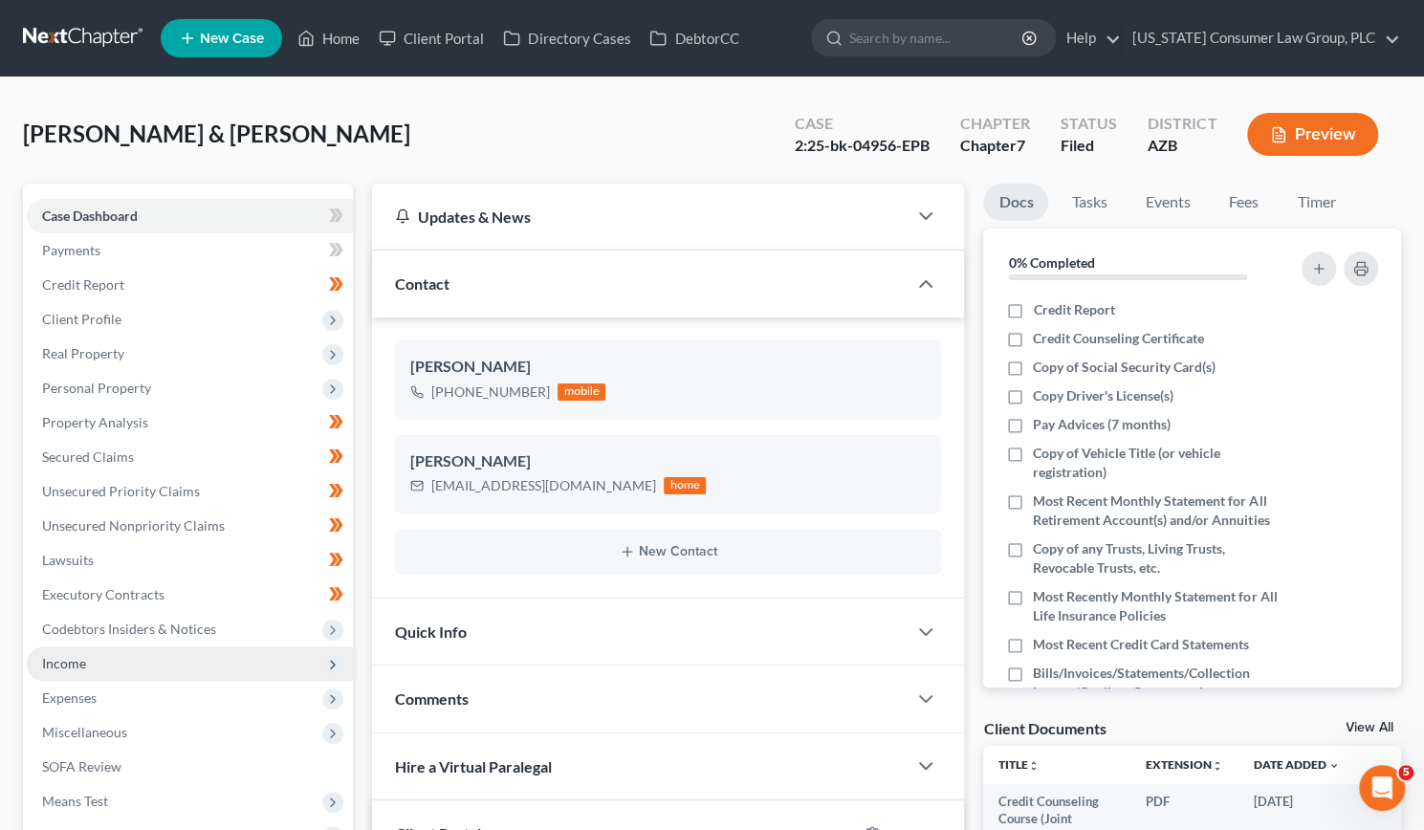
click at [55, 655] on span "Income" at bounding box center [64, 663] width 44 height 16
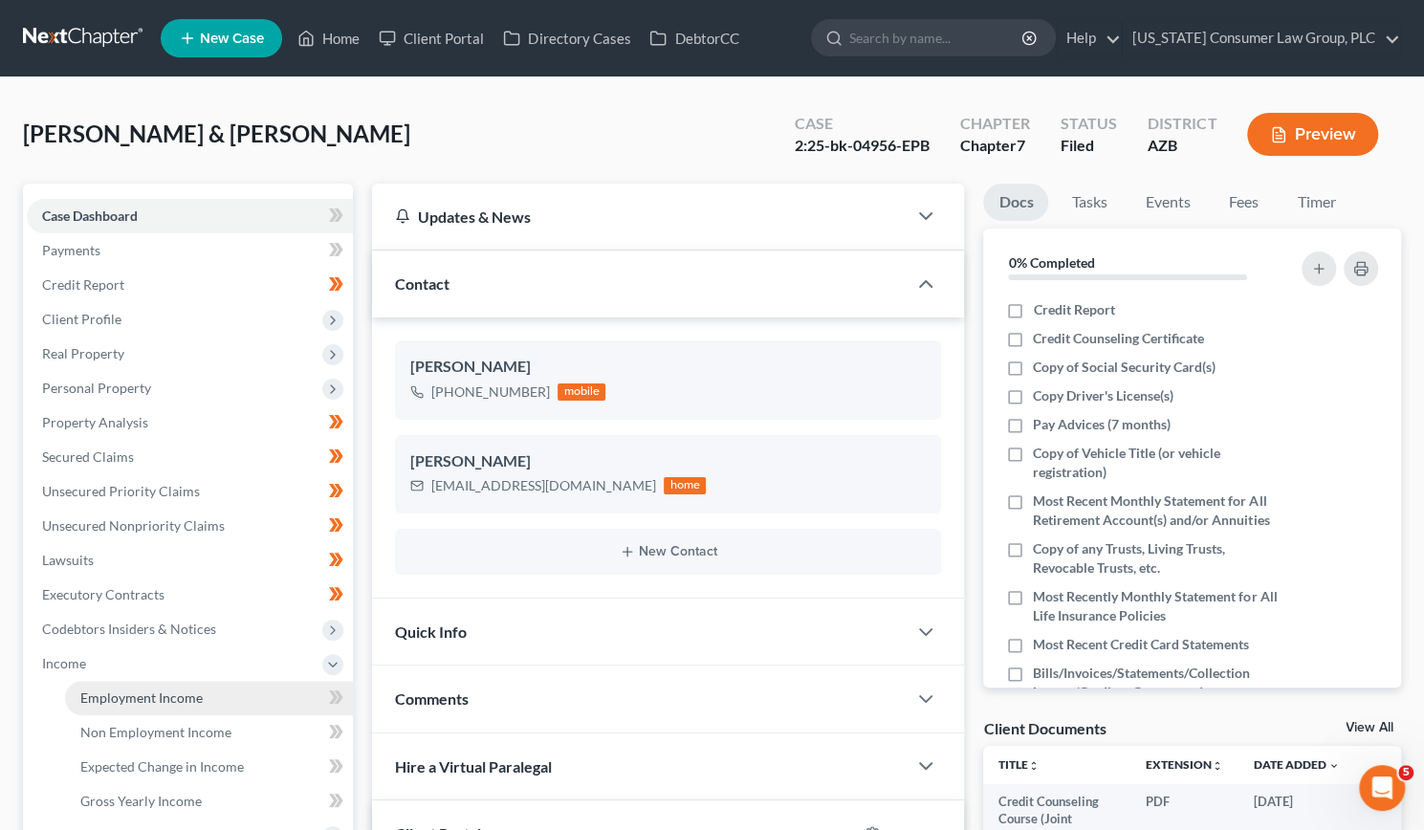
click at [101, 705] on span "Employment Income" at bounding box center [141, 698] width 122 height 16
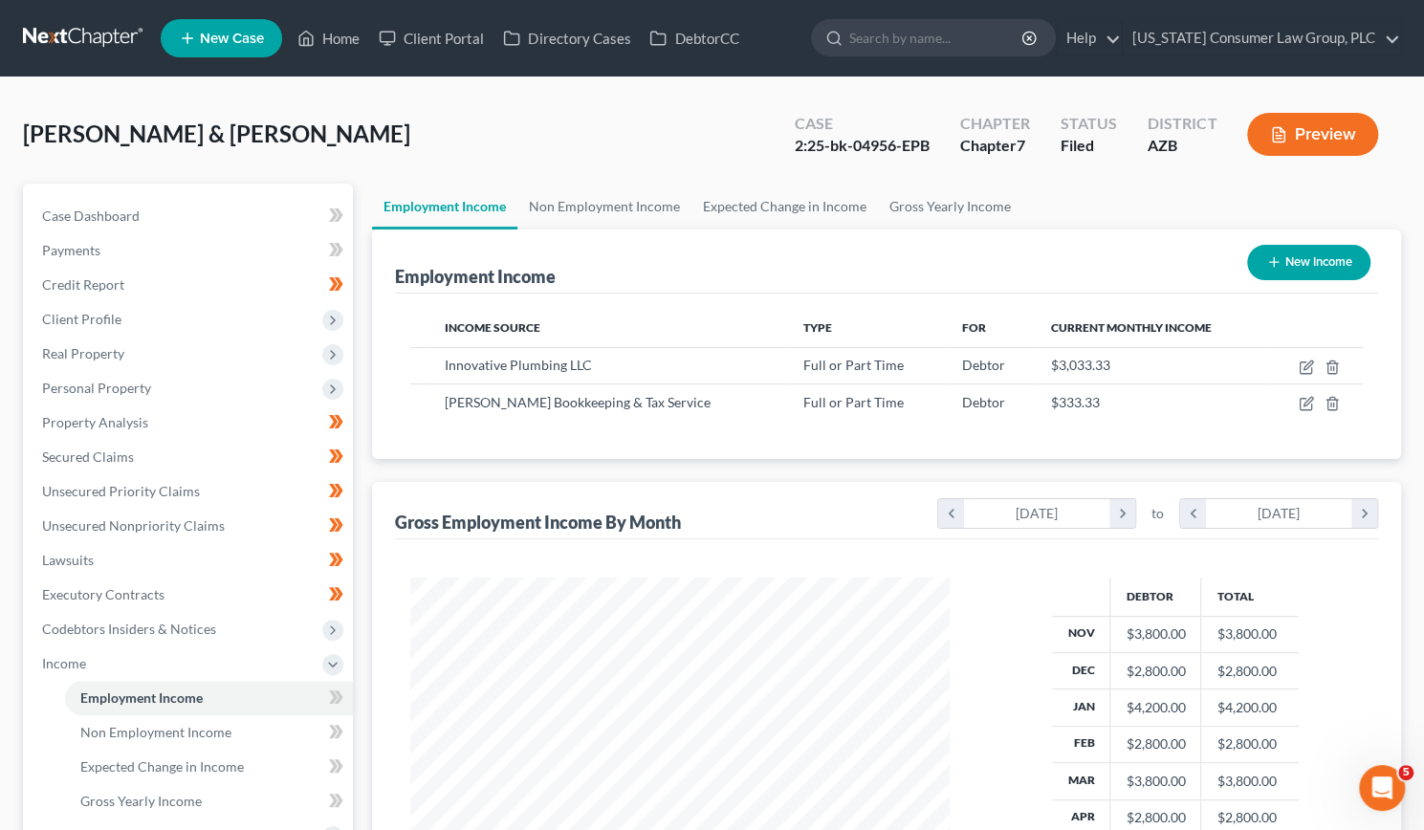
scroll to position [340, 578]
click at [585, 194] on link "Non Employment Income" at bounding box center [604, 207] width 174 height 46
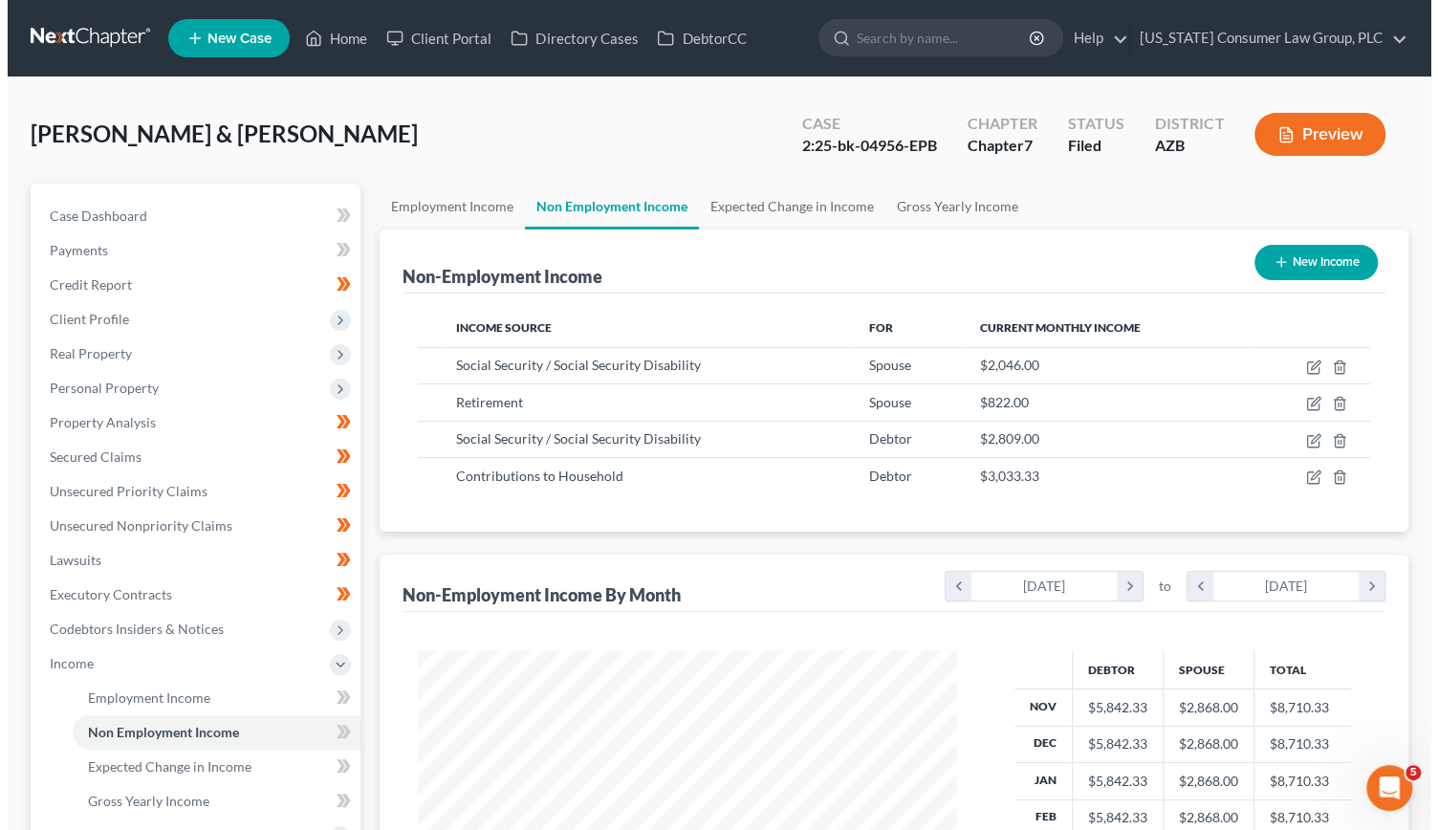
scroll to position [340, 578]
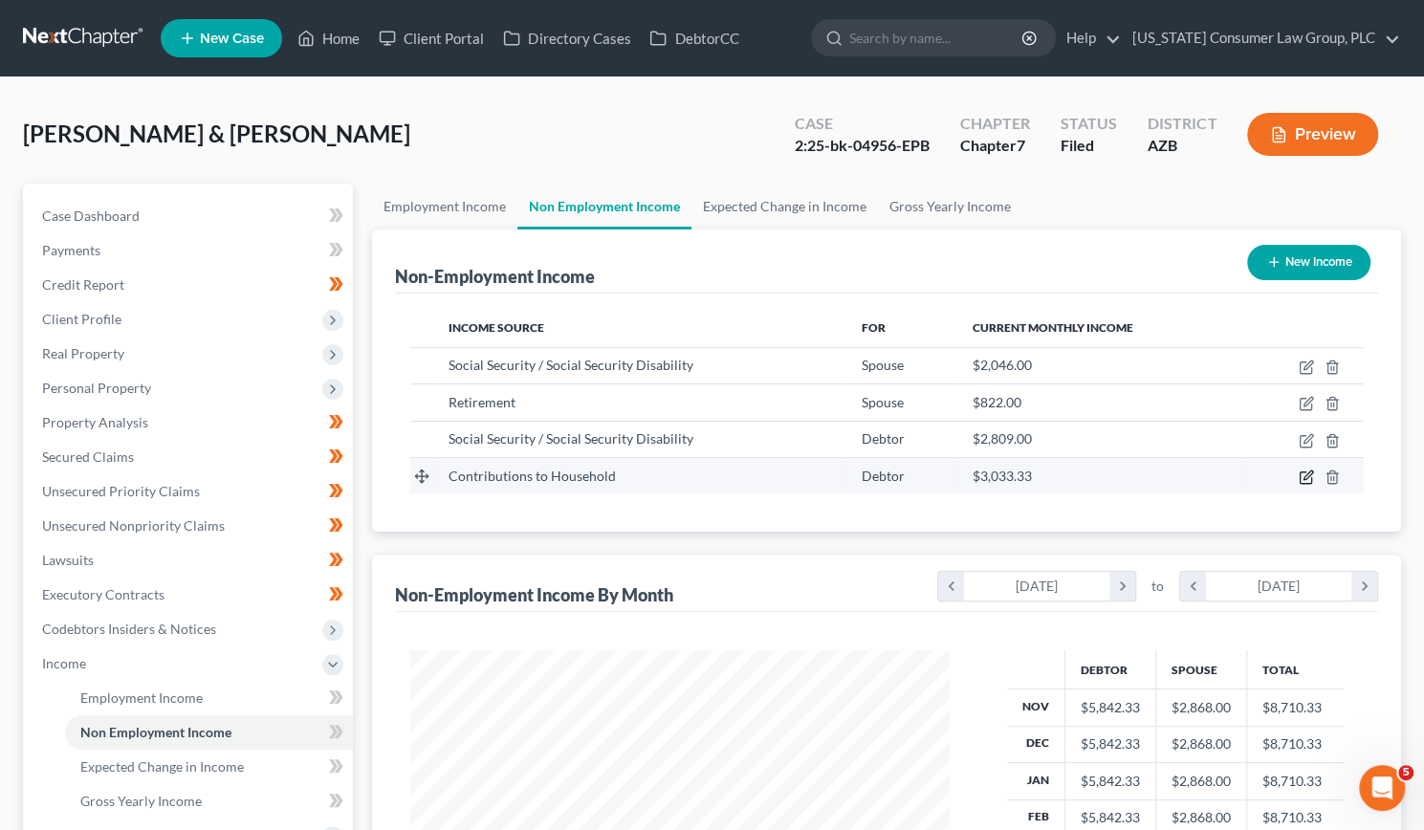
click at [1303, 475] on icon "button" at bounding box center [1306, 477] width 15 height 15
select select "8"
select select "2"
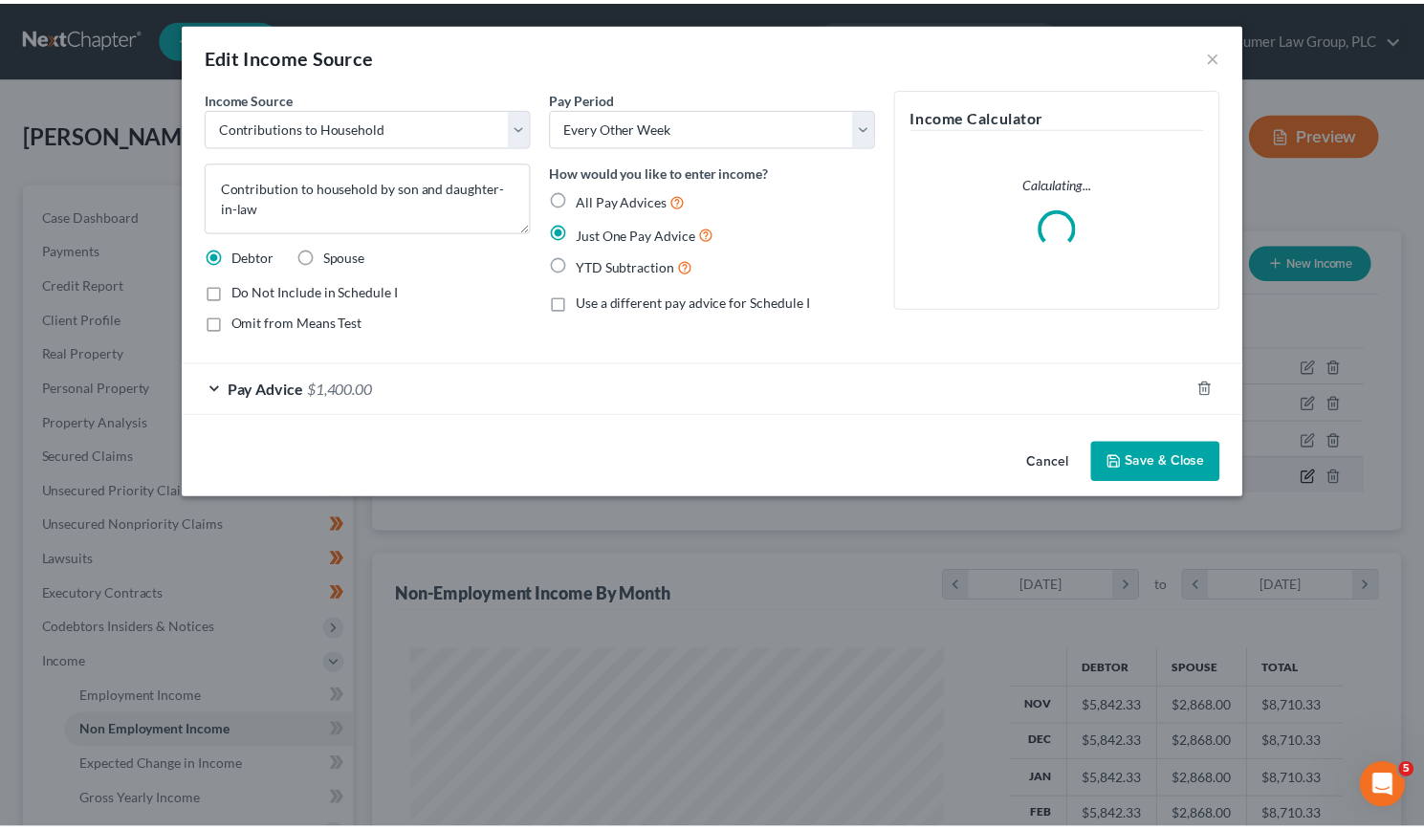
scroll to position [340, 583]
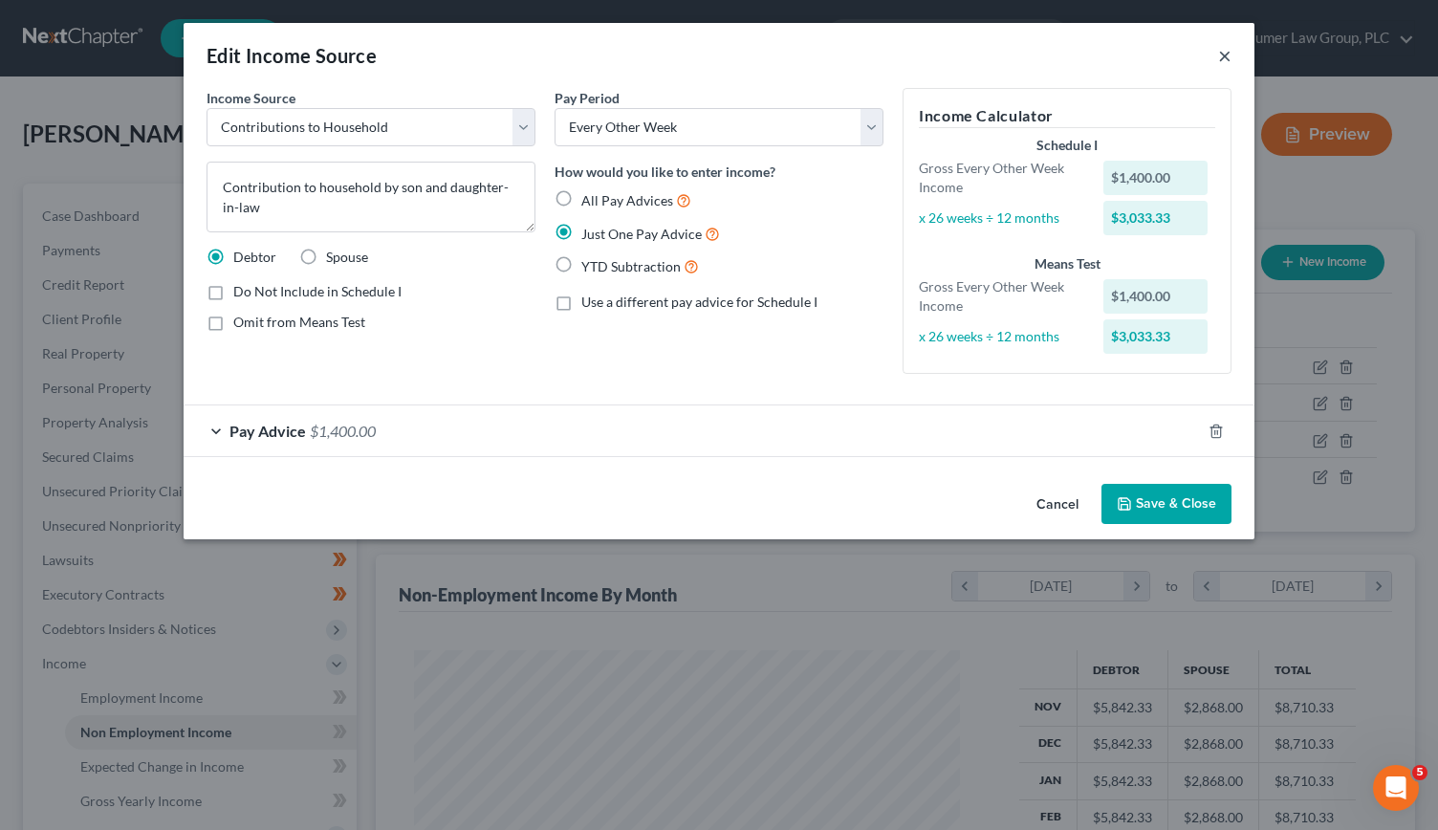
click at [1228, 56] on button "×" at bounding box center [1224, 55] width 13 height 23
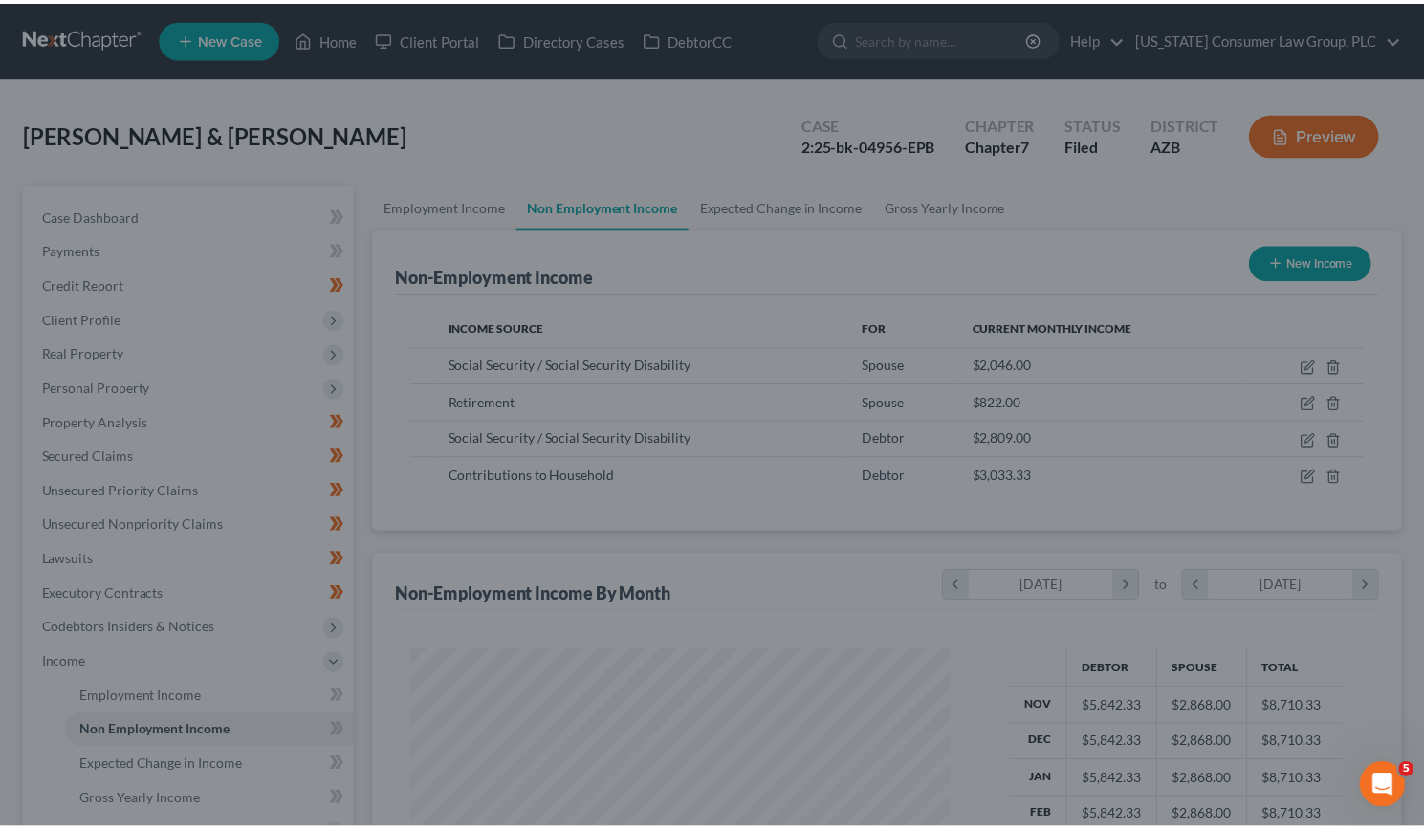
scroll to position [956043, 955806]
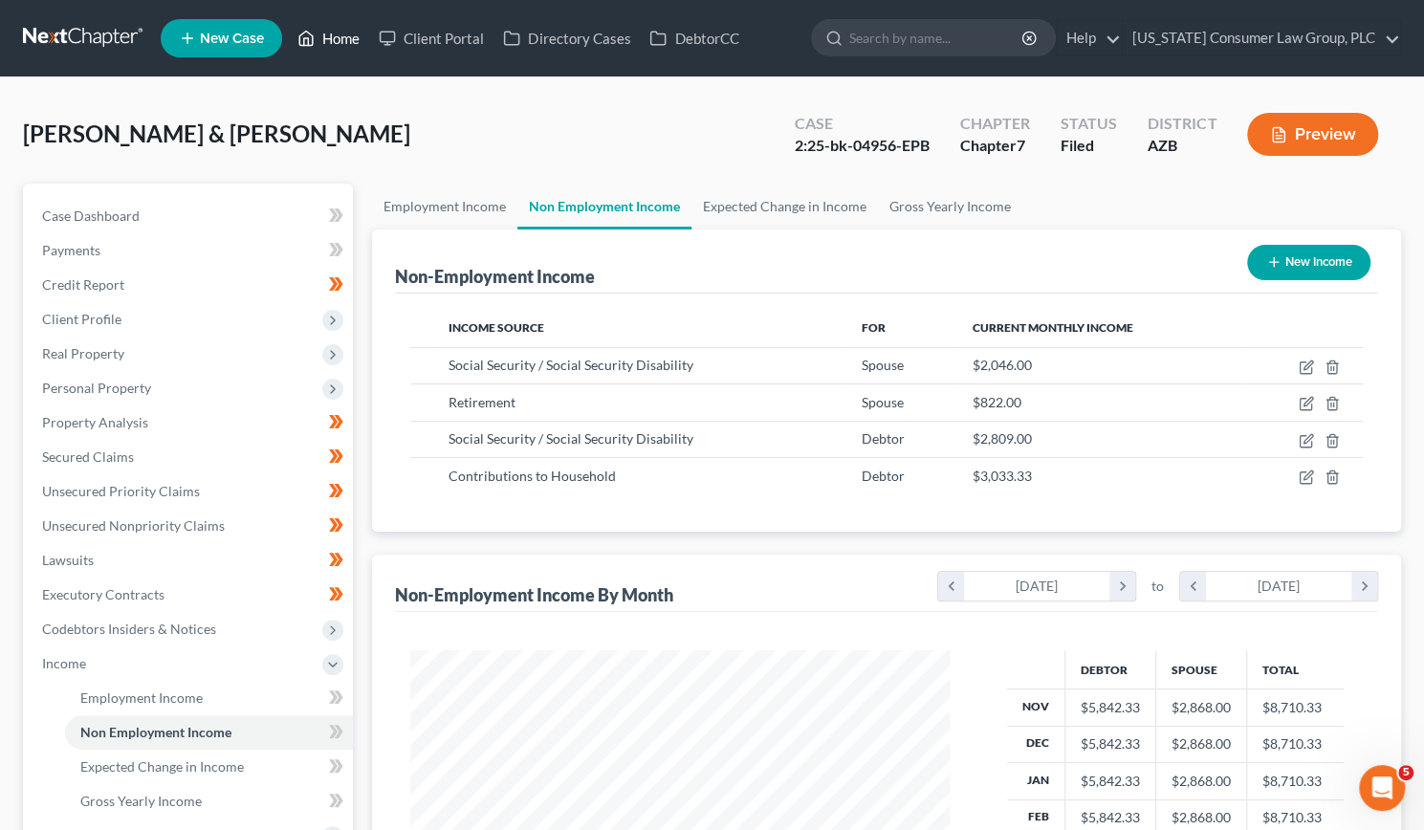
click at [327, 41] on link "Home" at bounding box center [328, 38] width 81 height 34
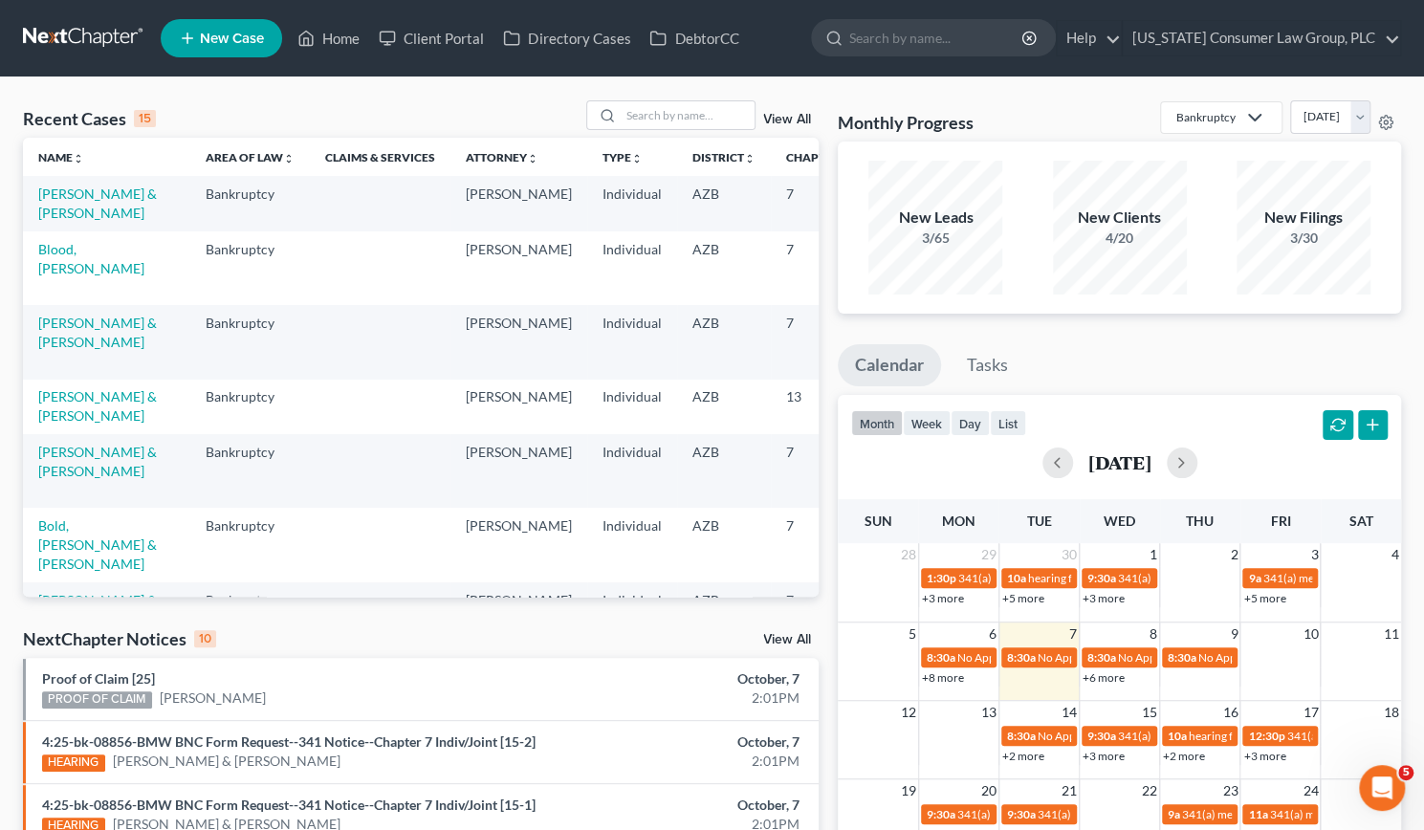
click at [52, 424] on td "[PERSON_NAME] & [PERSON_NAME]" at bounding box center [106, 407] width 167 height 55
click at [51, 424] on link "[PERSON_NAME] & [PERSON_NAME]" at bounding box center [97, 405] width 119 height 35
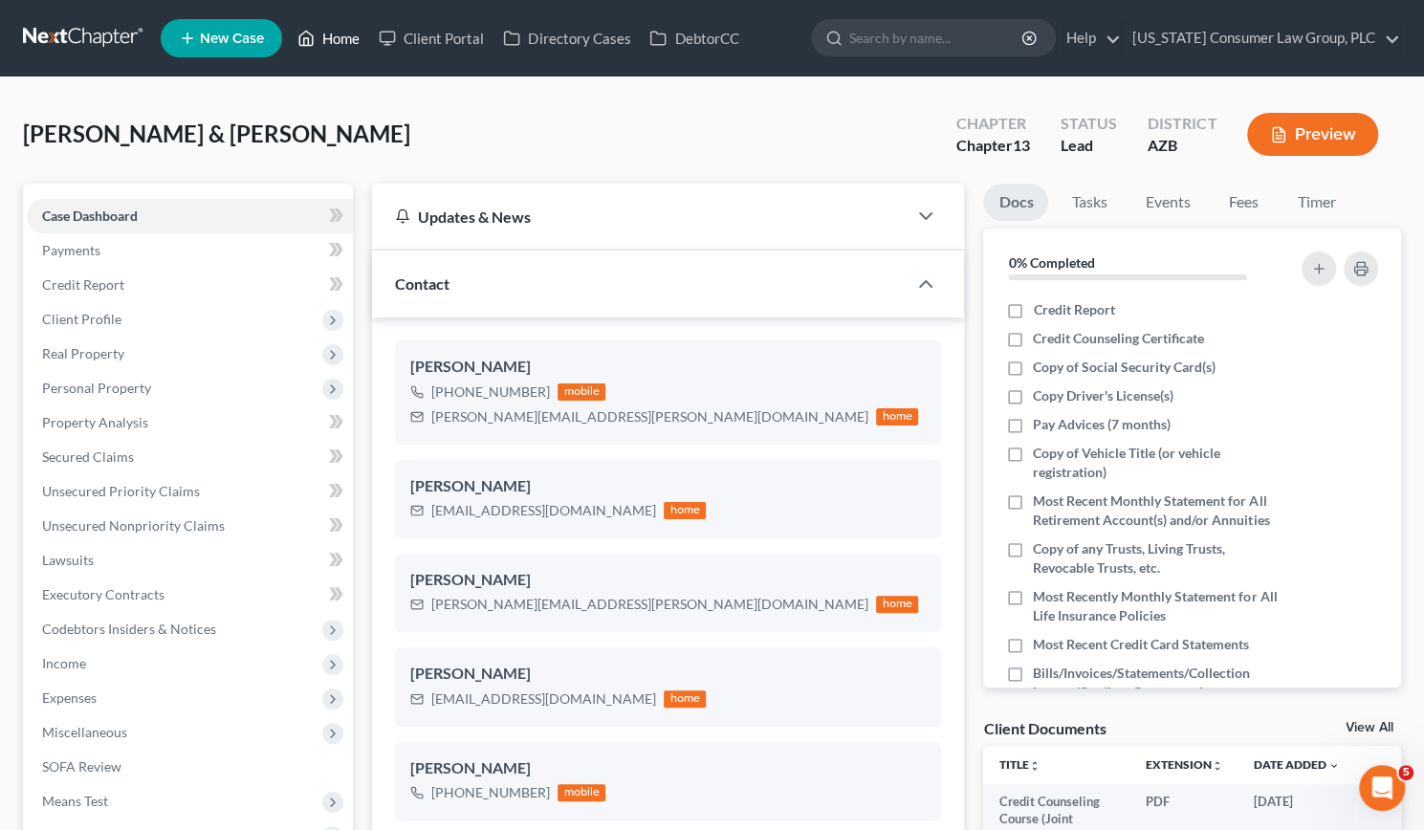
click at [350, 47] on link "Home" at bounding box center [328, 38] width 81 height 34
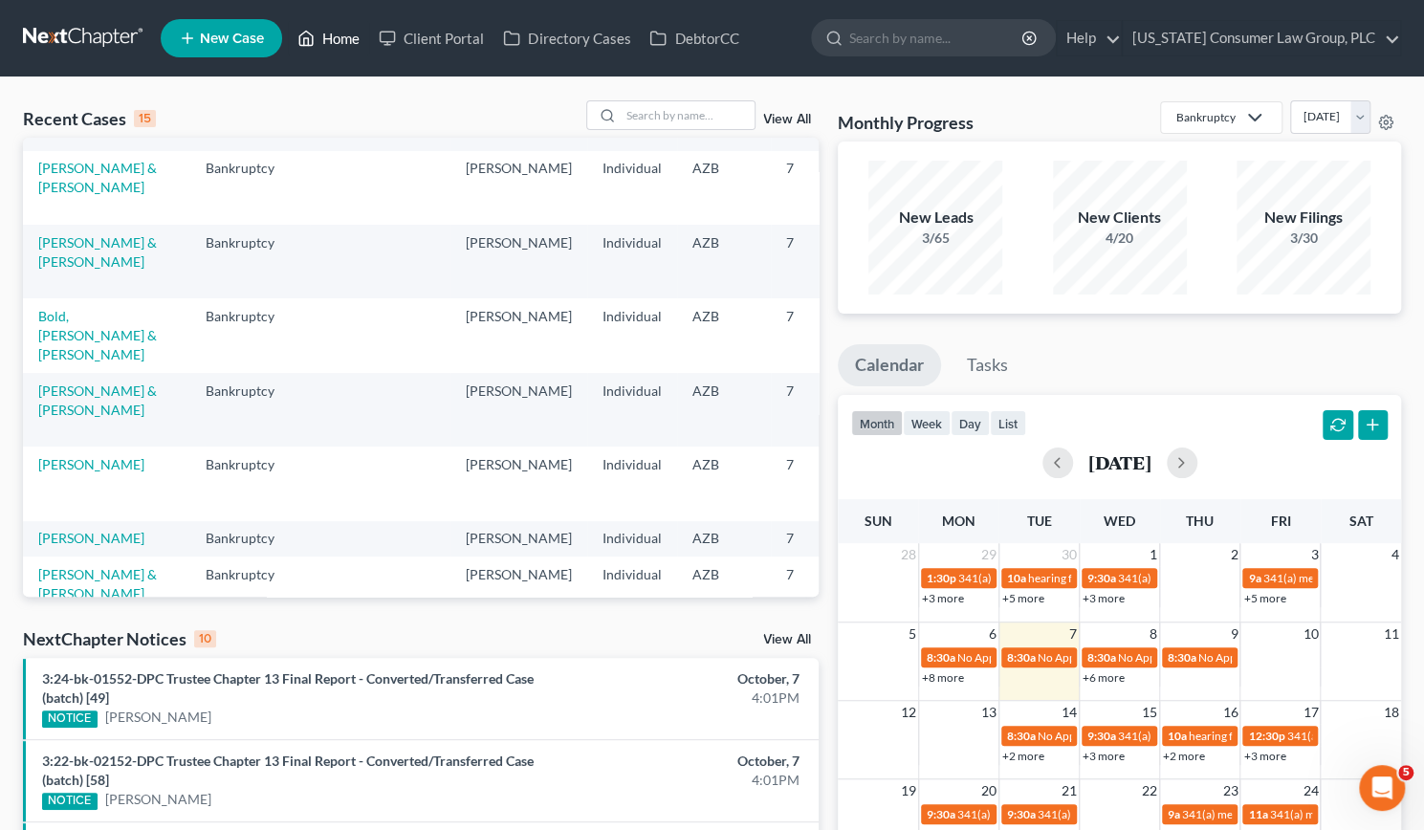
scroll to position [208, 0]
click at [675, 110] on input "search" at bounding box center [688, 115] width 134 height 28
type input "white"
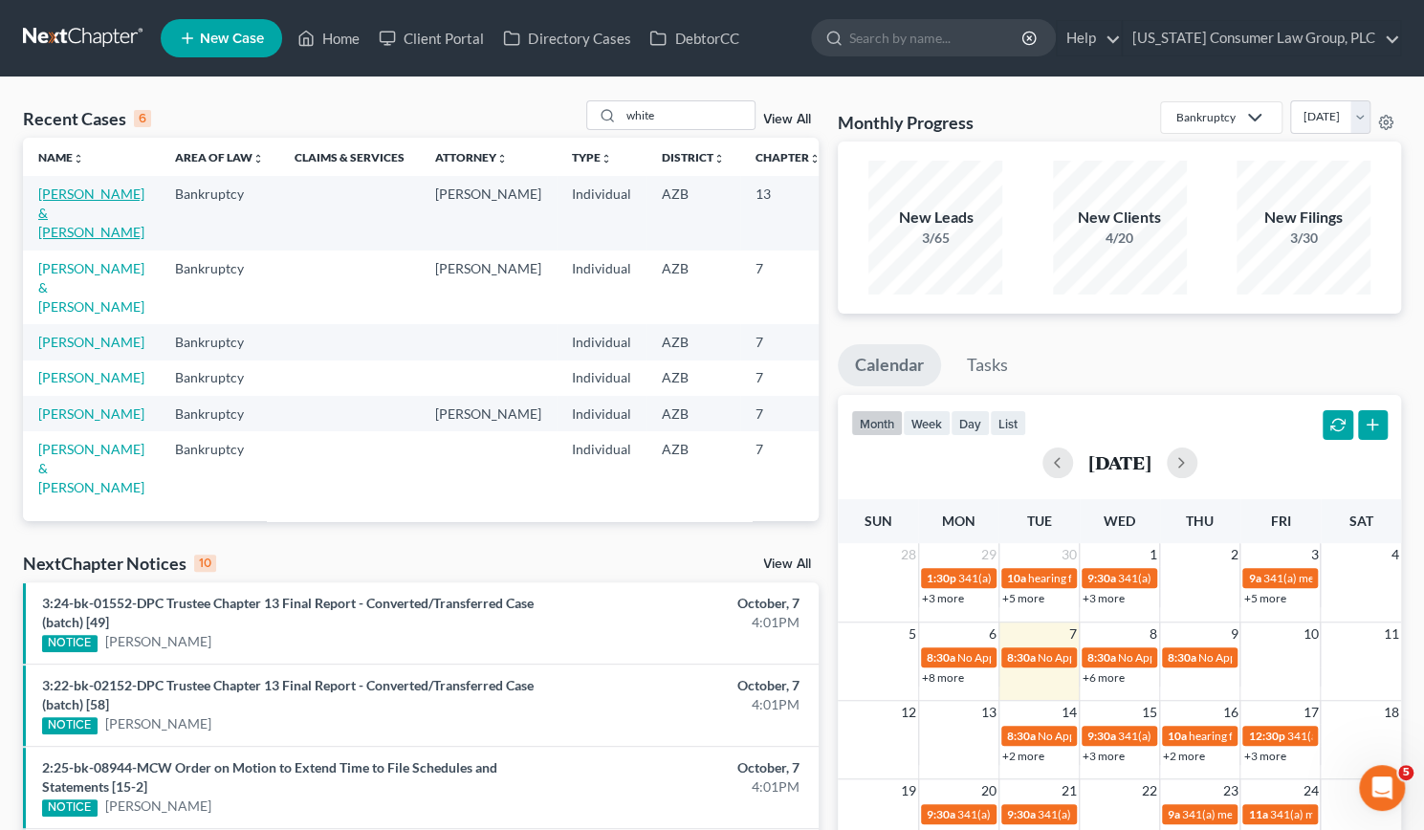
click at [60, 186] on link "[PERSON_NAME] & [PERSON_NAME]" at bounding box center [91, 213] width 106 height 55
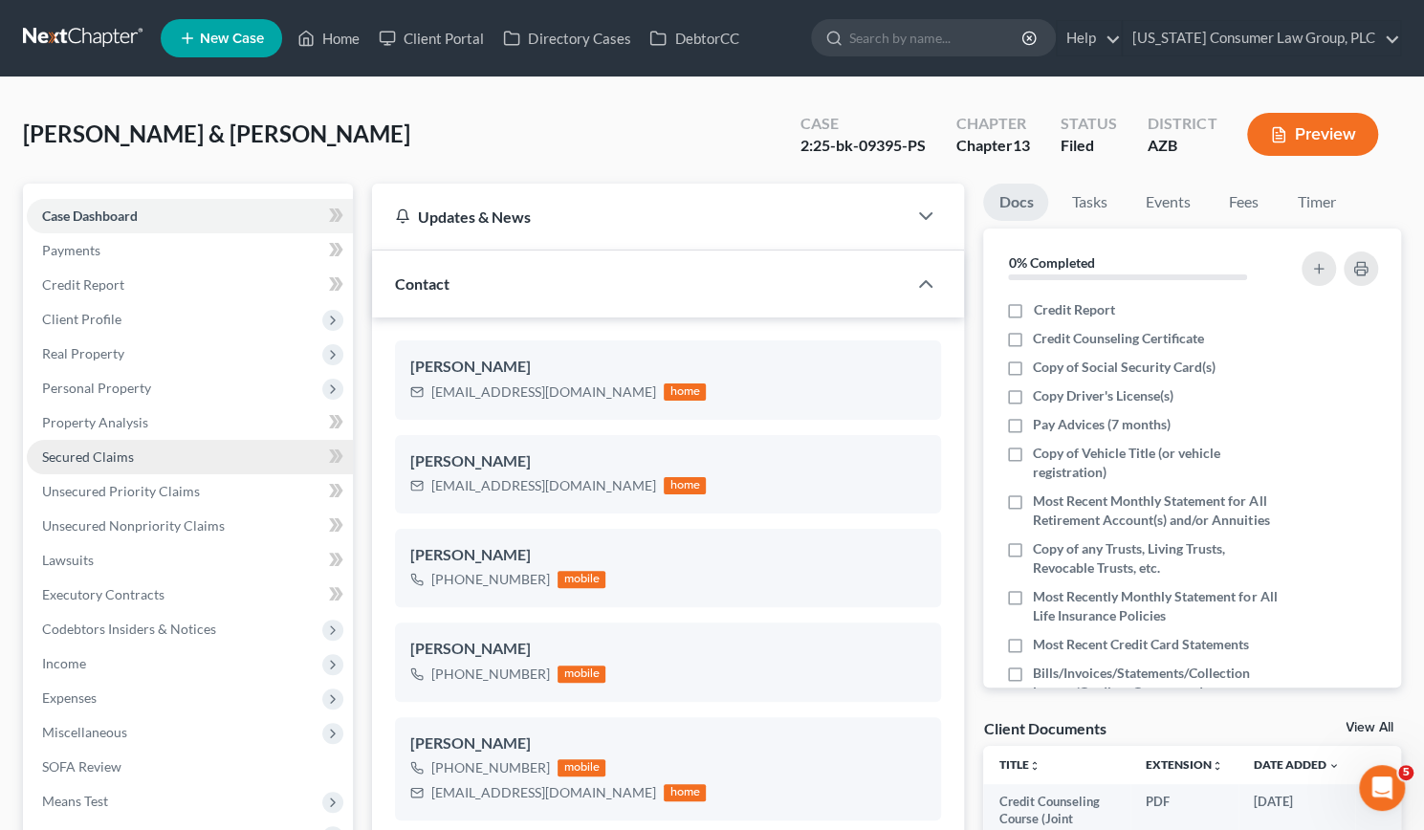
click at [96, 453] on span "Secured Claims" at bounding box center [88, 457] width 92 height 16
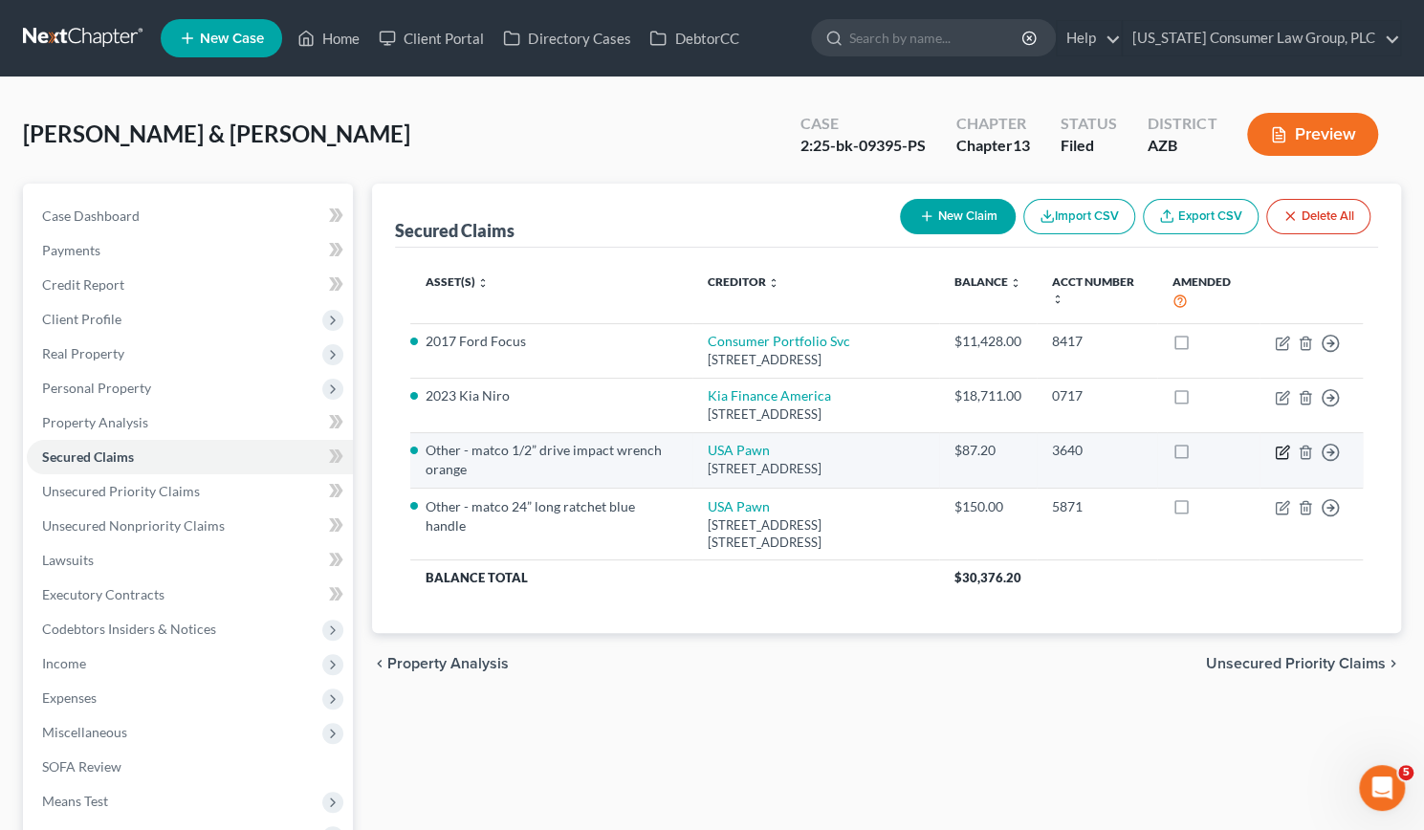
click at [1281, 454] on icon "button" at bounding box center [1284, 450] width 9 height 9
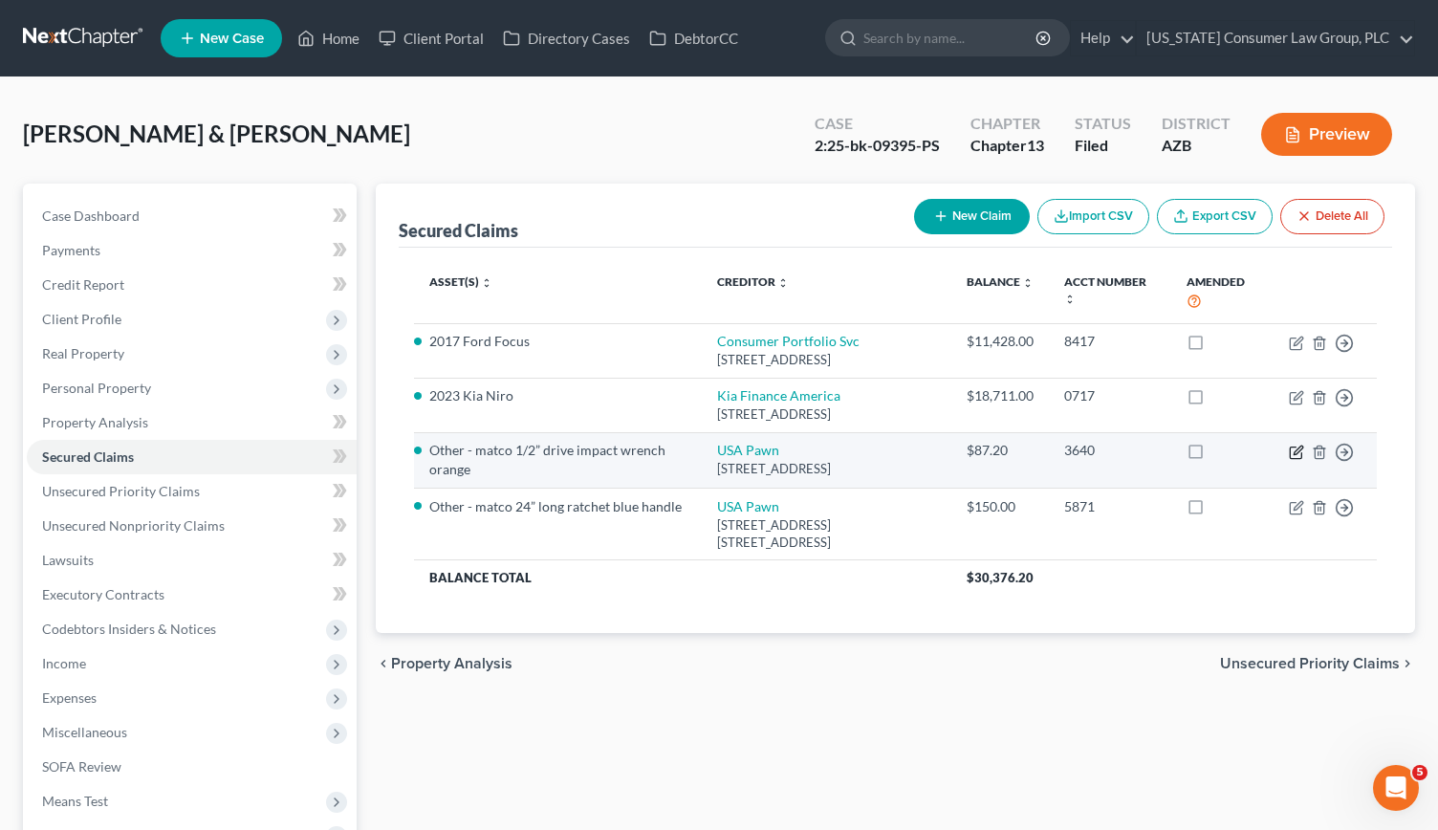
select select "45"
select select "2"
select select "0"
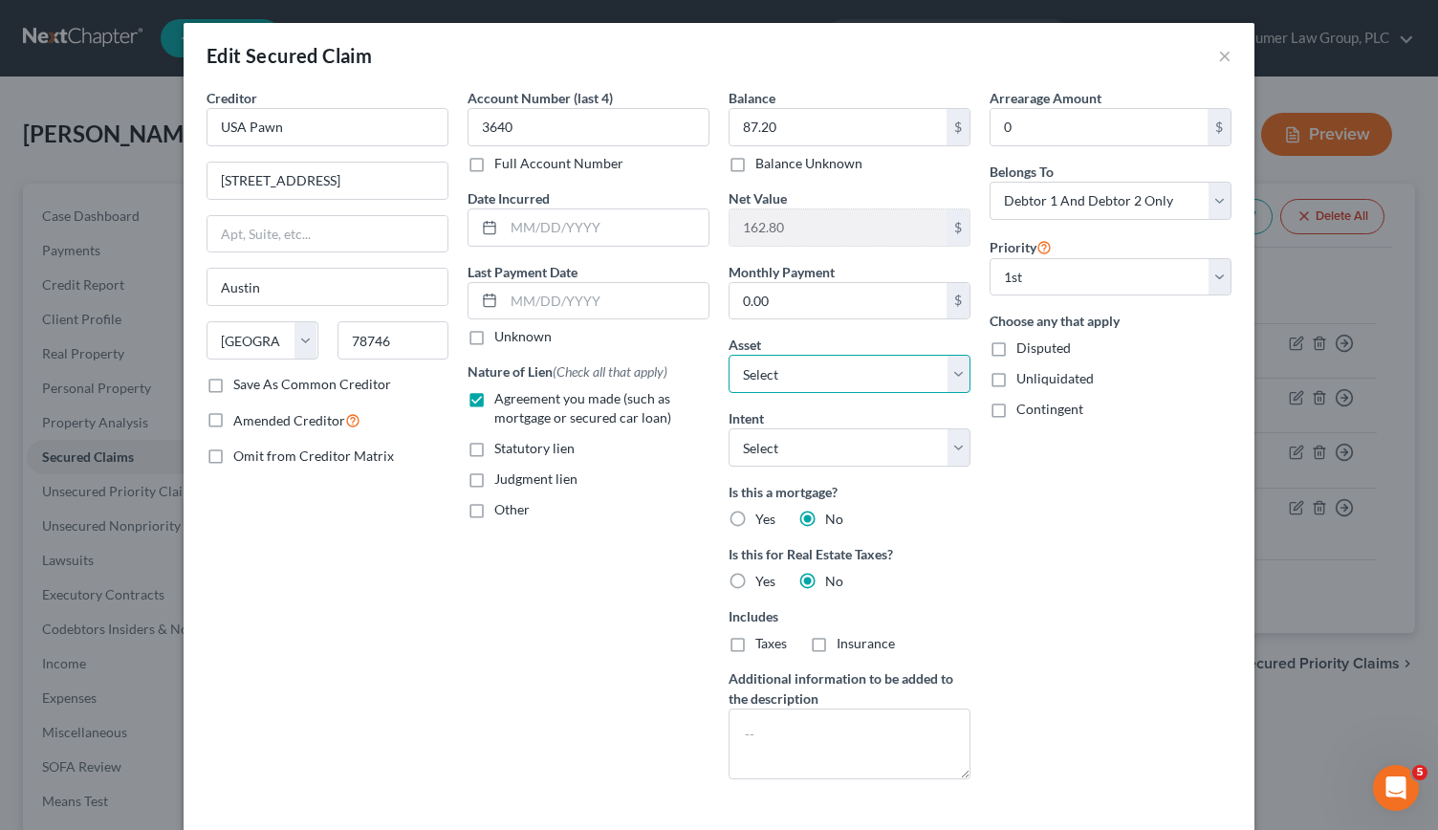
click at [781, 370] on select "Select Other Multiple Assets Other - matco 24” long ratchet blue handle - $150.…" at bounding box center [850, 374] width 242 height 38
click at [729, 355] on select "Select Other Multiple Assets Other - matco 24” long ratchet blue handle - $150.…" at bounding box center [850, 374] width 242 height 38
click at [780, 370] on select "Select Other Multiple Assets Other - matco 24” long ratchet blue handle - $150.…" at bounding box center [850, 374] width 242 height 38
click at [785, 374] on select "Select Other Multiple Assets Other - matco 24” long ratchet blue handle - $150.…" at bounding box center [850, 374] width 242 height 38
click at [1218, 55] on button "×" at bounding box center [1224, 55] width 13 height 23
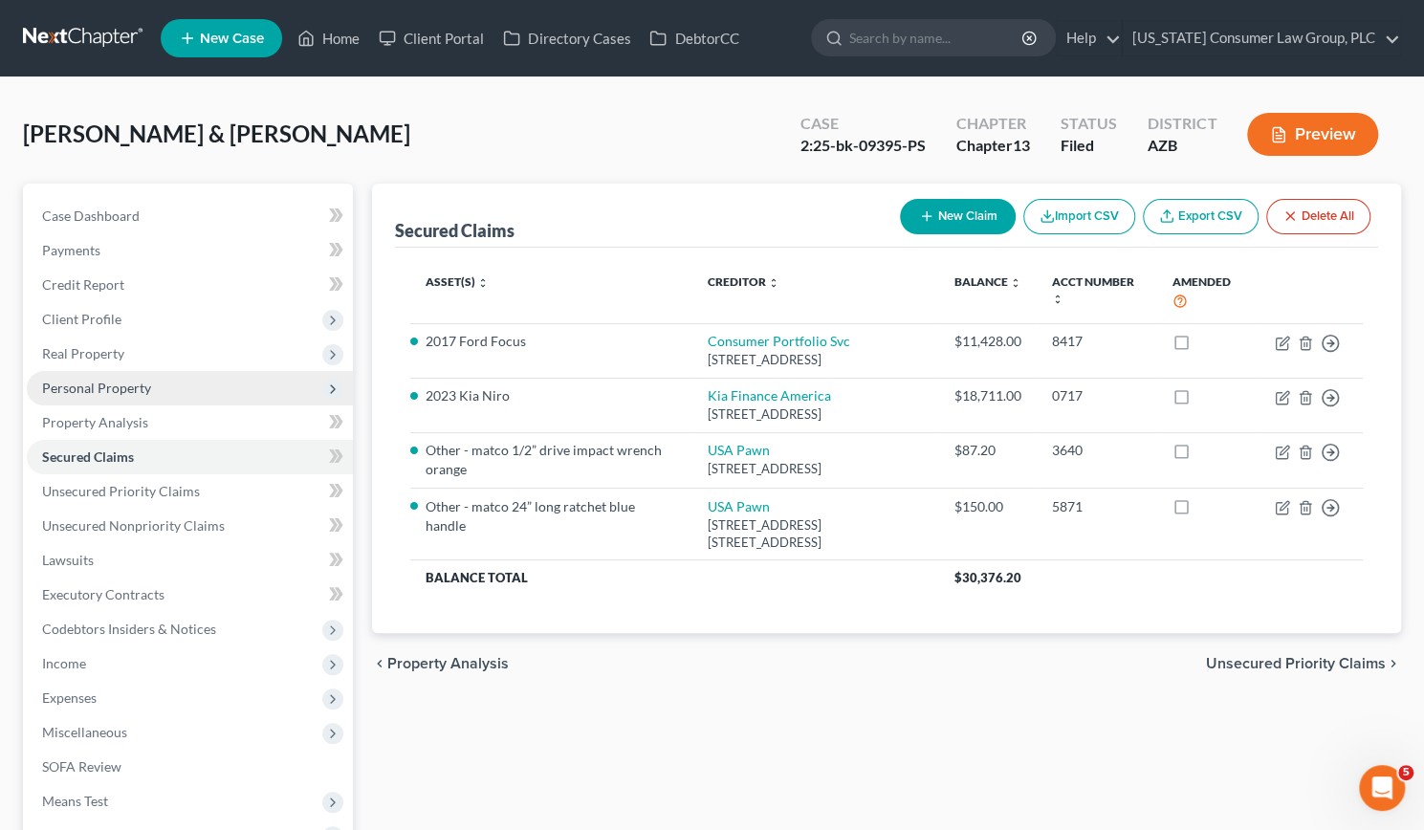
click at [73, 386] on span "Personal Property" at bounding box center [96, 388] width 109 height 16
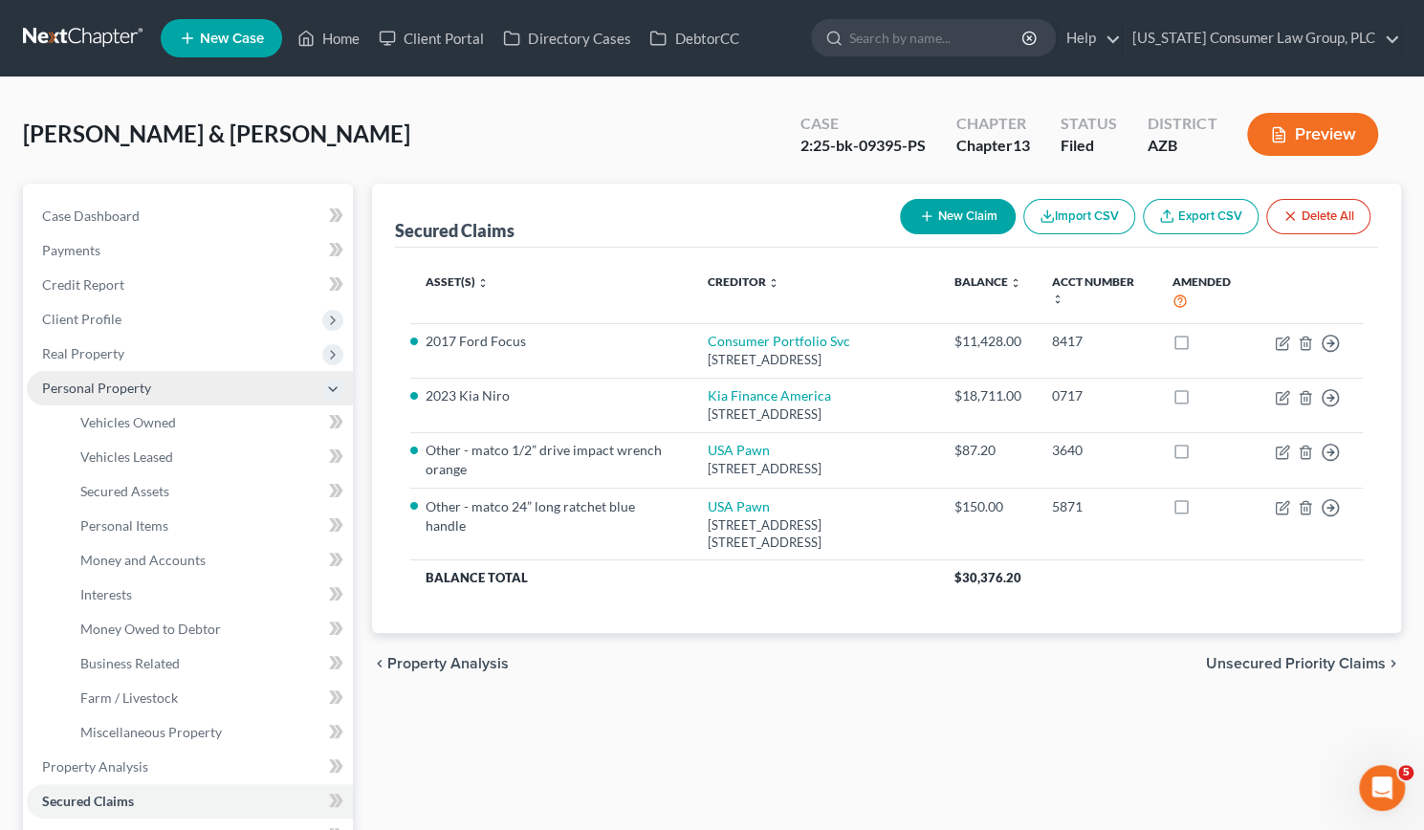
click at [101, 383] on span "Personal Property" at bounding box center [96, 388] width 109 height 16
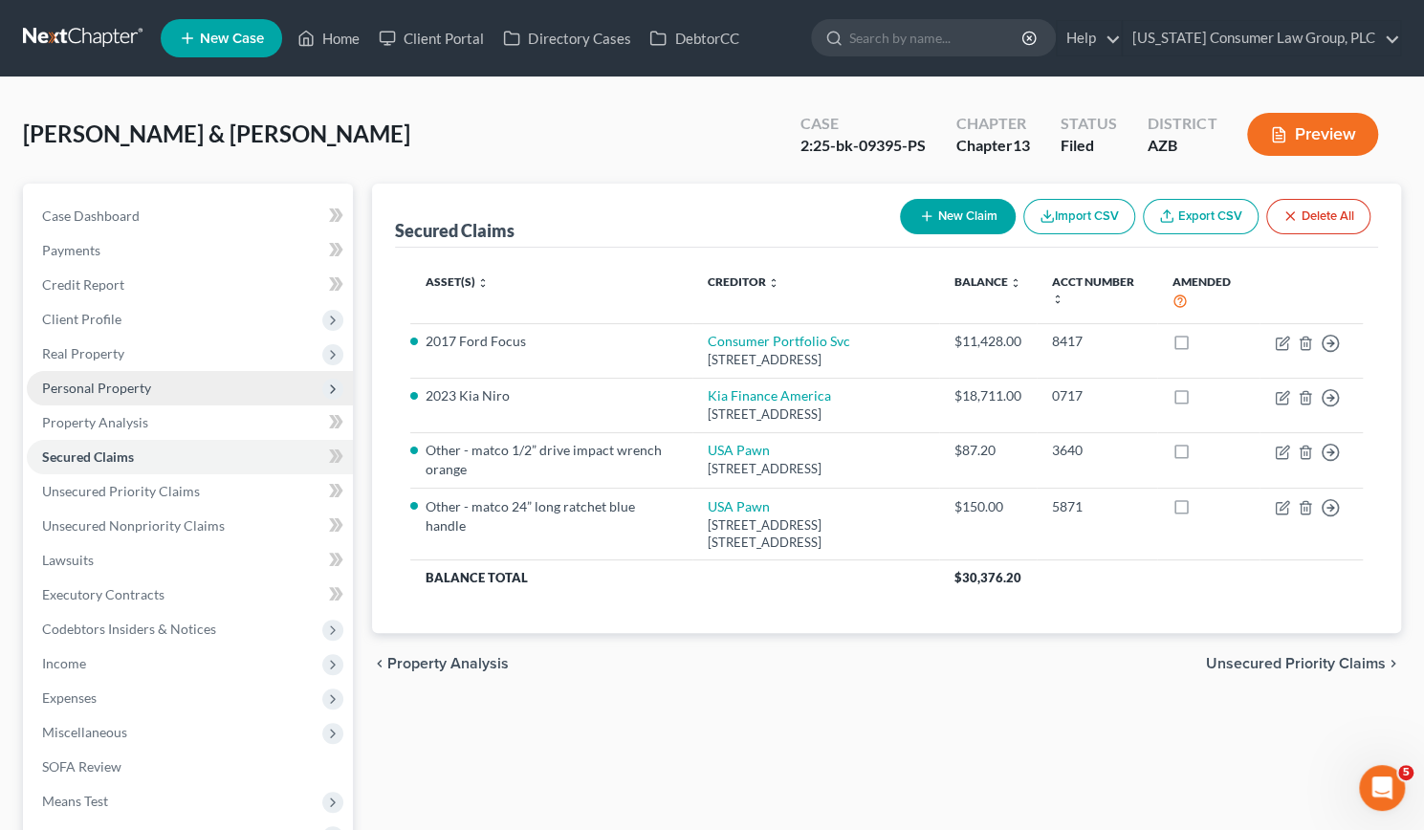
click at [101, 383] on span "Personal Property" at bounding box center [96, 388] width 109 height 16
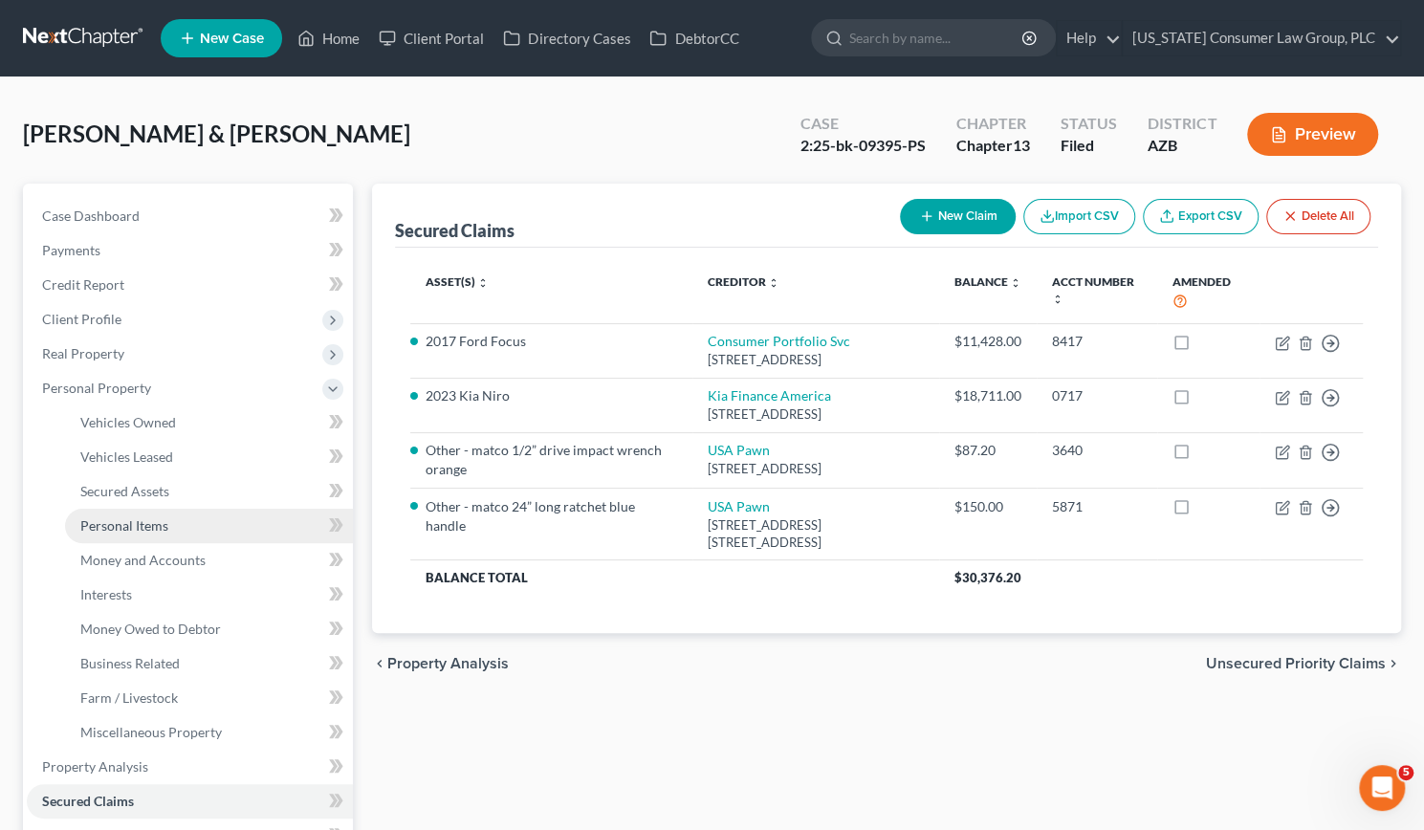
click at [124, 527] on span "Personal Items" at bounding box center [124, 525] width 88 height 16
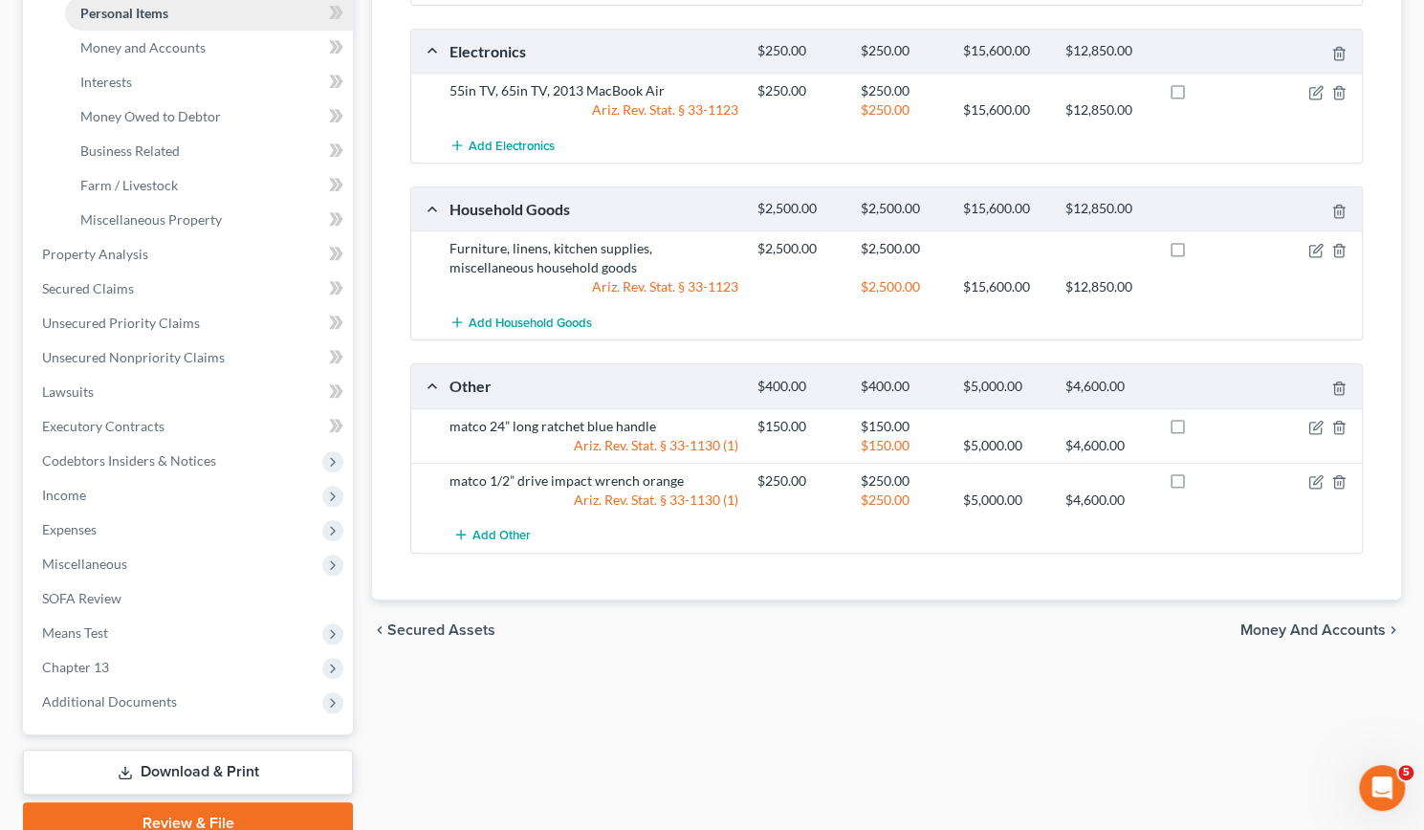
scroll to position [515, 0]
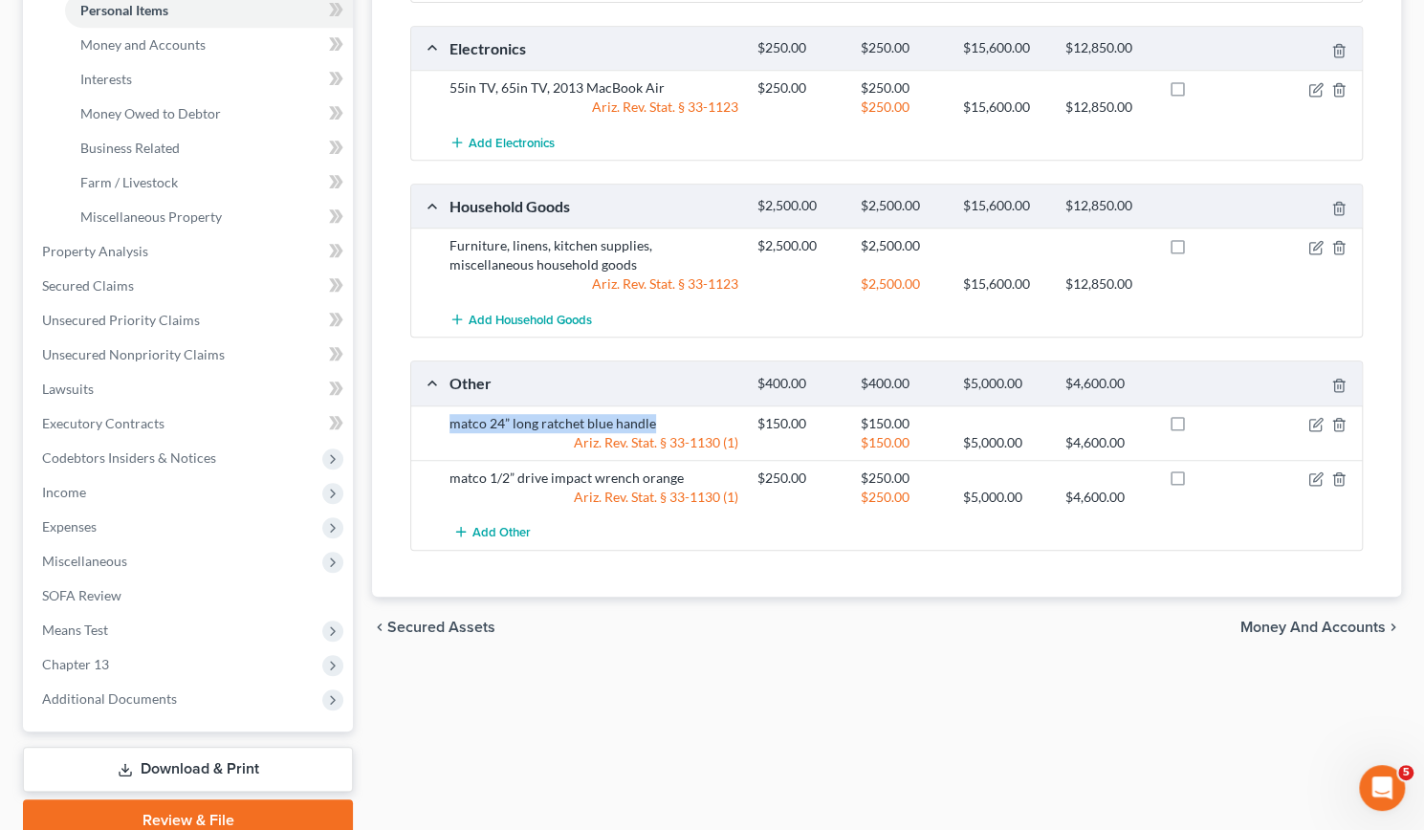
drag, startPoint x: 448, startPoint y: 414, endPoint x: 654, endPoint y: 414, distance: 206.6
click at [654, 414] on div "matco 24” long ratchet blue handle" at bounding box center [594, 423] width 308 height 19
copy div "matco 24” long ratchet blue handle"
drag, startPoint x: 453, startPoint y: 470, endPoint x: 678, endPoint y: 473, distance: 224.8
click at [678, 473] on div "matco 1/2” drive impact wrench orange" at bounding box center [594, 478] width 308 height 19
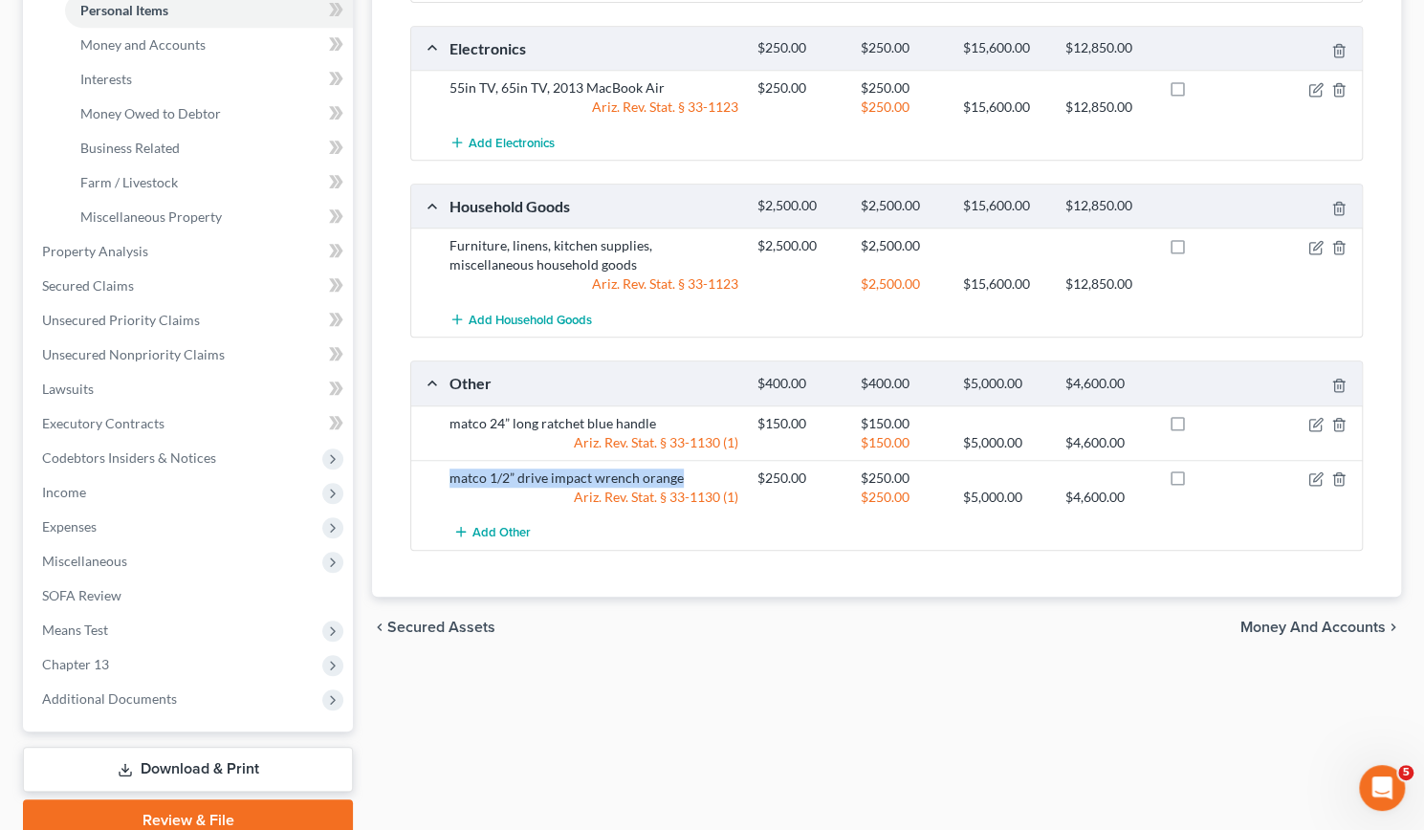
copy div "matco 1/2” drive impact wrench orange"
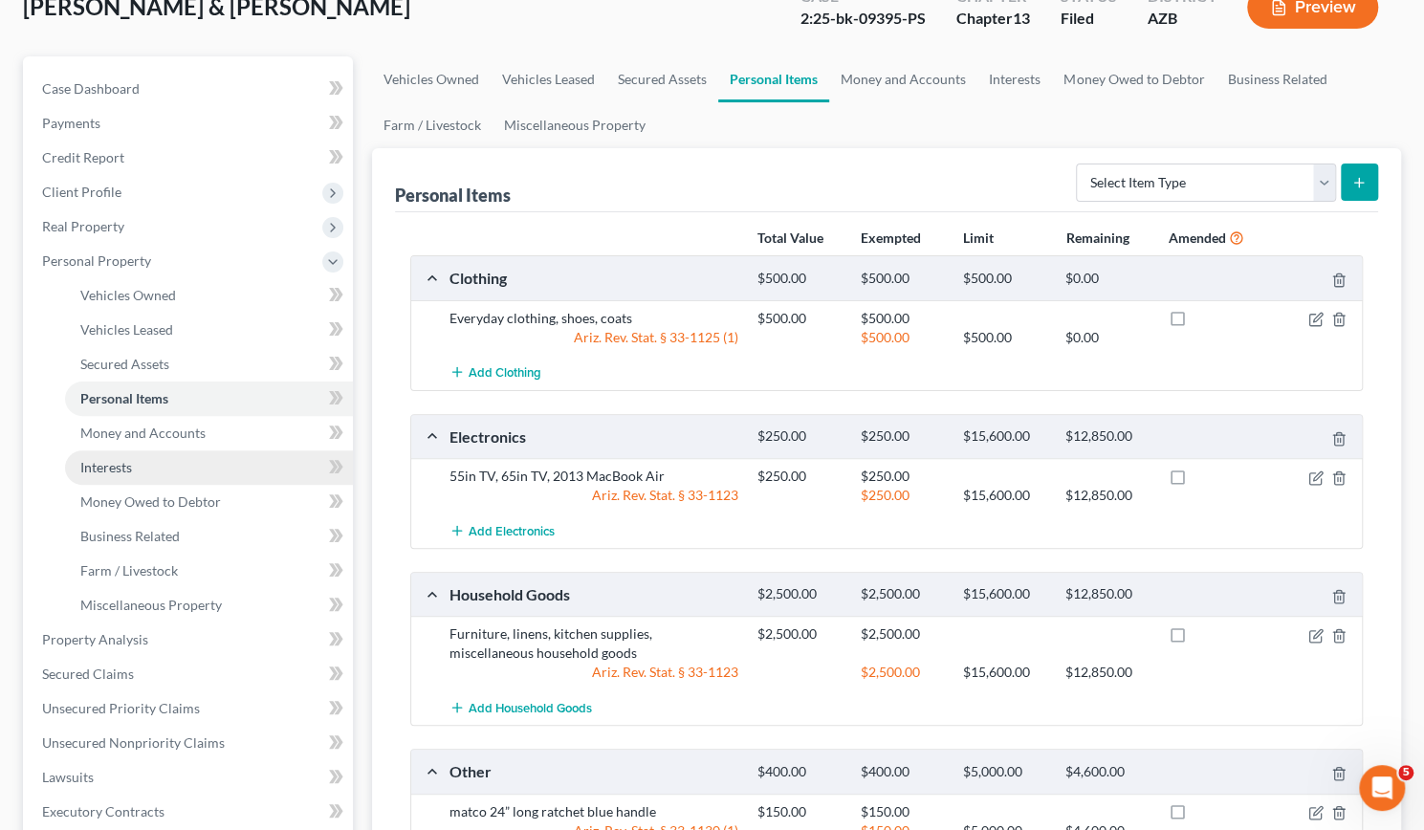
scroll to position [0, 0]
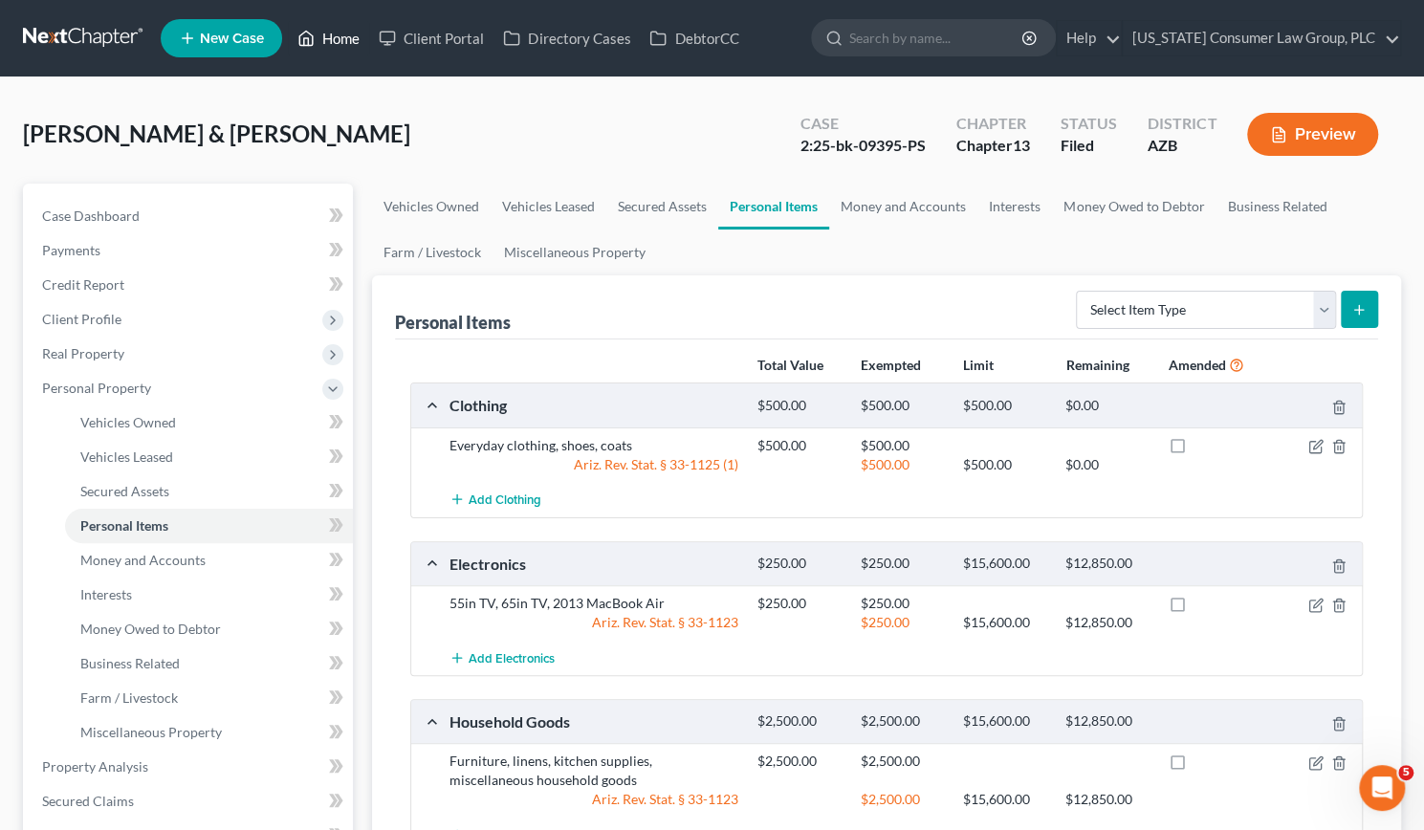
click at [339, 45] on link "Home" at bounding box center [328, 38] width 81 height 34
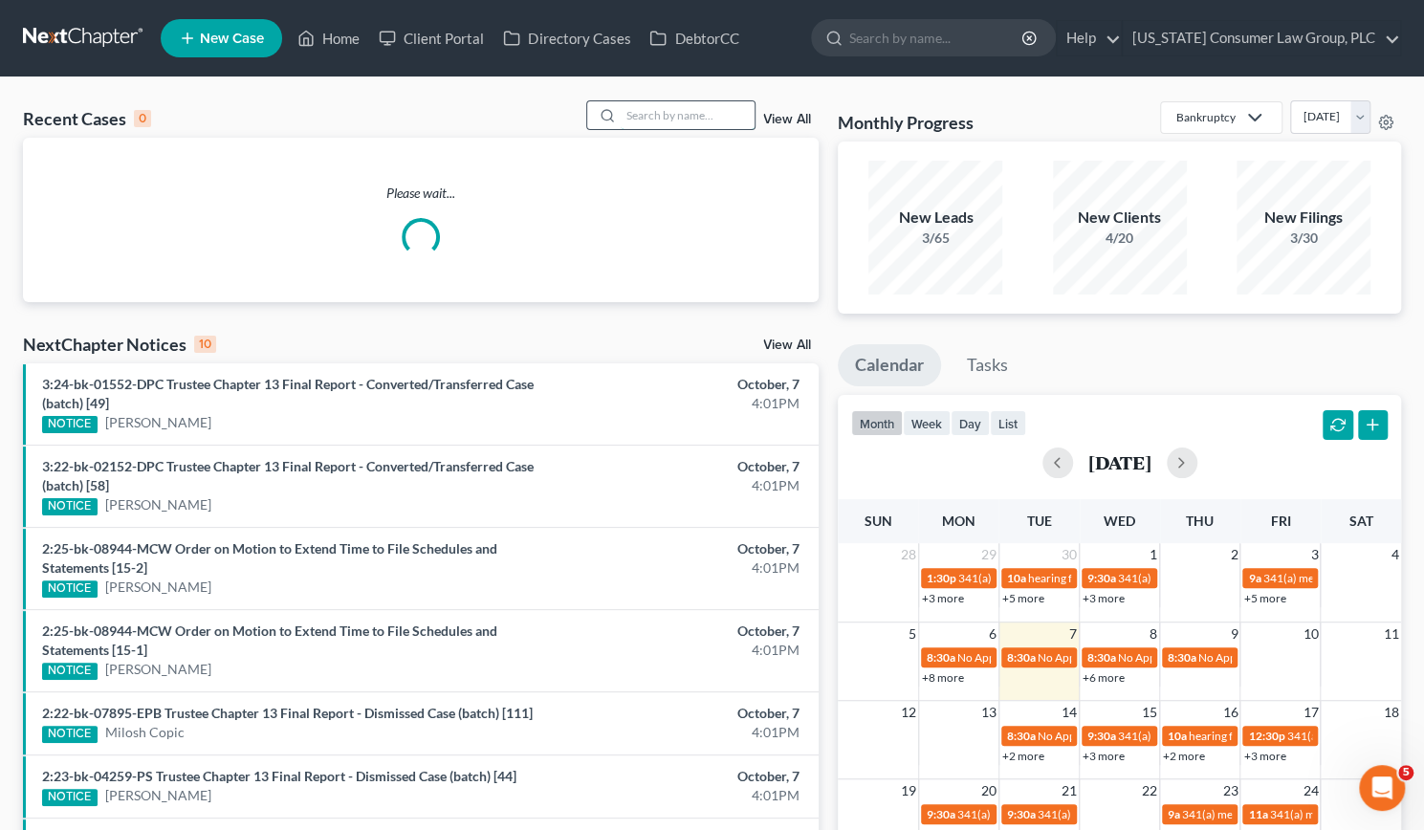
click at [684, 123] on input "search" at bounding box center [688, 115] width 134 height 28
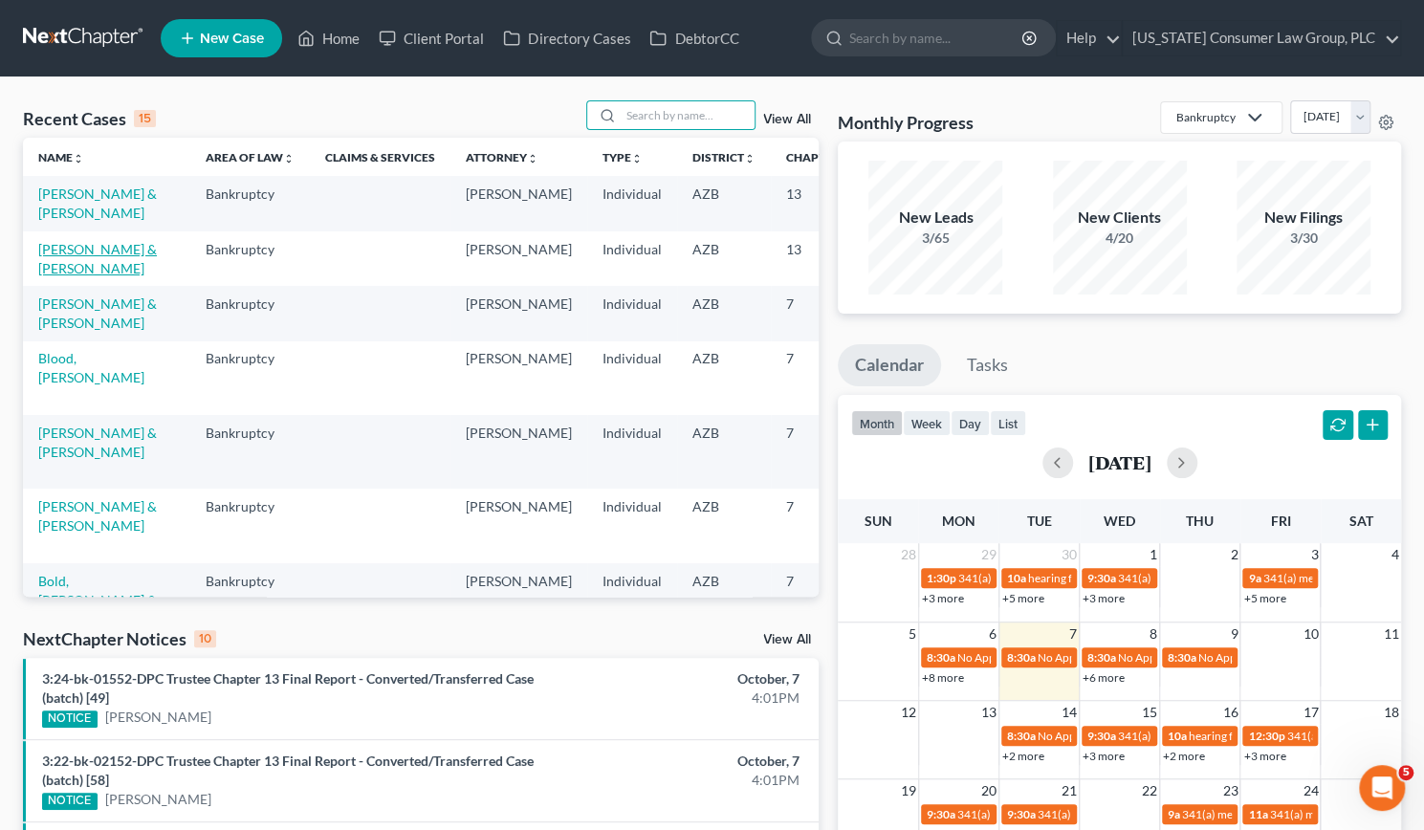
click at [50, 276] on link "[PERSON_NAME] & [PERSON_NAME]" at bounding box center [97, 258] width 119 height 35
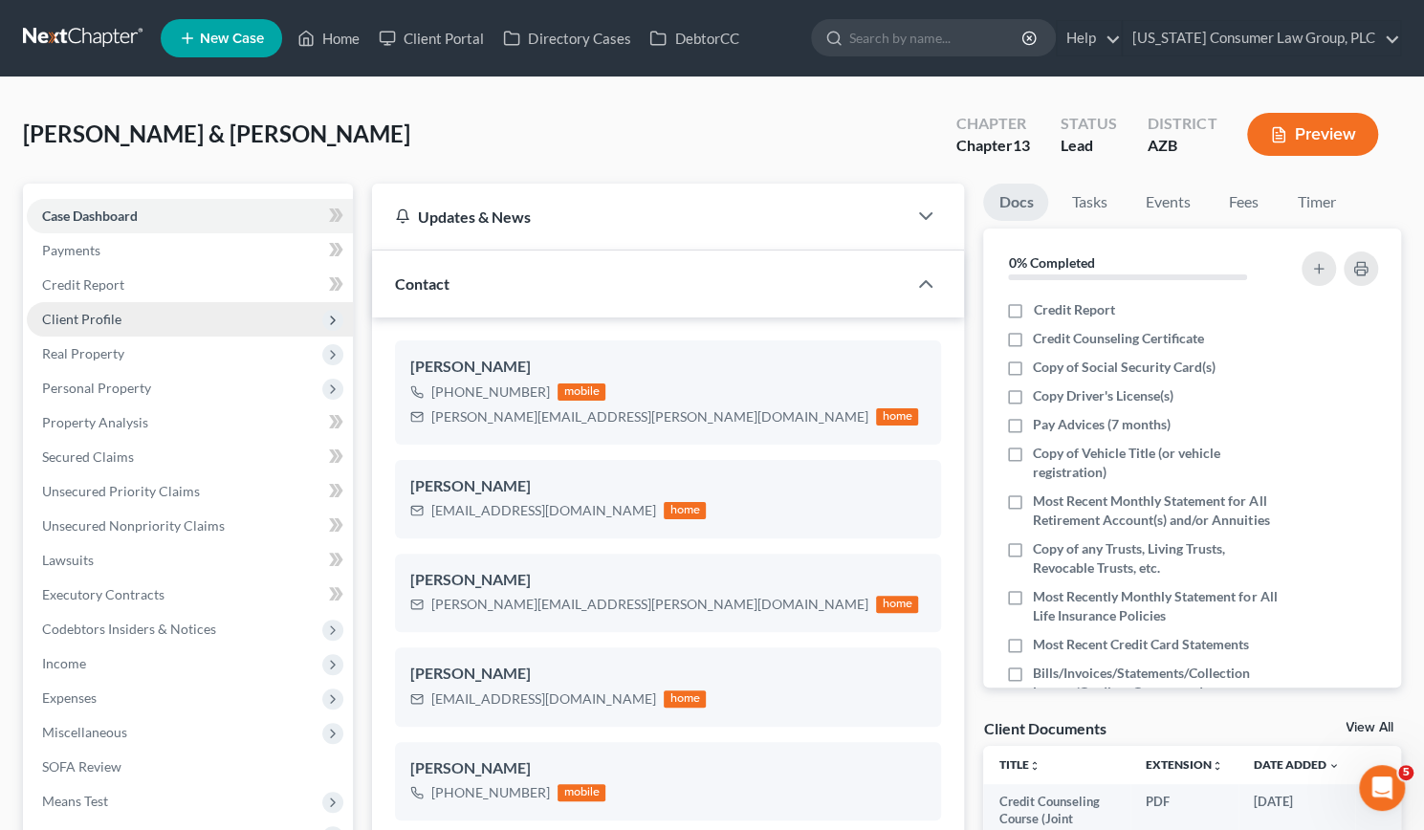
click at [82, 328] on span "Client Profile" at bounding box center [190, 319] width 326 height 34
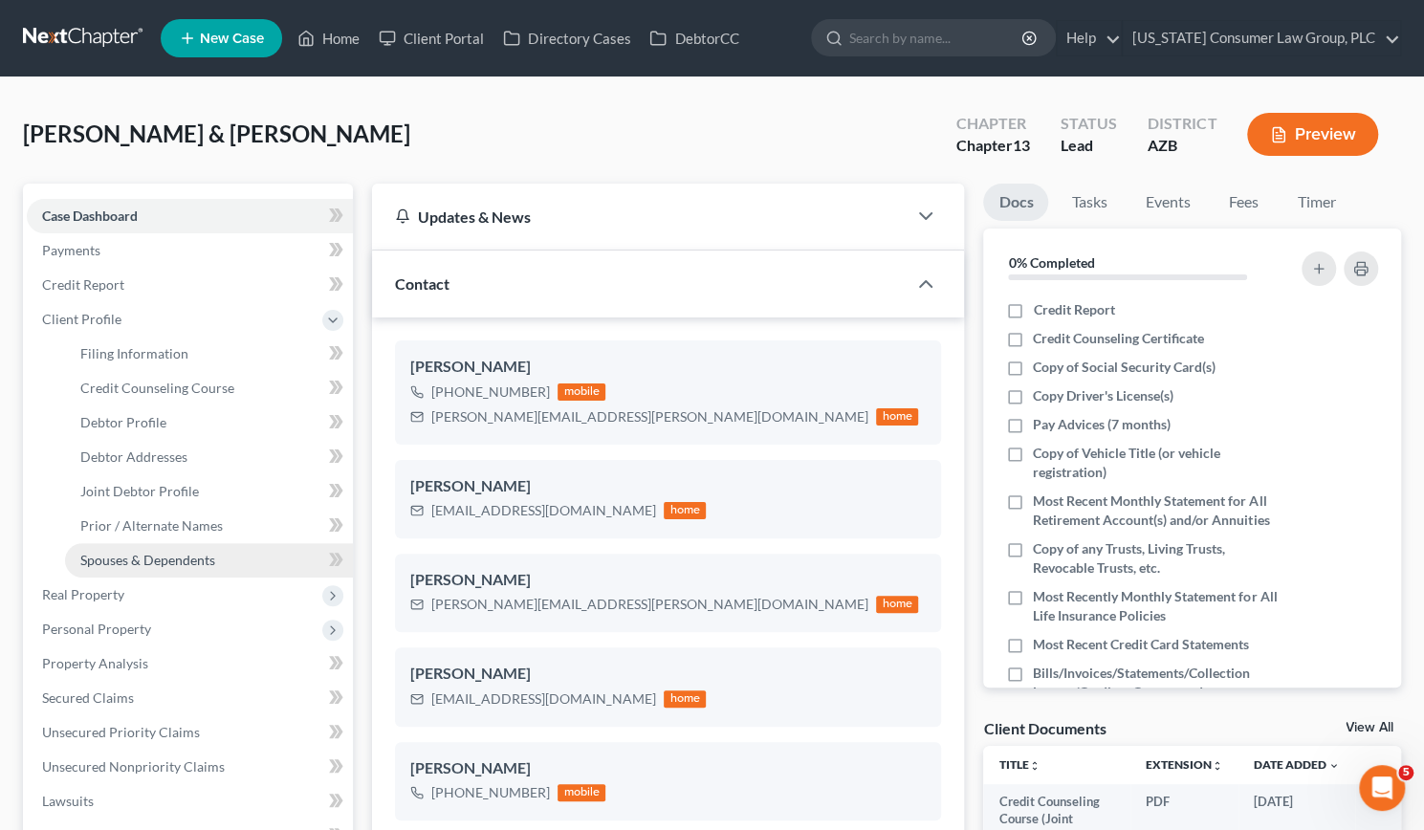
click at [195, 559] on span "Spouses & Dependents" at bounding box center [147, 560] width 135 height 16
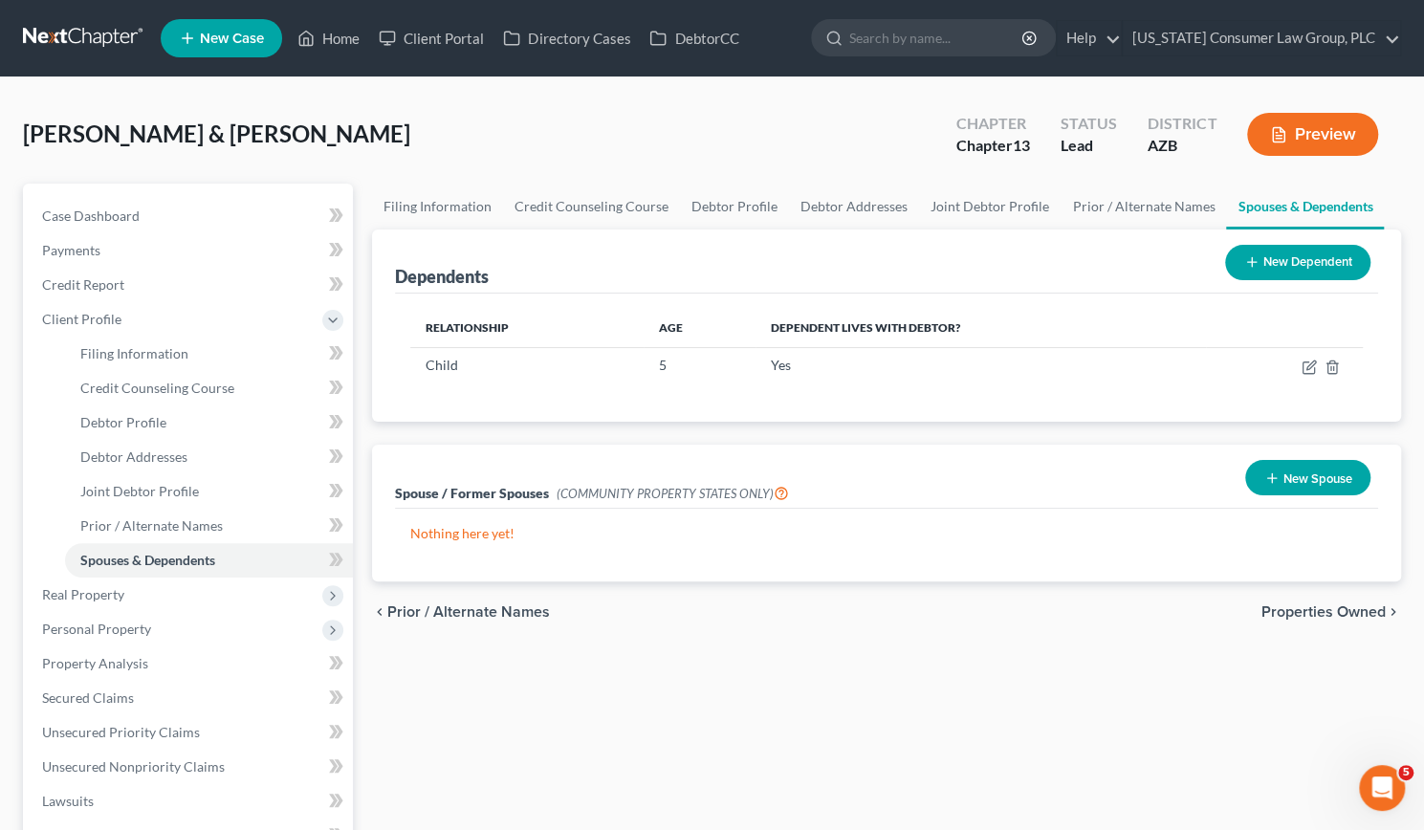
click at [1273, 264] on button "New Dependent" at bounding box center [1297, 262] width 145 height 35
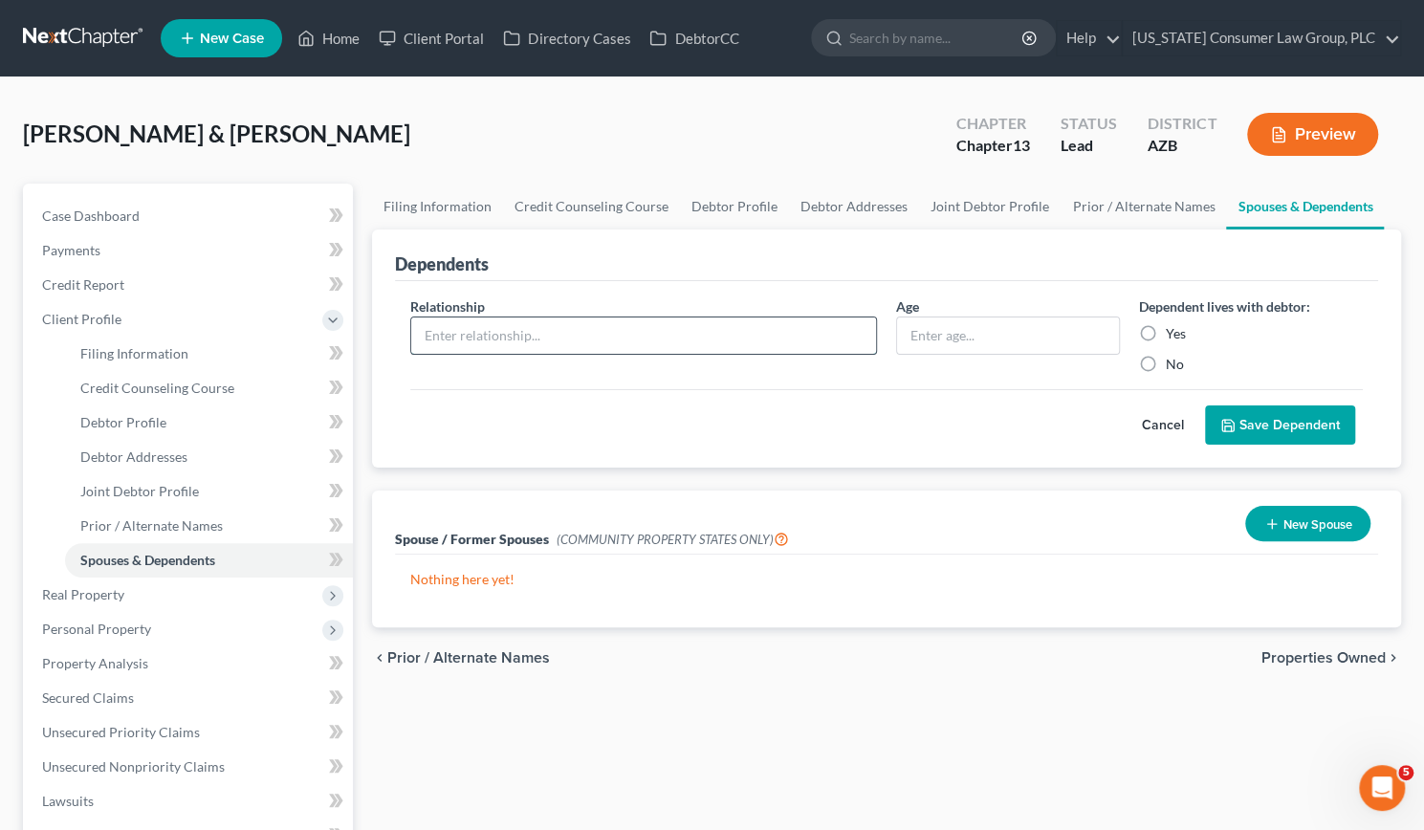
click at [624, 340] on input "text" at bounding box center [643, 336] width 465 height 36
type input "Mother"
click at [1166, 331] on label "Yes" at bounding box center [1176, 333] width 20 height 19
click at [1173, 331] on input "Yes" at bounding box center [1179, 330] width 12 height 12
radio input "true"
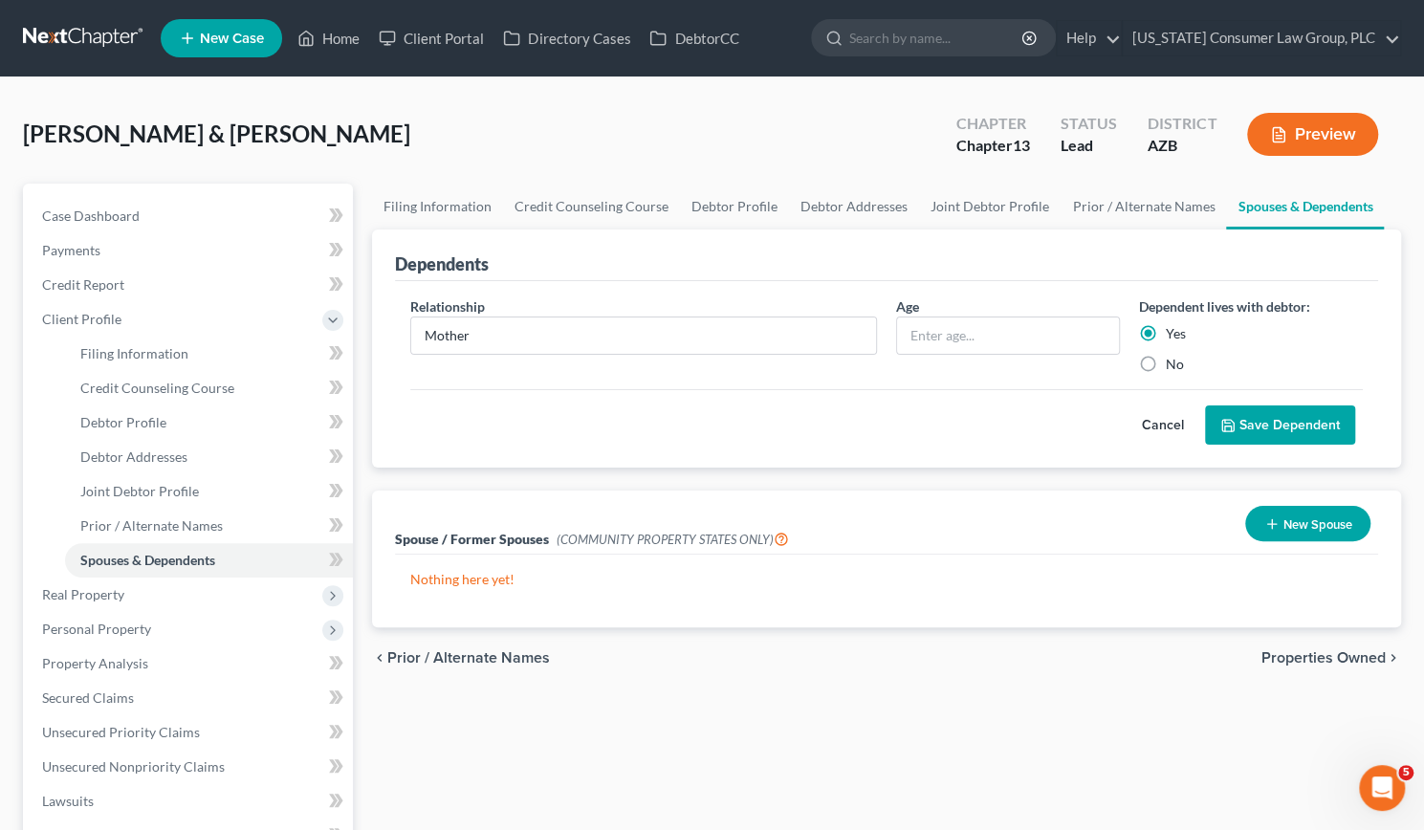
click at [1280, 426] on button "Save Dependent" at bounding box center [1280, 426] width 150 height 40
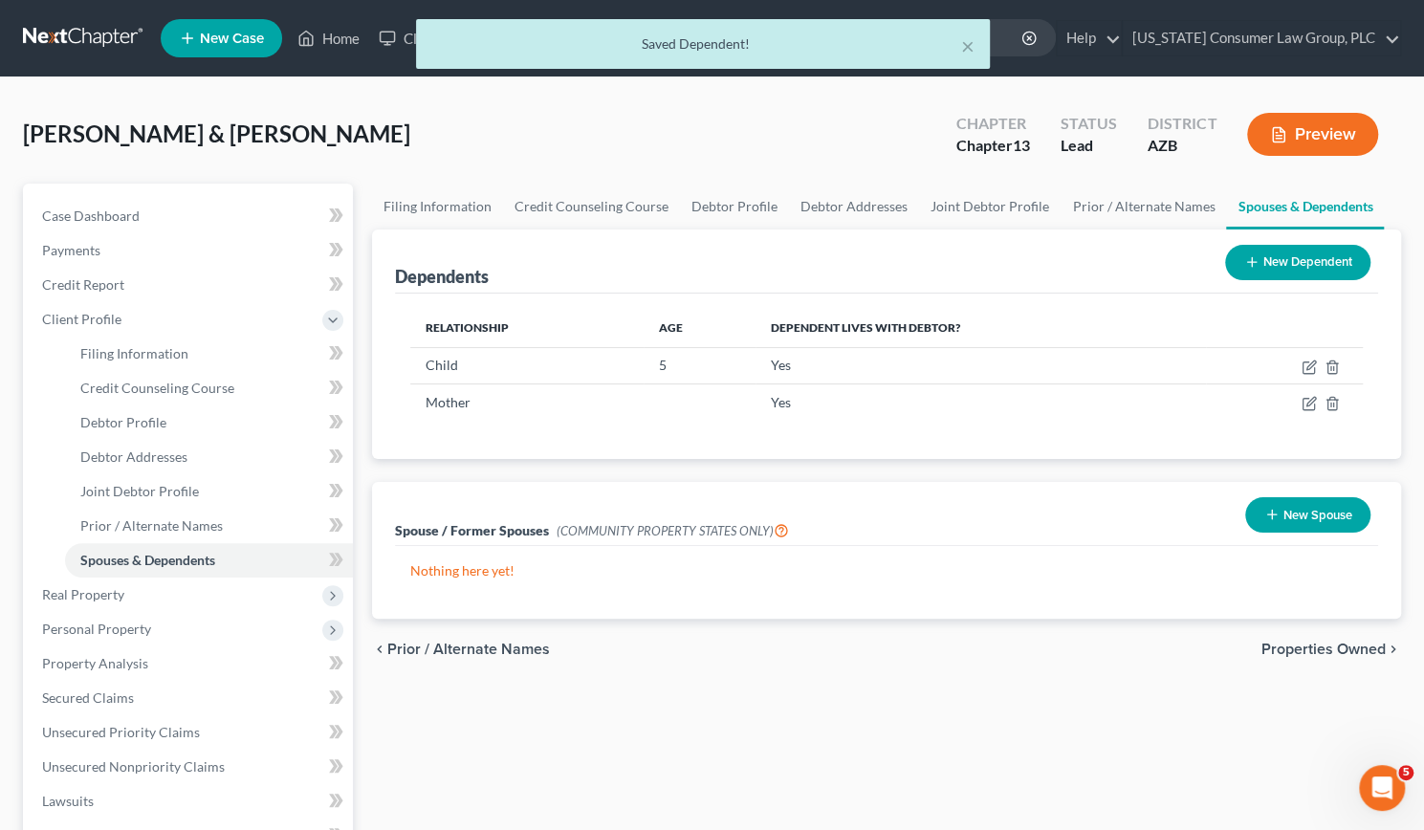
click at [1305, 263] on button "New Dependent" at bounding box center [1297, 262] width 145 height 35
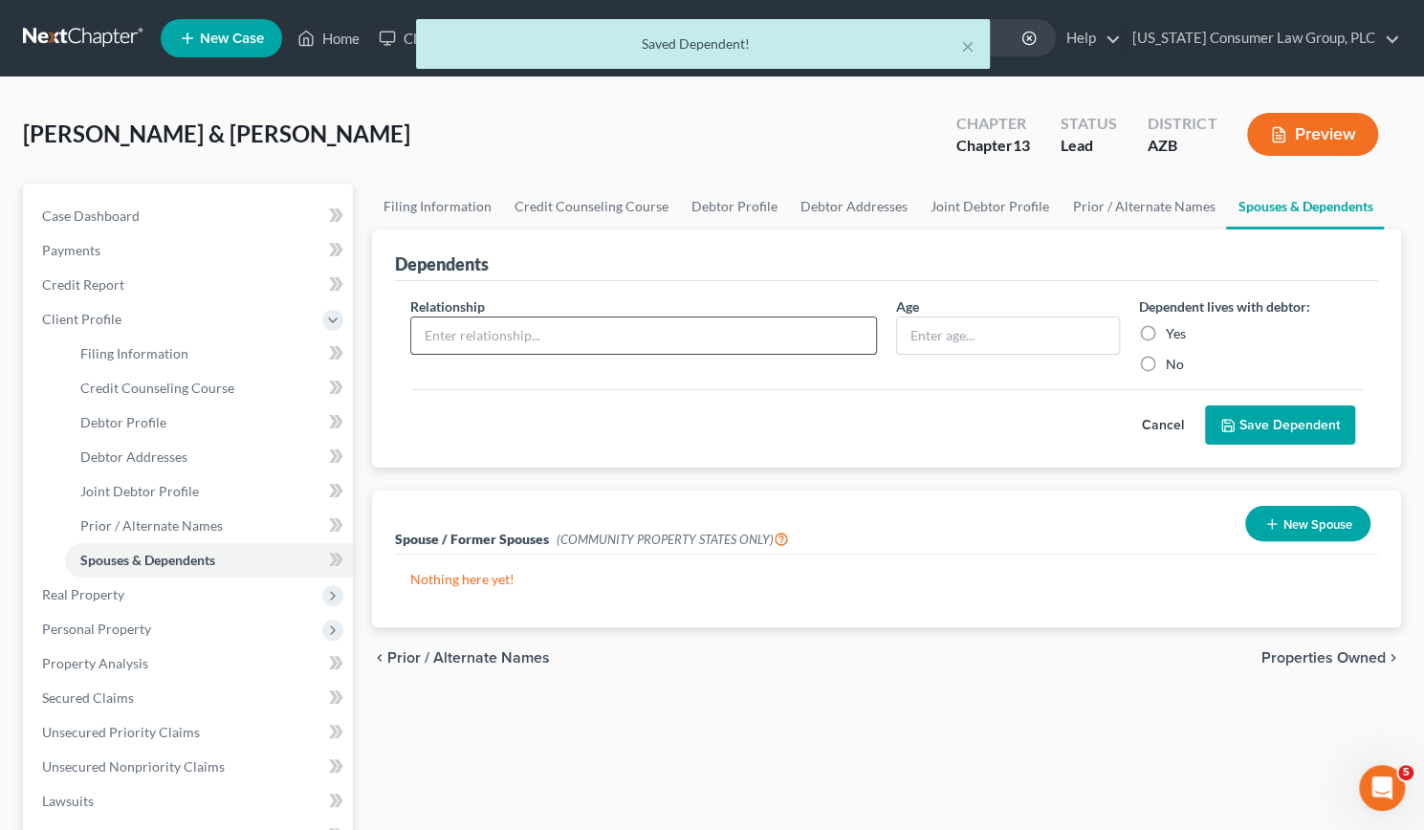
click at [513, 350] on input "text" at bounding box center [643, 336] width 465 height 36
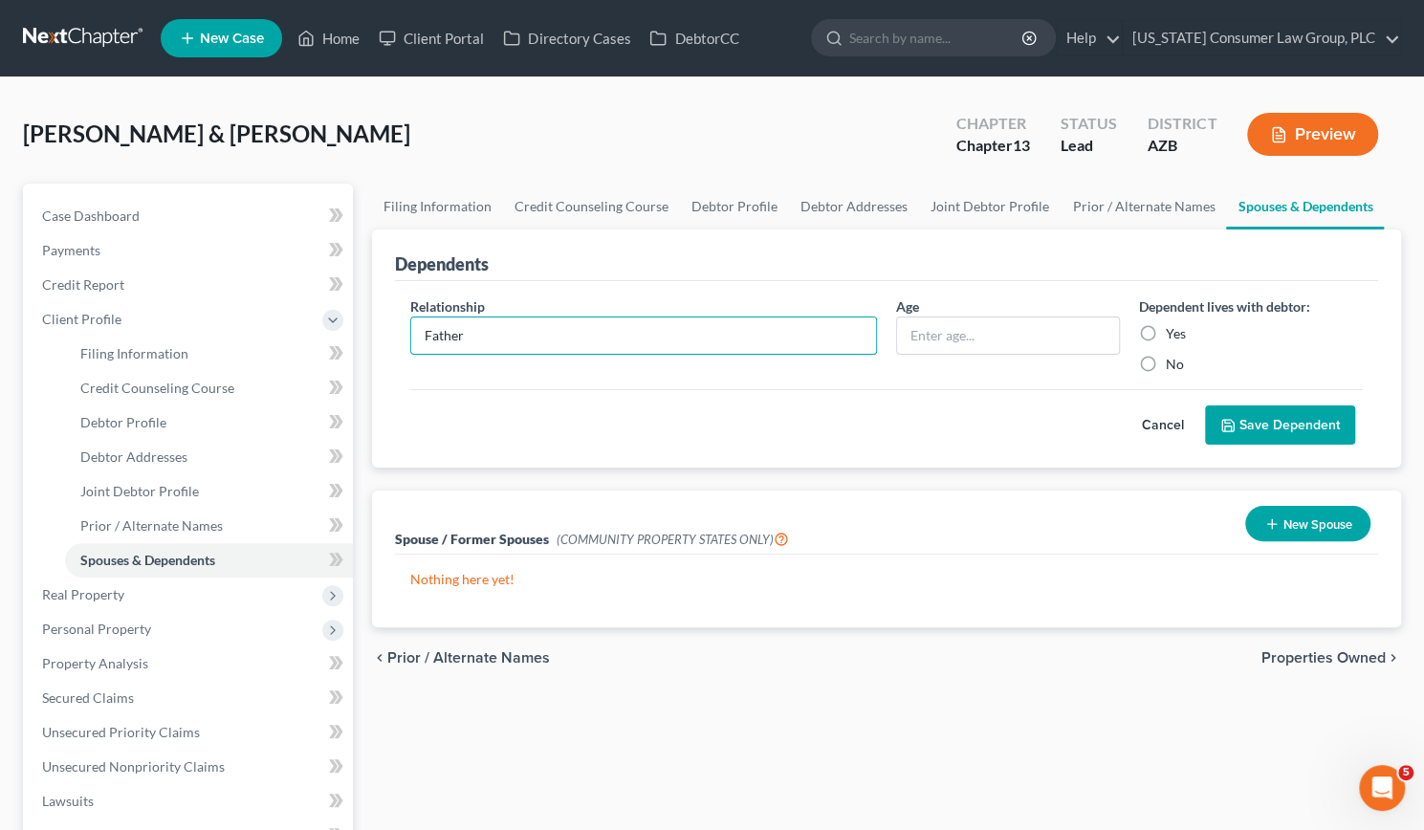
type input "Father"
click at [1166, 324] on label "Yes" at bounding box center [1176, 333] width 20 height 19
click at [1173, 324] on input "Yes" at bounding box center [1179, 330] width 12 height 12
radio input "true"
click at [1241, 416] on button "Save Dependent" at bounding box center [1280, 426] width 150 height 40
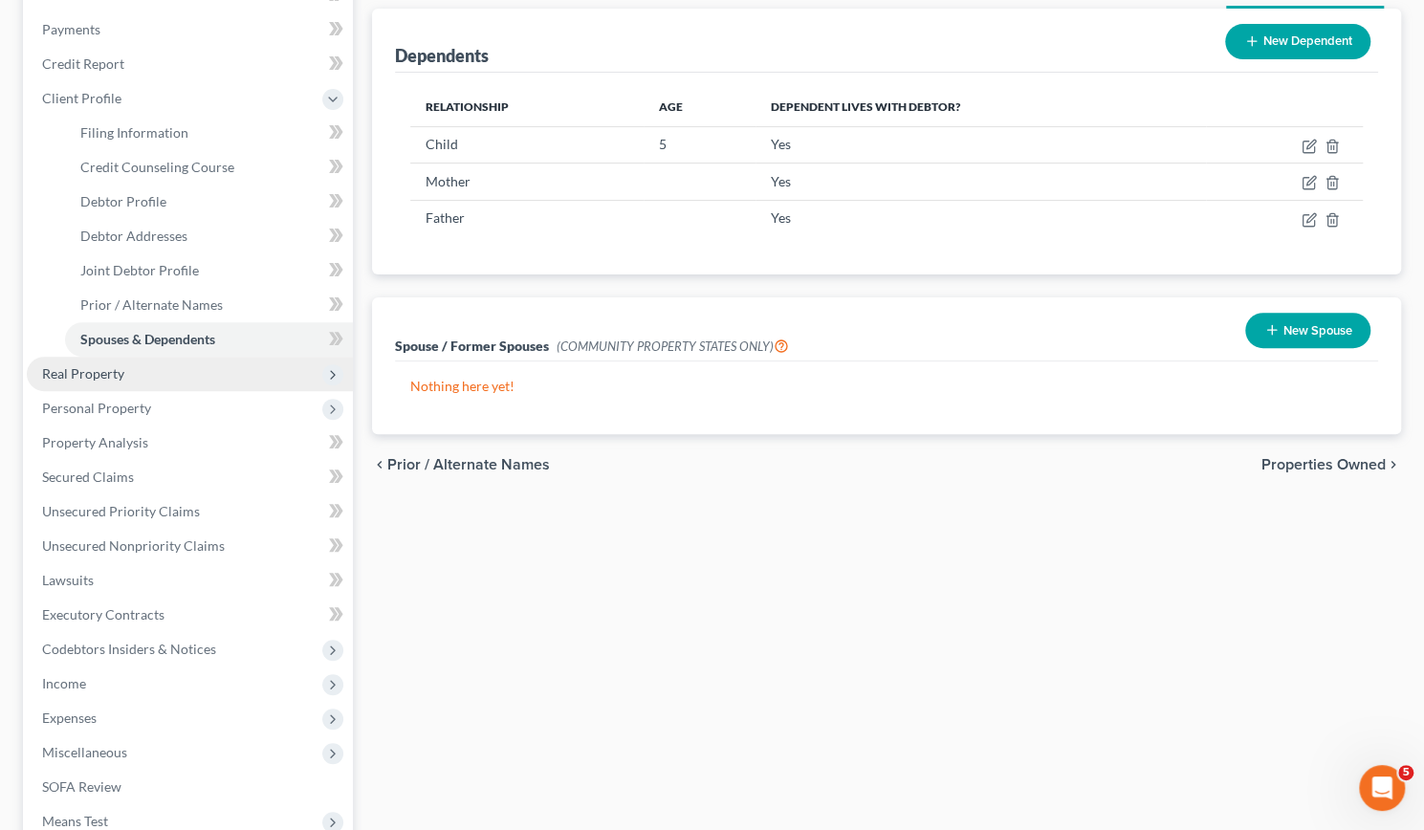
scroll to position [224, 0]
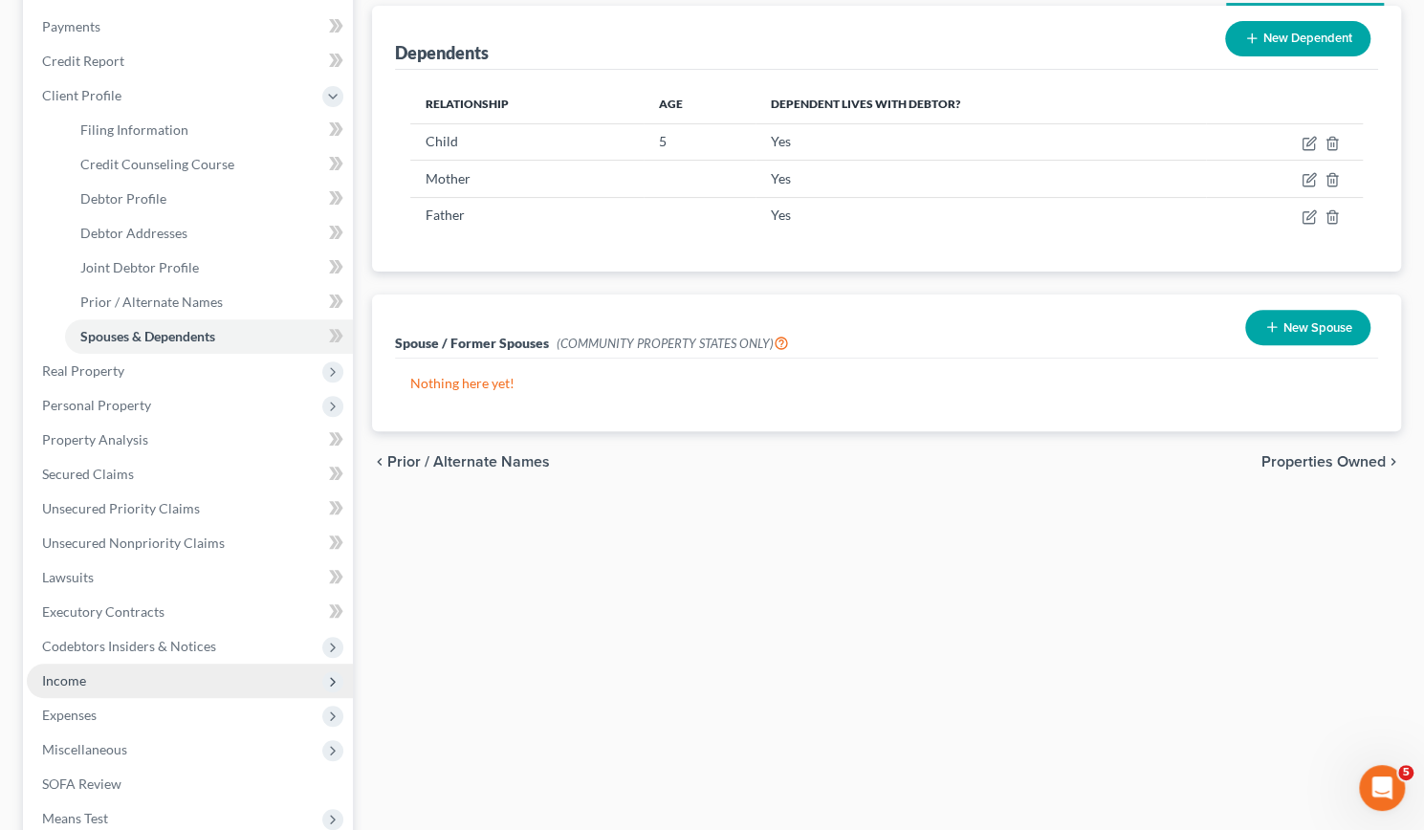
click at [88, 671] on span "Income" at bounding box center [190, 681] width 326 height 34
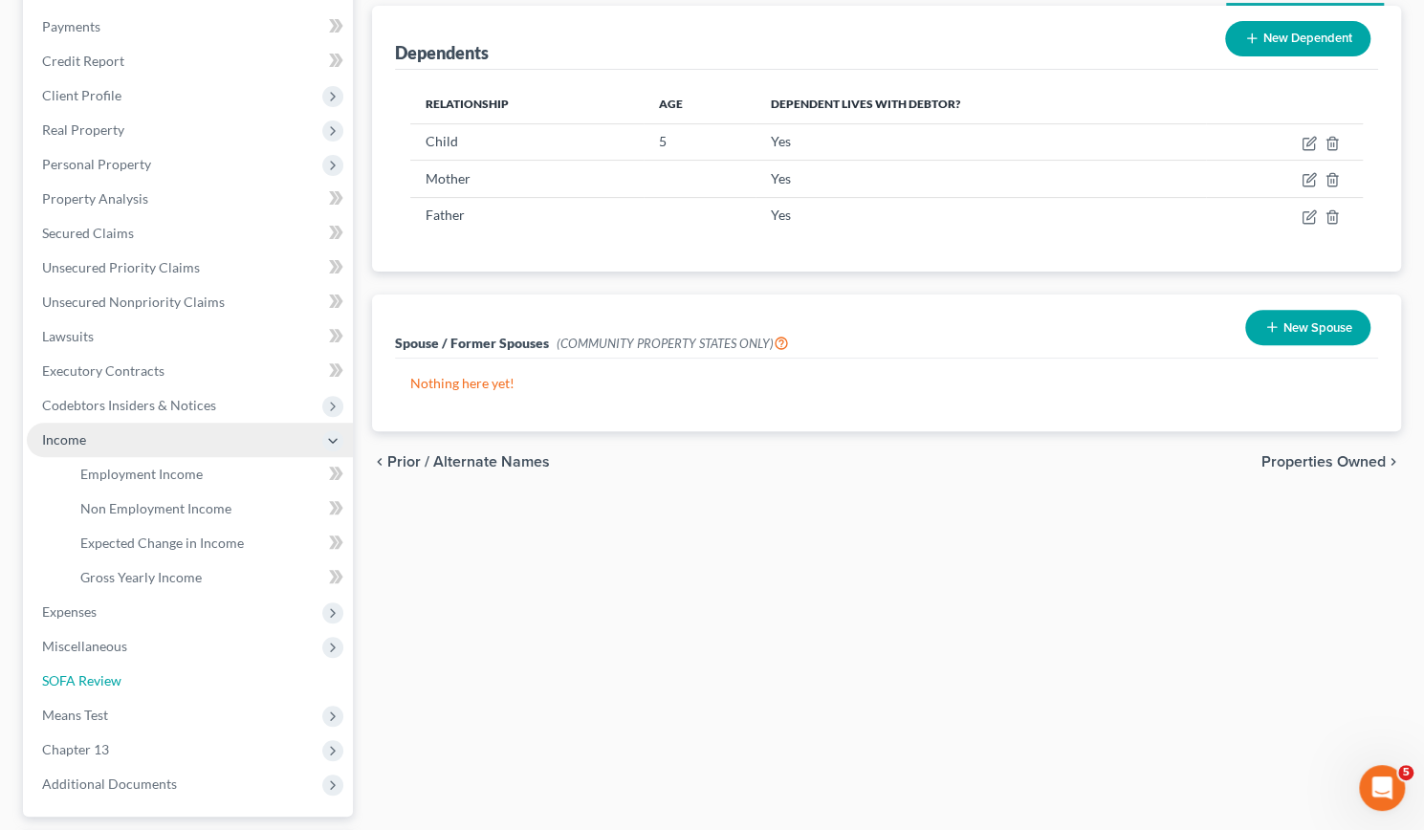
click at [88, 672] on span "SOFA Review" at bounding box center [81, 680] width 79 height 16
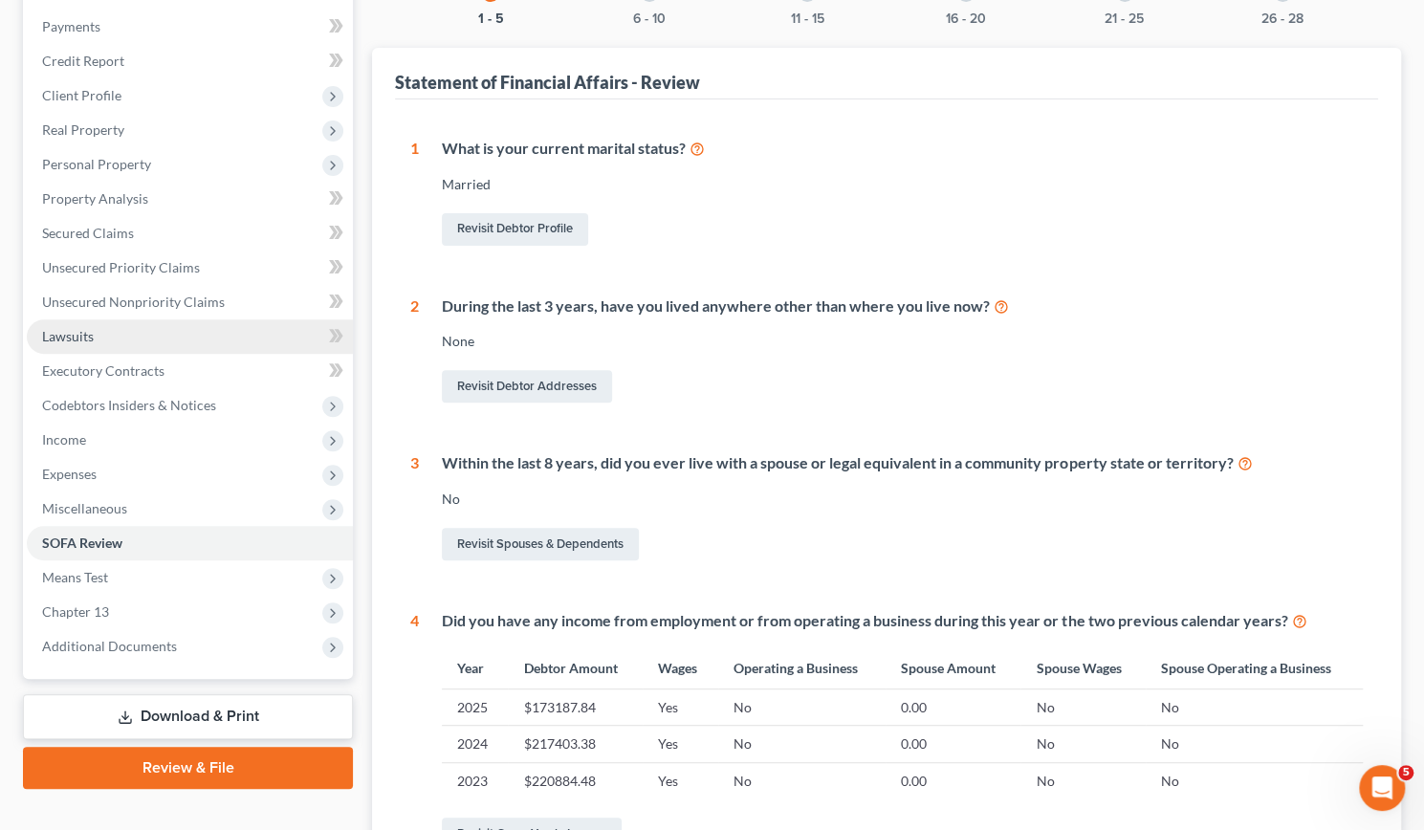
scroll to position [229, 0]
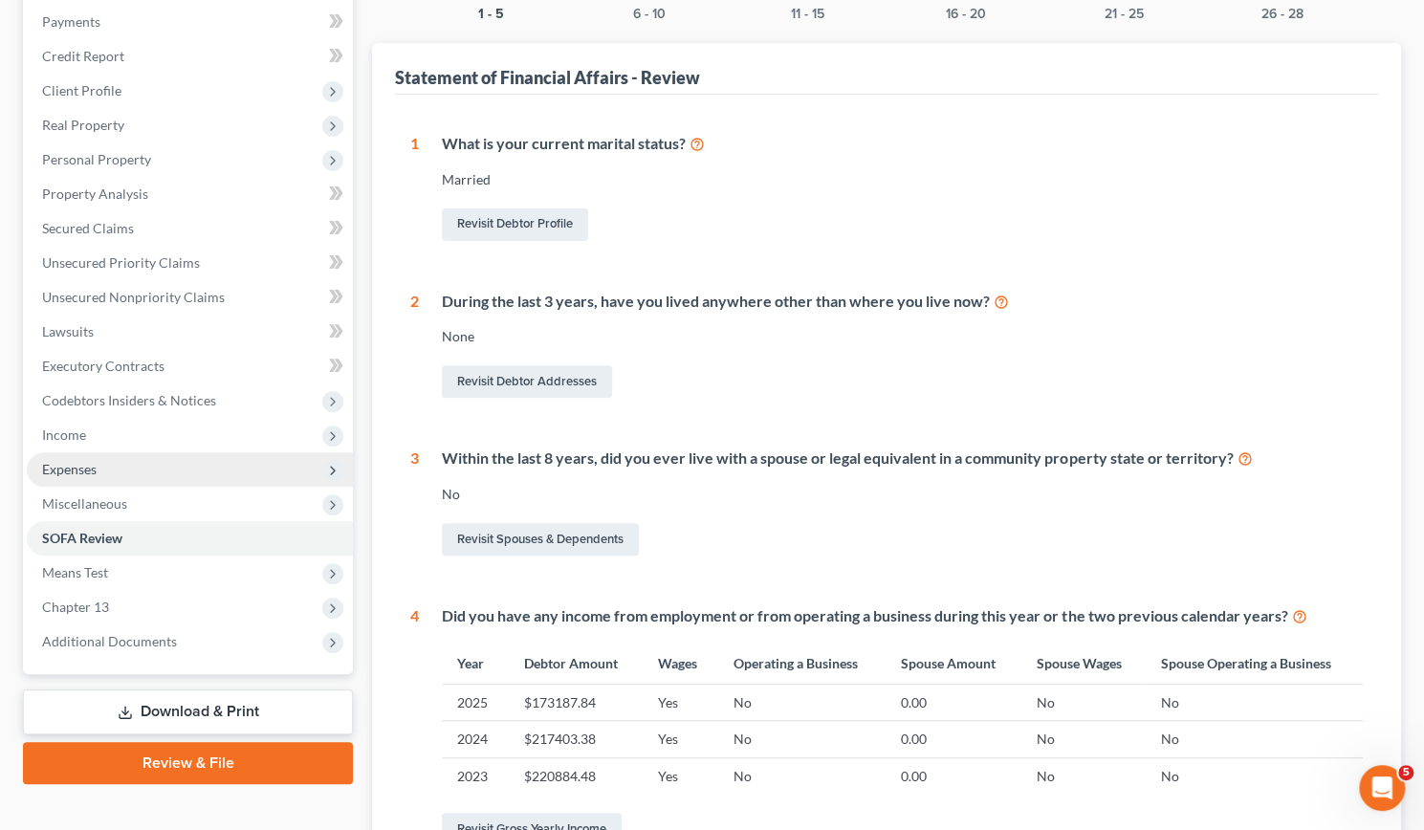
click at [84, 462] on span "Expenses" at bounding box center [69, 469] width 55 height 16
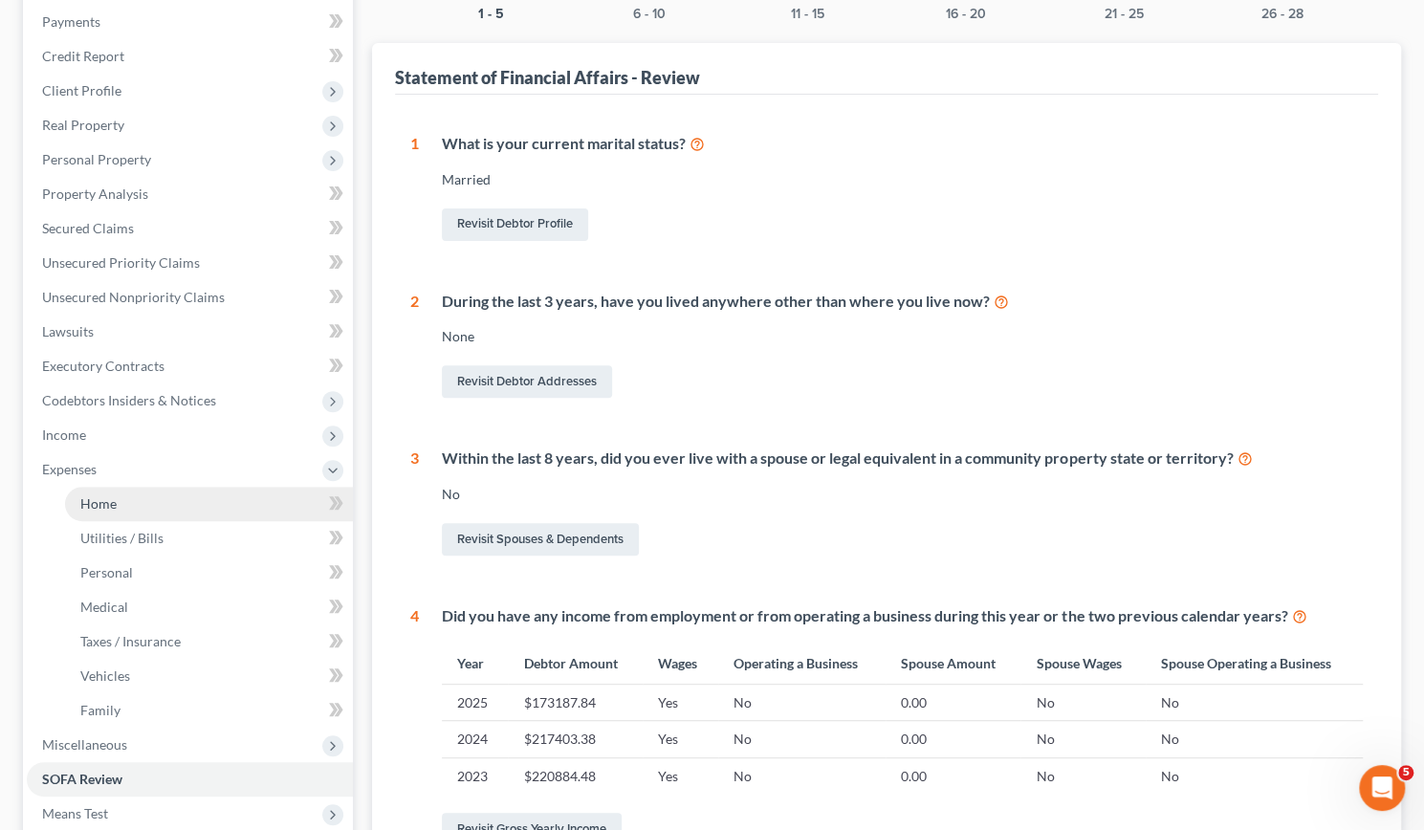
click at [94, 509] on span "Home" at bounding box center [98, 503] width 36 height 16
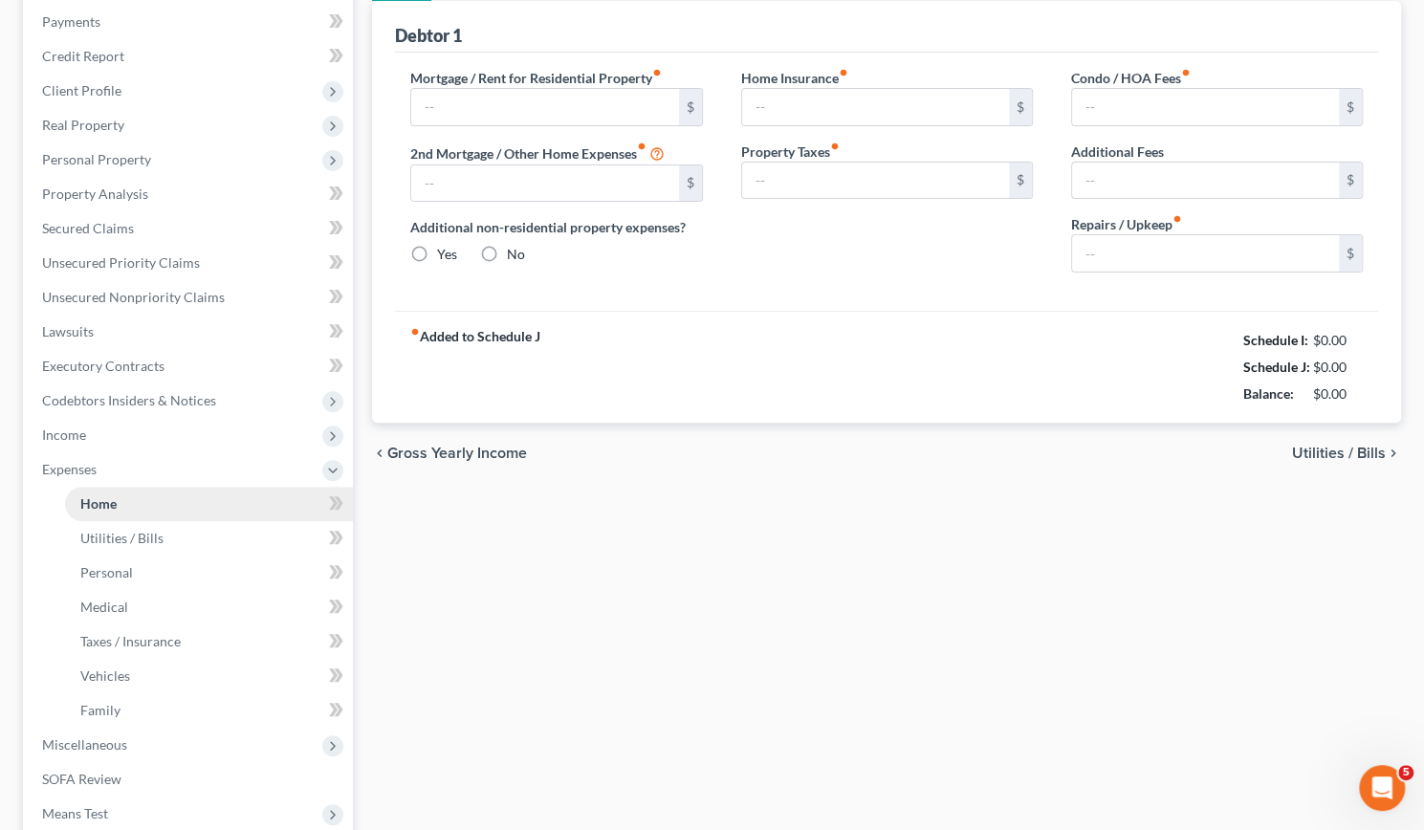
type input "2,500.00"
type input "0.00"
radio input "true"
type input "0.00"
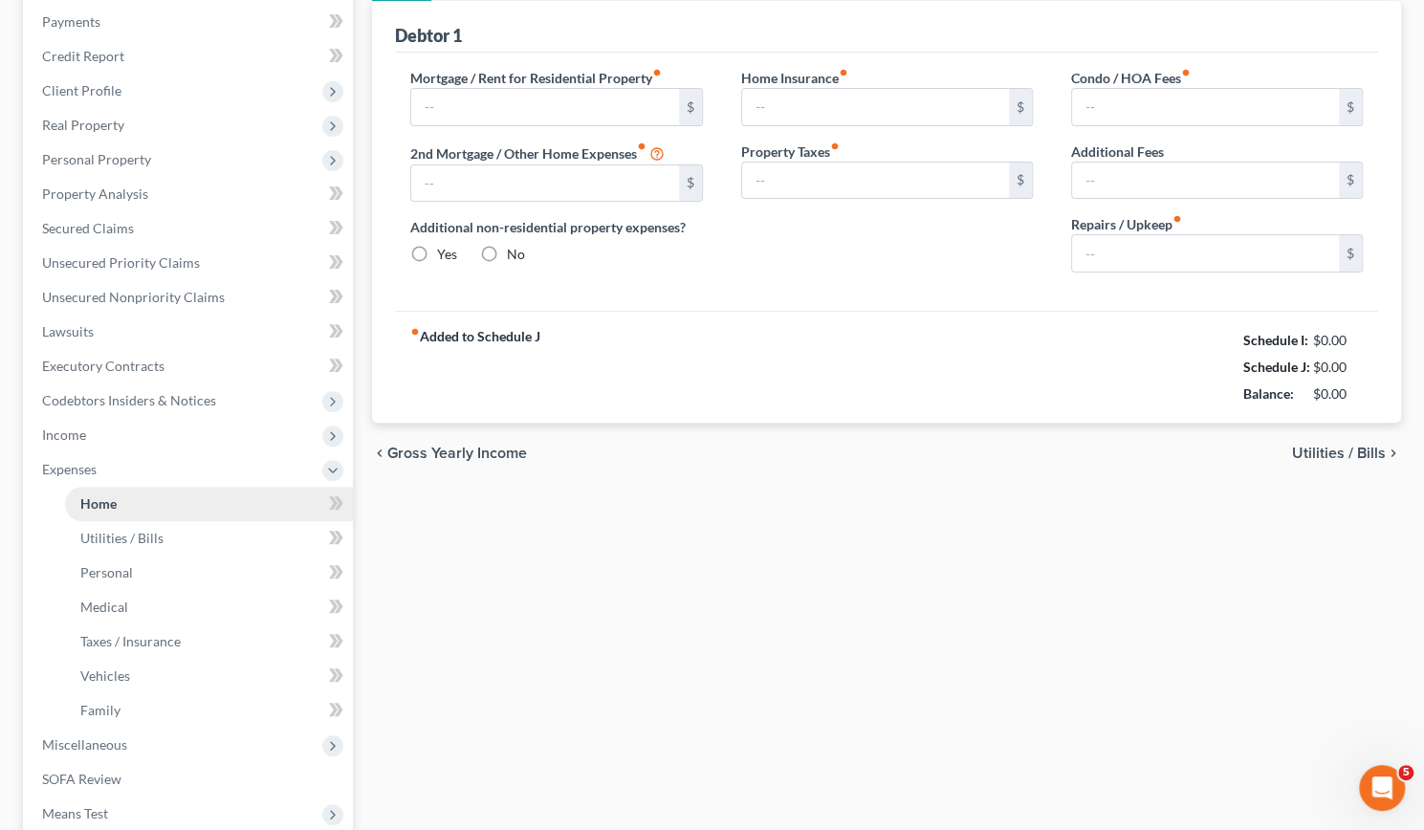
type input "0.00"
type input "200.00"
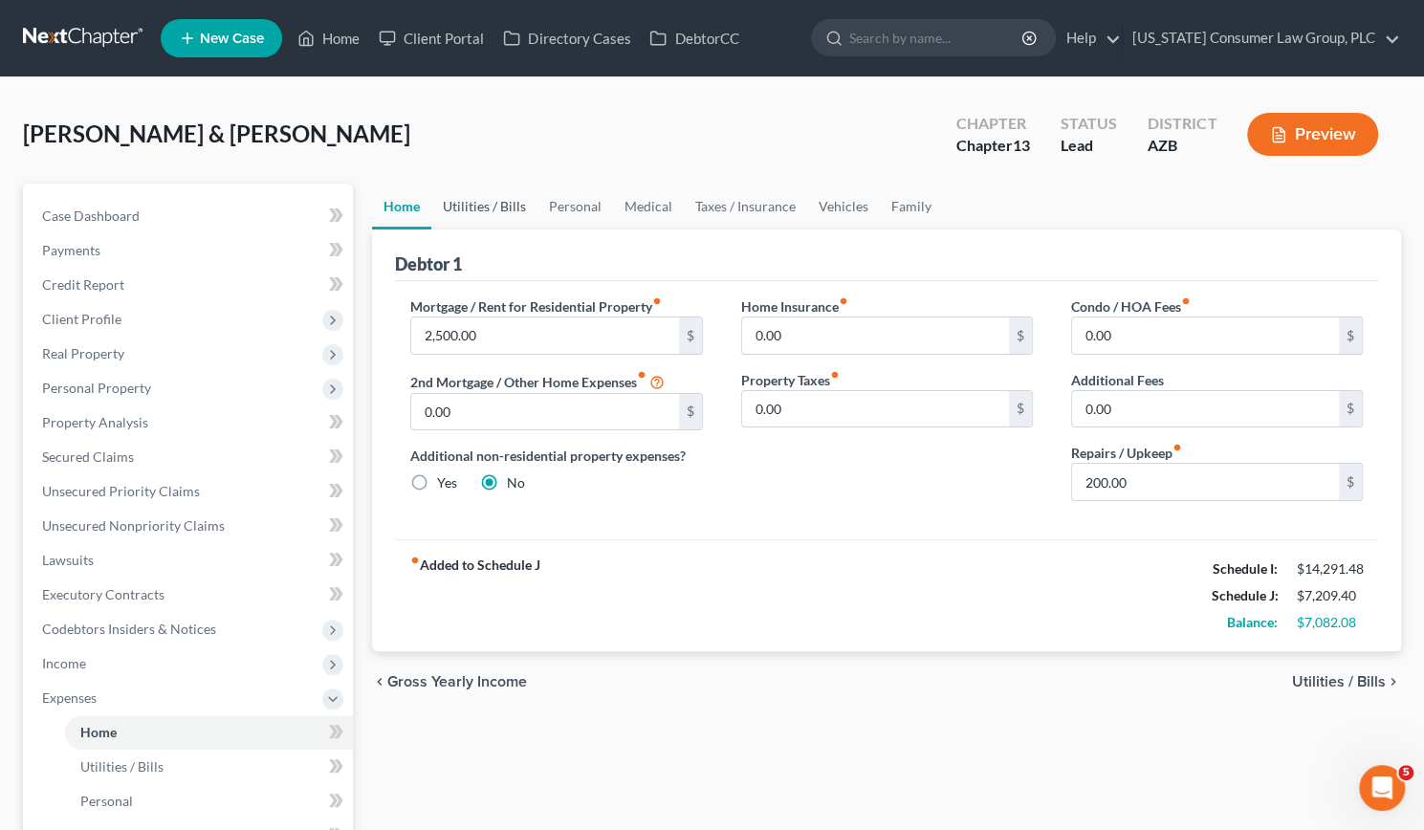
click at [490, 202] on link "Utilities / Bills" at bounding box center [484, 207] width 106 height 46
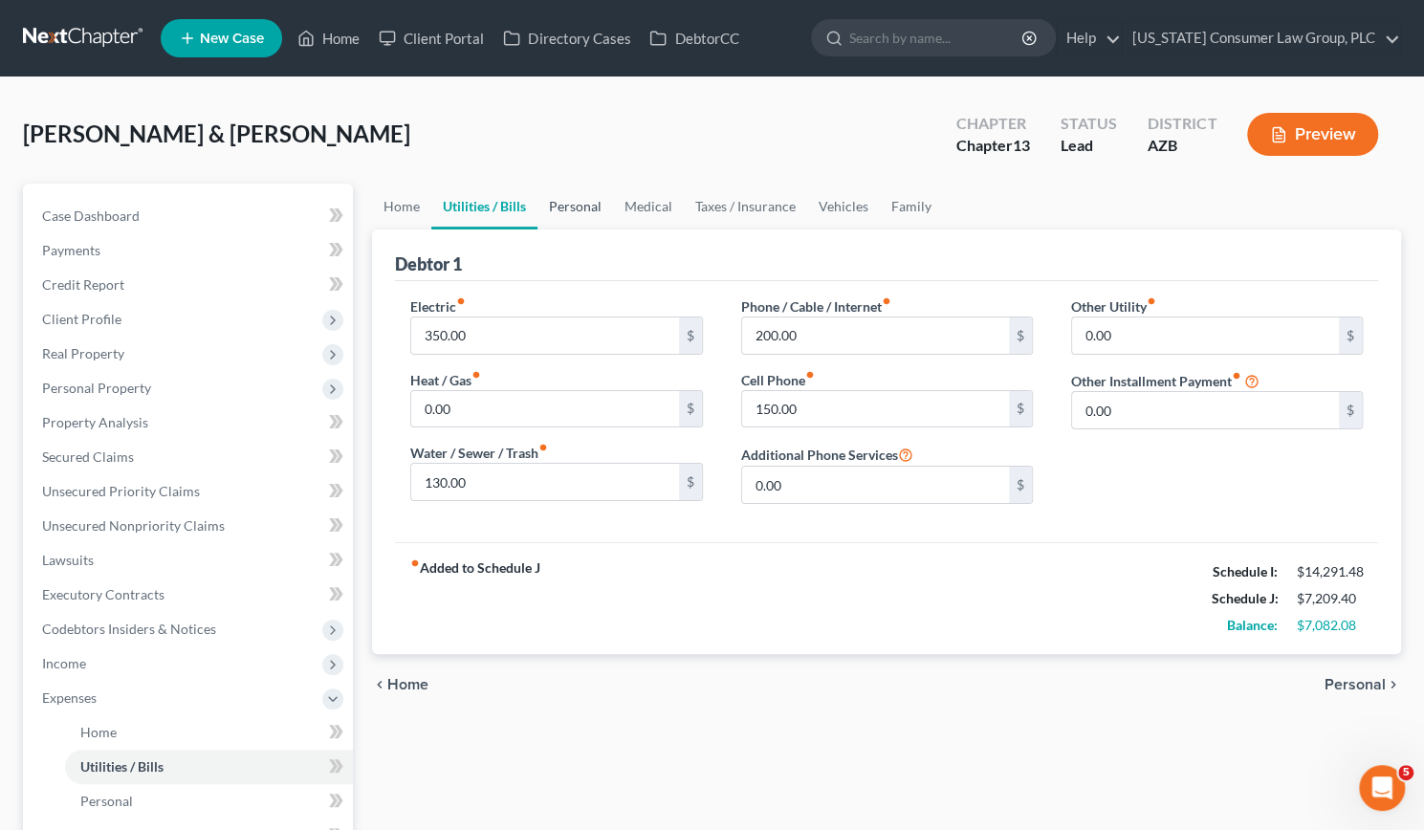
click at [590, 207] on link "Personal" at bounding box center [575, 207] width 76 height 46
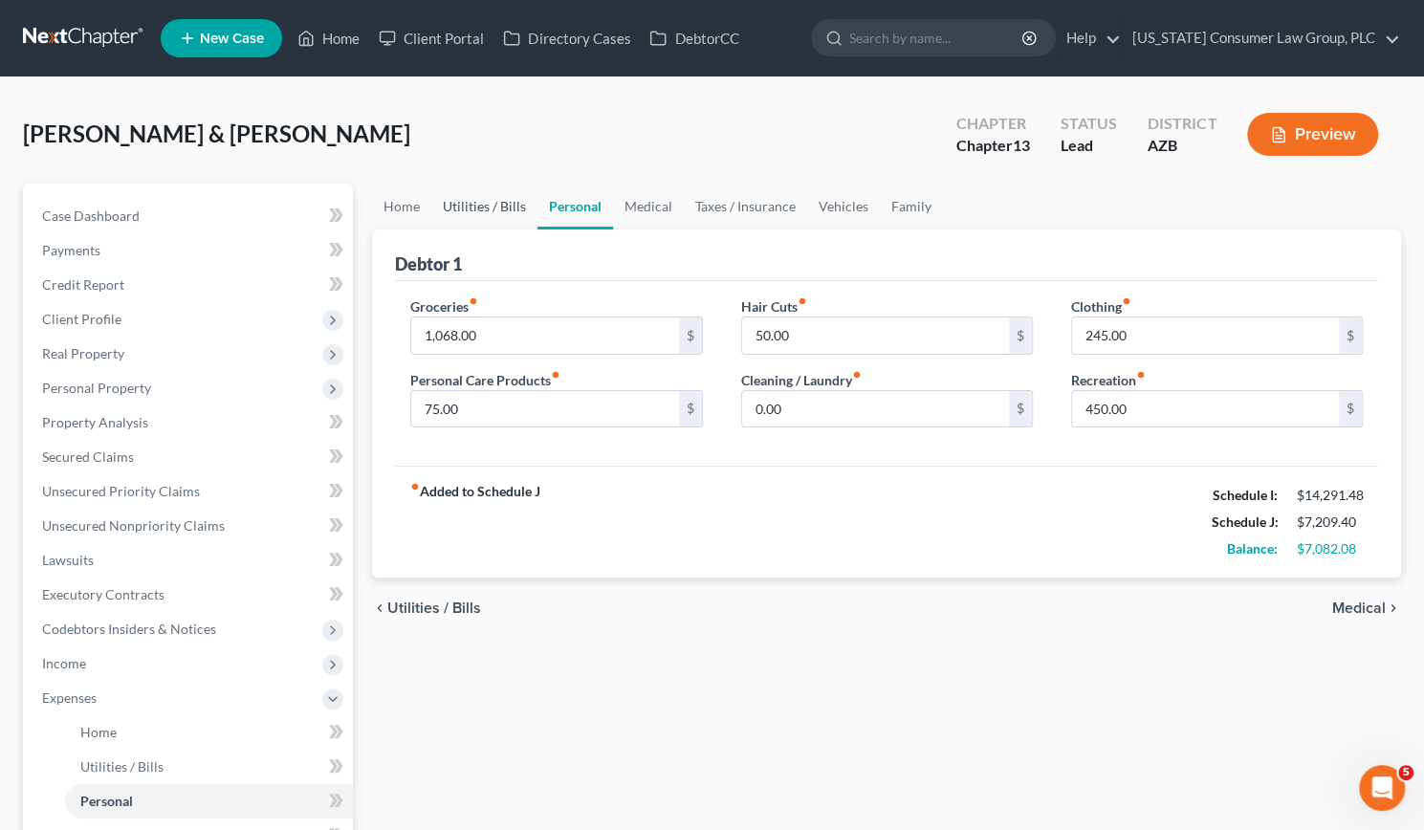
click at [486, 204] on link "Utilities / Bills" at bounding box center [484, 207] width 106 height 46
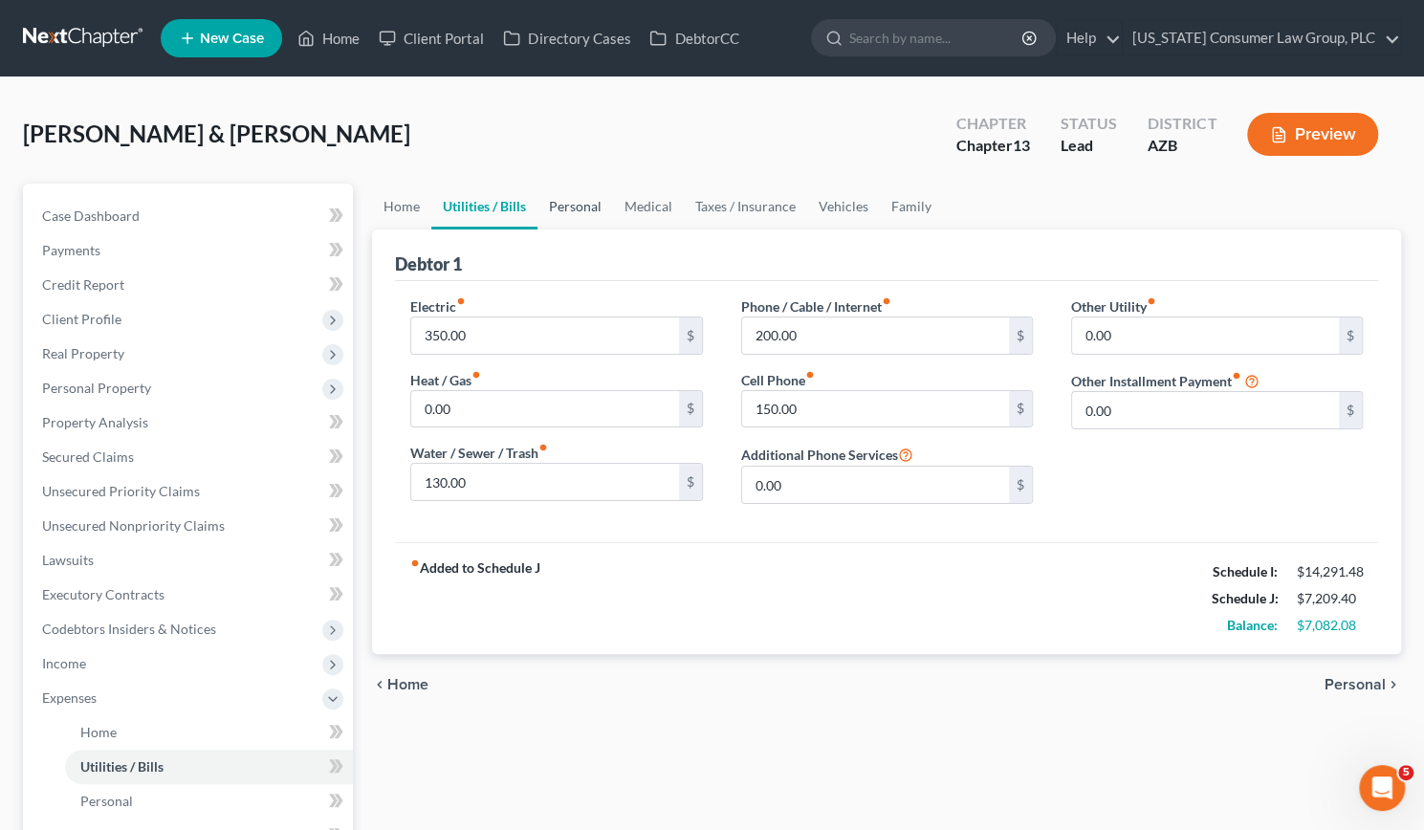
click at [586, 211] on link "Personal" at bounding box center [575, 207] width 76 height 46
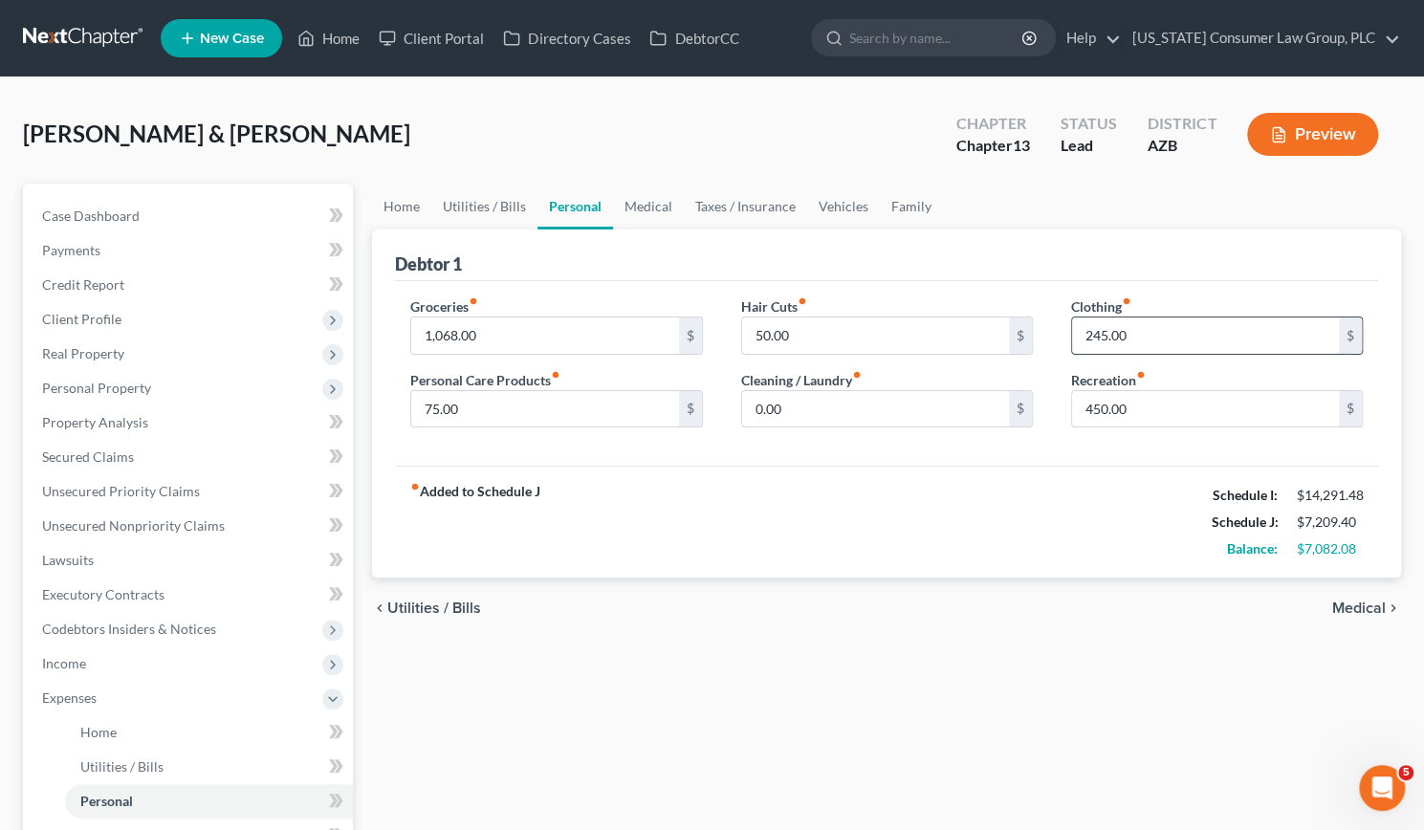
click at [1186, 326] on input "245.00" at bounding box center [1205, 336] width 267 height 36
type input "365"
click at [594, 334] on input "1,068.00" at bounding box center [544, 336] width 267 height 36
type input "1,435"
click at [652, 204] on link "Medical" at bounding box center [648, 207] width 71 height 46
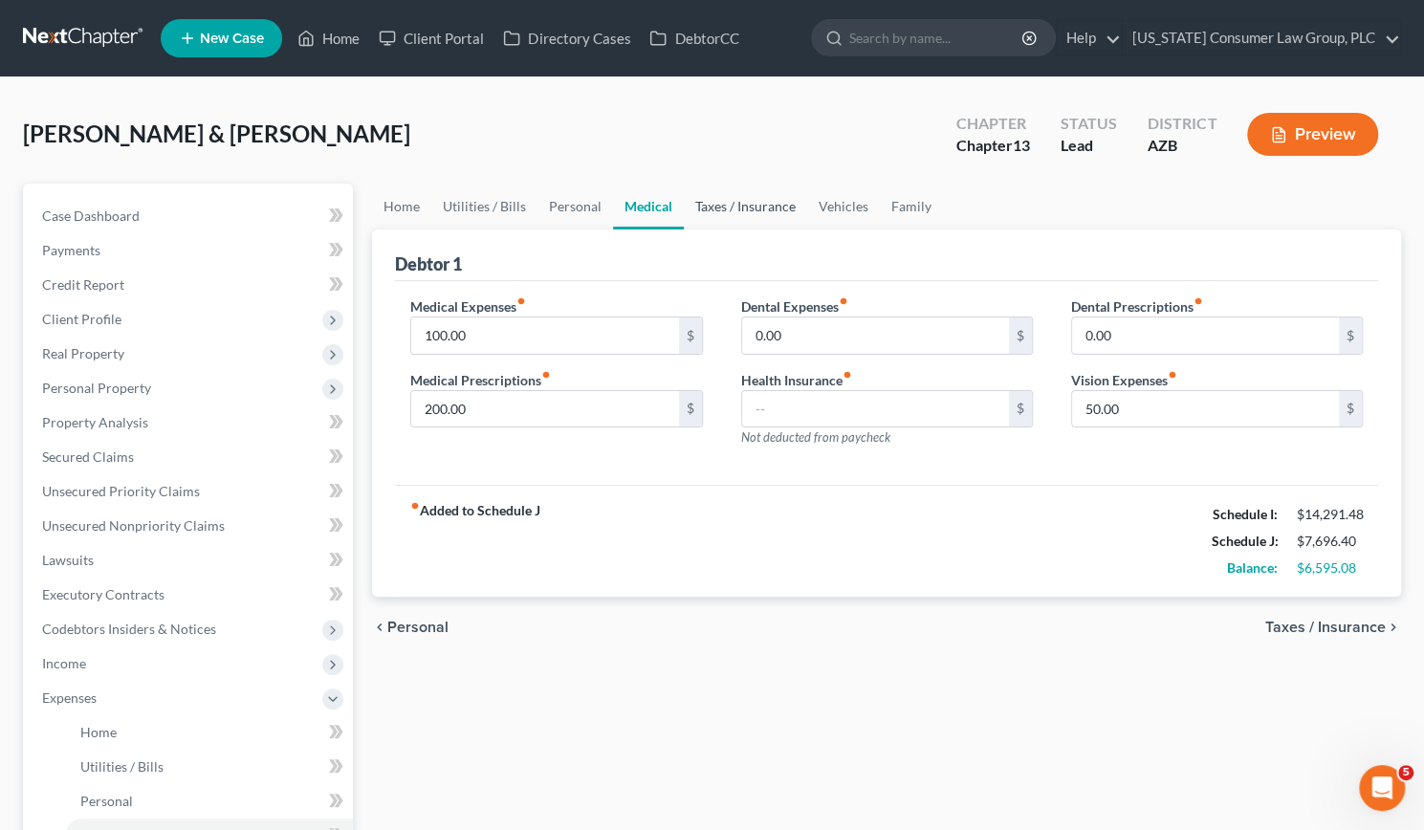
click at [745, 208] on link "Taxes / Insurance" at bounding box center [745, 207] width 123 height 46
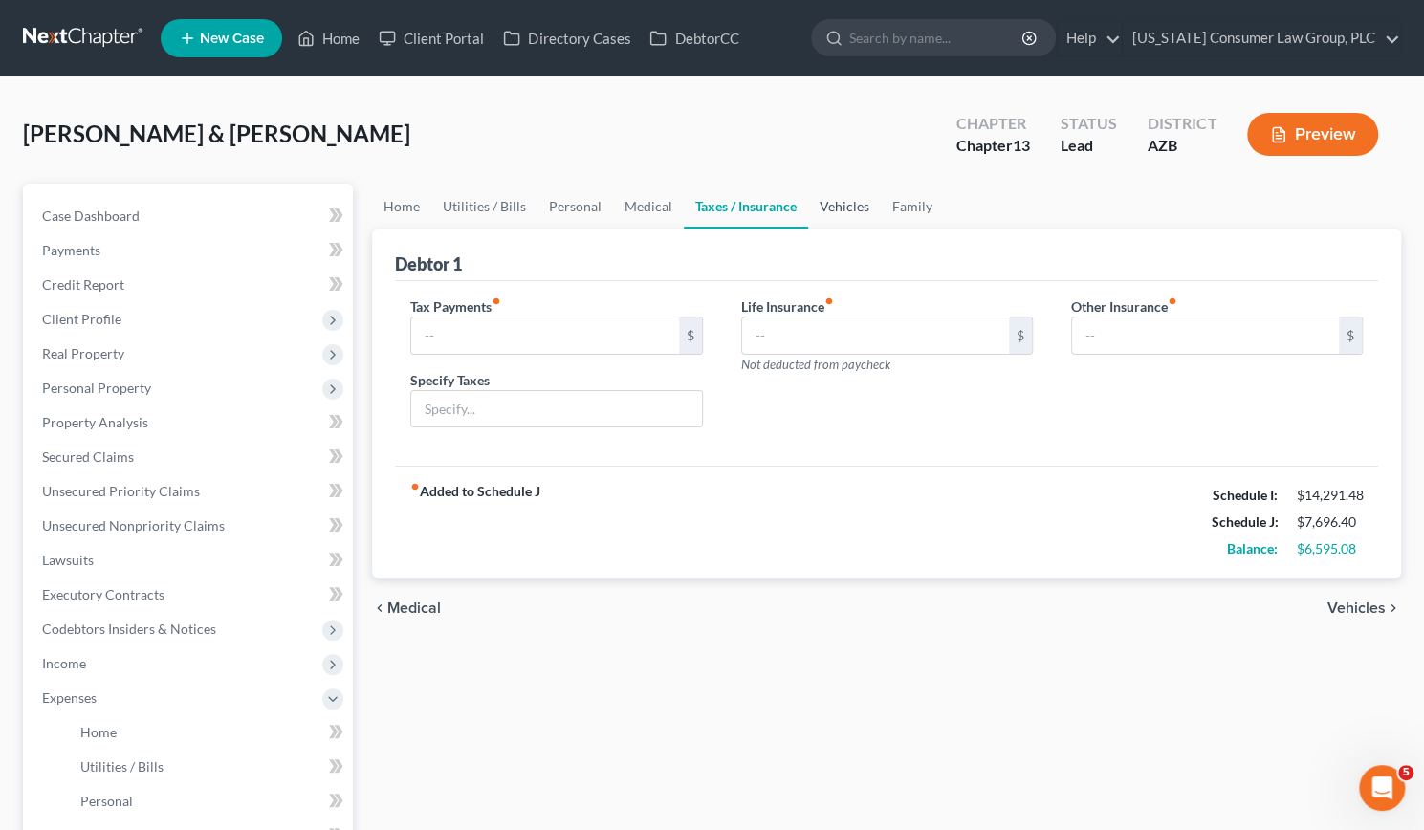
click at [824, 201] on link "Vehicles" at bounding box center [844, 207] width 73 height 46
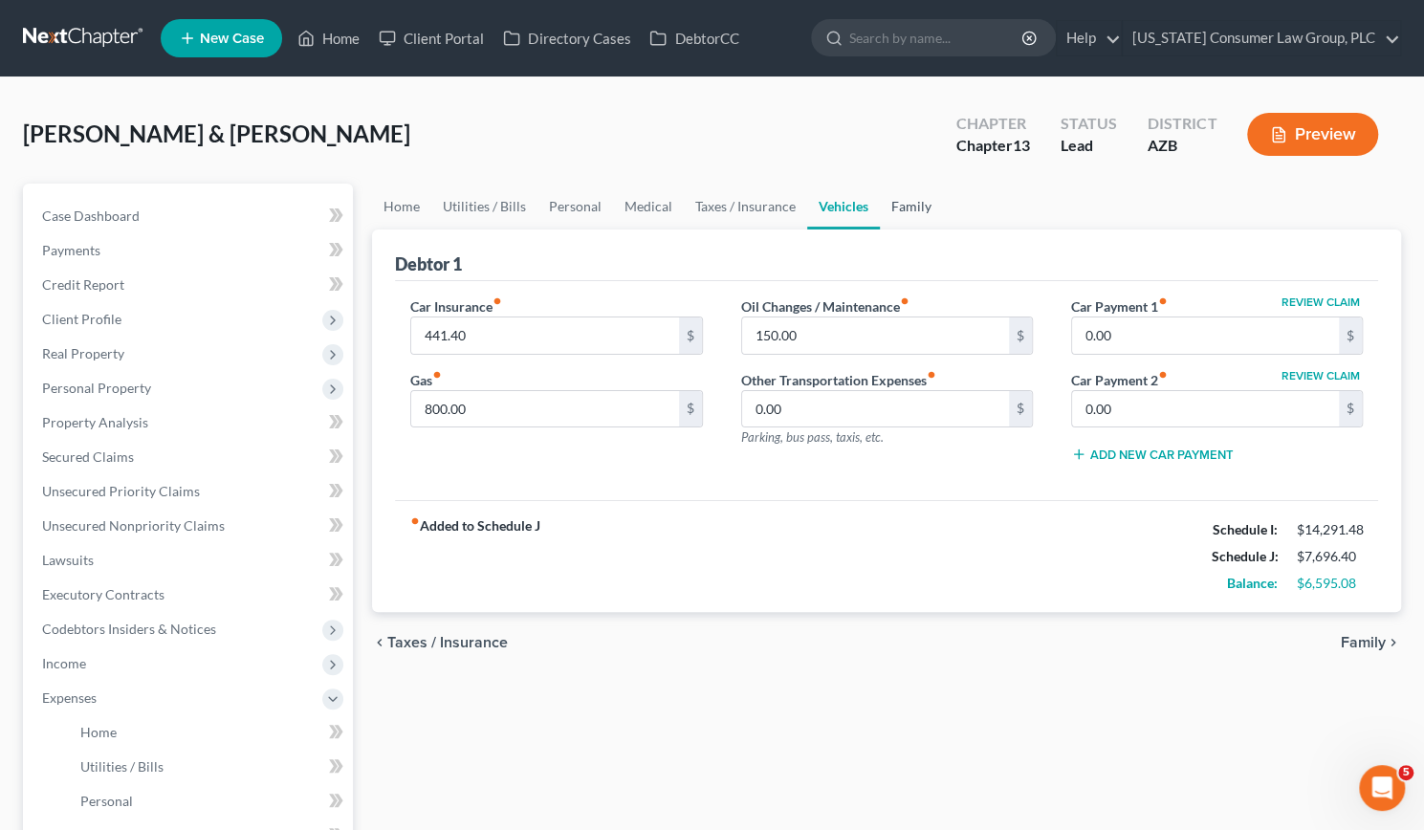
click at [909, 205] on link "Family" at bounding box center [911, 207] width 63 height 46
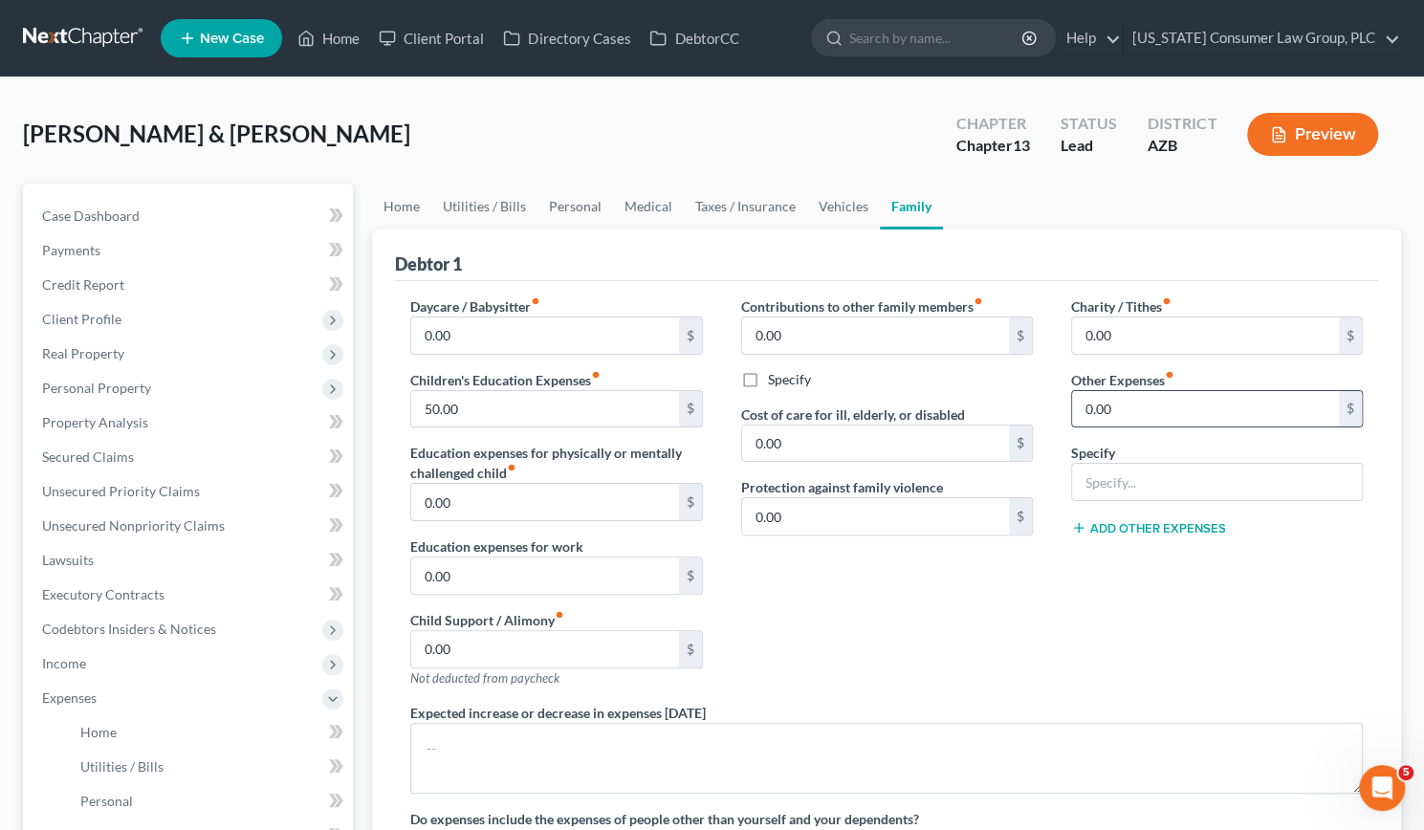
click at [1125, 411] on input "0.00" at bounding box center [1205, 409] width 267 height 36
type input "390"
type input "Misc."
click at [404, 208] on link "Home" at bounding box center [401, 207] width 59 height 46
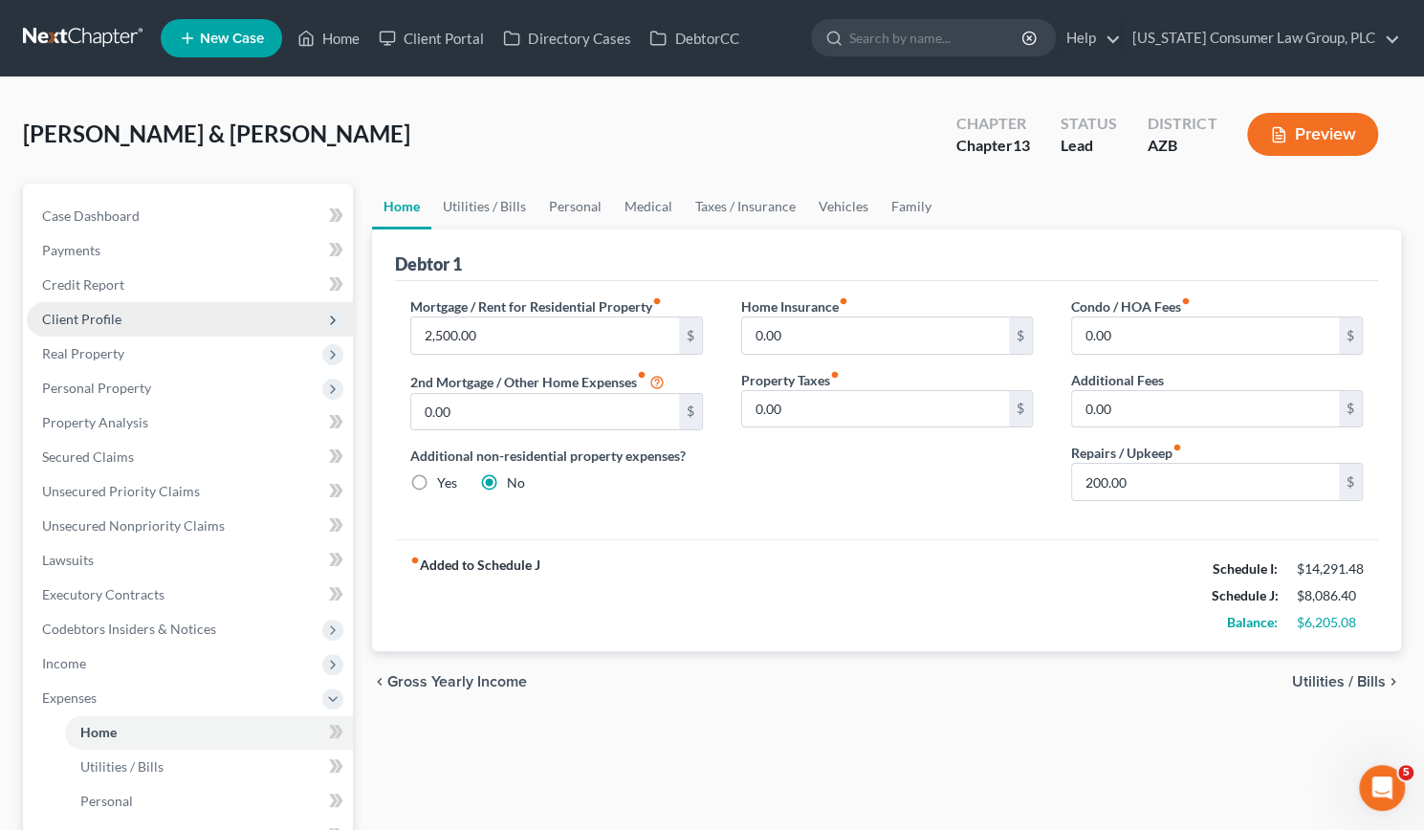
click at [71, 313] on span "Client Profile" at bounding box center [81, 319] width 79 height 16
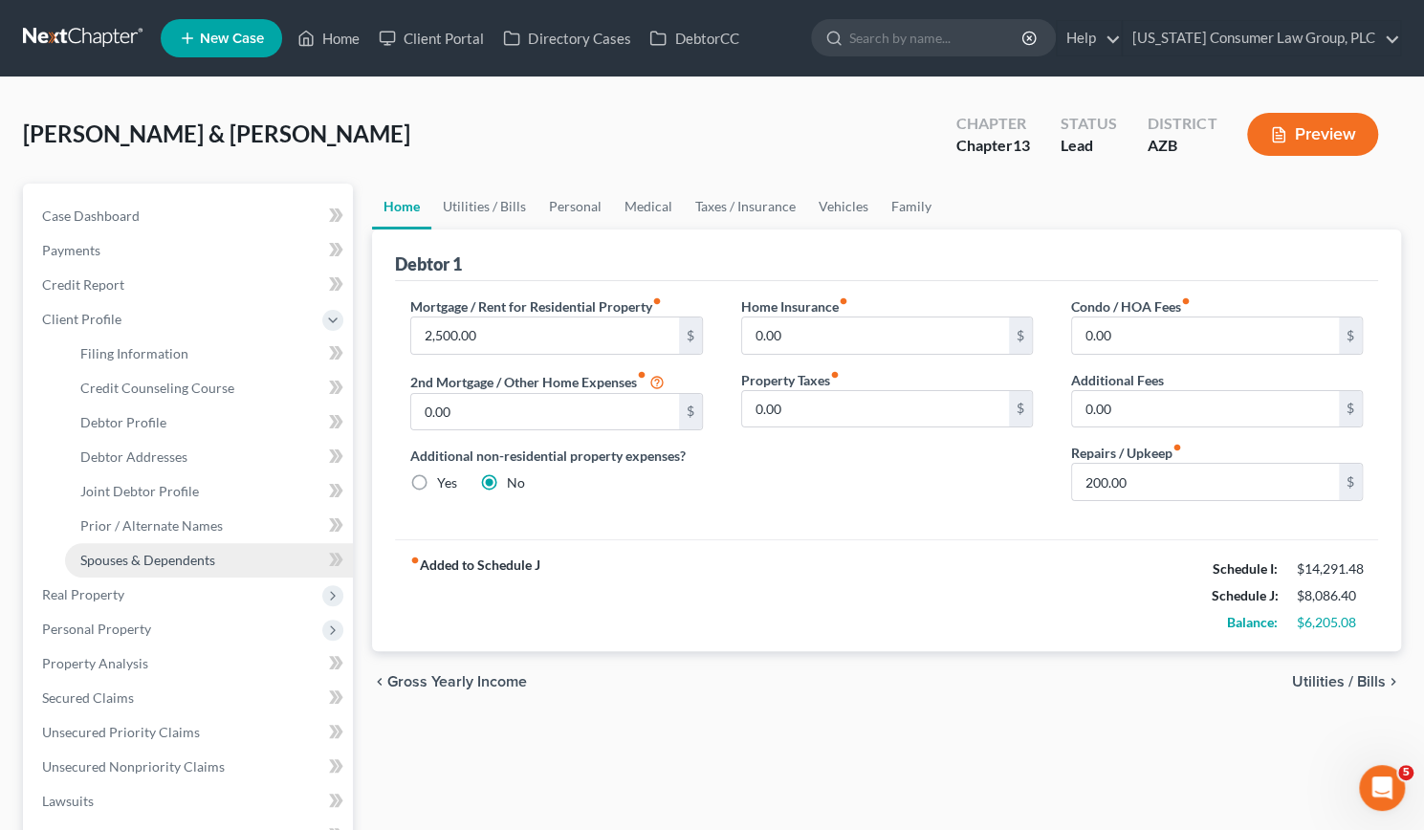
click at [148, 561] on span "Spouses & Dependents" at bounding box center [147, 560] width 135 height 16
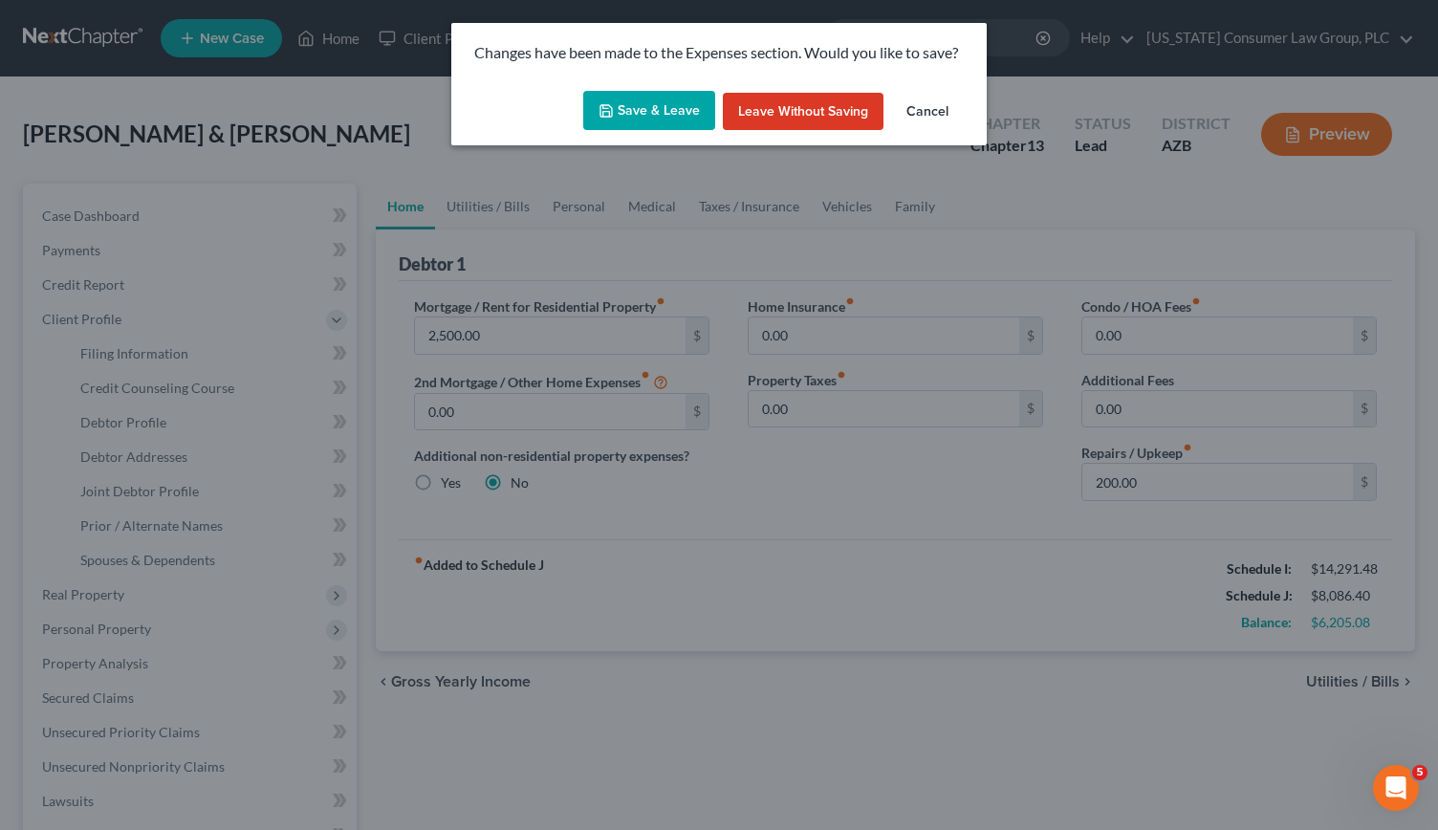
click at [649, 112] on button "Save & Leave" at bounding box center [649, 111] width 132 height 40
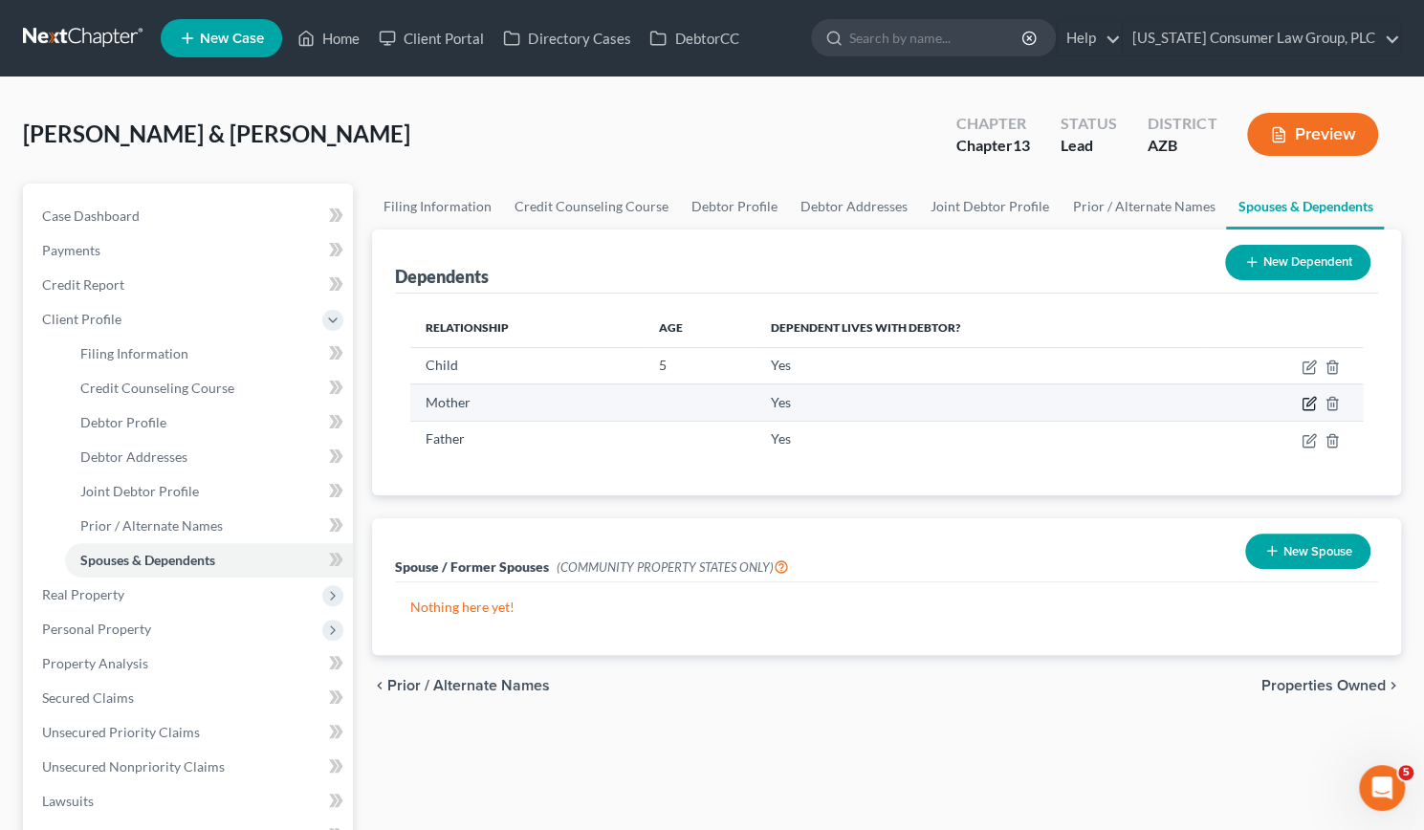
click at [1307, 402] on icon "button" at bounding box center [1310, 402] width 9 height 9
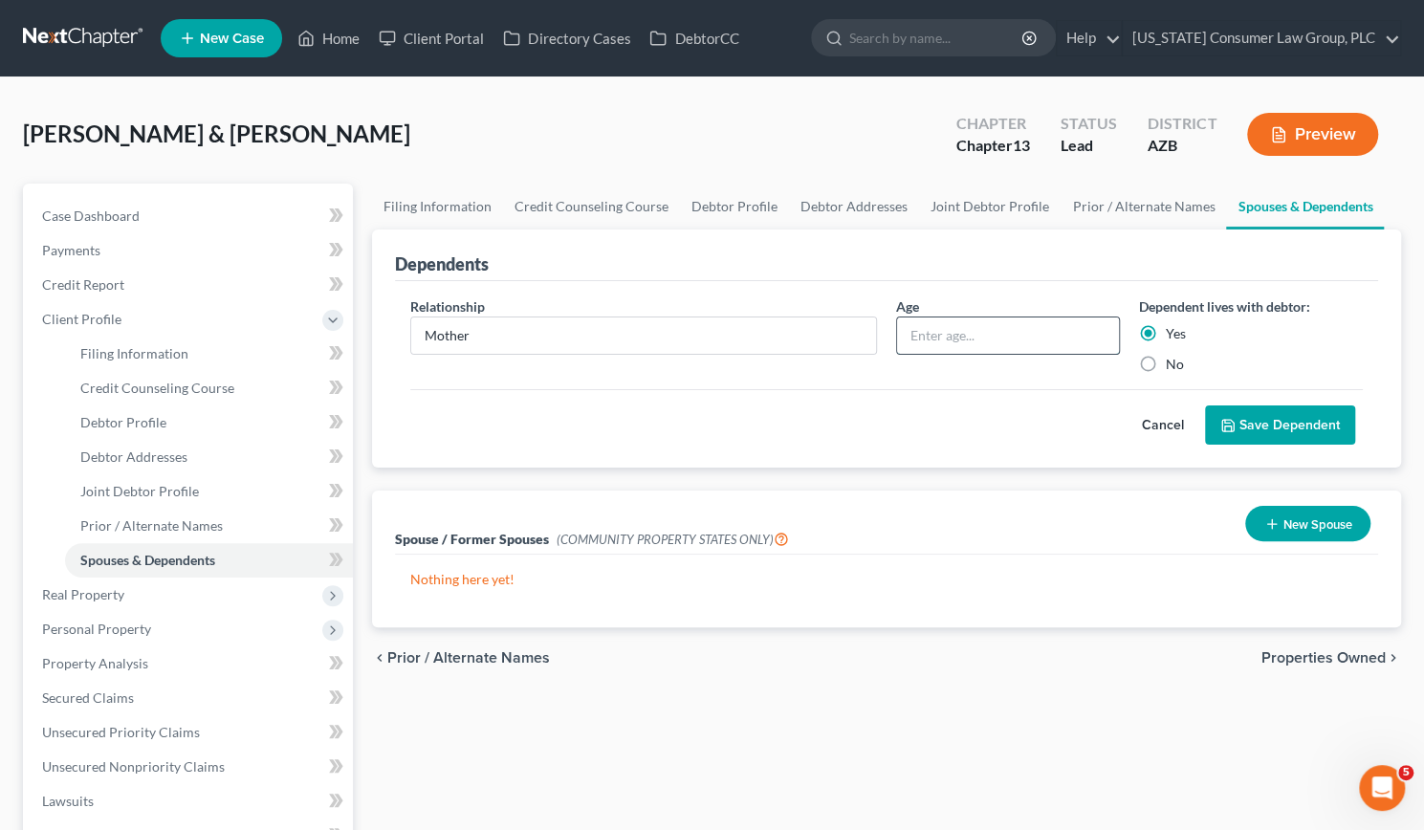
click at [995, 332] on input "text" at bounding box center [1008, 336] width 222 height 36
type input "67"
click at [1289, 420] on button "Save Dependent" at bounding box center [1280, 426] width 150 height 40
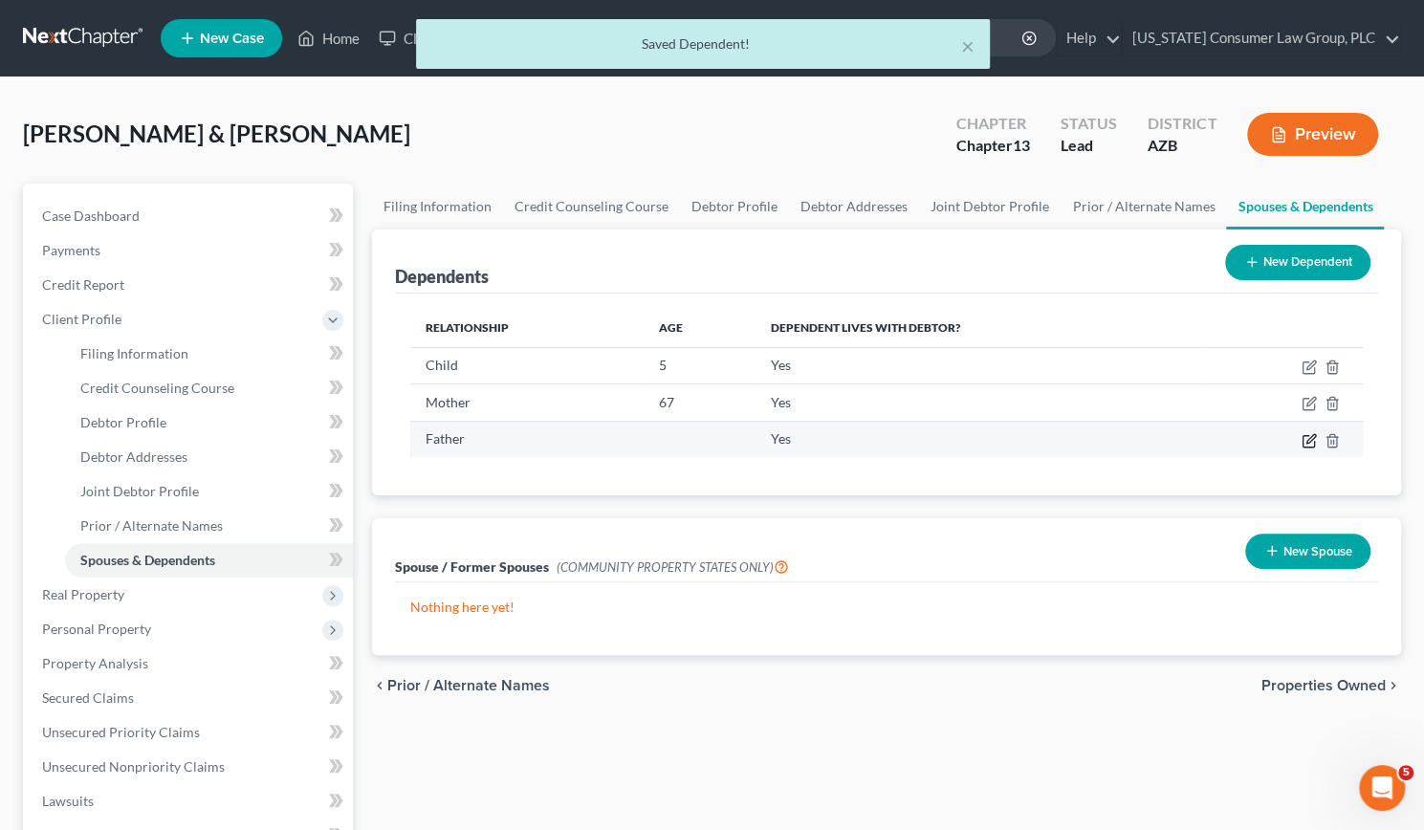
click at [1311, 442] on icon "button" at bounding box center [1309, 440] width 15 height 15
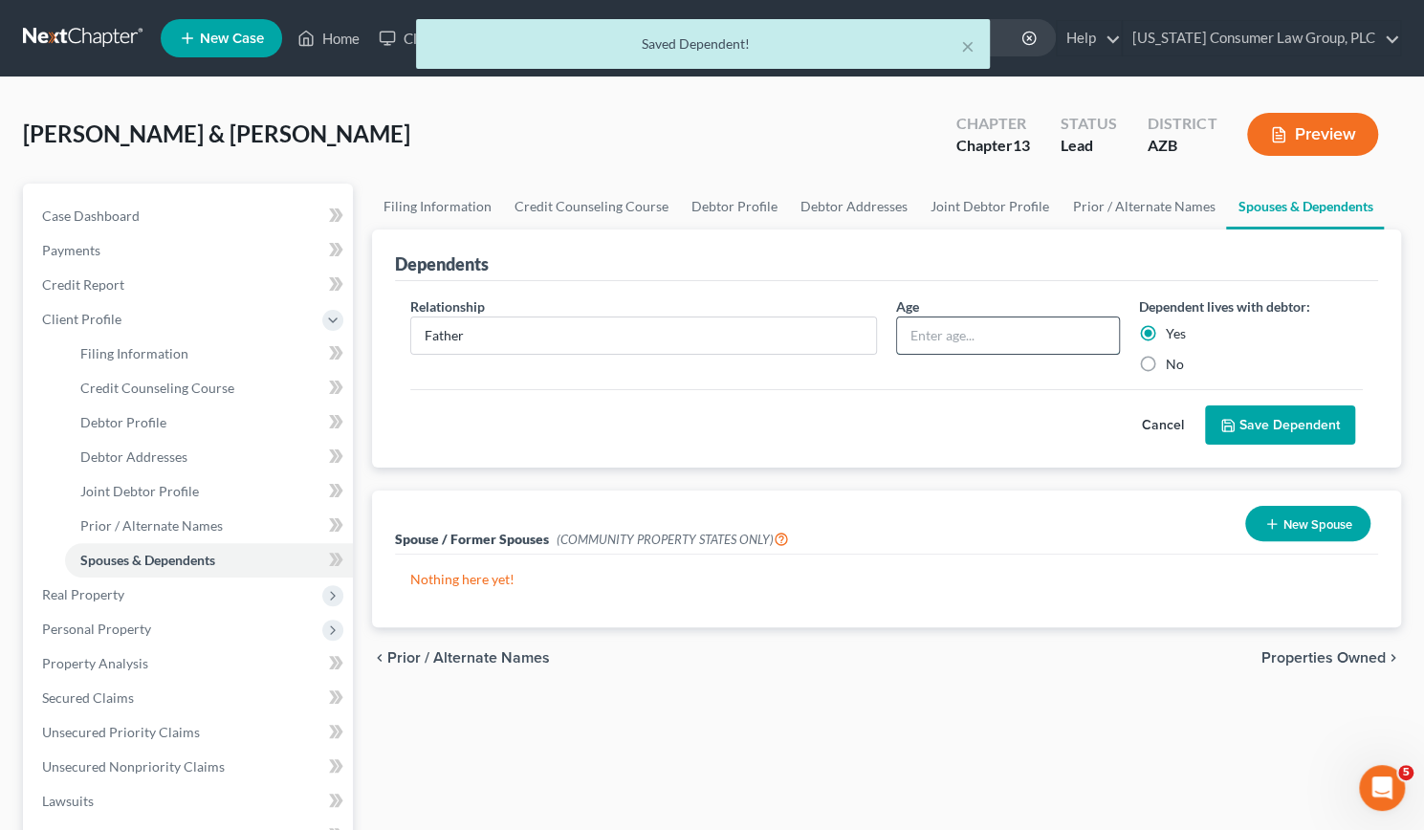
click at [1029, 334] on input "text" at bounding box center [1008, 336] width 222 height 36
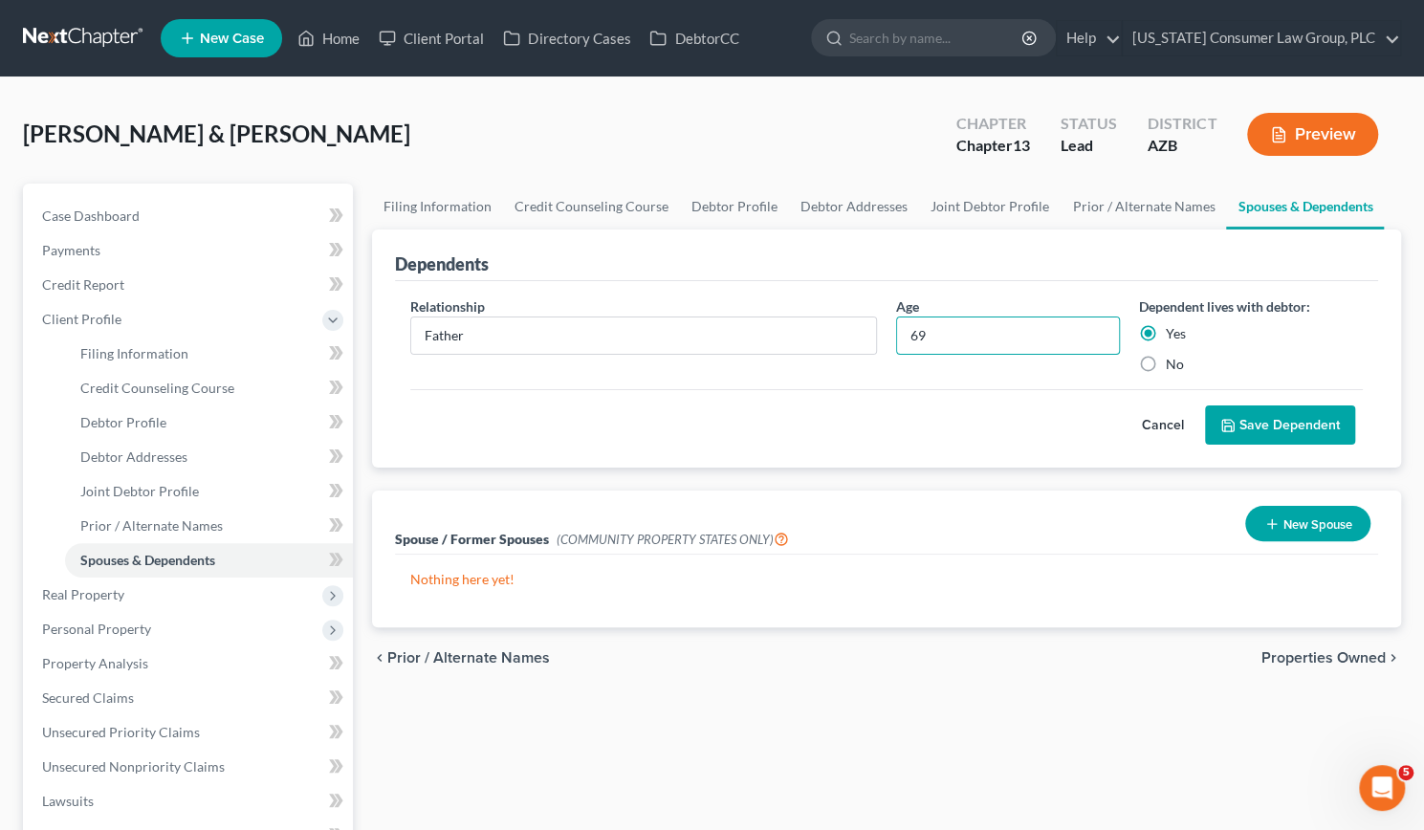
type input "69"
click at [1216, 424] on button "Save Dependent" at bounding box center [1280, 426] width 150 height 40
